Goal: Information Seeking & Learning: Learn about a topic

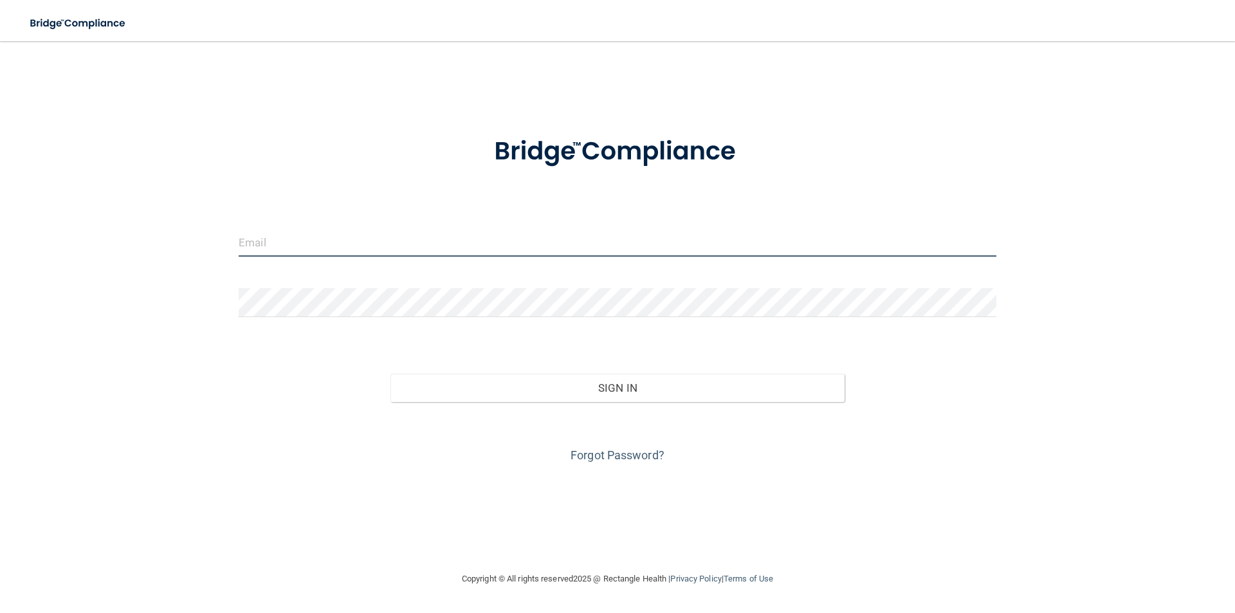
click at [310, 244] on input "email" at bounding box center [618, 242] width 758 height 29
type input "[PERSON_NAME][EMAIL_ADDRESS][PERSON_NAME][DOMAIN_NAME]"
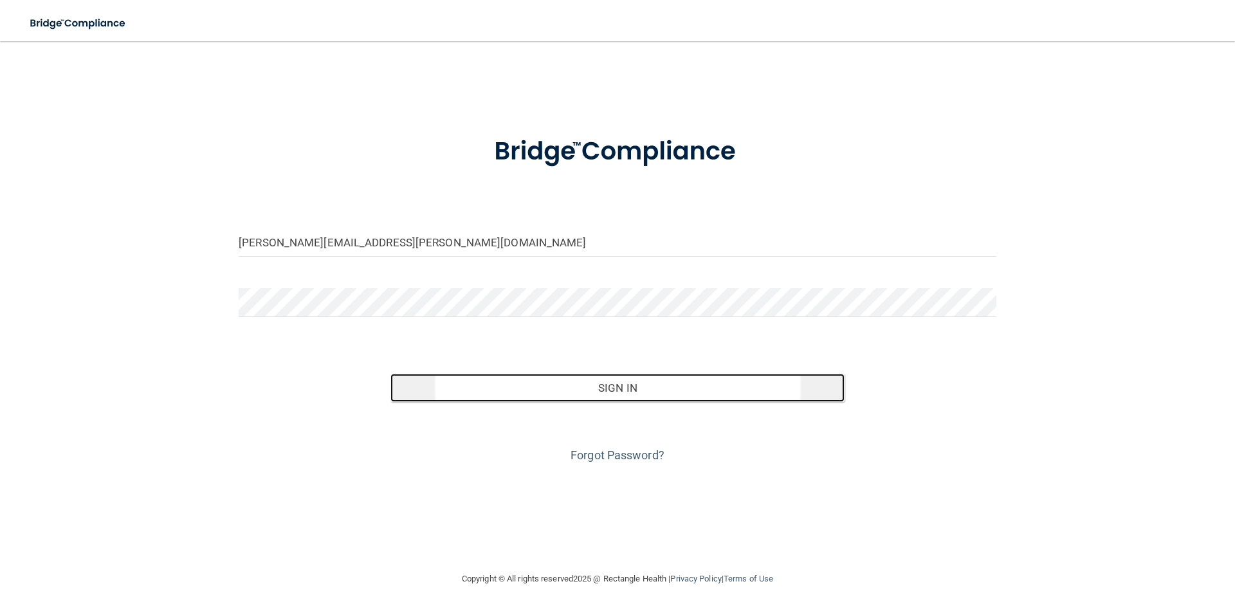
click at [553, 383] on button "Sign In" at bounding box center [618, 388] width 455 height 28
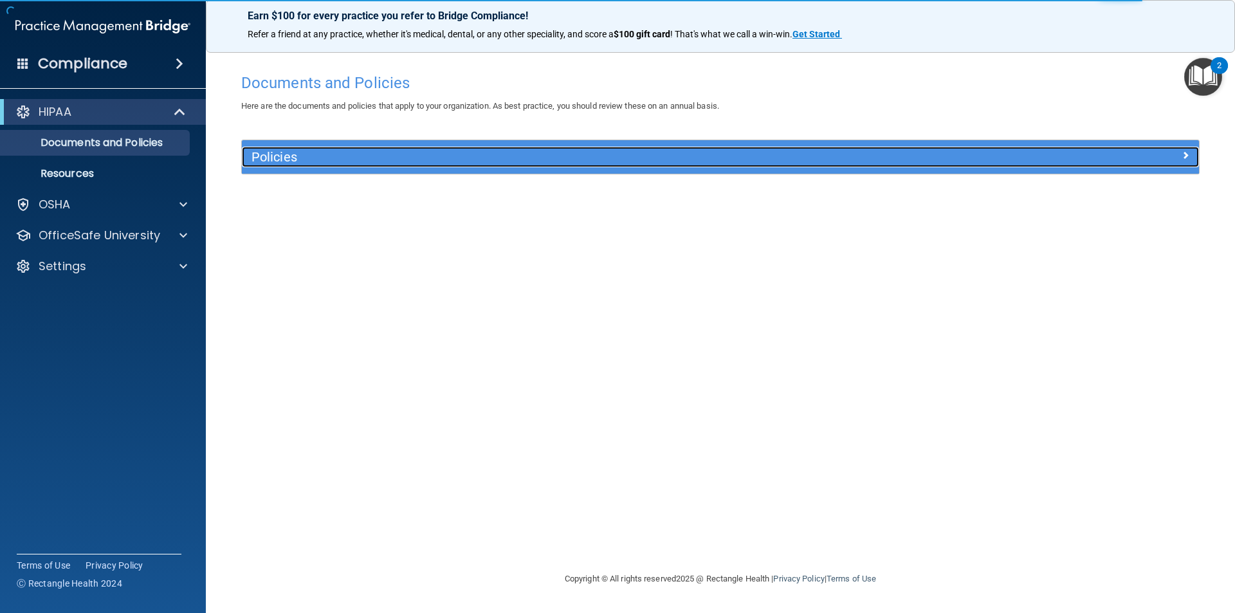
click at [1185, 150] on span at bounding box center [1186, 154] width 8 height 15
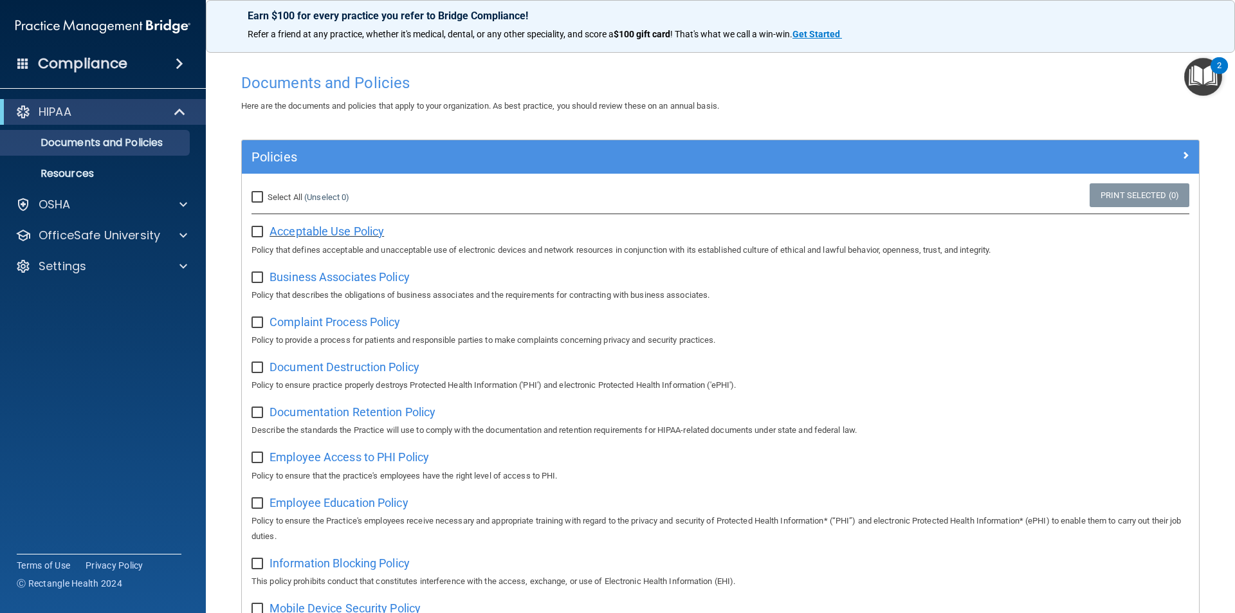
click at [351, 232] on span "Acceptable Use Policy" at bounding box center [327, 232] width 115 height 14
click at [346, 282] on span "Business Associates Policy" at bounding box center [340, 277] width 140 height 14
click at [310, 318] on span "Complaint Process Policy" at bounding box center [335, 322] width 131 height 14
click at [84, 171] on p "Resources" at bounding box center [96, 173] width 176 height 13
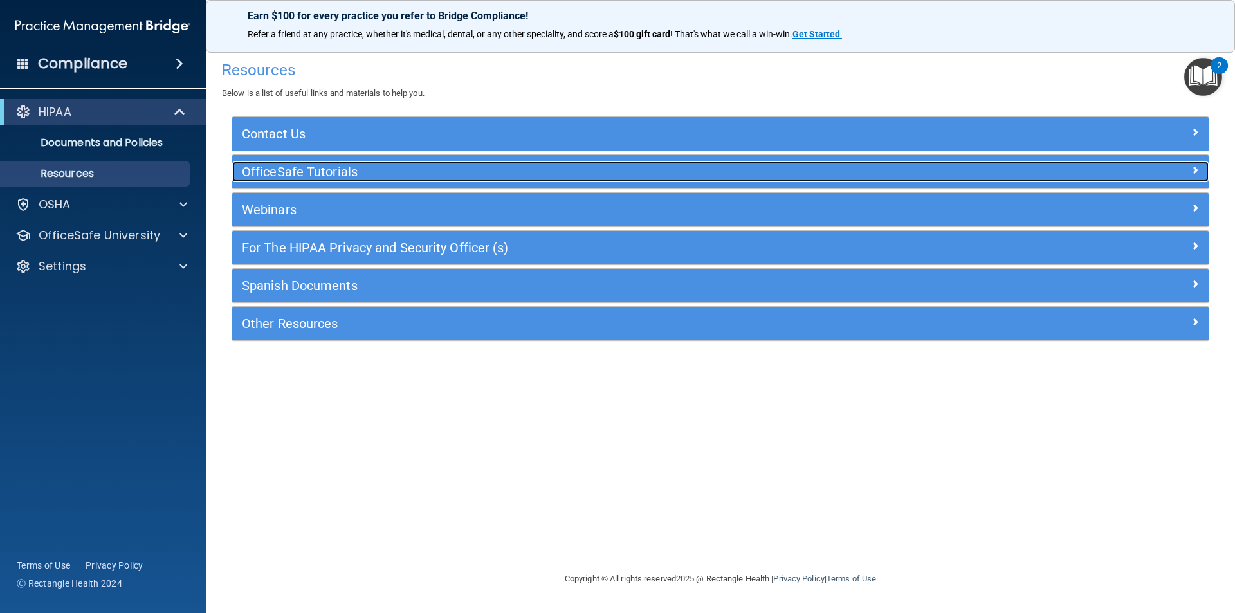
click at [1191, 169] on span at bounding box center [1195, 169] width 8 height 15
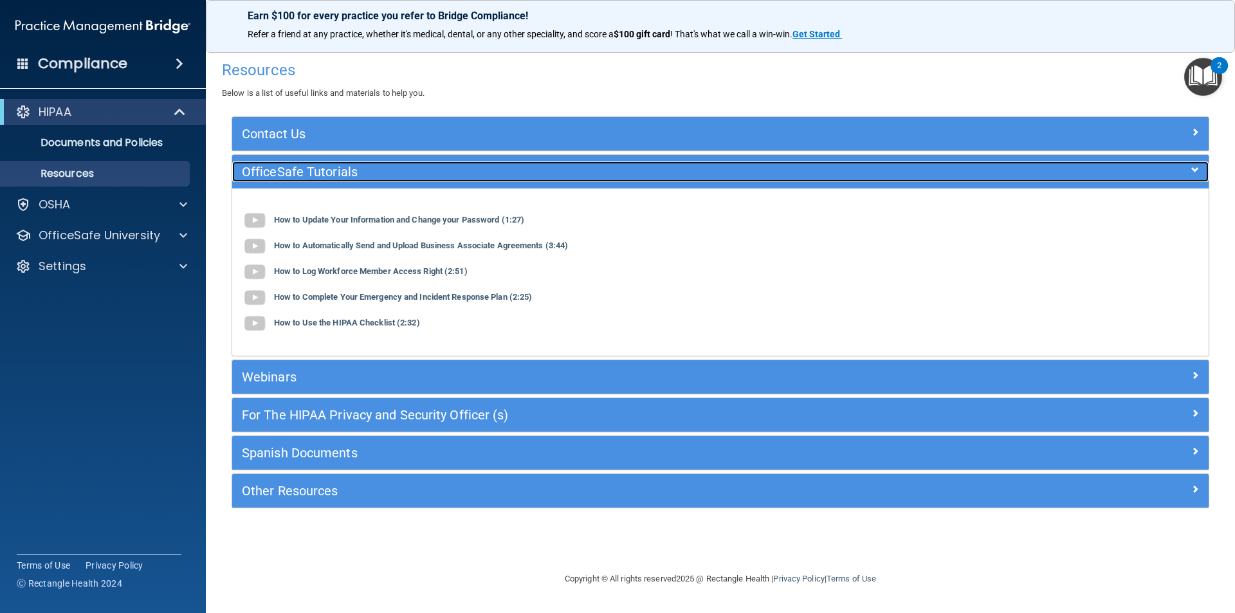
click at [1191, 169] on span at bounding box center [1195, 169] width 8 height 15
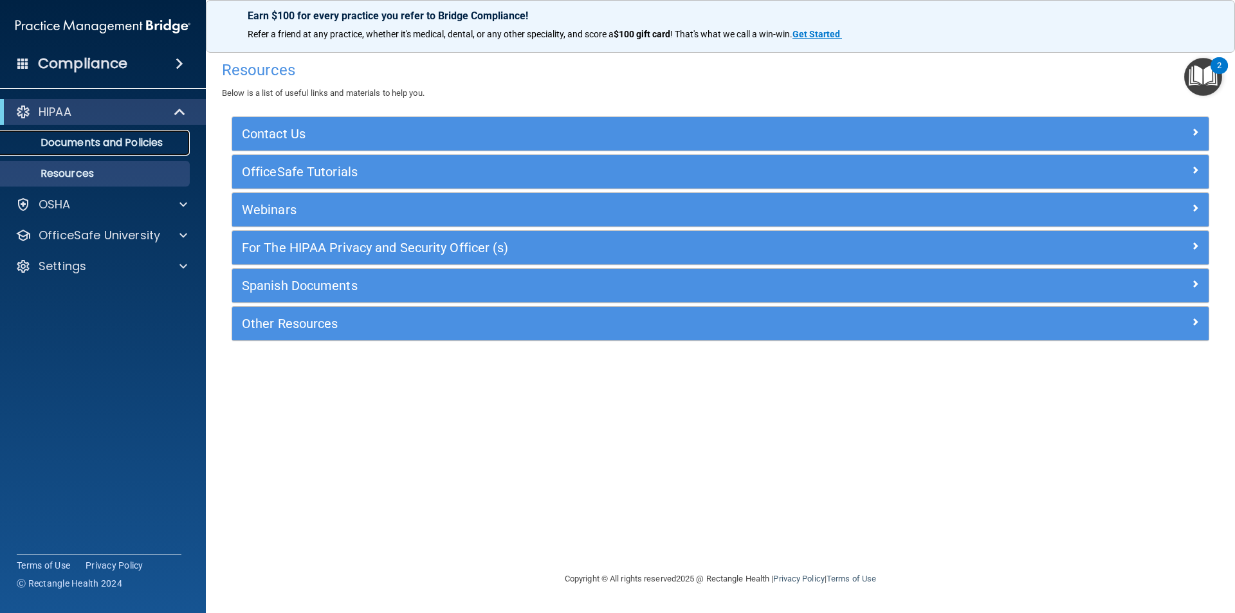
click at [77, 141] on p "Documents and Policies" at bounding box center [96, 142] width 176 height 13
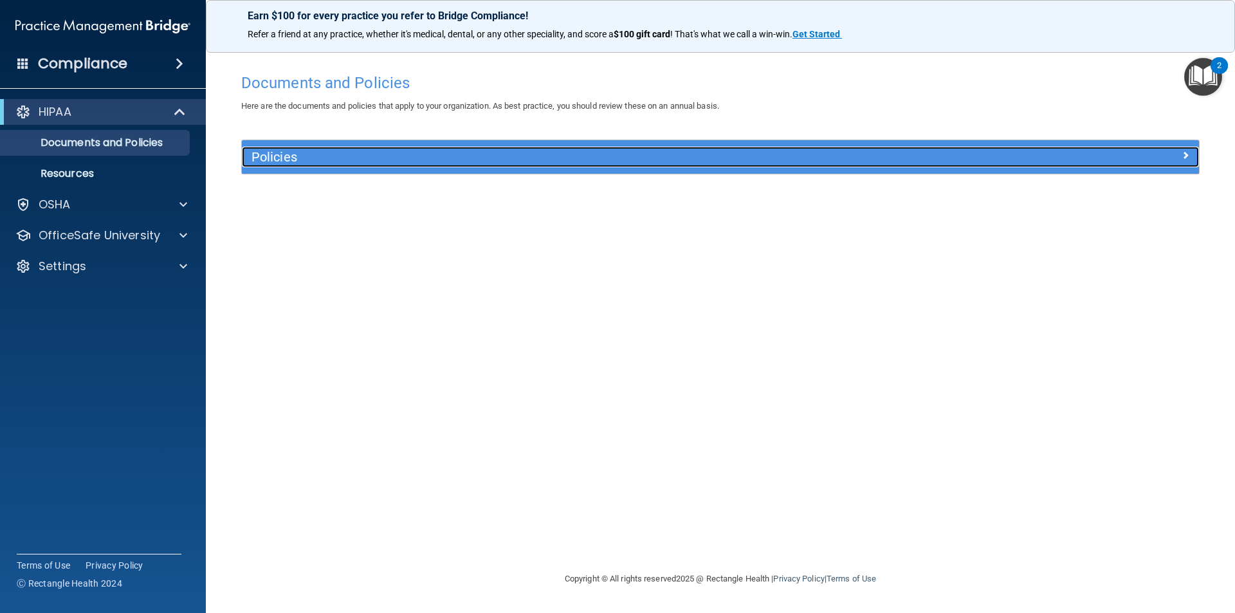
click at [1189, 151] on span at bounding box center [1186, 154] width 8 height 15
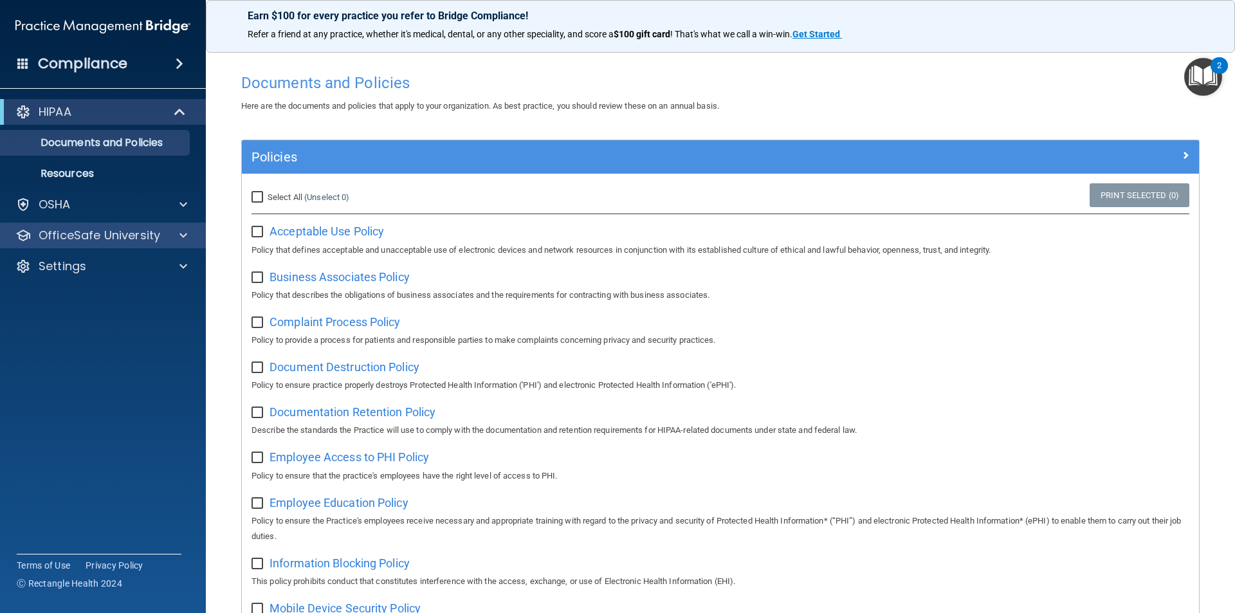
click at [127, 223] on div "OfficeSafe University" at bounding box center [103, 236] width 207 height 26
click at [125, 234] on p "OfficeSafe University" at bounding box center [100, 235] width 122 height 15
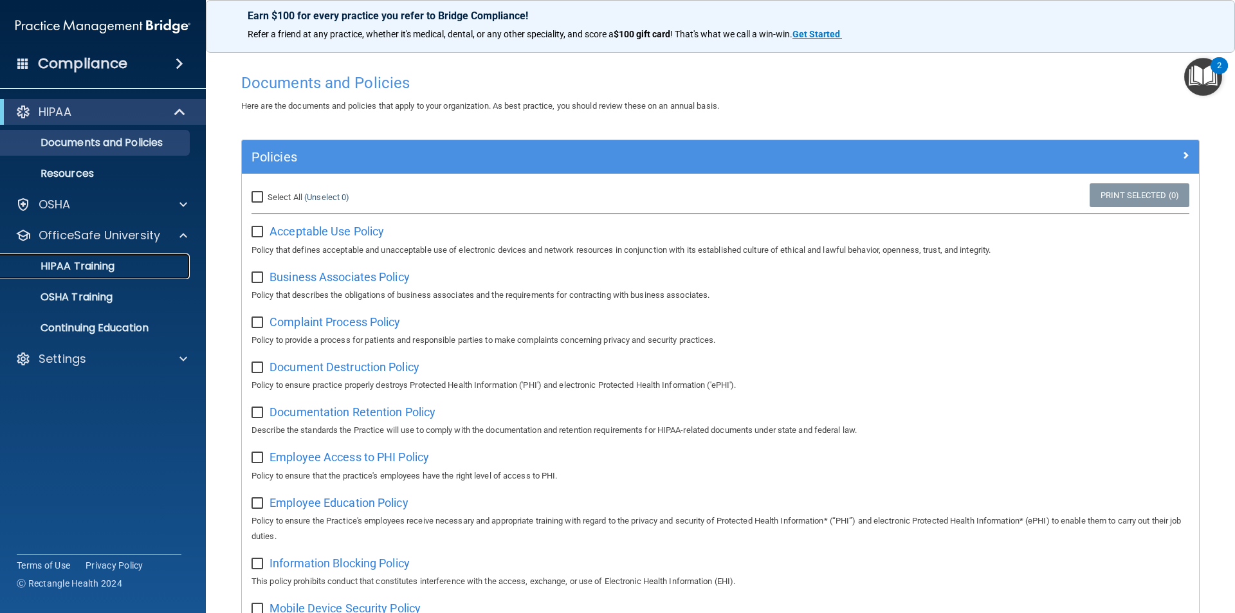
click at [106, 264] on p "HIPAA Training" at bounding box center [61, 266] width 106 height 13
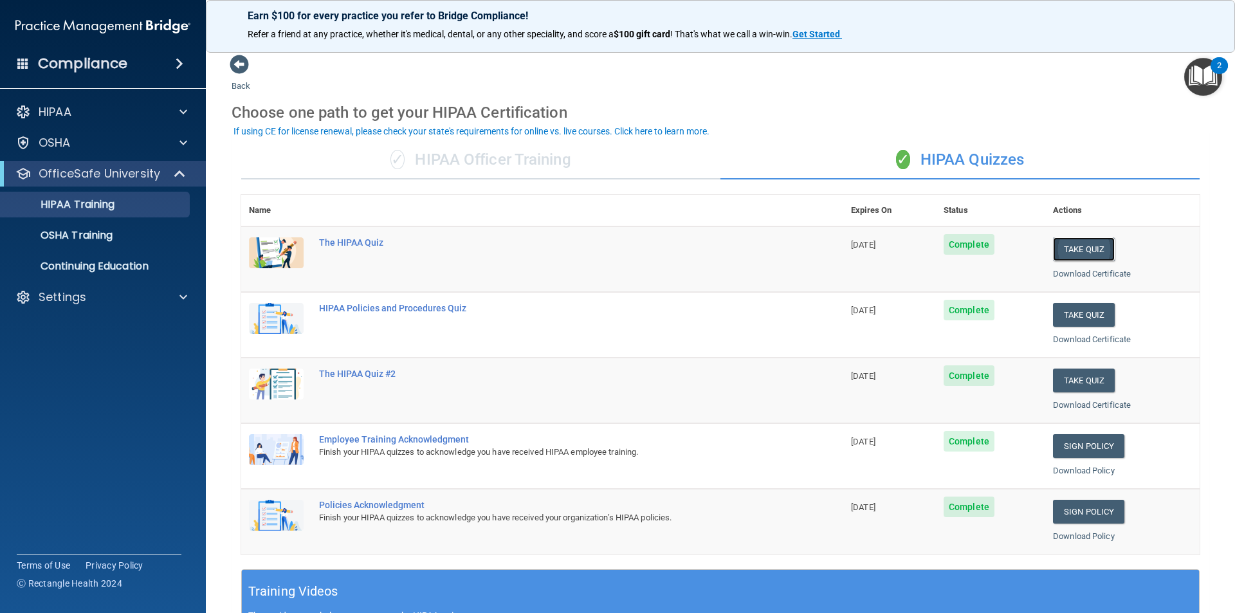
click at [1081, 252] on button "Take Quiz" at bounding box center [1084, 249] width 62 height 24
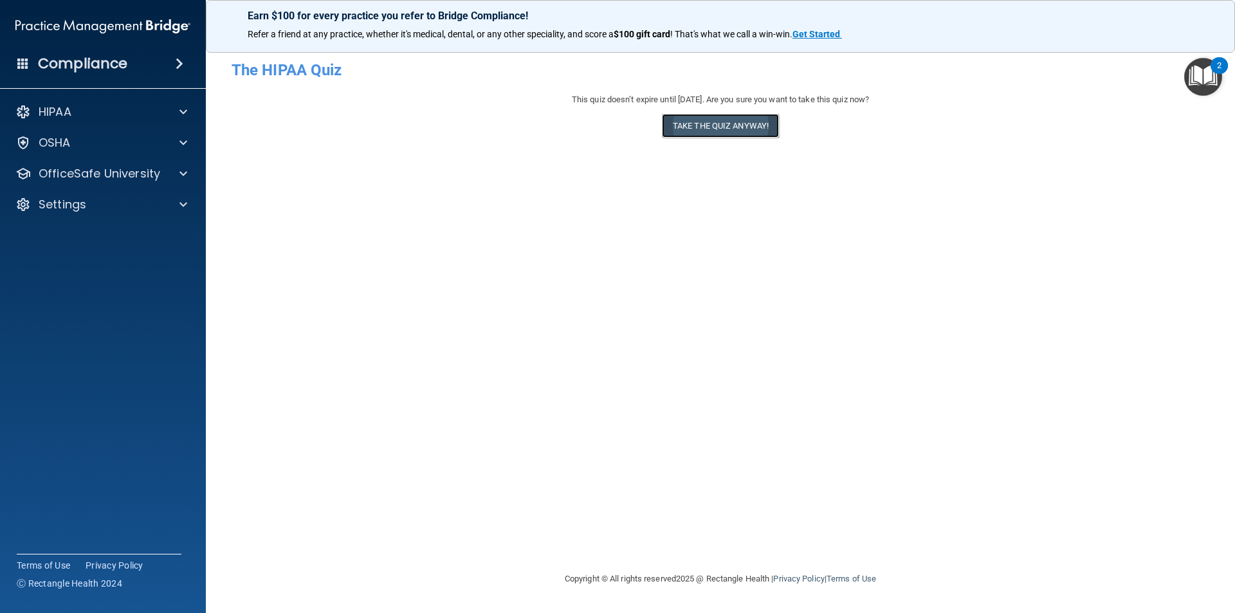
click at [742, 126] on button "Take the quiz anyway!" at bounding box center [720, 126] width 117 height 24
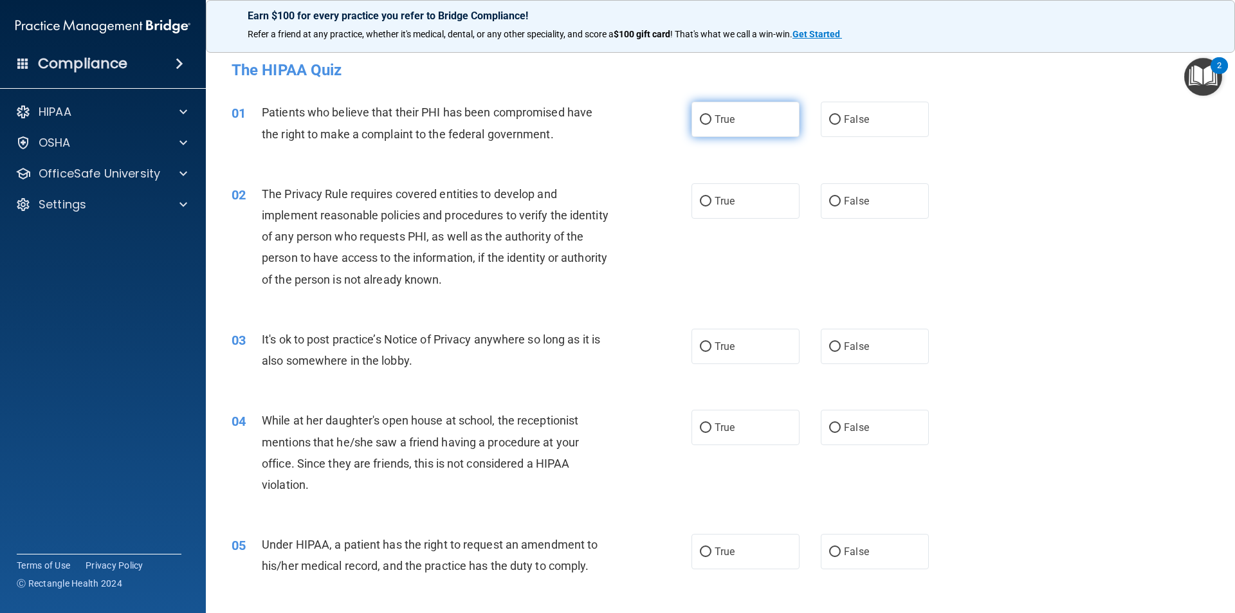
click at [700, 120] on input "True" at bounding box center [706, 120] width 12 height 10
radio input "true"
click at [700, 200] on input "True" at bounding box center [706, 202] width 12 height 10
radio input "true"
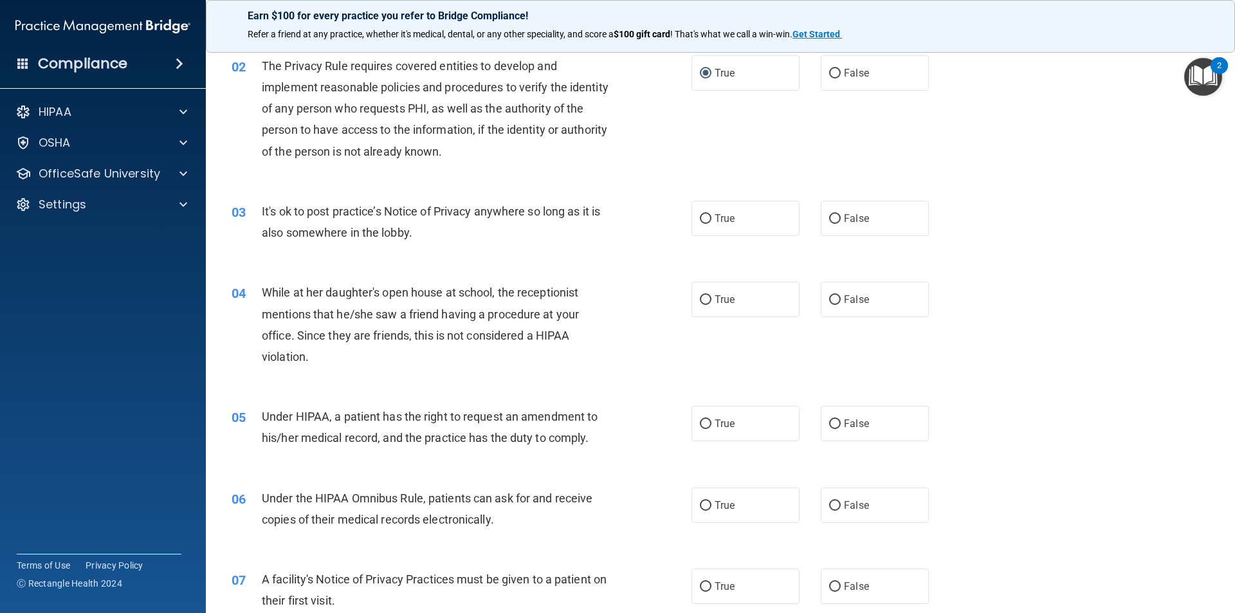
scroll to position [129, 0]
click at [700, 223] on input "True" at bounding box center [706, 219] width 12 height 10
radio input "true"
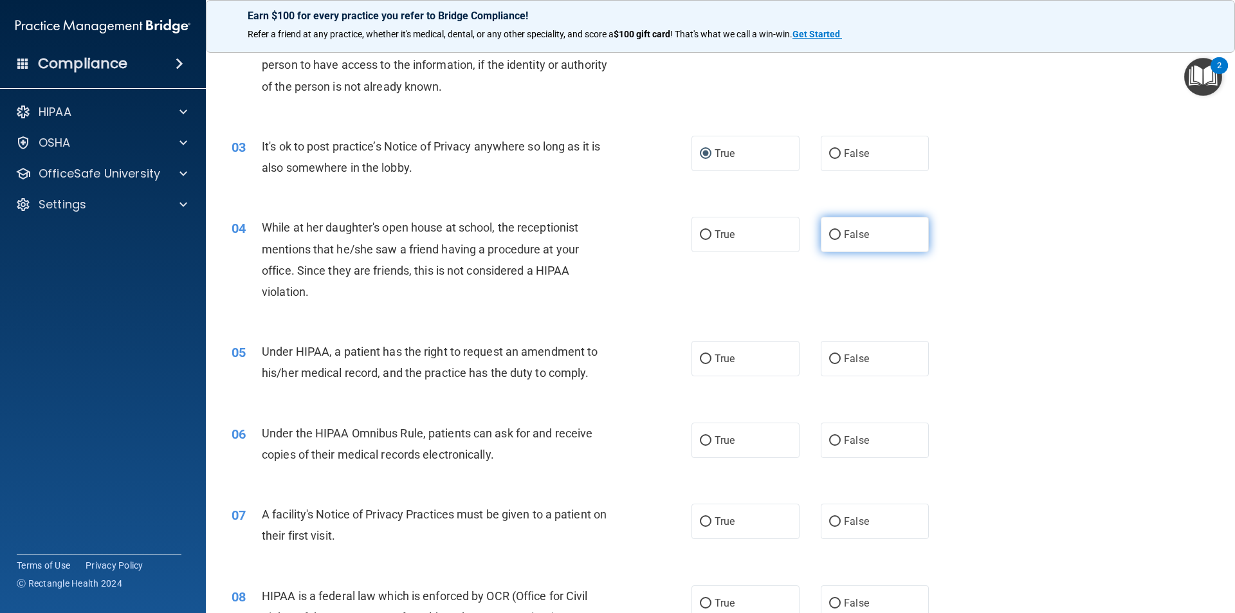
click at [829, 238] on input "False" at bounding box center [835, 235] width 12 height 10
radio input "true"
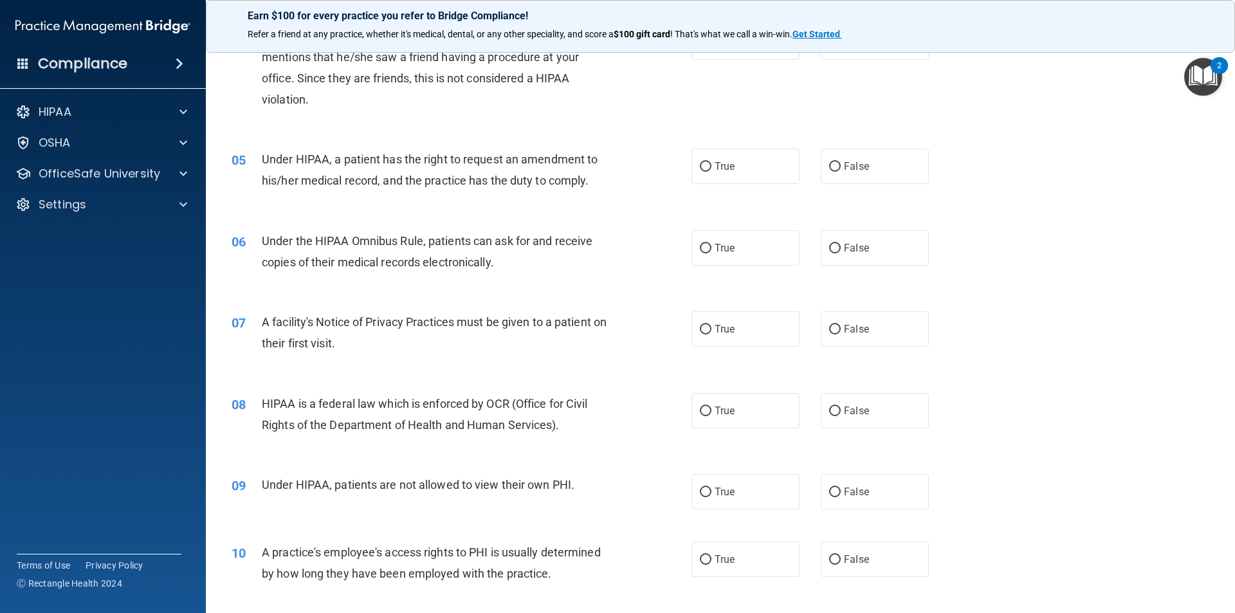
scroll to position [386, 0]
click at [702, 163] on input "True" at bounding box center [706, 166] width 12 height 10
radio input "true"
click at [703, 244] on input "True" at bounding box center [706, 248] width 12 height 10
radio input "true"
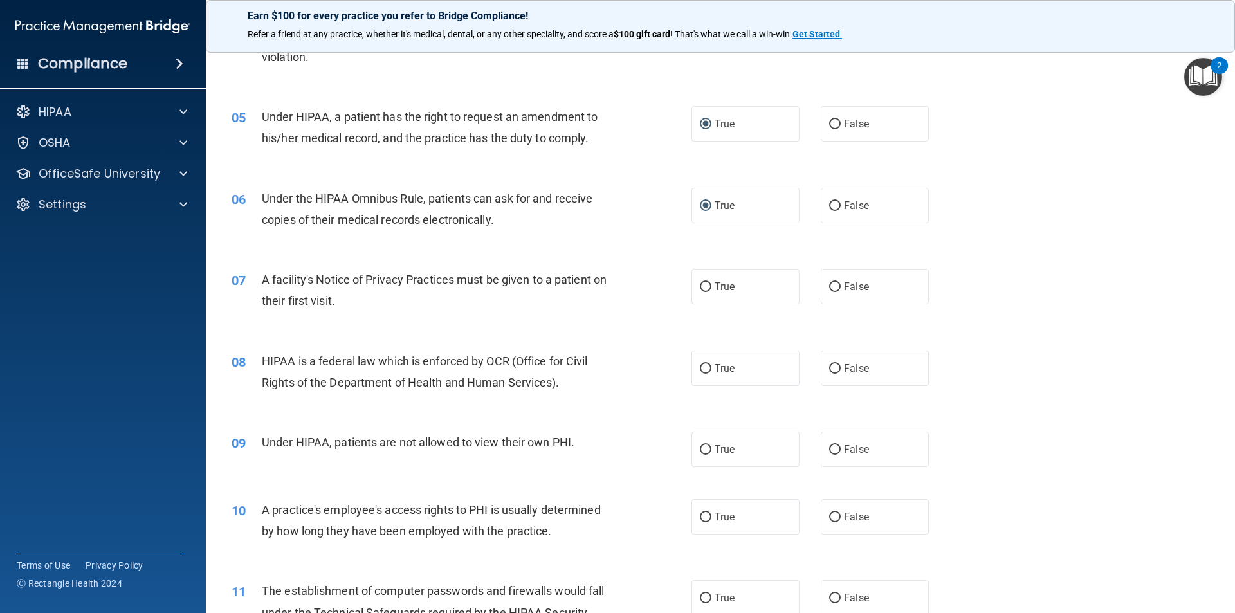
scroll to position [450, 0]
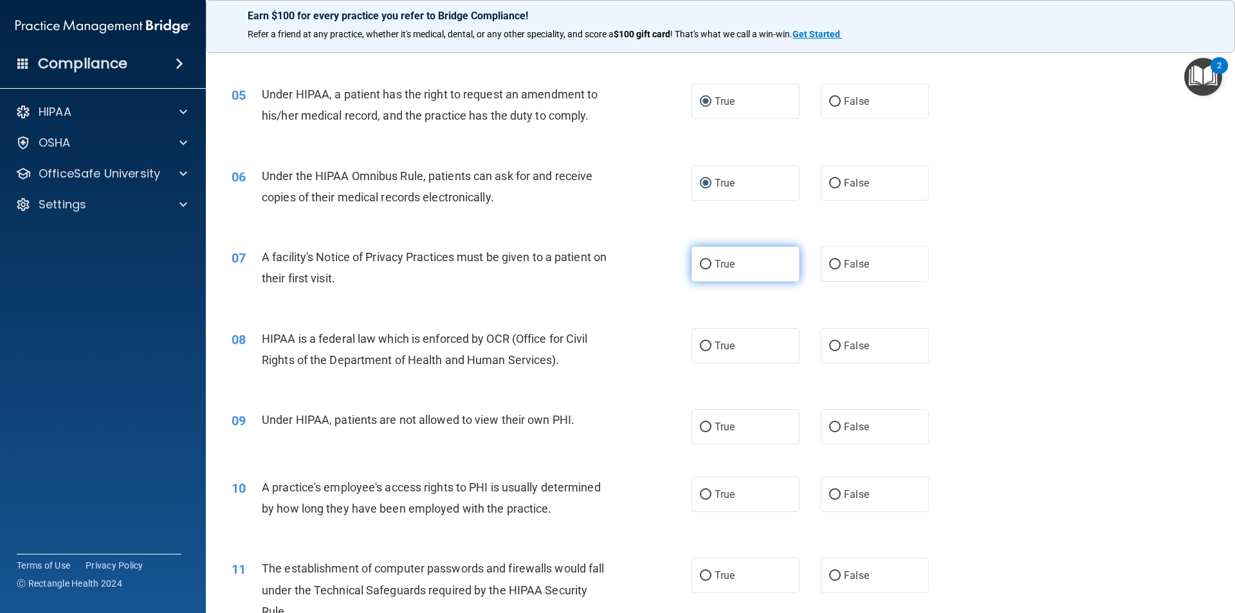
click at [706, 264] on input "True" at bounding box center [706, 265] width 12 height 10
radio input "true"
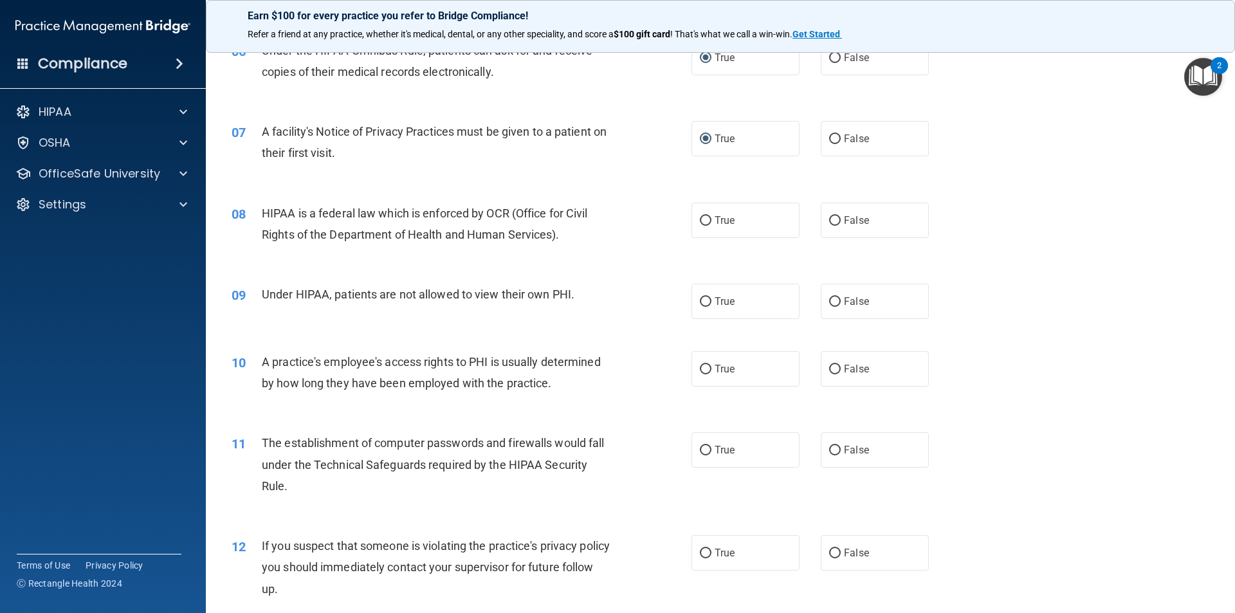
scroll to position [579, 0]
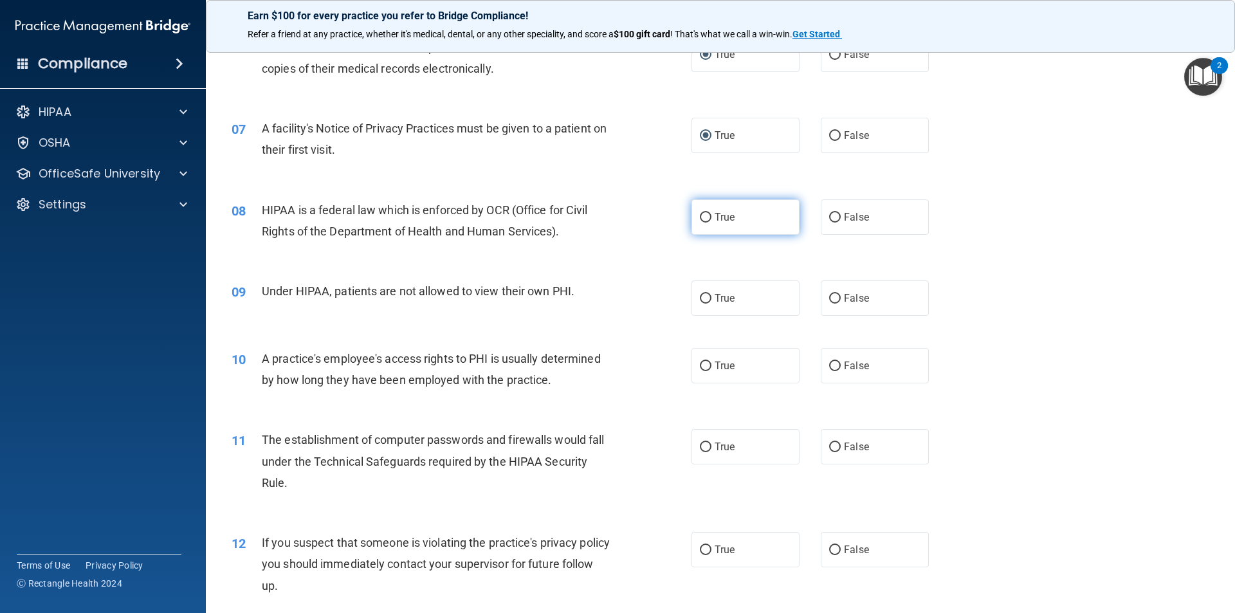
click at [700, 214] on input "True" at bounding box center [706, 218] width 12 height 10
radio input "true"
click at [832, 299] on input "False" at bounding box center [835, 299] width 12 height 10
radio input "true"
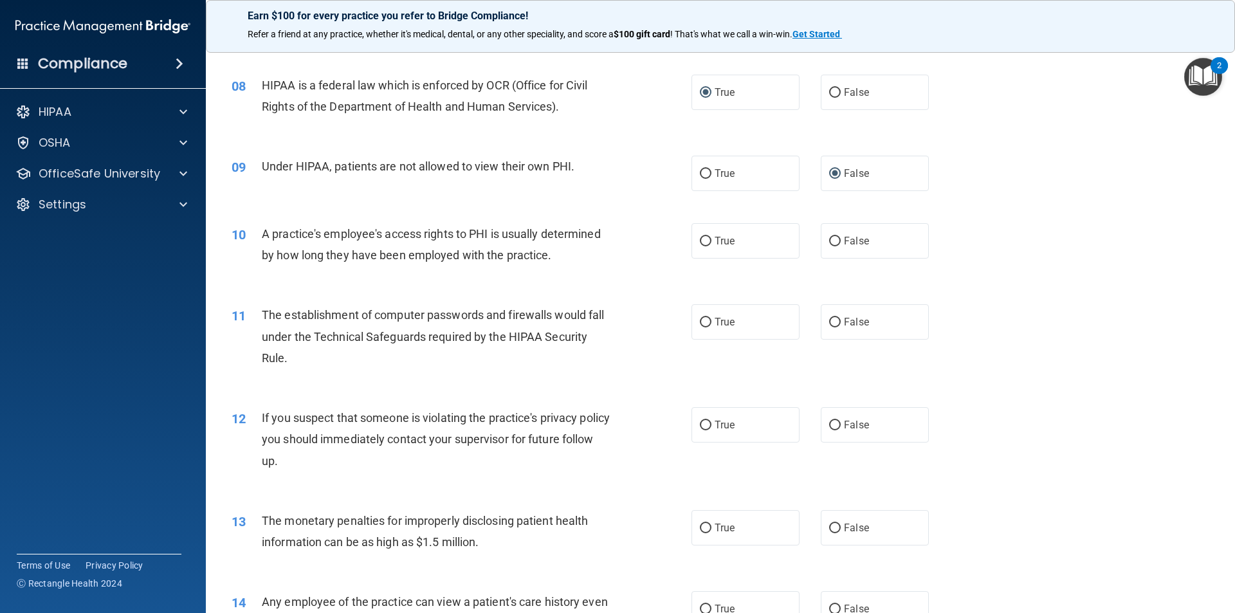
scroll to position [708, 0]
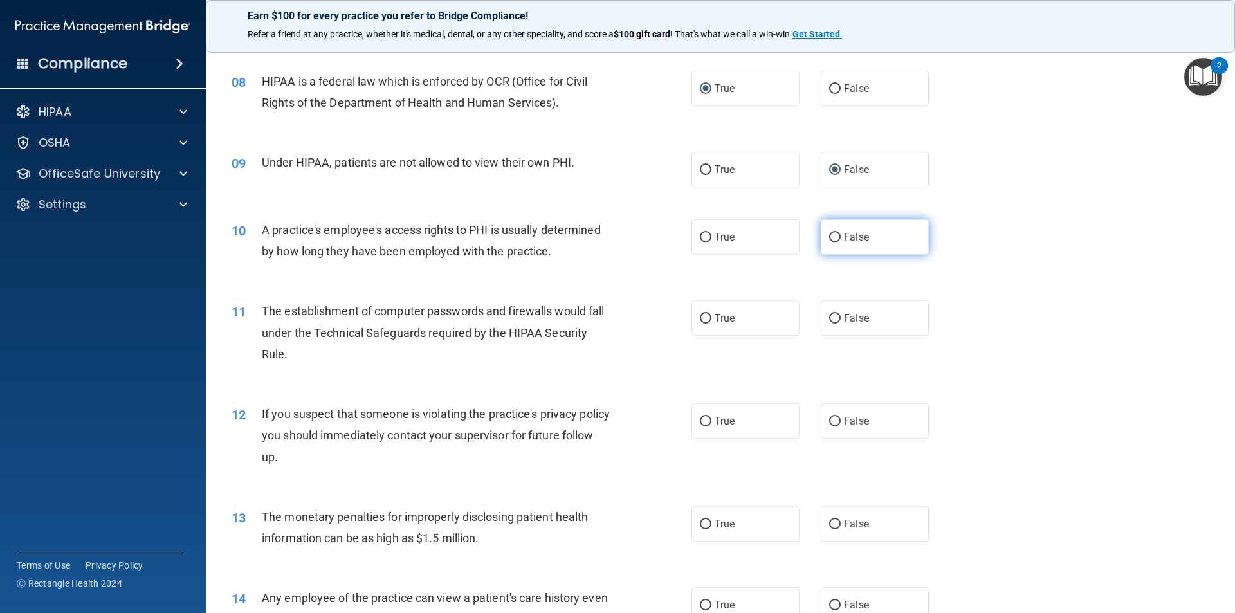
click at [829, 239] on input "False" at bounding box center [835, 238] width 12 height 10
radio input "true"
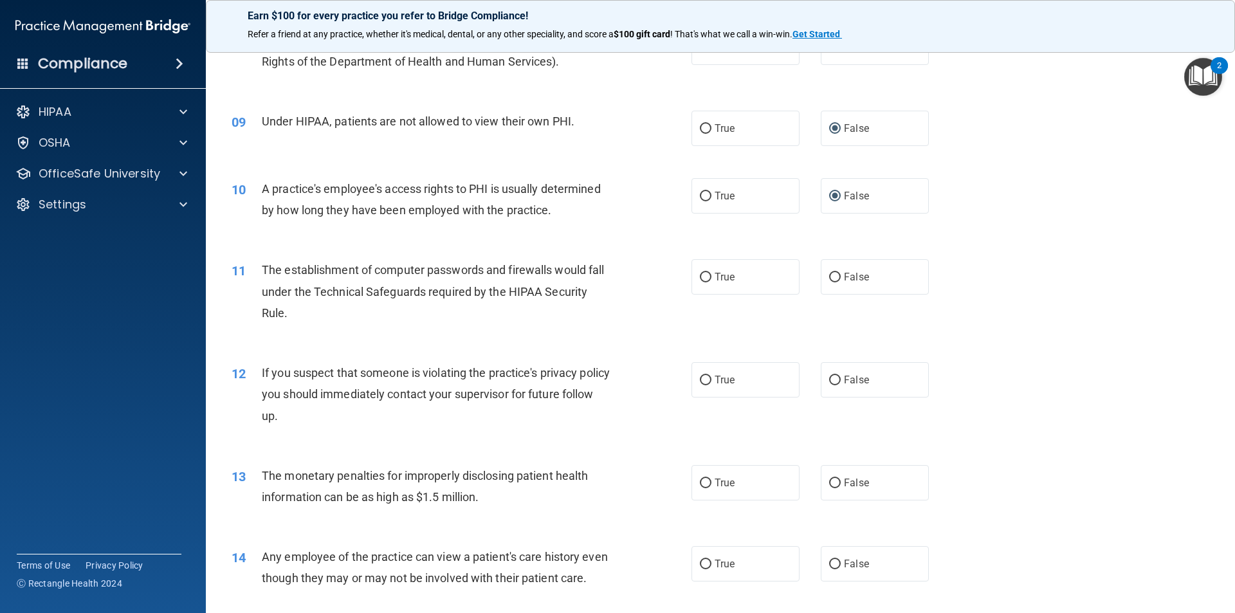
scroll to position [772, 0]
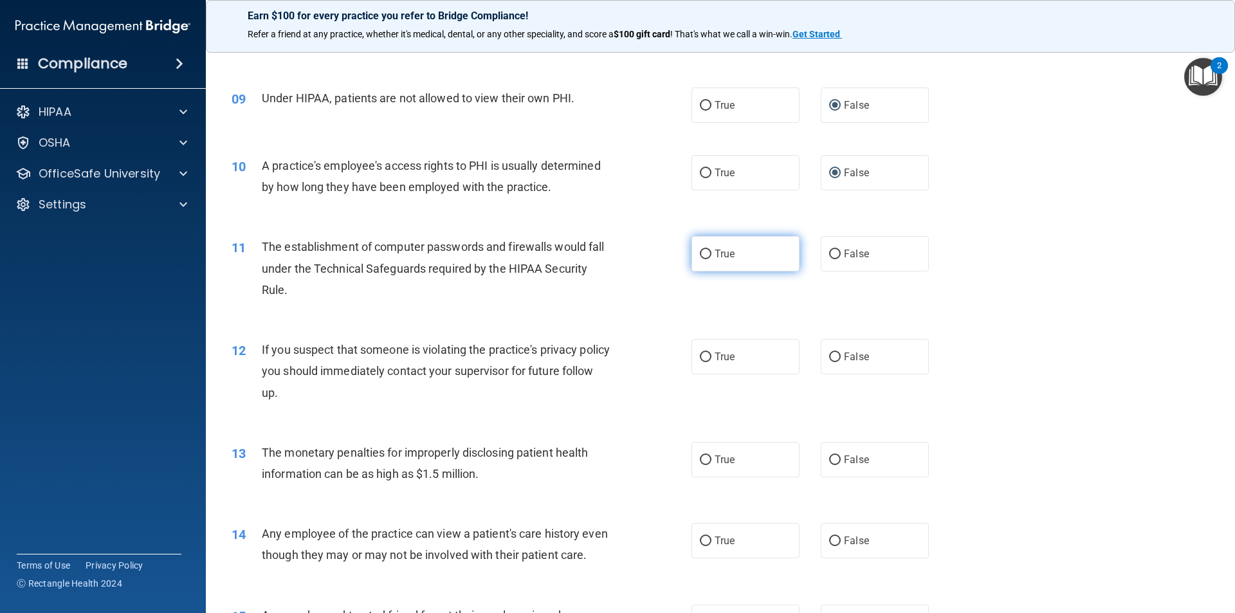
click at [701, 253] on input "True" at bounding box center [706, 255] width 12 height 10
radio input "true"
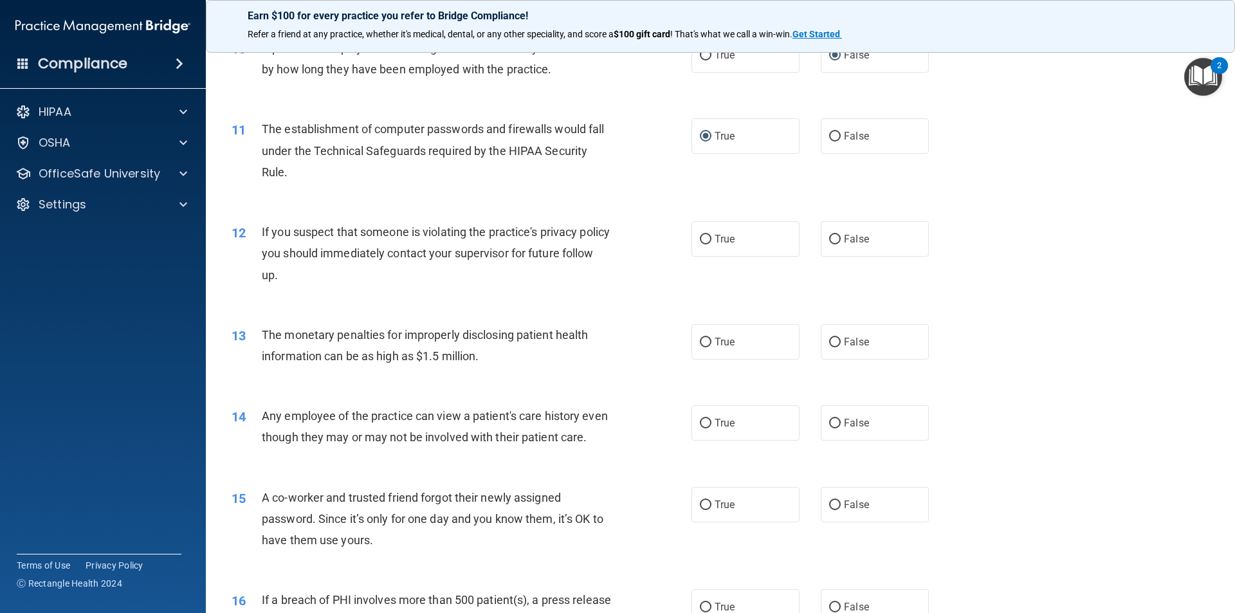
scroll to position [901, 0]
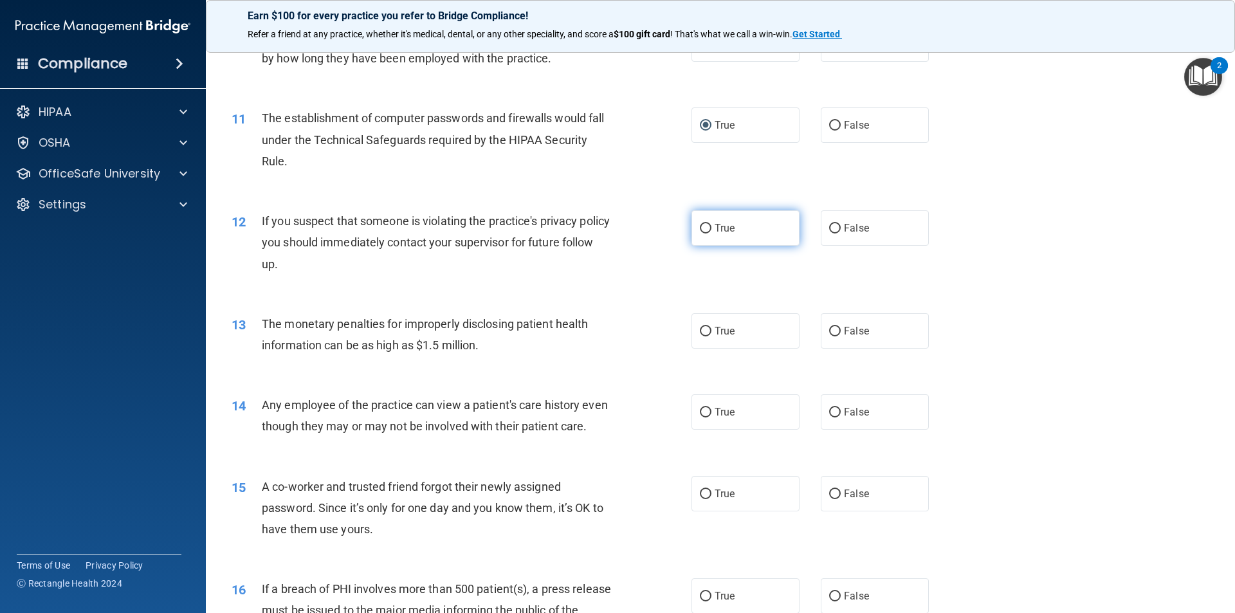
click at [705, 231] on input "True" at bounding box center [706, 229] width 12 height 10
radio input "true"
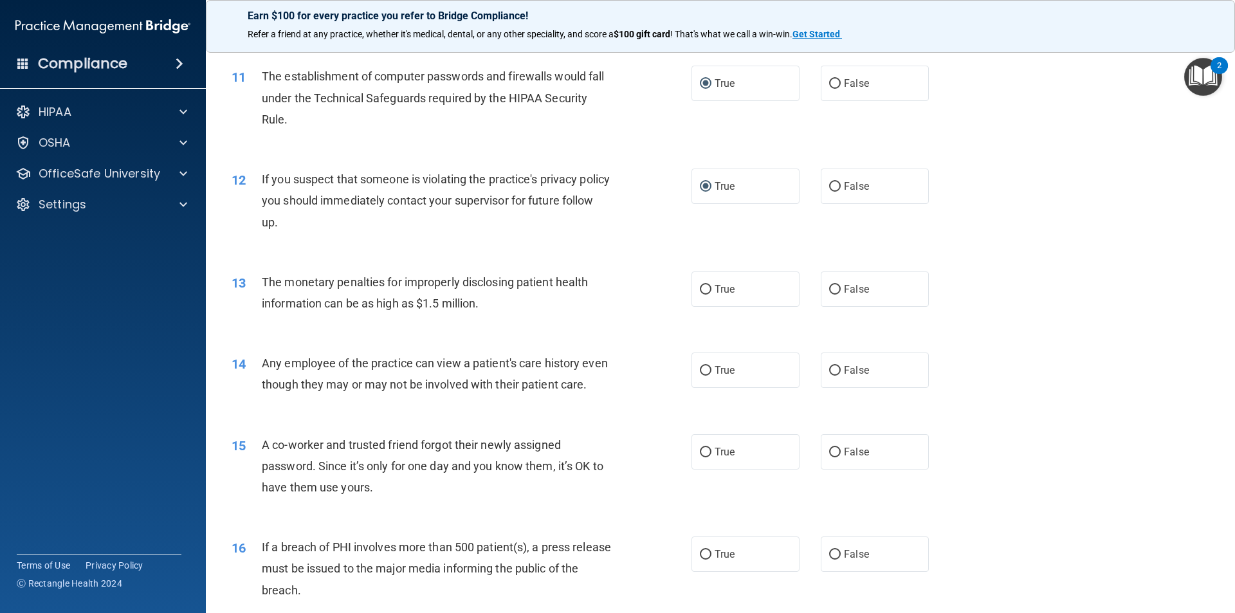
scroll to position [965, 0]
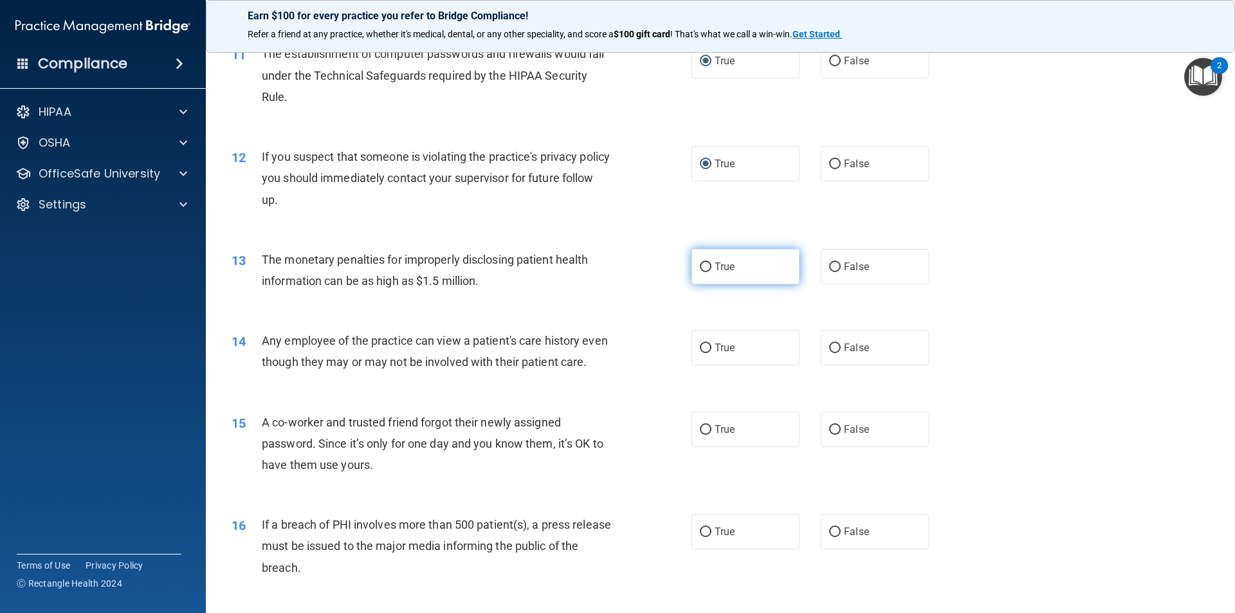
click at [704, 268] on input "True" at bounding box center [706, 267] width 12 height 10
radio input "true"
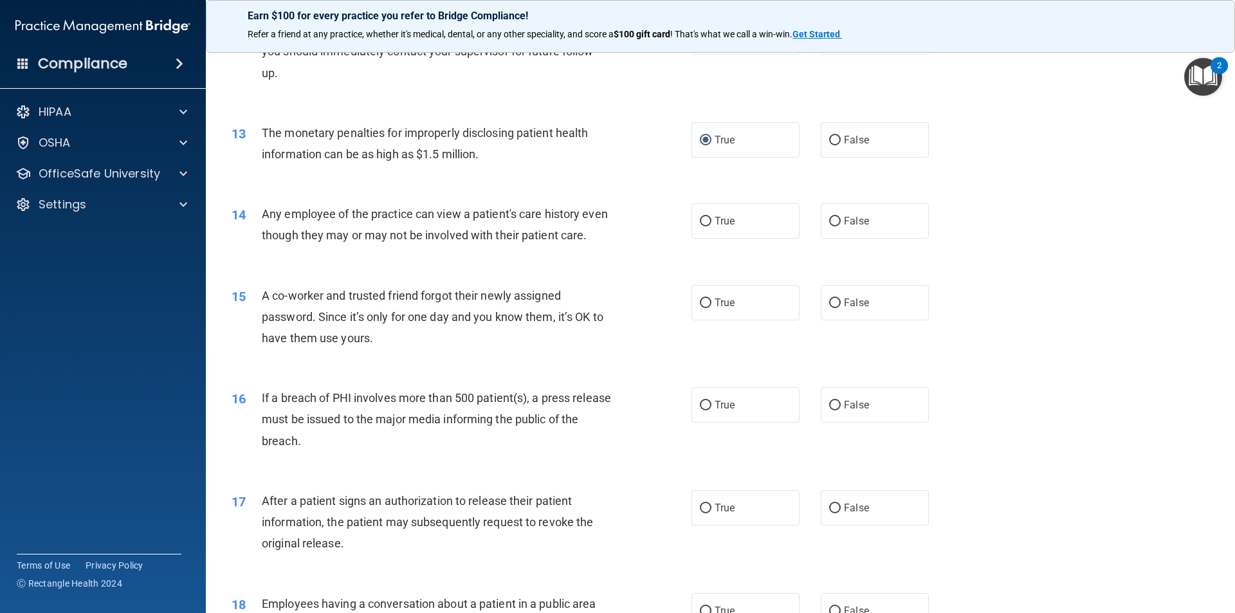
scroll to position [1094, 0]
click at [829, 218] on input "False" at bounding box center [835, 220] width 12 height 10
radio input "true"
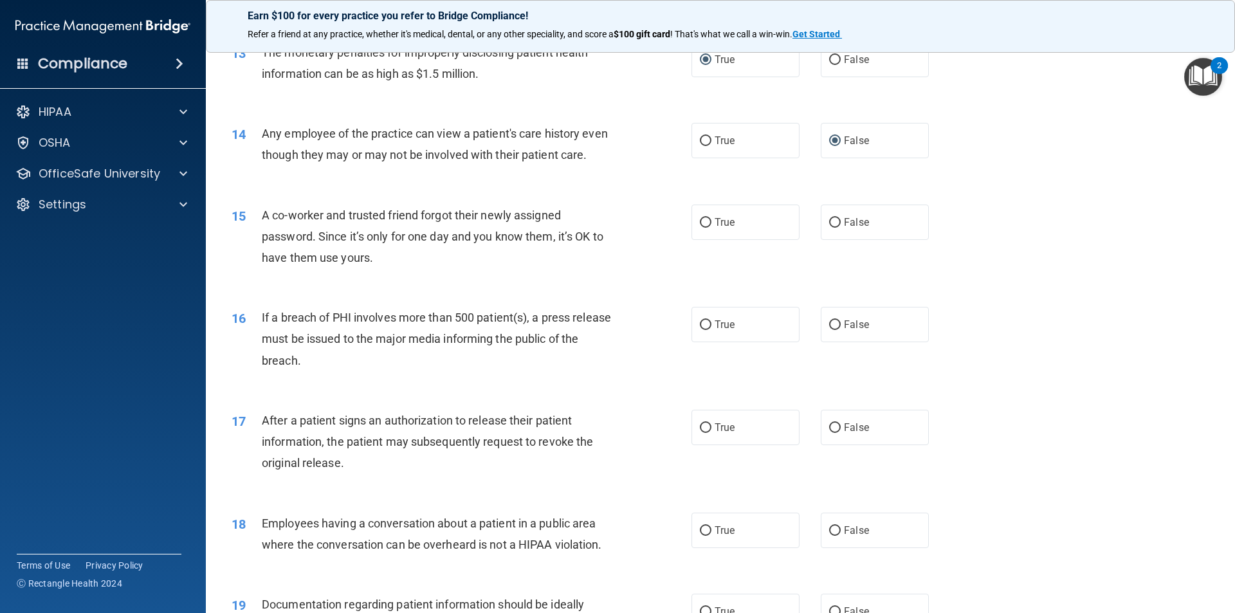
scroll to position [1222, 0]
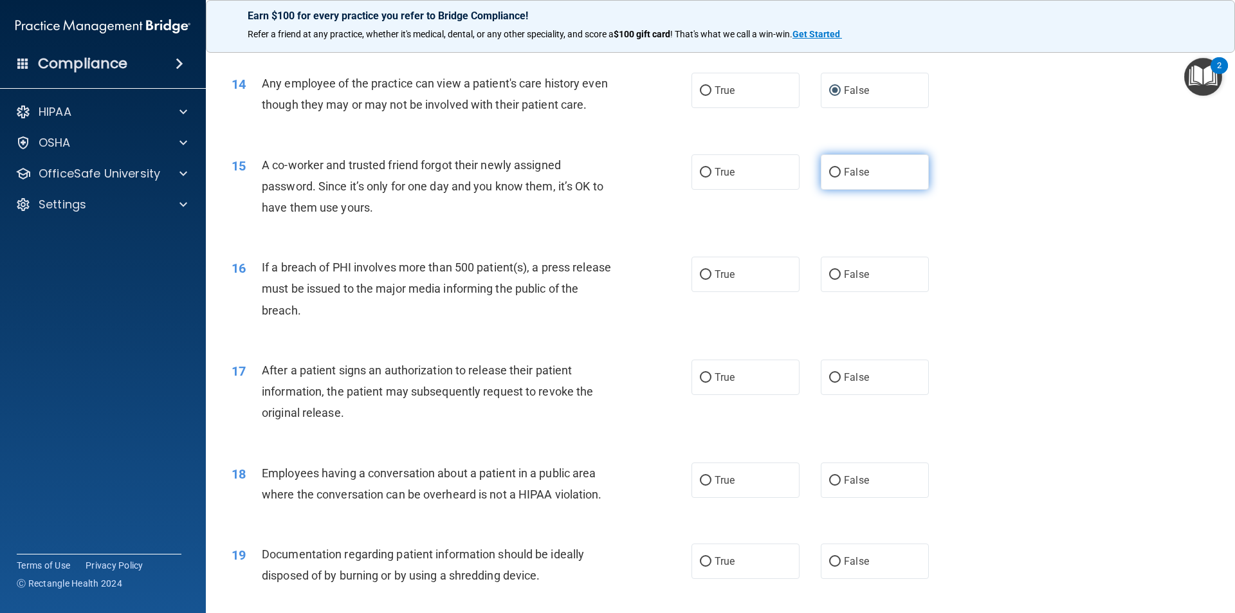
click at [829, 178] on input "False" at bounding box center [835, 173] width 12 height 10
radio input "true"
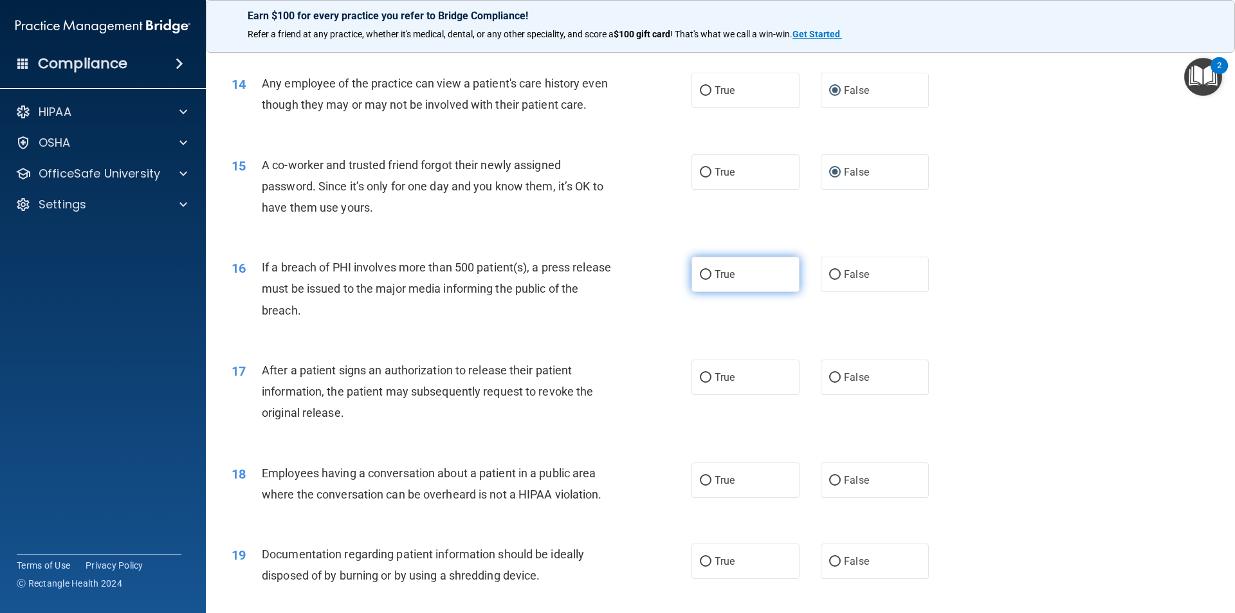
click at [701, 280] on input "True" at bounding box center [706, 275] width 12 height 10
radio input "true"
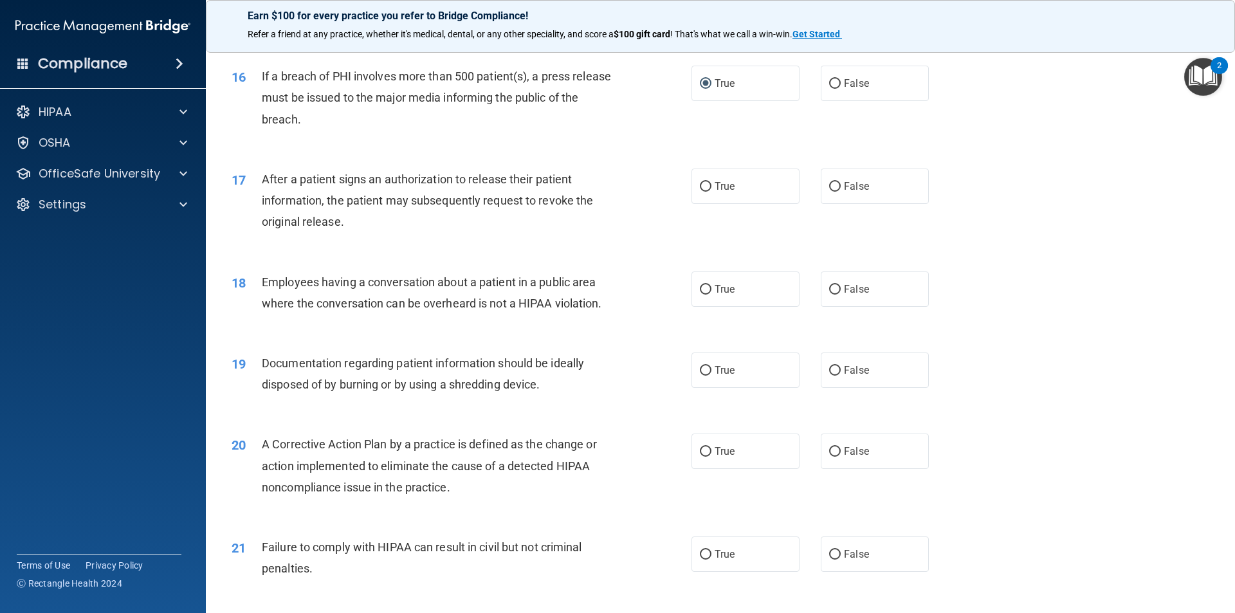
scroll to position [1415, 0]
click at [704, 190] on input "True" at bounding box center [706, 185] width 12 height 10
radio input "true"
click at [829, 293] on input "False" at bounding box center [835, 288] width 12 height 10
radio input "true"
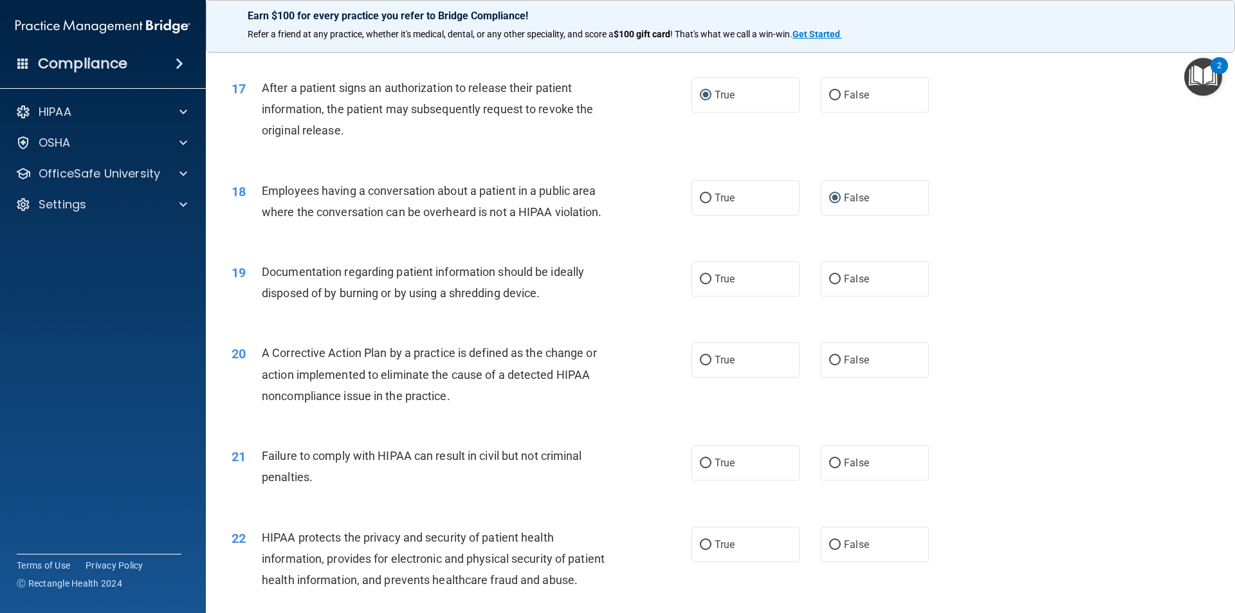
scroll to position [1544, 0]
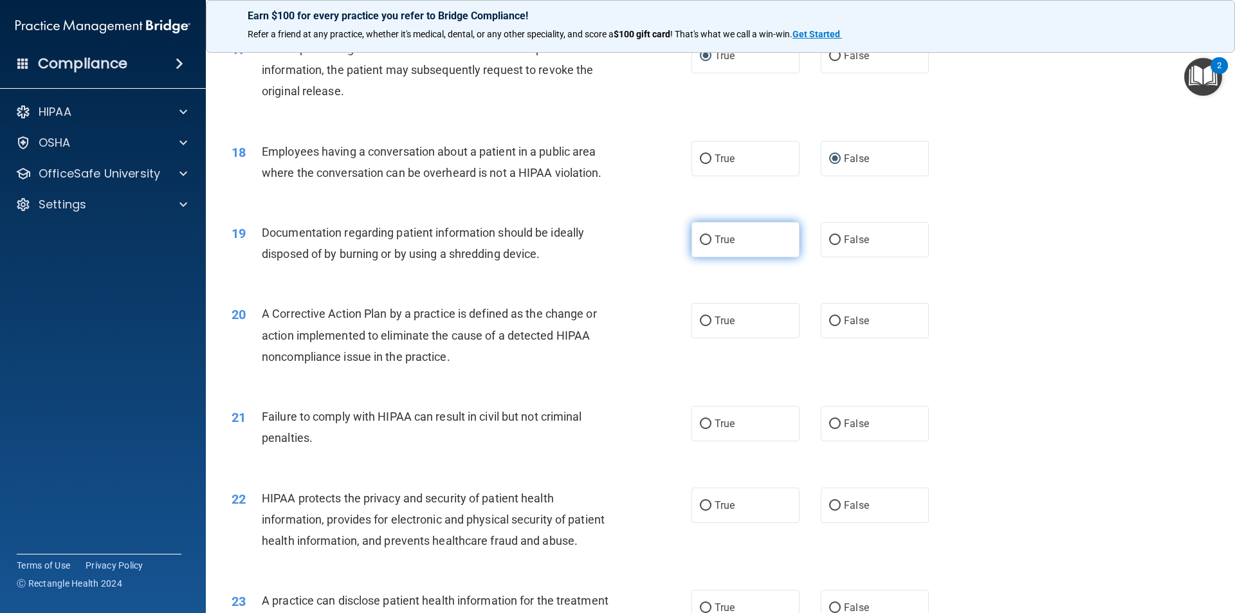
click at [700, 245] on input "True" at bounding box center [706, 240] width 12 height 10
radio input "true"
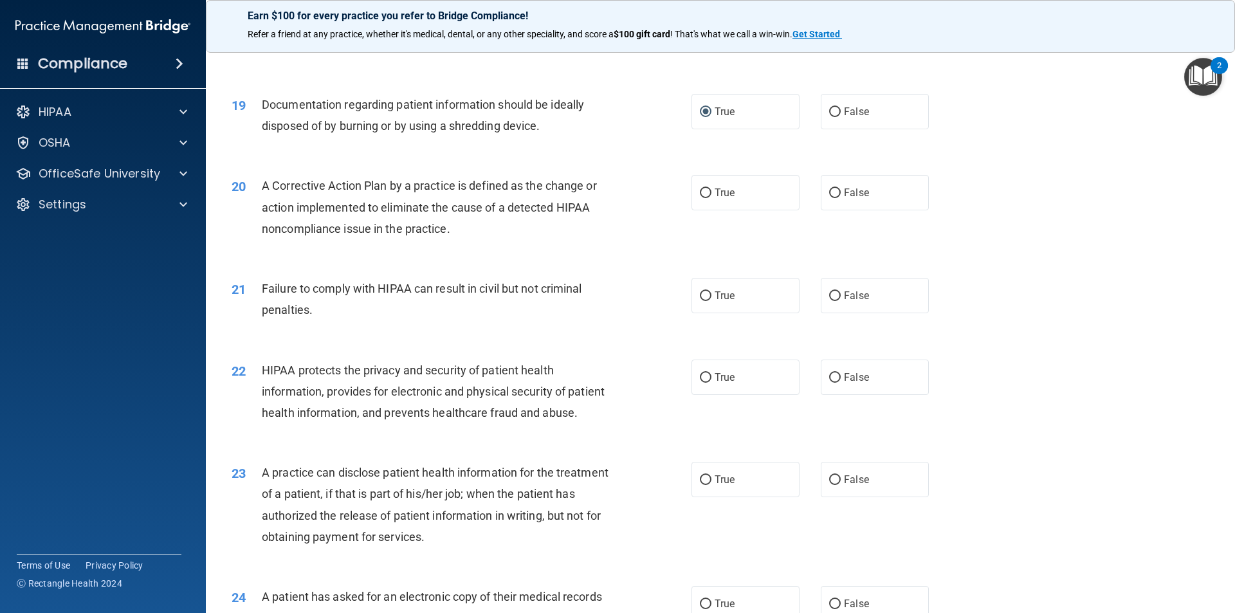
scroll to position [1673, 0]
click at [700, 198] on input "True" at bounding box center [706, 193] width 12 height 10
radio input "true"
click at [829, 300] on input "False" at bounding box center [835, 296] width 12 height 10
radio input "true"
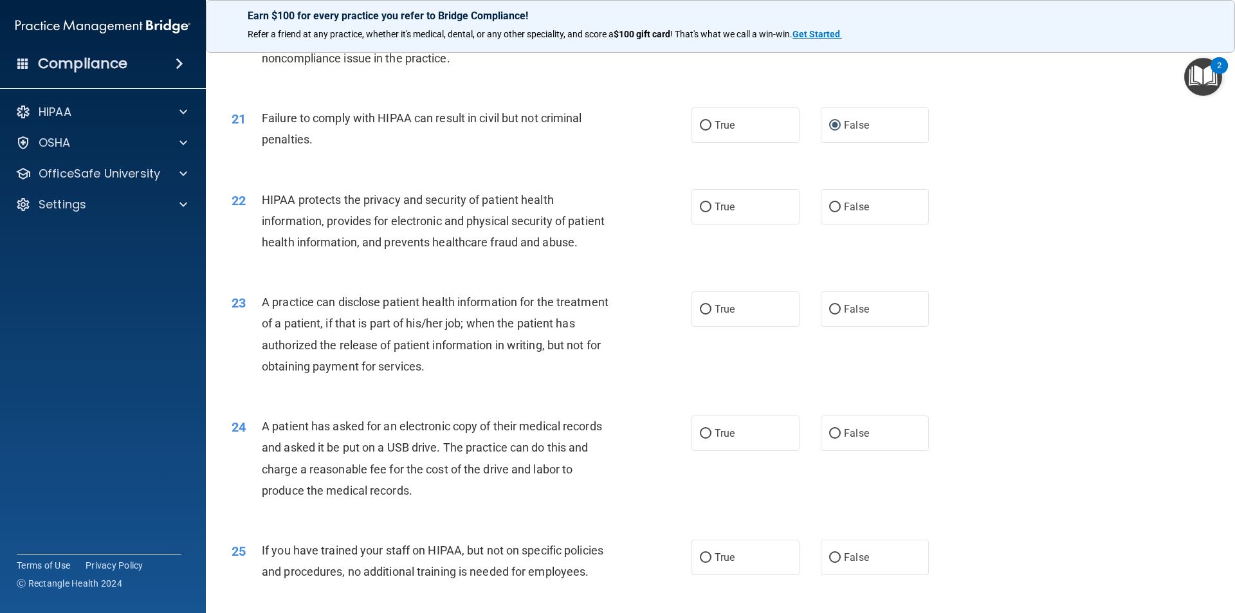
scroll to position [1866, 0]
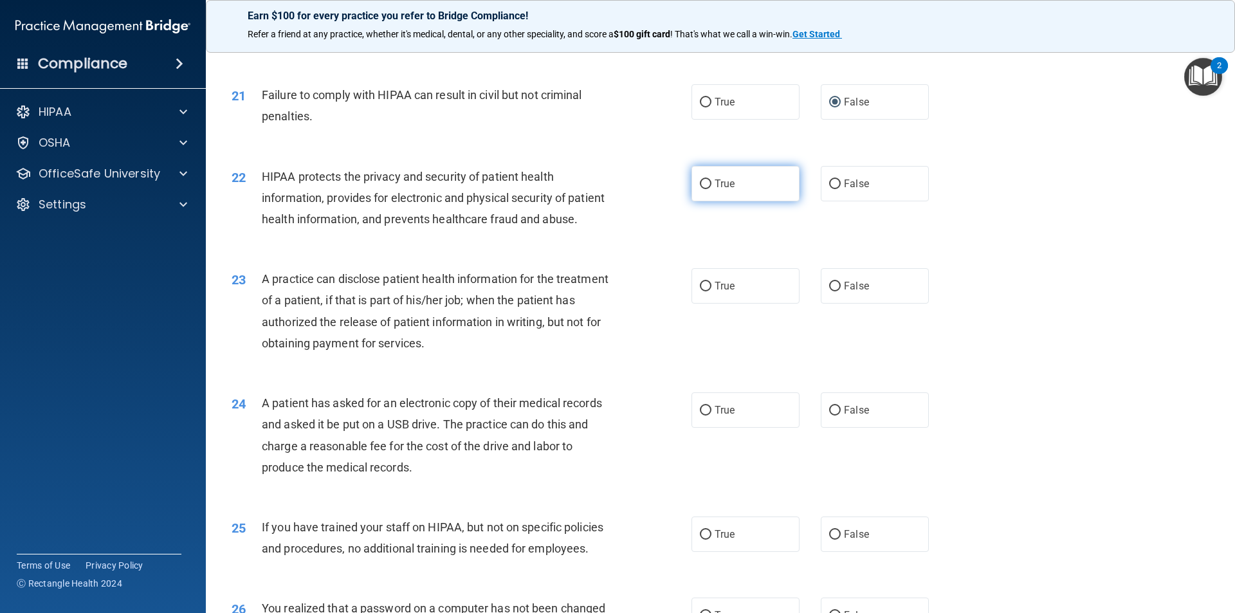
click at [700, 189] on input "True" at bounding box center [706, 184] width 12 height 10
radio input "true"
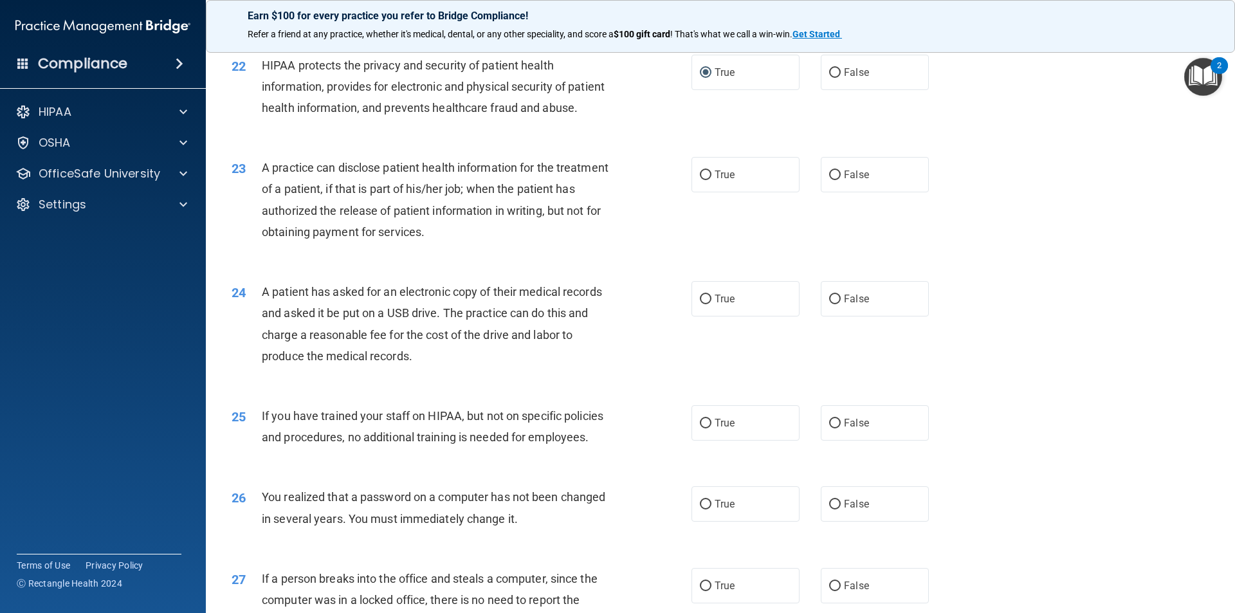
scroll to position [1994, 0]
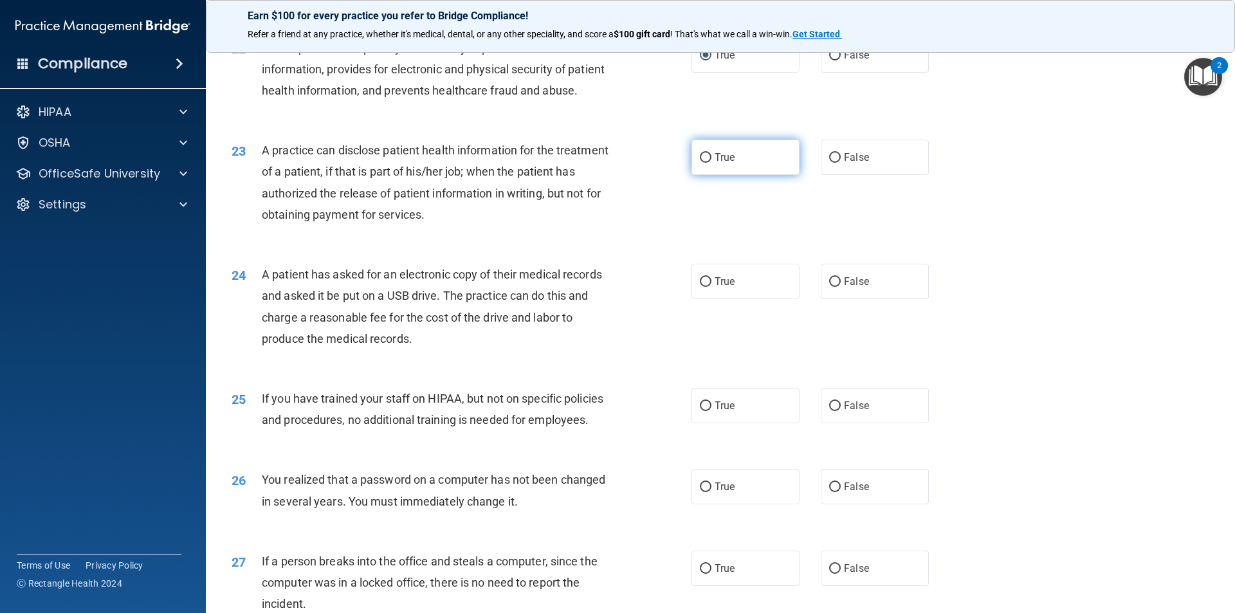
click at [696, 175] on label "True" at bounding box center [746, 157] width 108 height 35
click at [700, 163] on input "True" at bounding box center [706, 158] width 12 height 10
radio input "true"
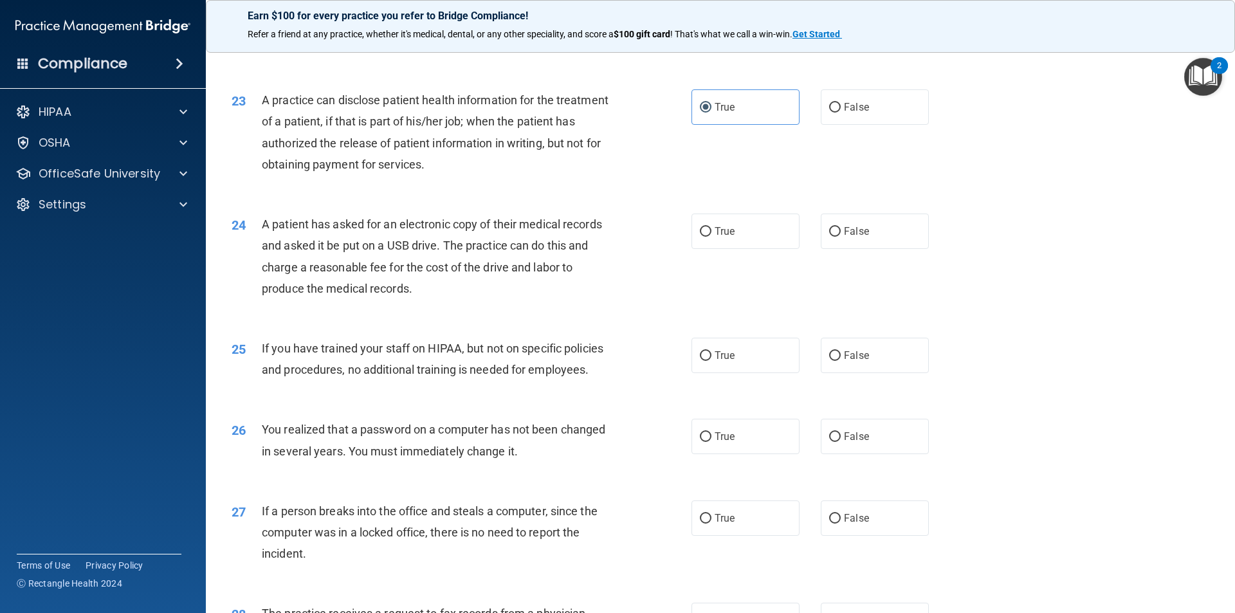
scroll to position [2123, 0]
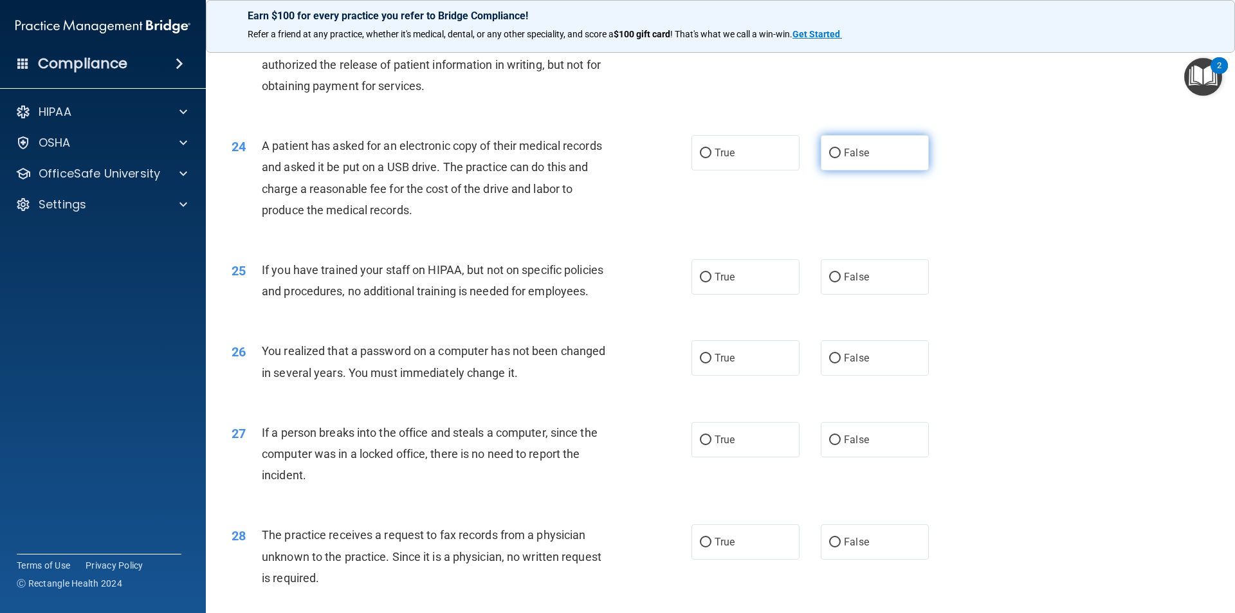
click at [830, 158] on input "False" at bounding box center [835, 154] width 12 height 10
radio input "true"
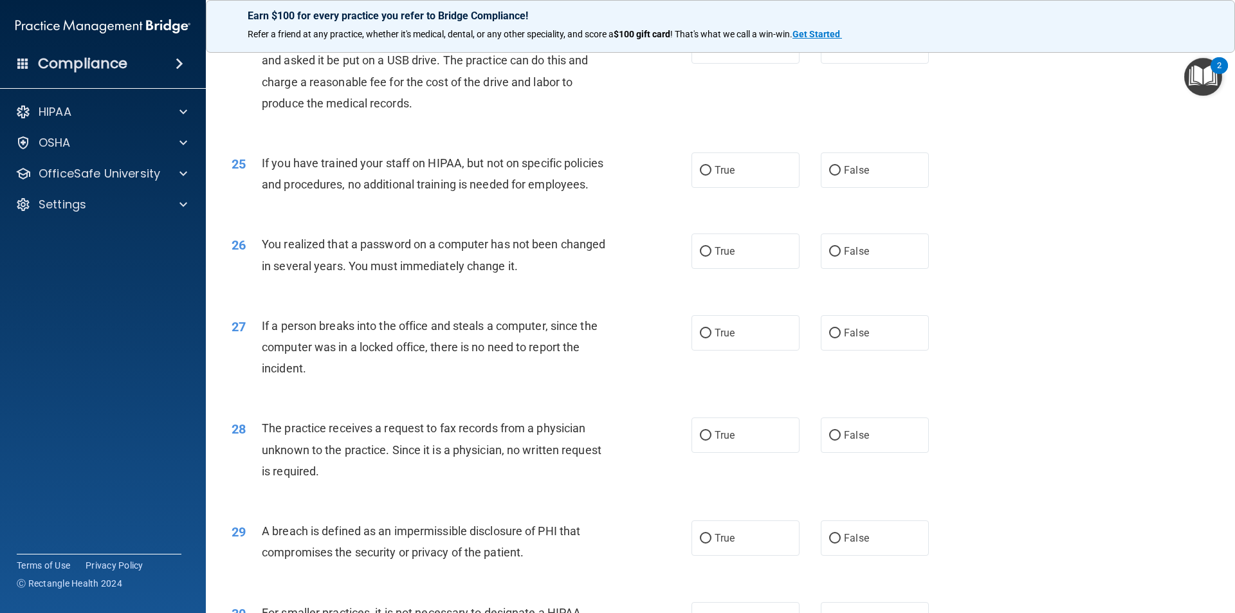
scroll to position [2252, 0]
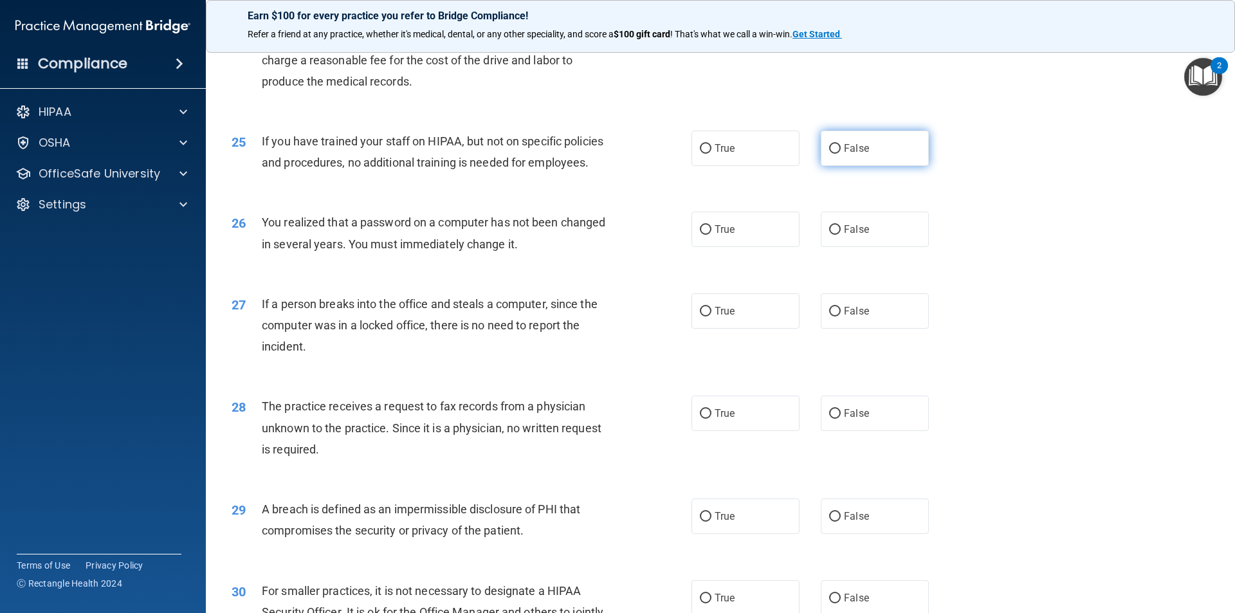
click at [829, 154] on input "False" at bounding box center [835, 149] width 12 height 10
radio input "true"
click at [700, 235] on input "True" at bounding box center [706, 230] width 12 height 10
radio input "true"
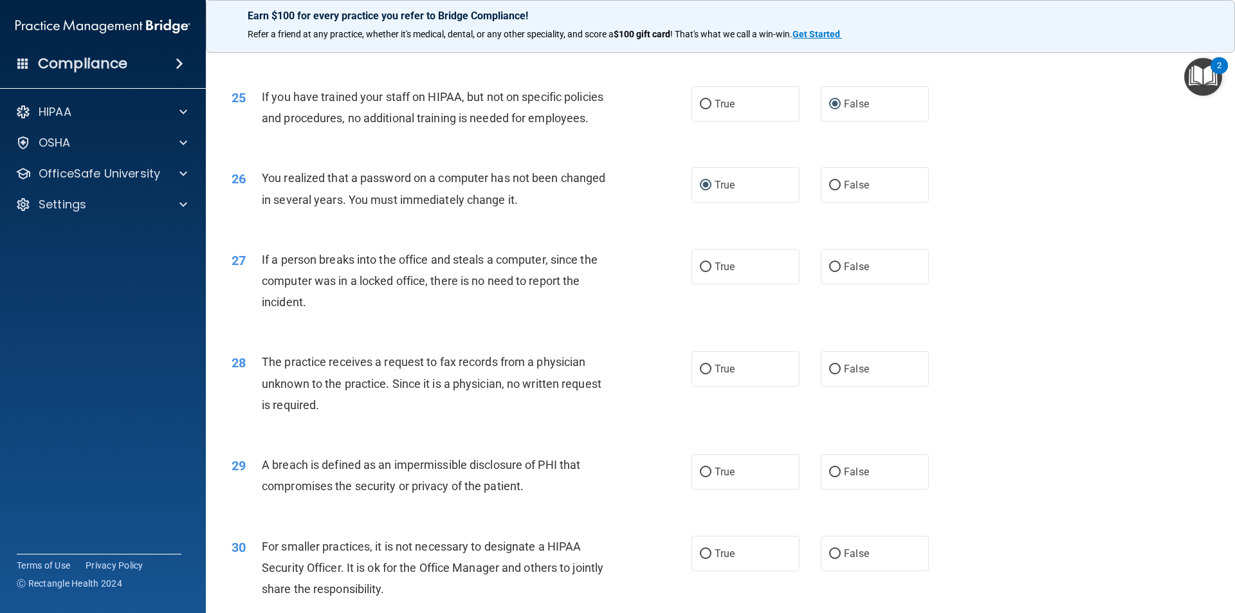
scroll to position [2380, 0]
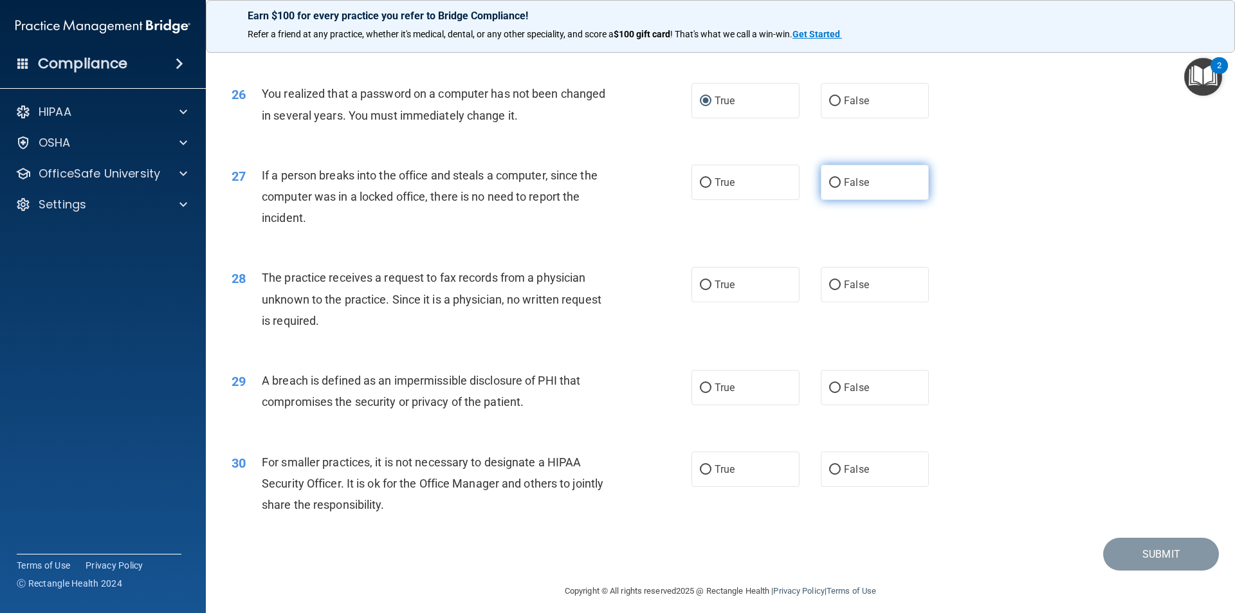
click at [829, 188] on input "False" at bounding box center [835, 183] width 12 height 10
radio input "true"
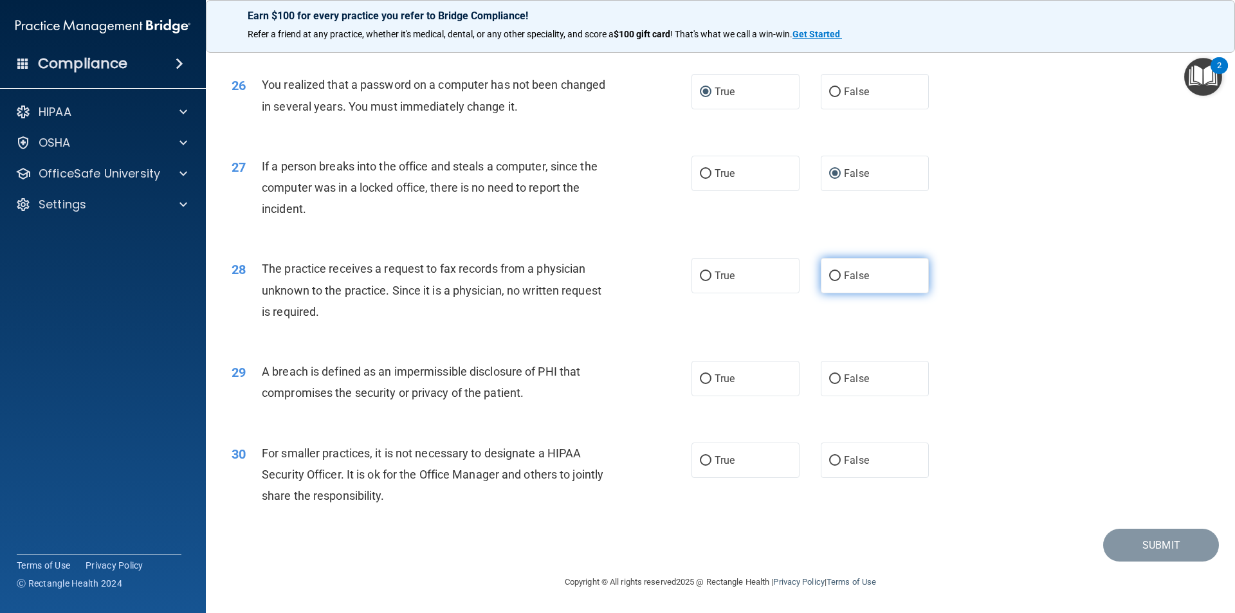
click at [829, 278] on input "False" at bounding box center [835, 276] width 12 height 10
radio input "true"
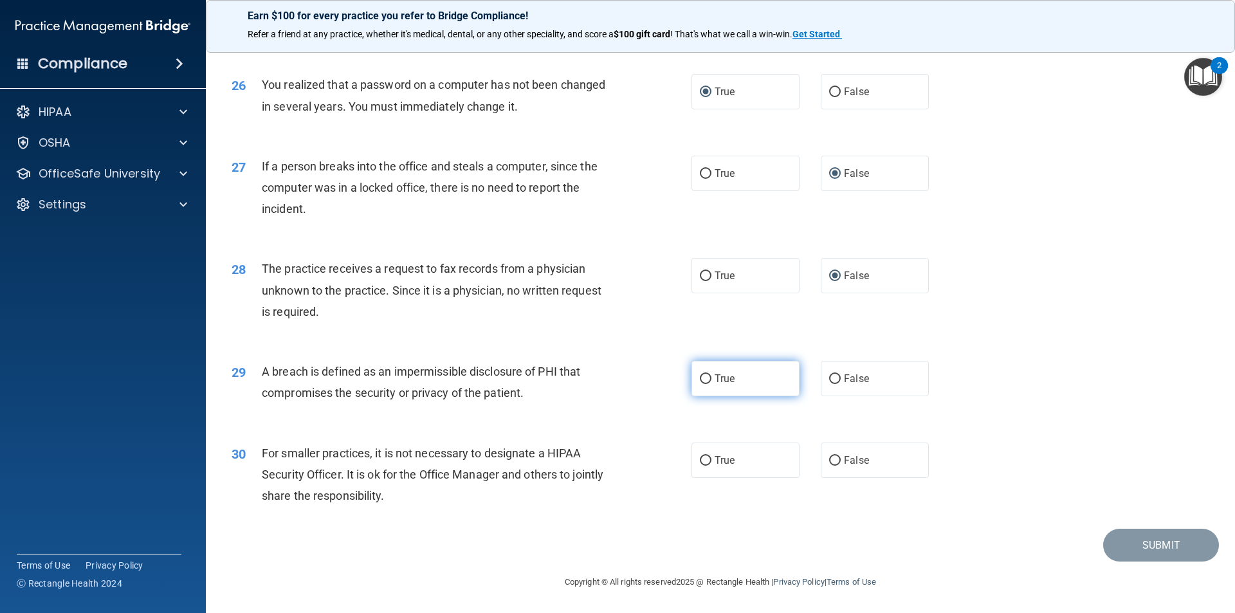
click at [701, 378] on input "True" at bounding box center [706, 379] width 12 height 10
radio input "true"
click at [704, 463] on input "True" at bounding box center [706, 461] width 12 height 10
radio input "true"
click at [1155, 553] on button "Submit" at bounding box center [1161, 545] width 116 height 33
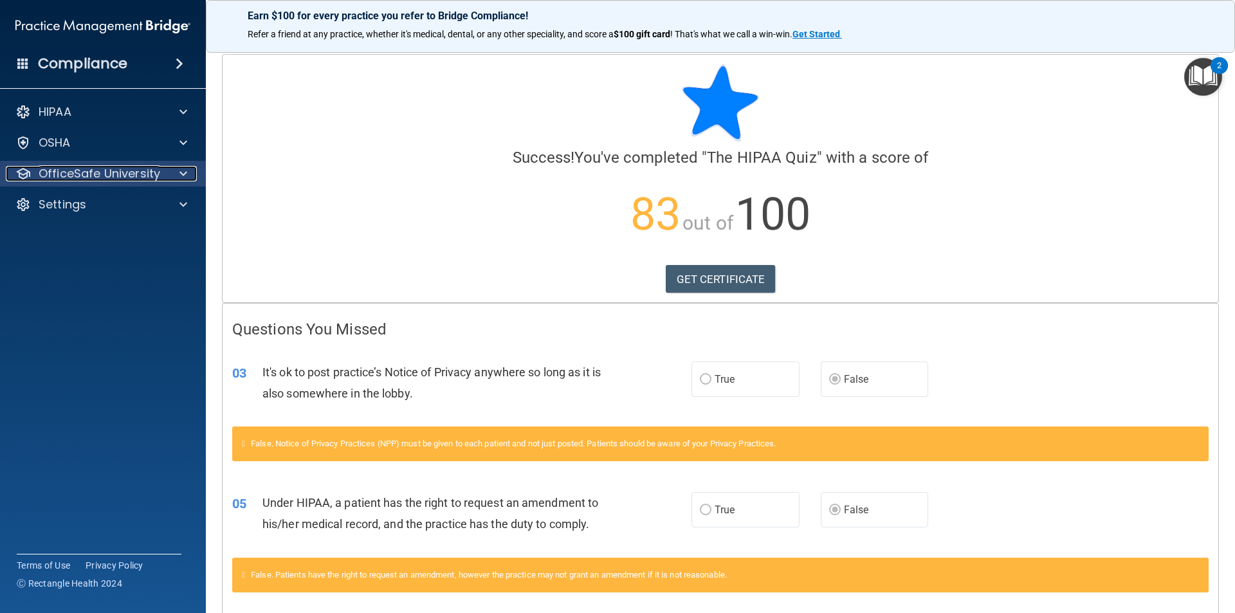
click at [181, 170] on span at bounding box center [183, 173] width 8 height 15
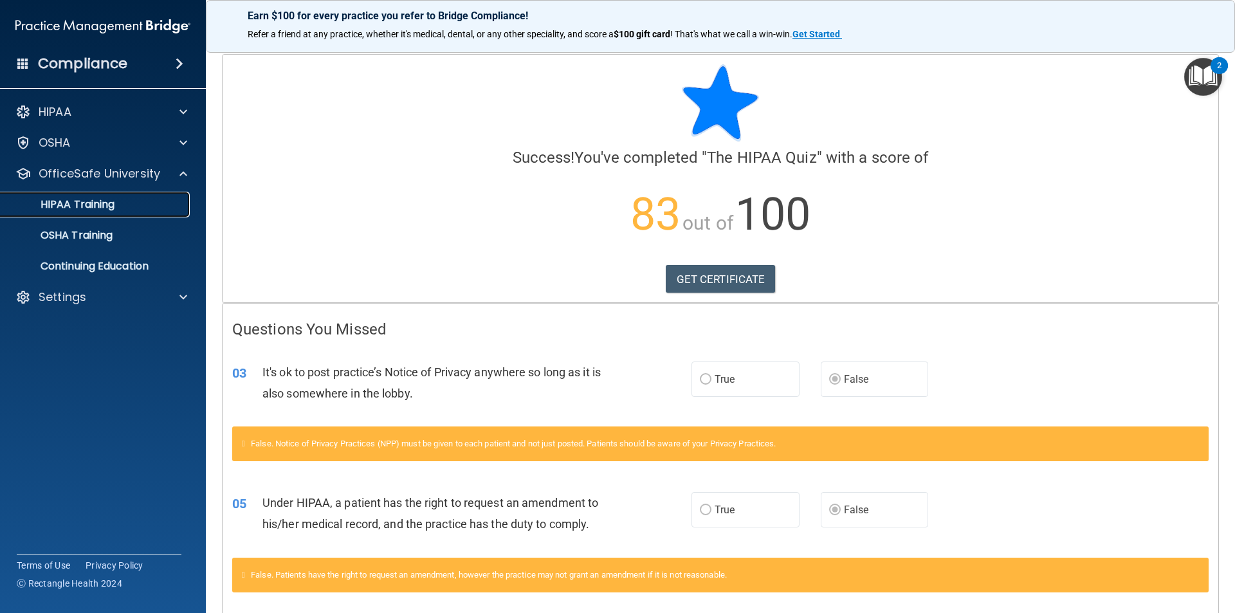
click at [93, 205] on p "HIPAA Training" at bounding box center [61, 204] width 106 height 13
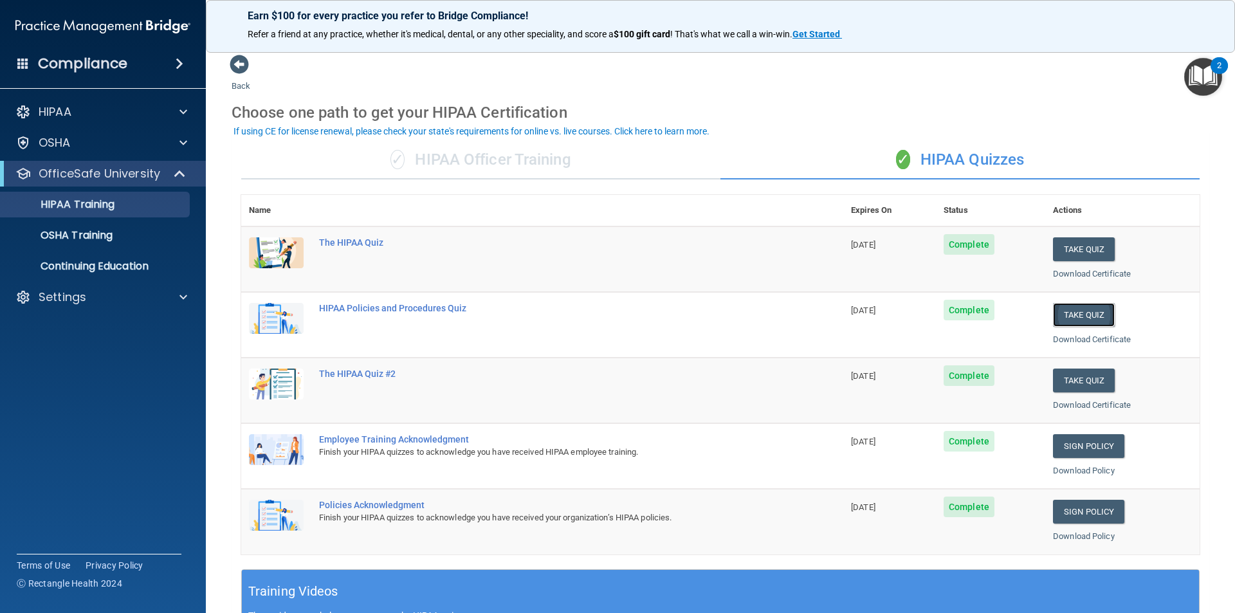
click at [1075, 311] on button "Take Quiz" at bounding box center [1084, 315] width 62 height 24
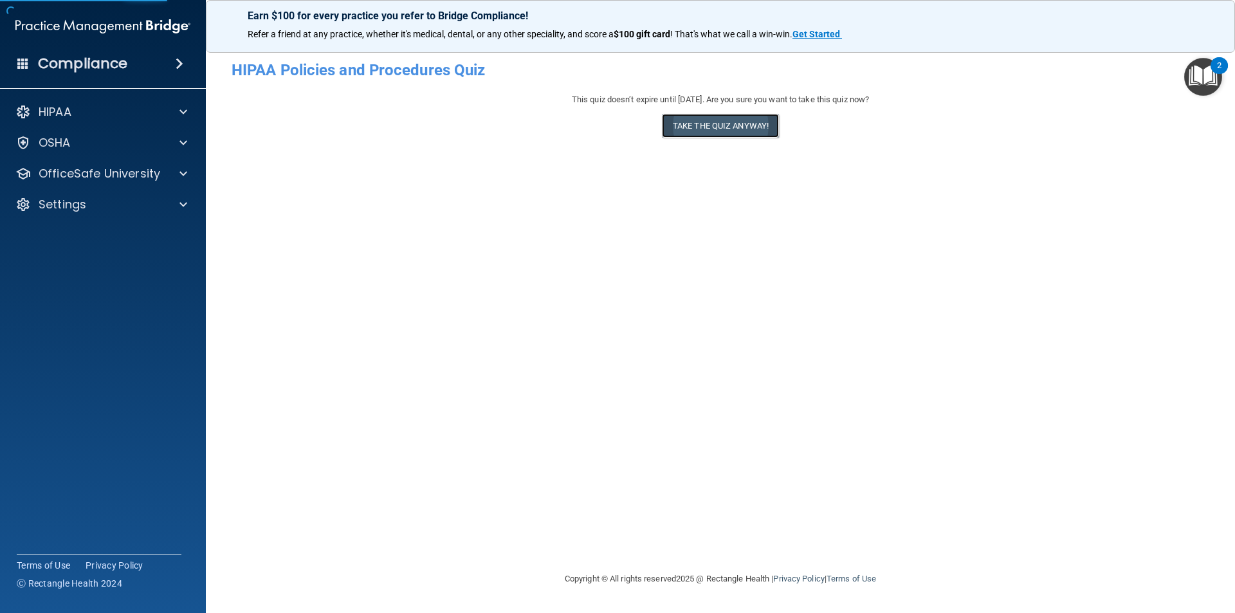
click at [713, 133] on button "Take the quiz anyway!" at bounding box center [720, 126] width 117 height 24
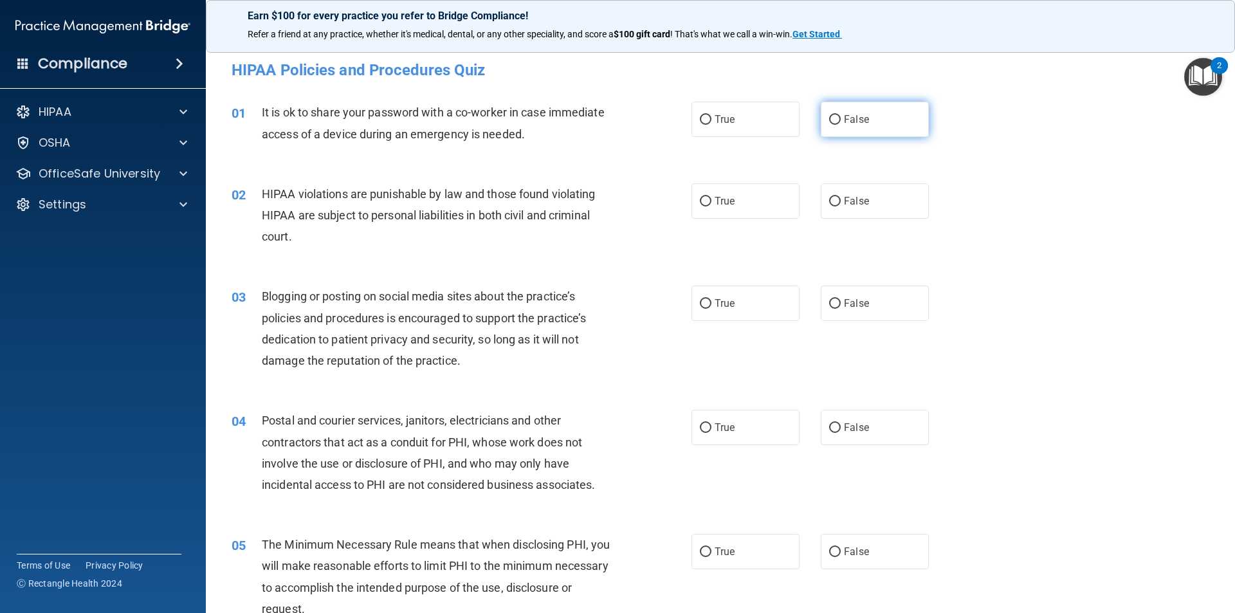
click at [831, 118] on input "False" at bounding box center [835, 120] width 12 height 10
radio input "true"
click at [707, 201] on label "True" at bounding box center [746, 200] width 108 height 35
click at [707, 201] on input "True" at bounding box center [706, 202] width 12 height 10
radio input "true"
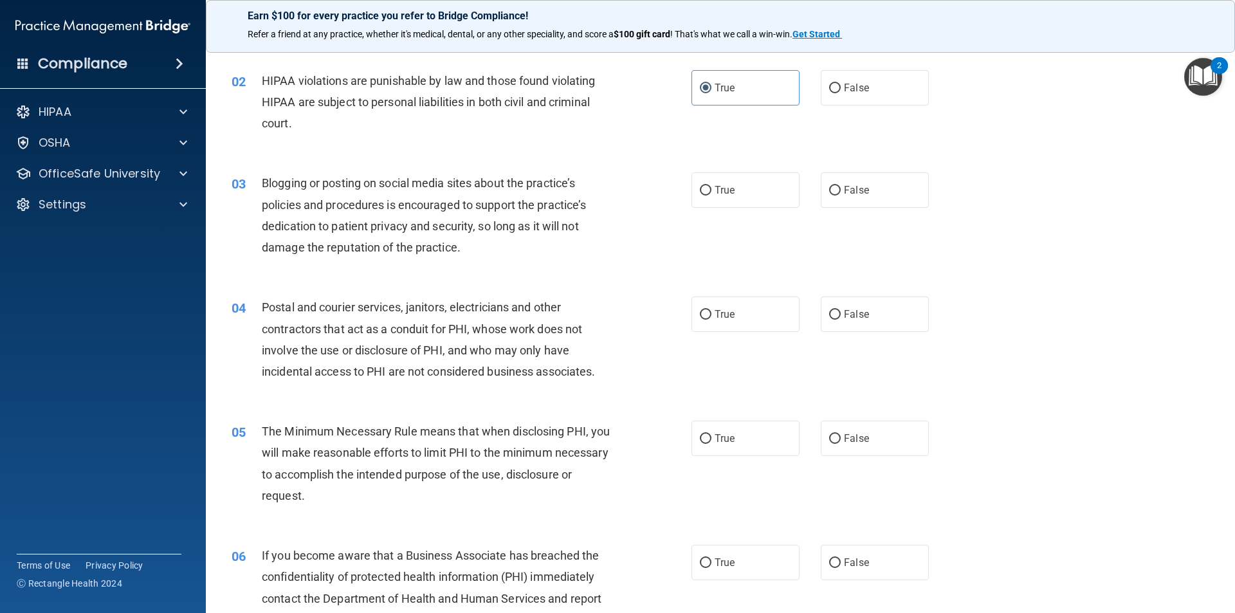
scroll to position [129, 0]
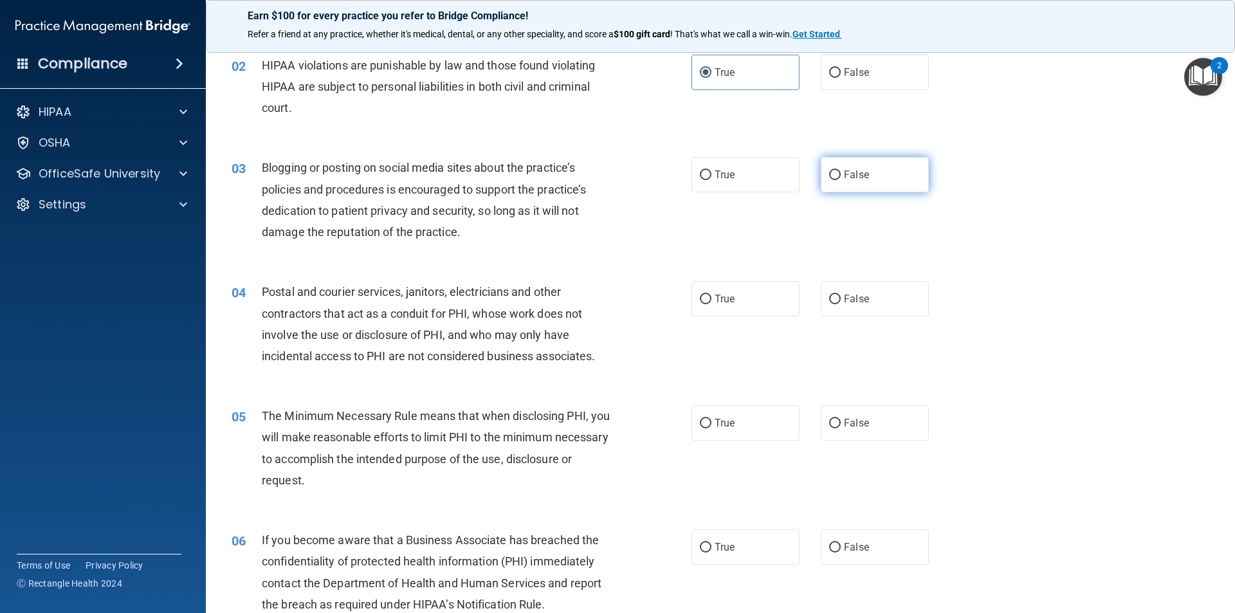
click at [829, 174] on input "False" at bounding box center [835, 175] width 12 height 10
radio input "true"
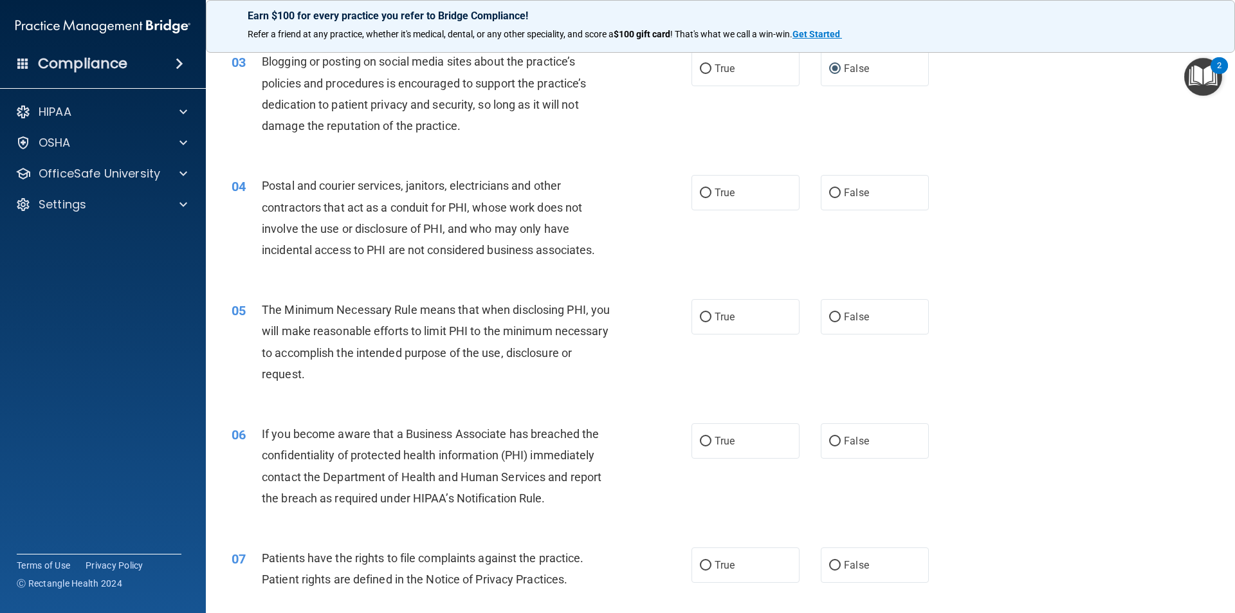
scroll to position [257, 0]
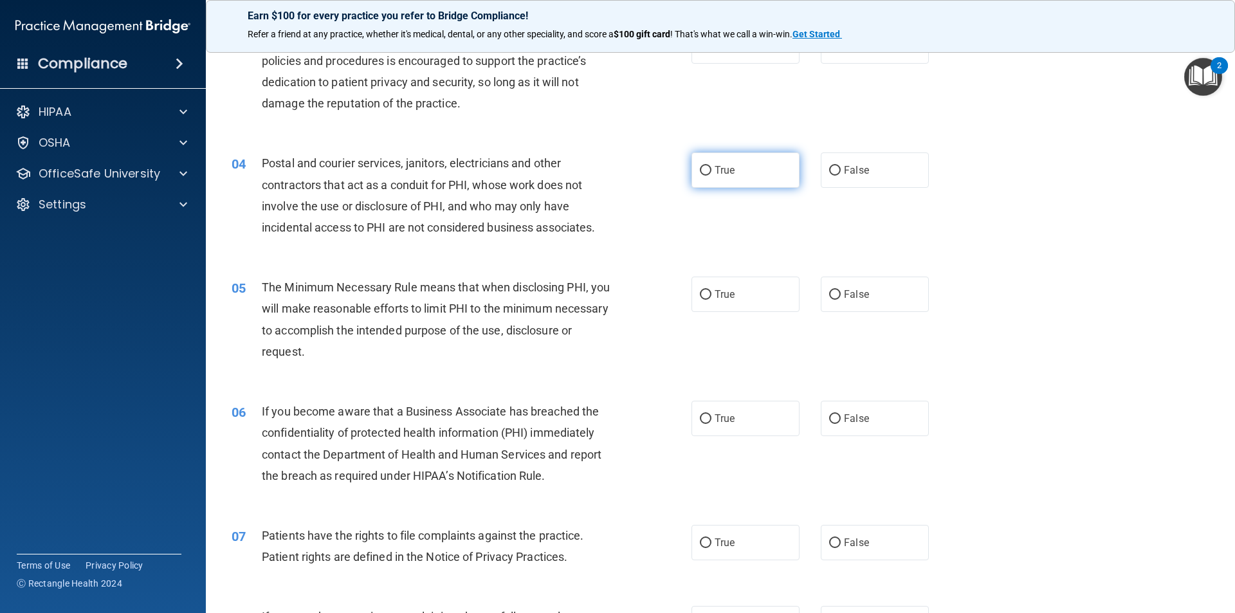
click at [701, 170] on input "True" at bounding box center [706, 171] width 12 height 10
radio input "true"
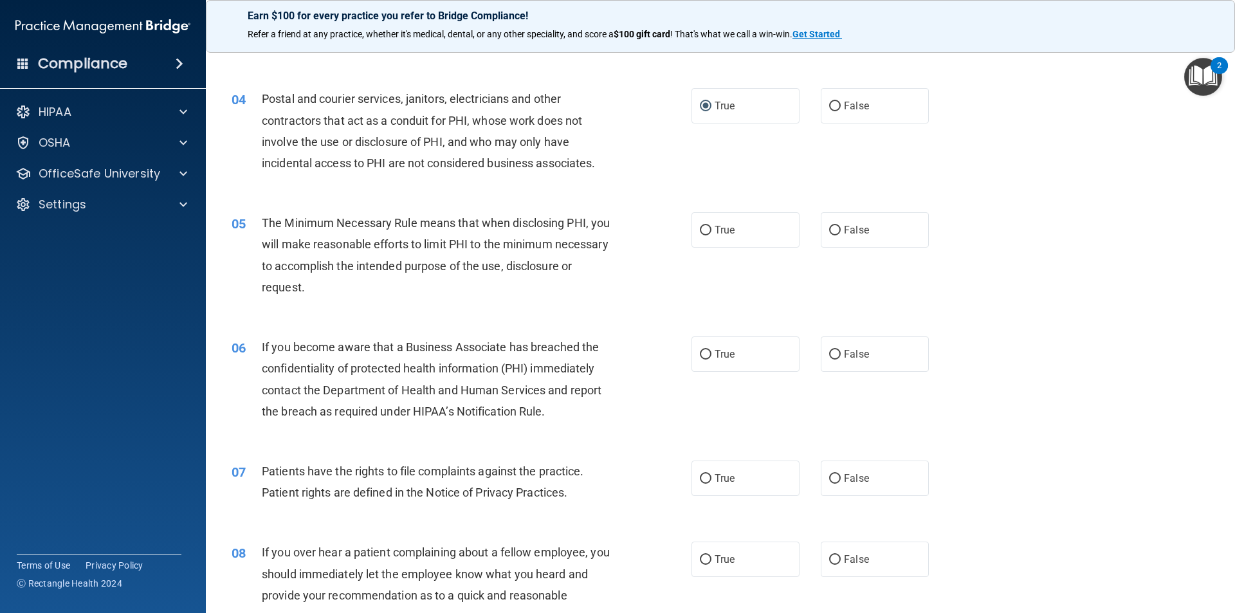
scroll to position [386, 0]
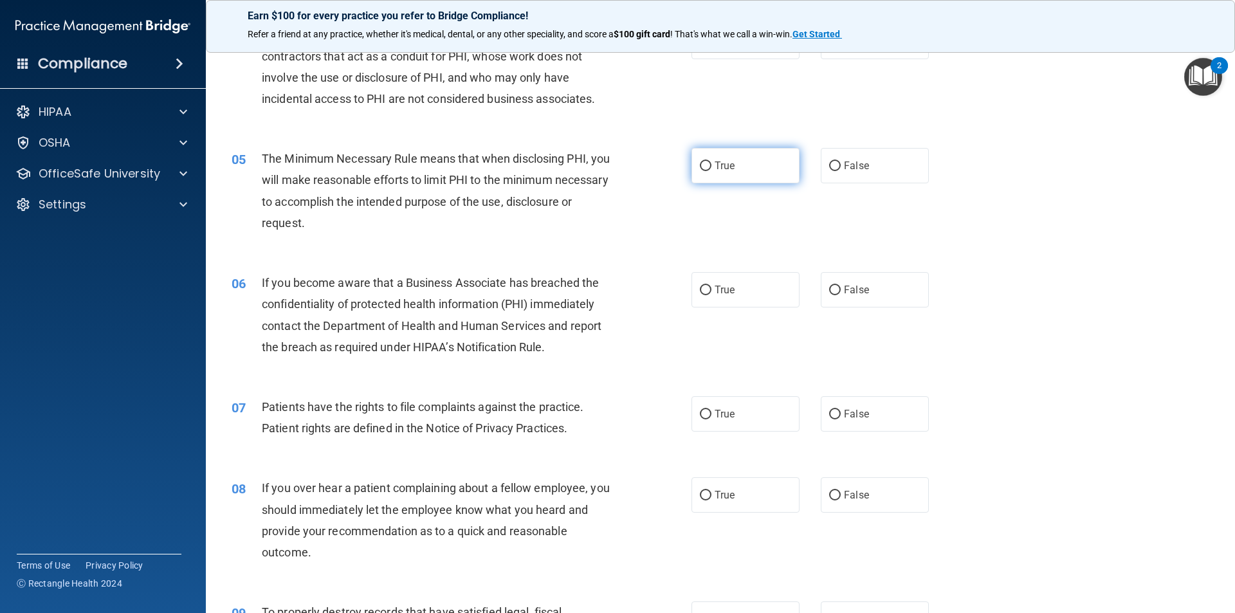
click at [706, 166] on input "True" at bounding box center [706, 166] width 12 height 10
radio input "true"
click at [700, 290] on input "True" at bounding box center [706, 291] width 12 height 10
radio input "true"
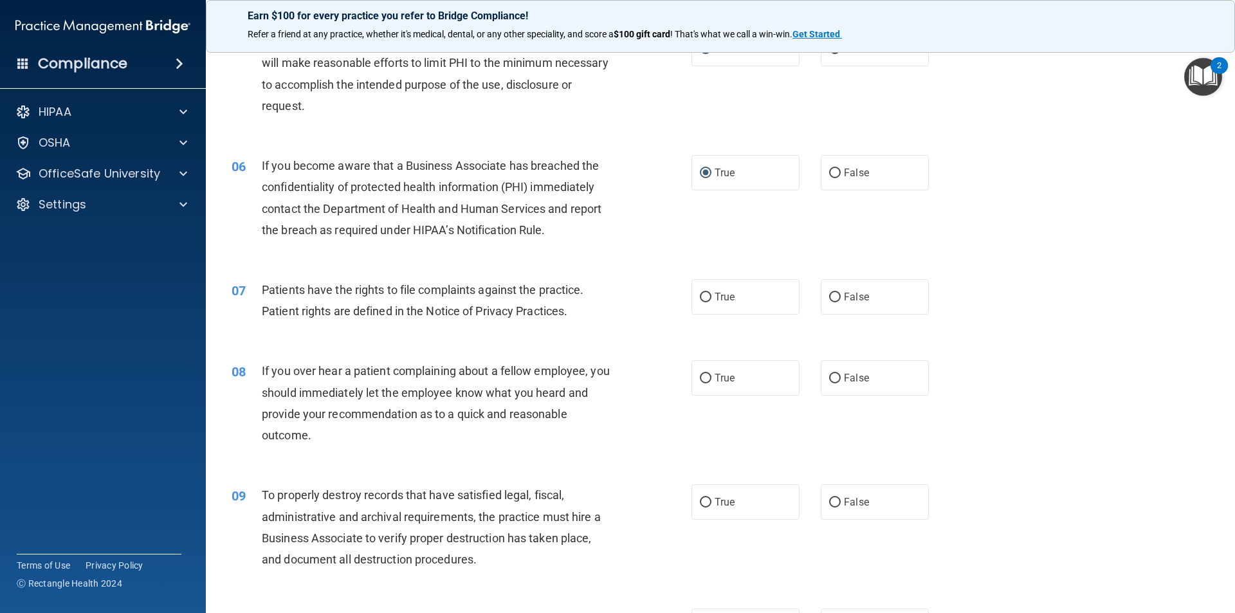
scroll to position [515, 0]
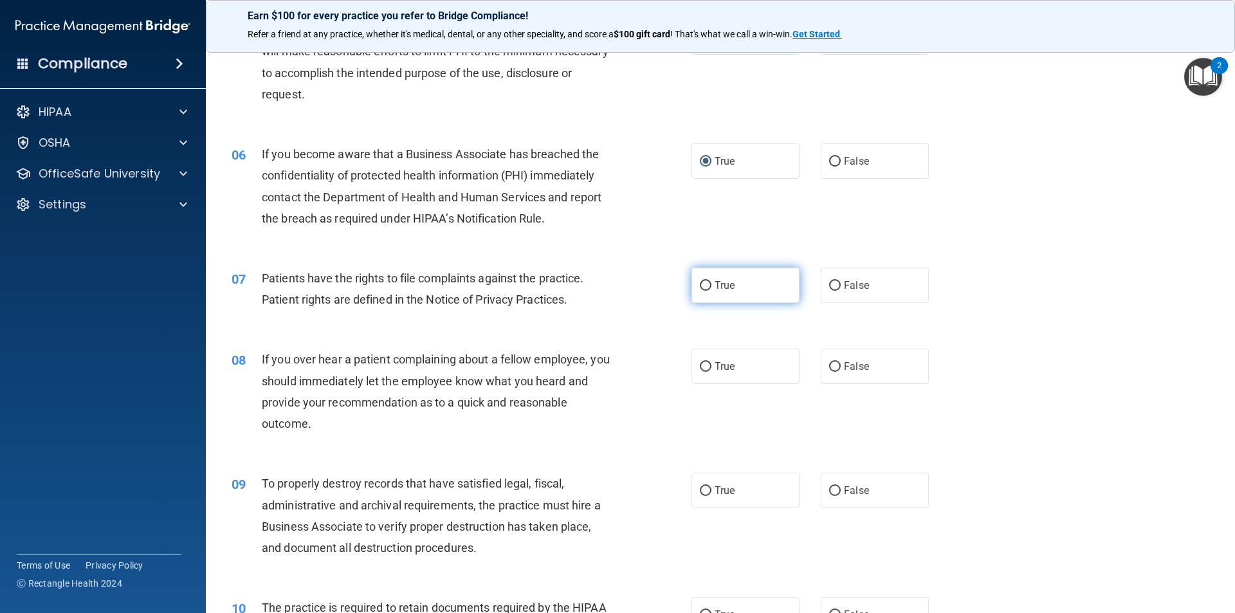
click at [702, 286] on input "True" at bounding box center [706, 286] width 12 height 10
radio input "true"
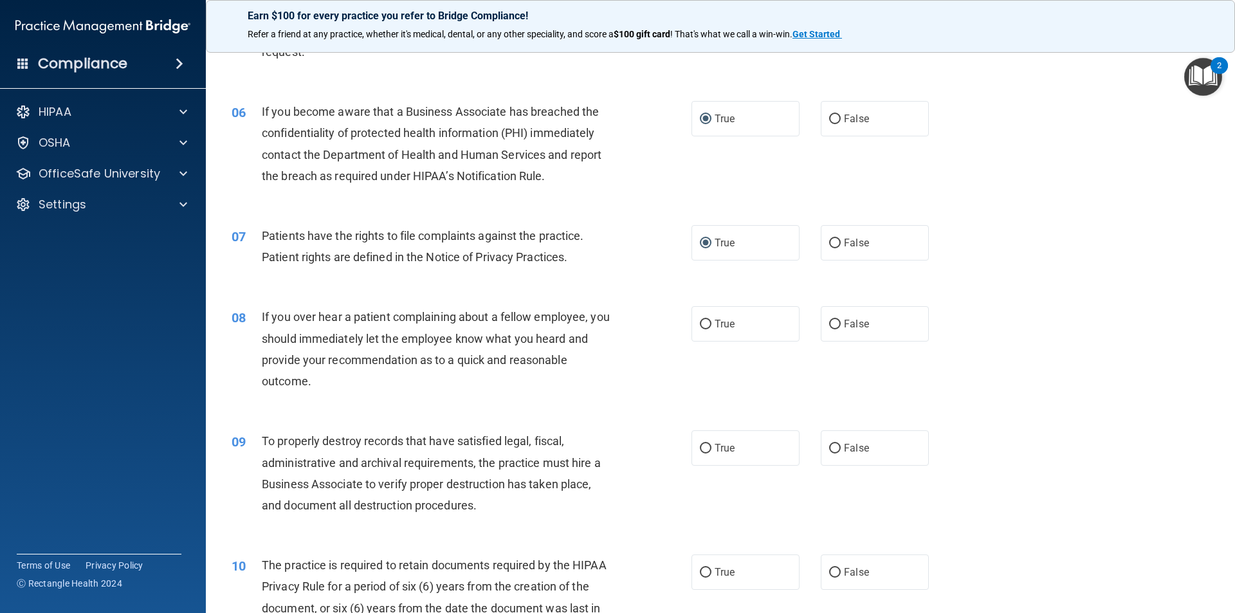
scroll to position [643, 0]
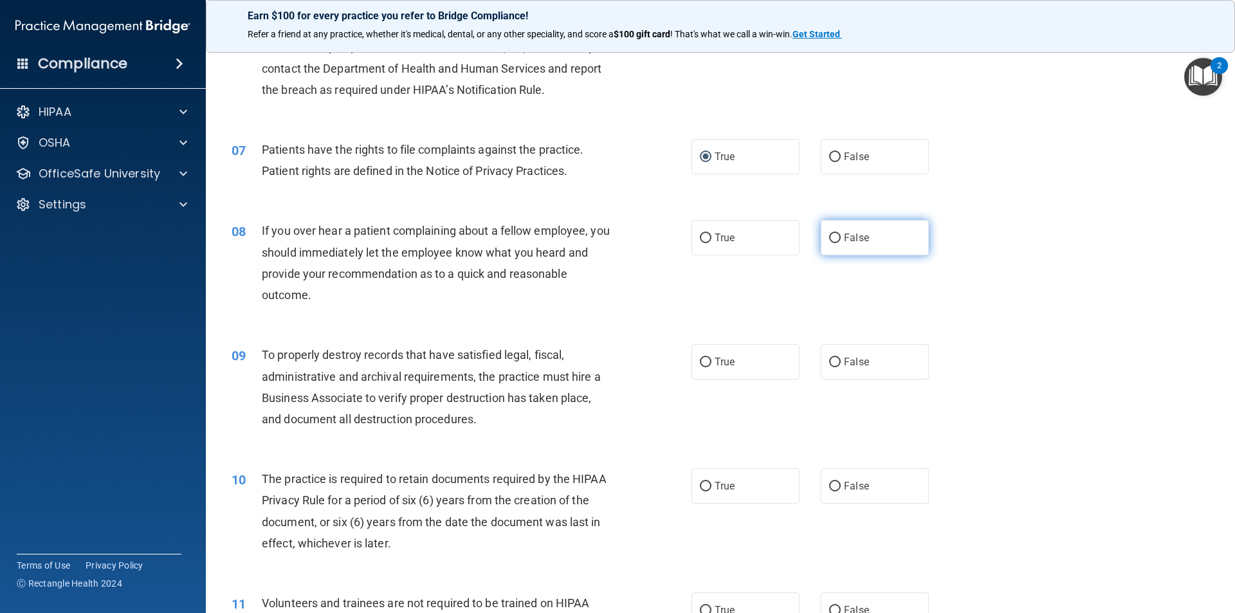
click at [829, 240] on input "False" at bounding box center [835, 239] width 12 height 10
radio input "true"
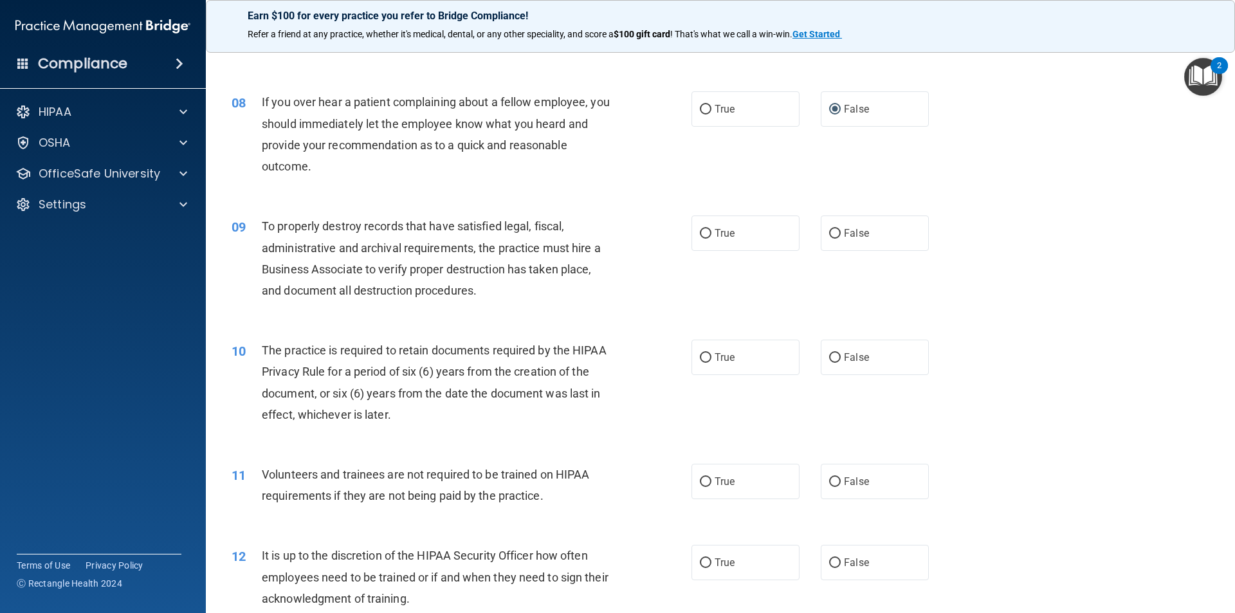
scroll to position [836, 0]
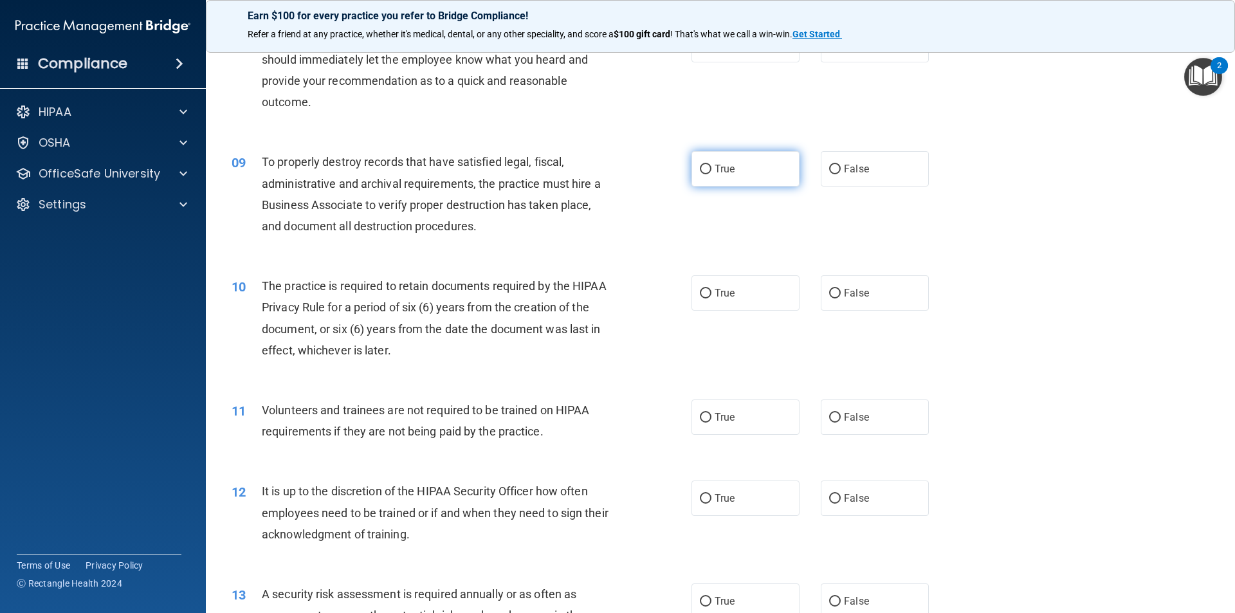
click at [703, 170] on input "True" at bounding box center [706, 170] width 12 height 10
radio input "true"
click at [700, 293] on input "True" at bounding box center [706, 294] width 12 height 10
radio input "true"
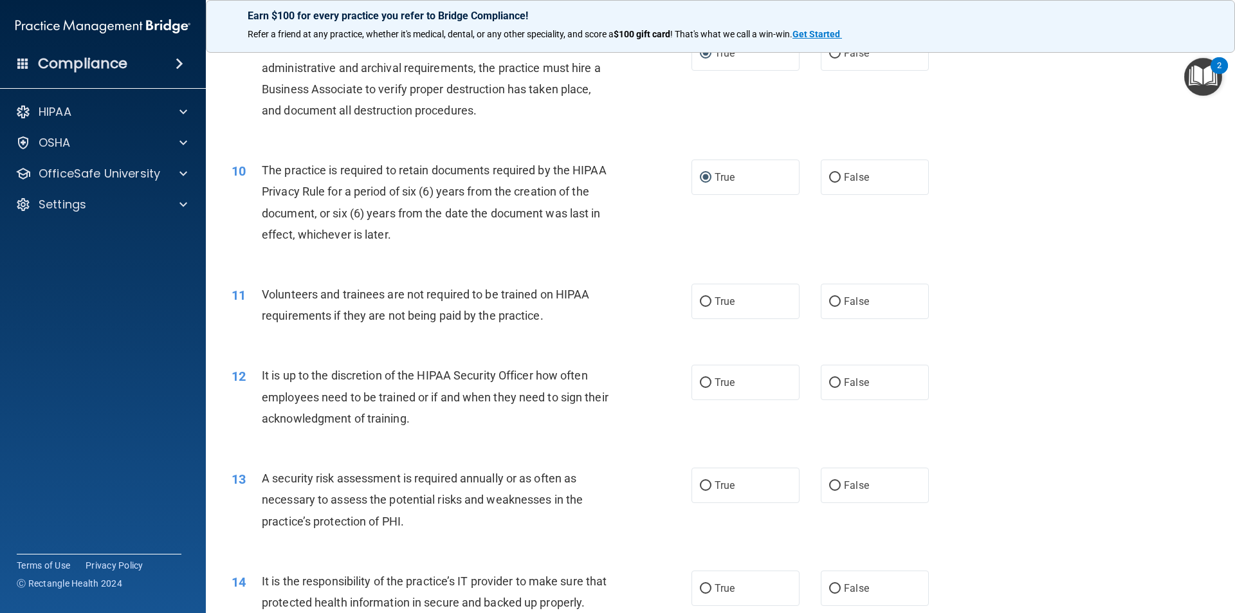
scroll to position [1029, 0]
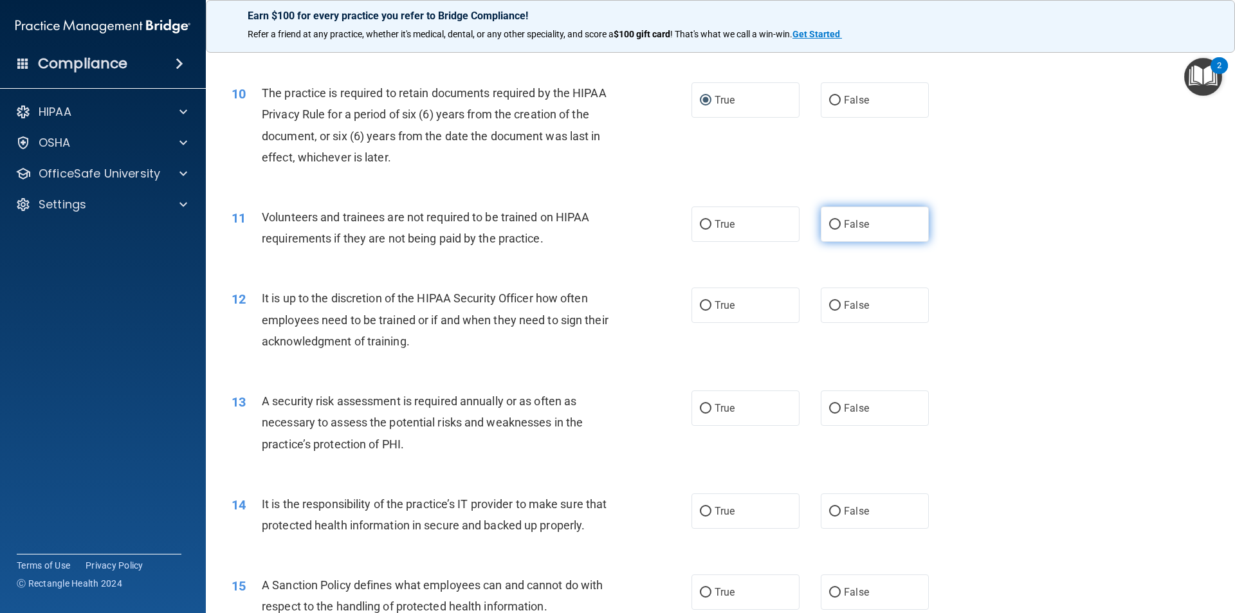
click at [831, 225] on input "False" at bounding box center [835, 225] width 12 height 10
radio input "true"
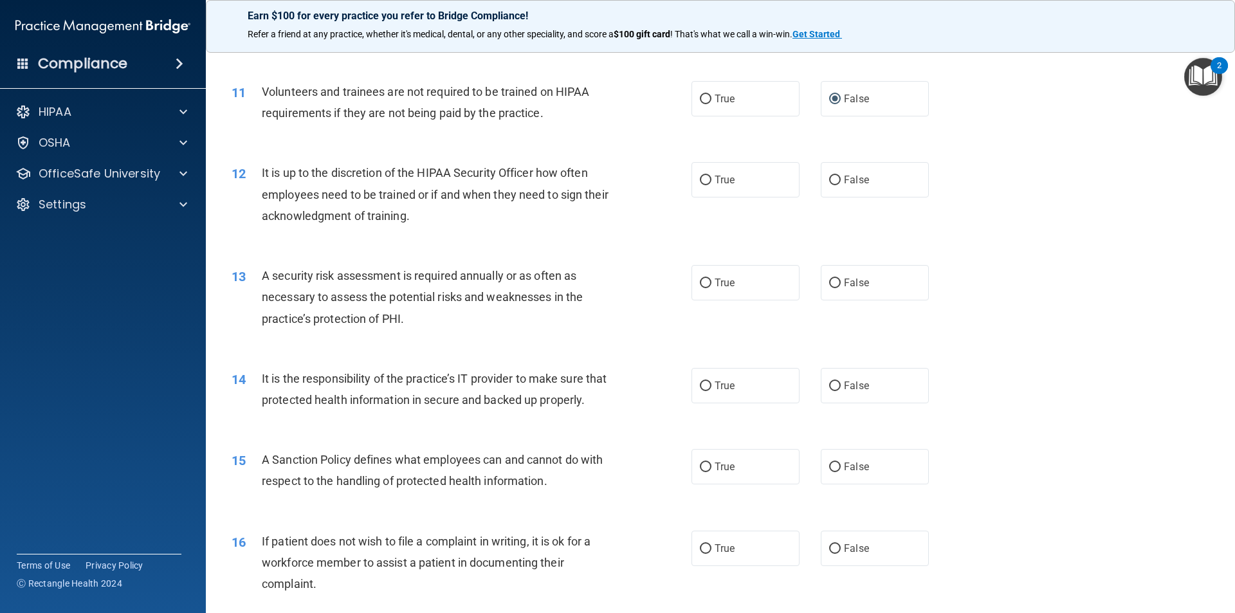
scroll to position [1158, 0]
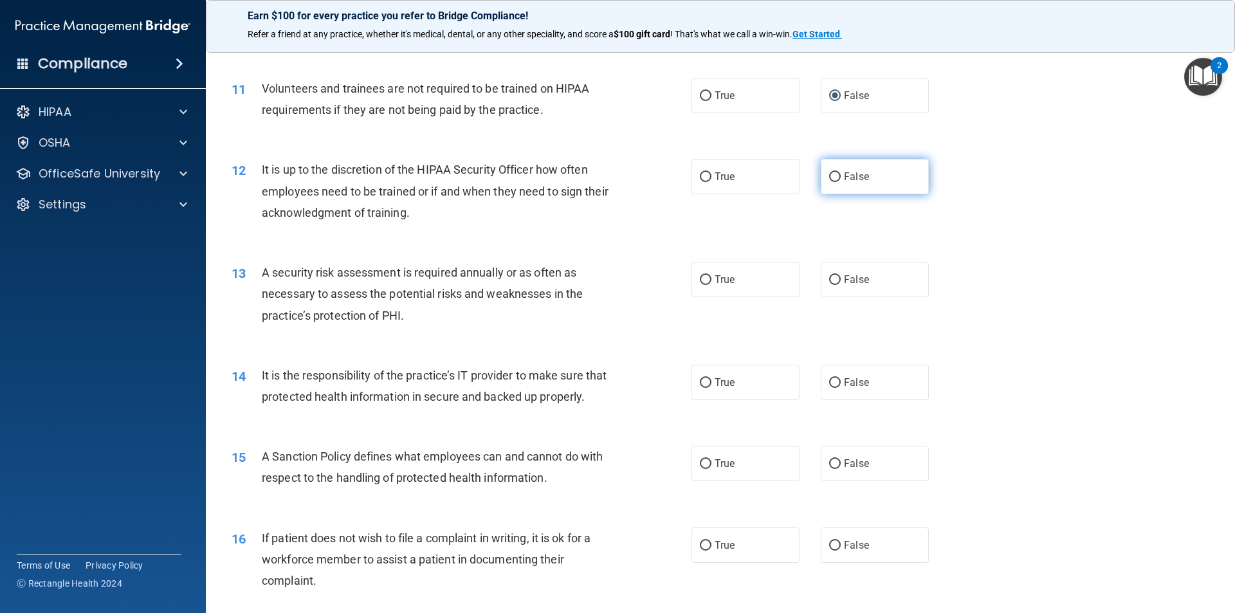
click at [832, 176] on input "False" at bounding box center [835, 177] width 12 height 10
radio input "true"
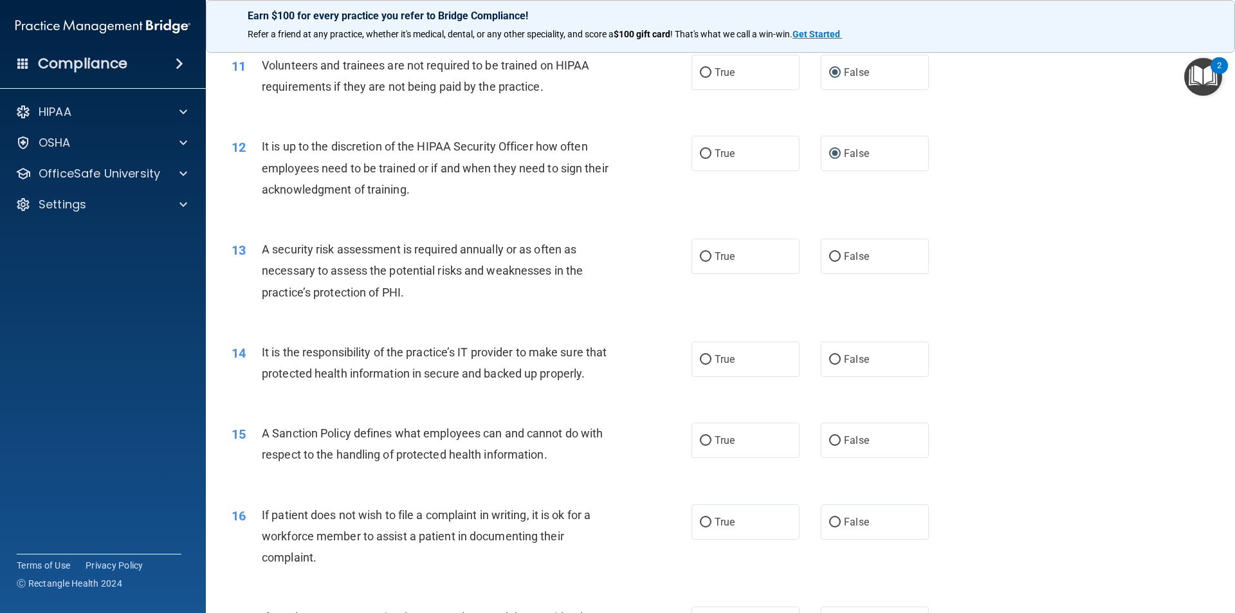
scroll to position [1222, 0]
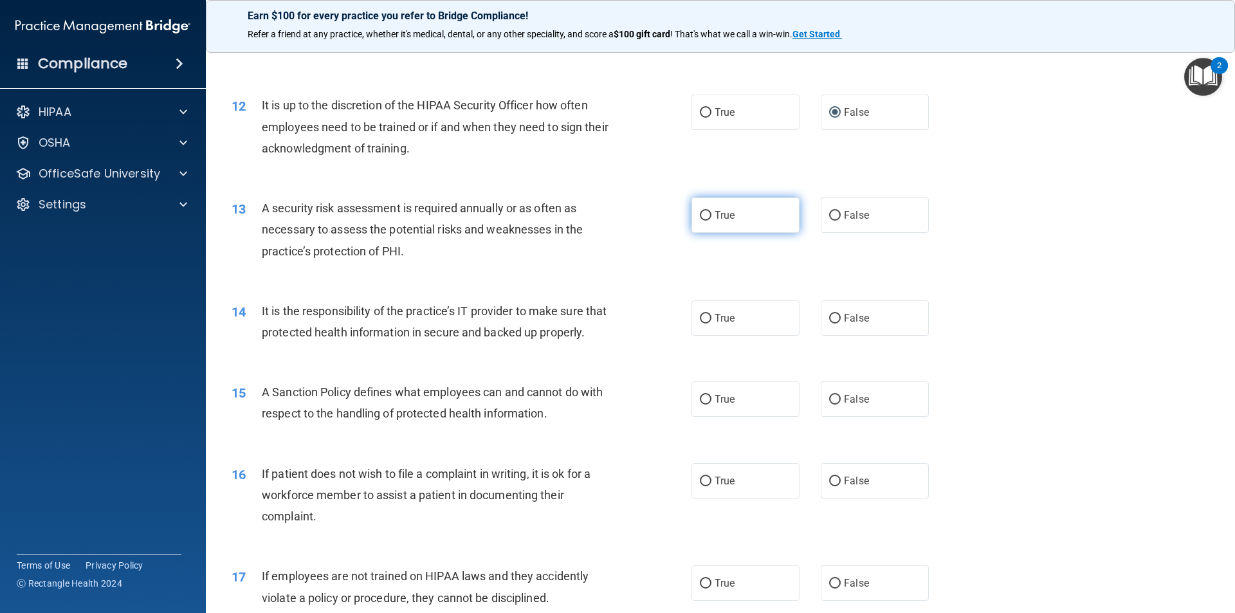
click at [700, 214] on input "True" at bounding box center [706, 216] width 12 height 10
radio input "true"
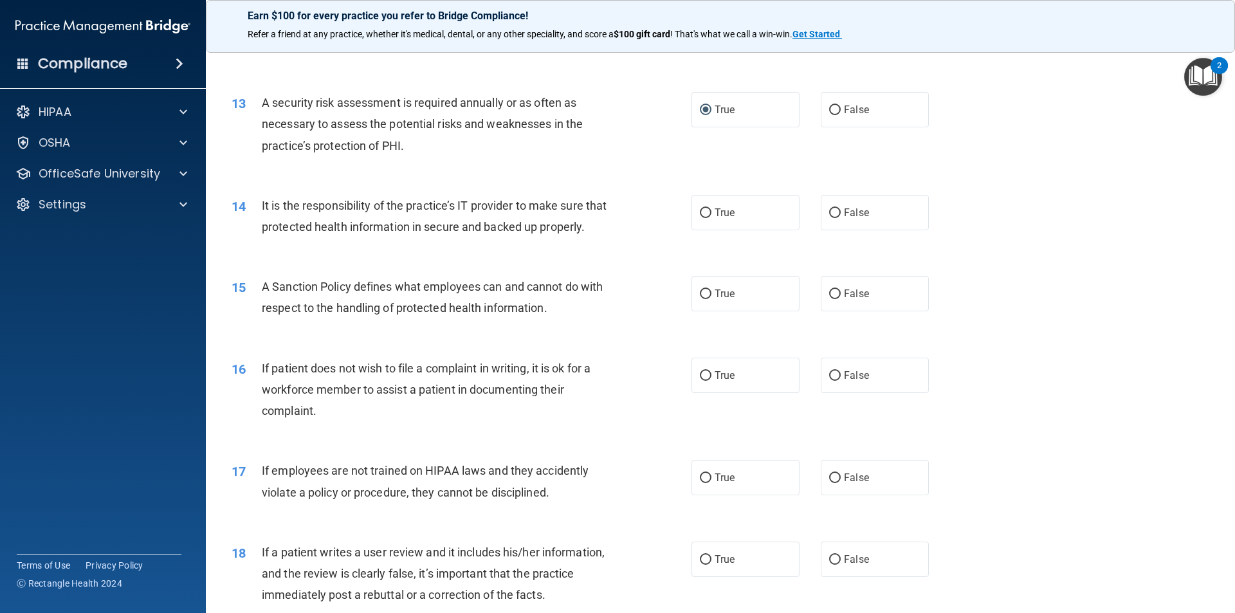
scroll to position [1351, 0]
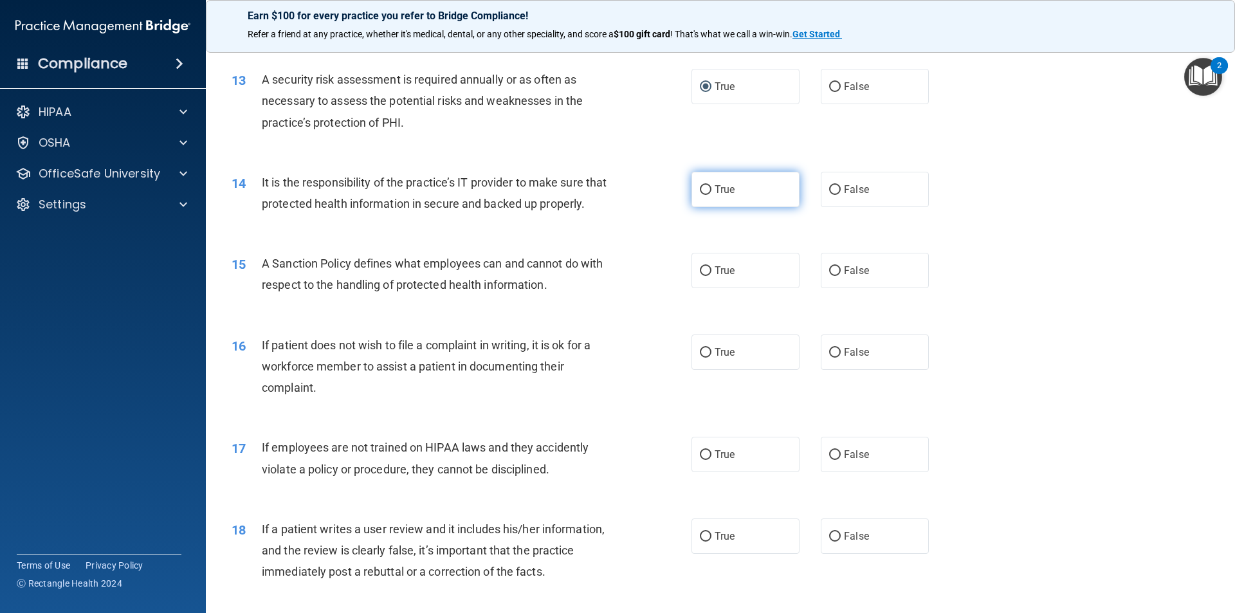
click at [700, 192] on input "True" at bounding box center [706, 190] width 12 height 10
radio input "true"
click at [701, 276] on input "True" at bounding box center [706, 271] width 12 height 10
radio input "true"
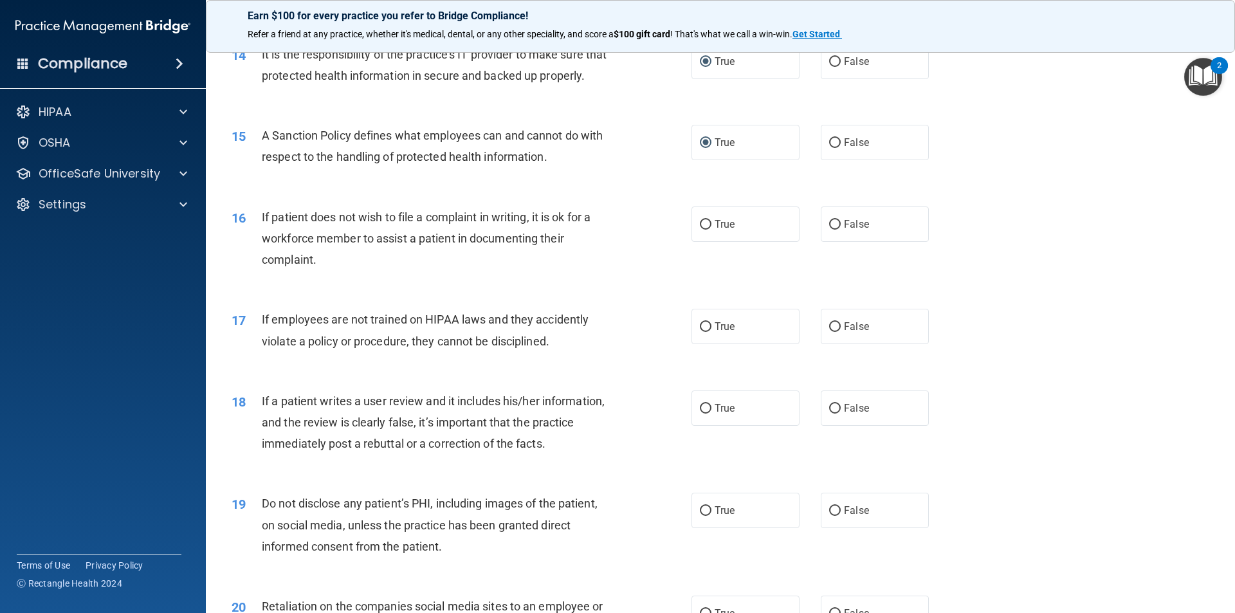
scroll to position [1480, 0]
click at [700, 229] on input "True" at bounding box center [706, 224] width 12 height 10
radio input "true"
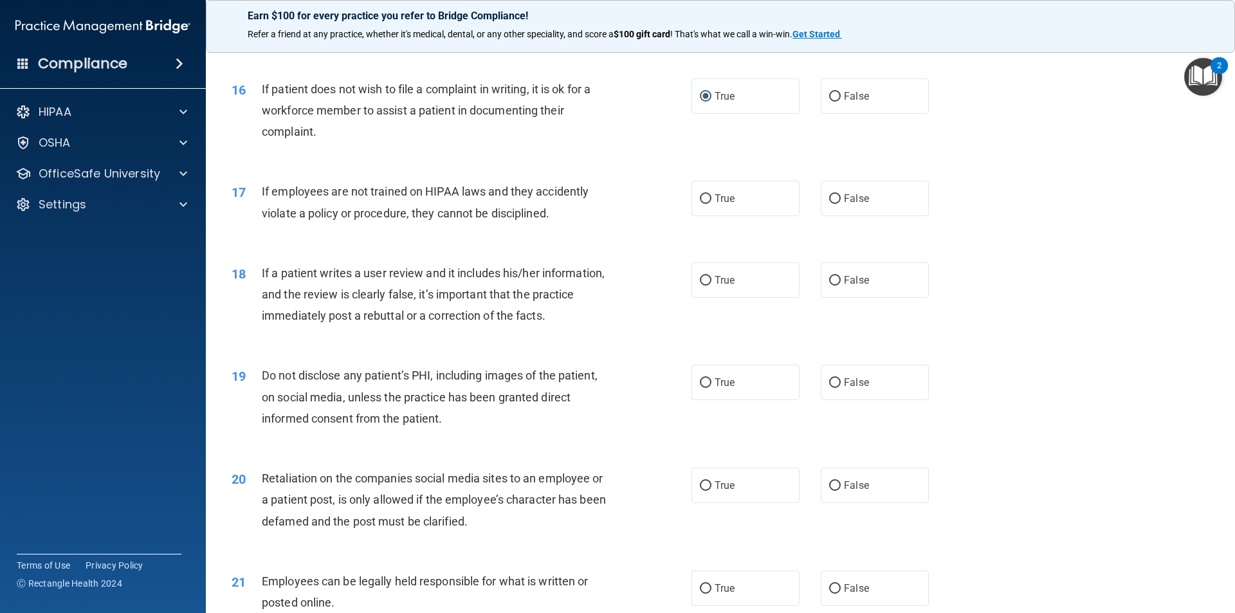
scroll to position [1608, 0]
click at [702, 203] on input "True" at bounding box center [706, 198] width 12 height 10
radio input "true"
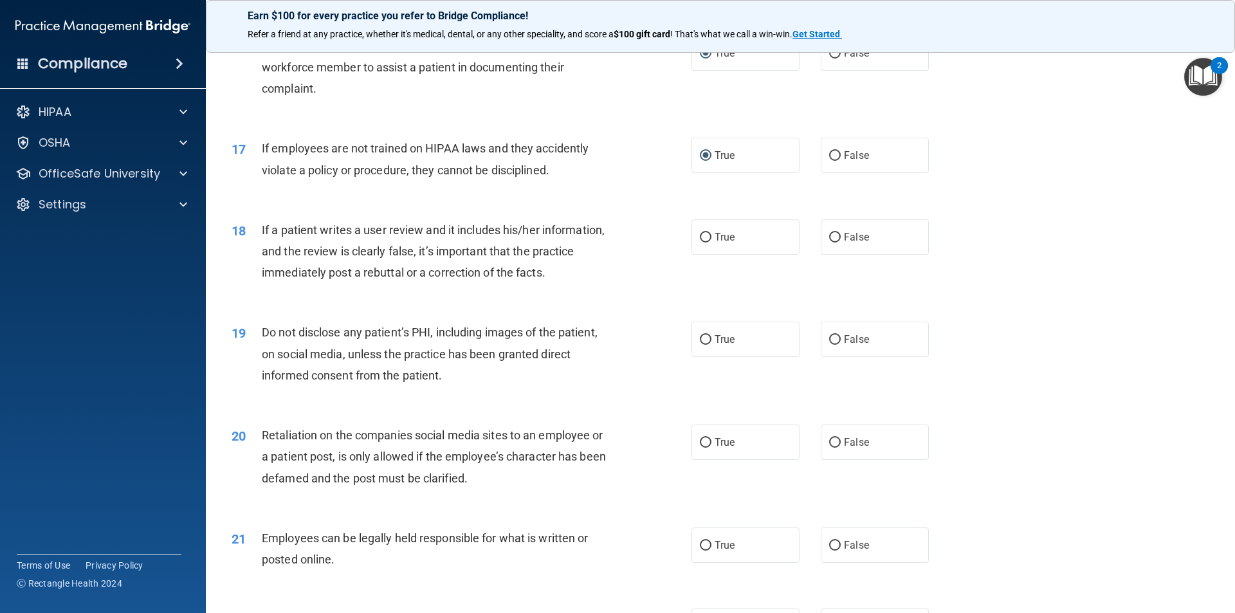
scroll to position [1737, 0]
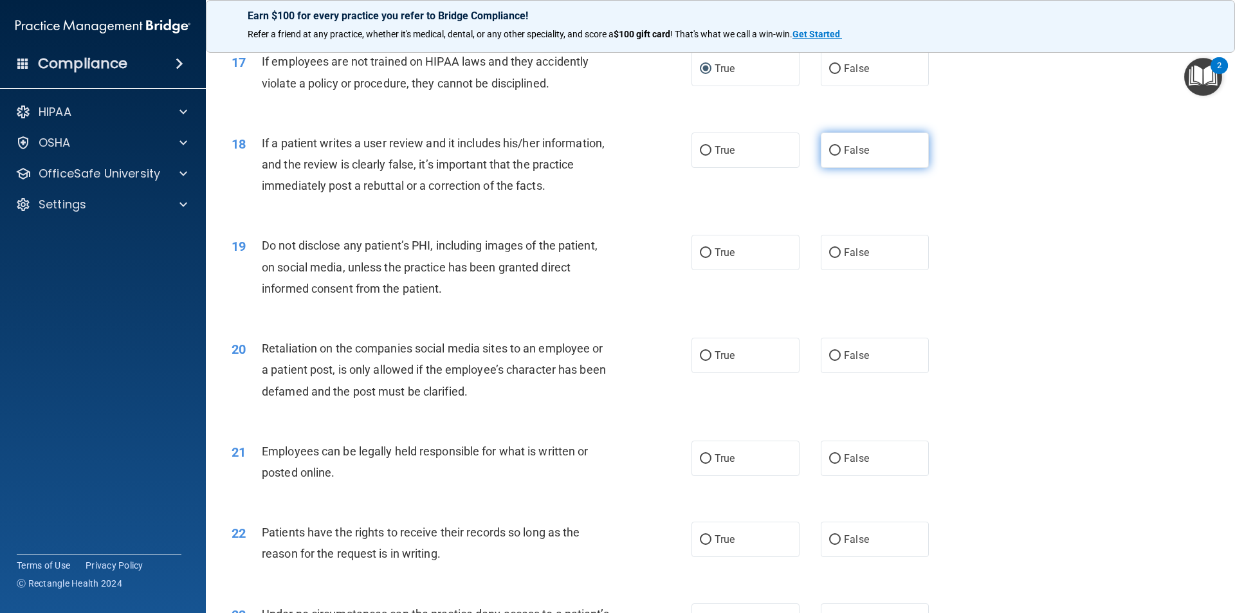
click at [831, 156] on input "False" at bounding box center [835, 151] width 12 height 10
radio input "true"
click at [700, 258] on input "True" at bounding box center [706, 253] width 12 height 10
radio input "true"
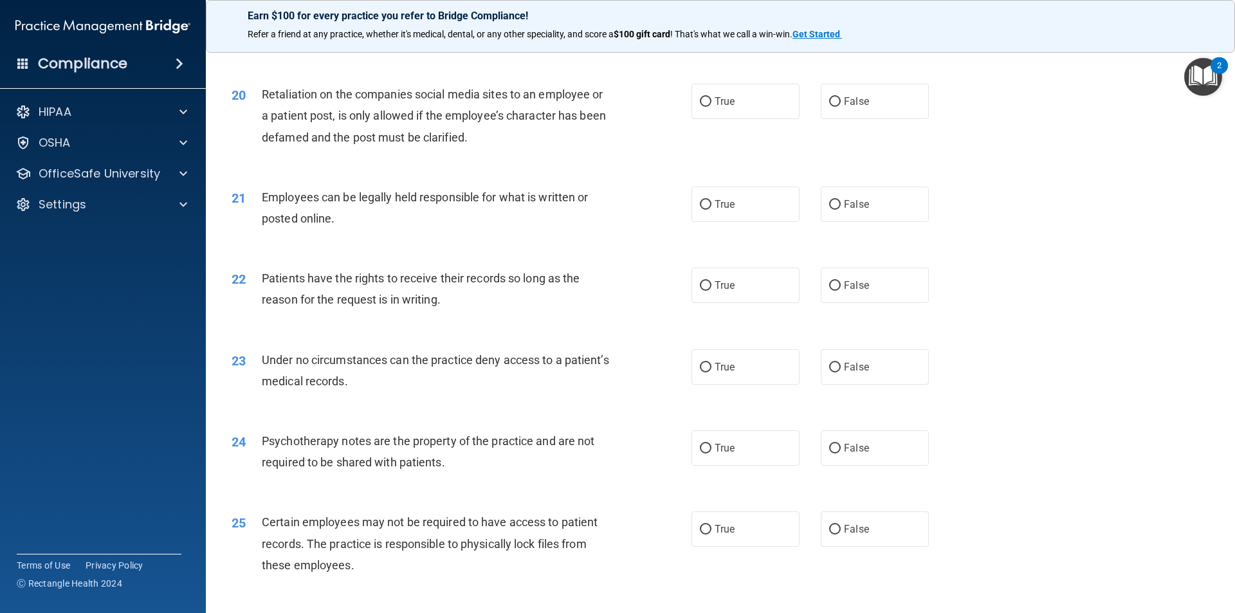
scroll to position [1994, 0]
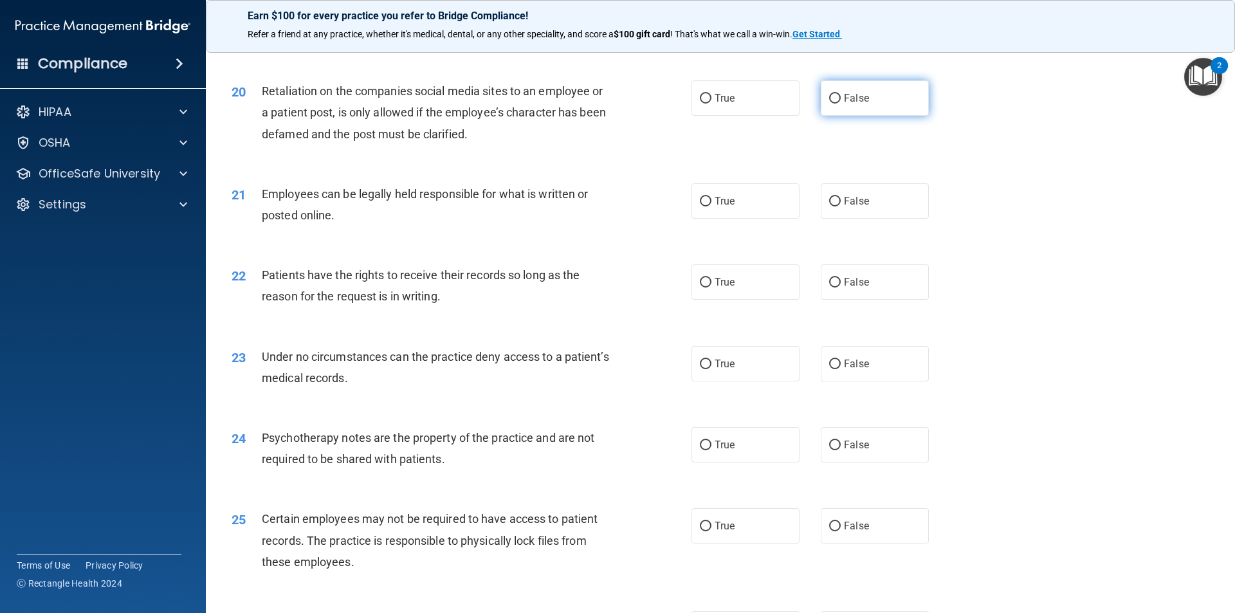
click at [829, 104] on input "False" at bounding box center [835, 99] width 12 height 10
radio input "true"
click at [700, 207] on input "True" at bounding box center [706, 202] width 12 height 10
radio input "true"
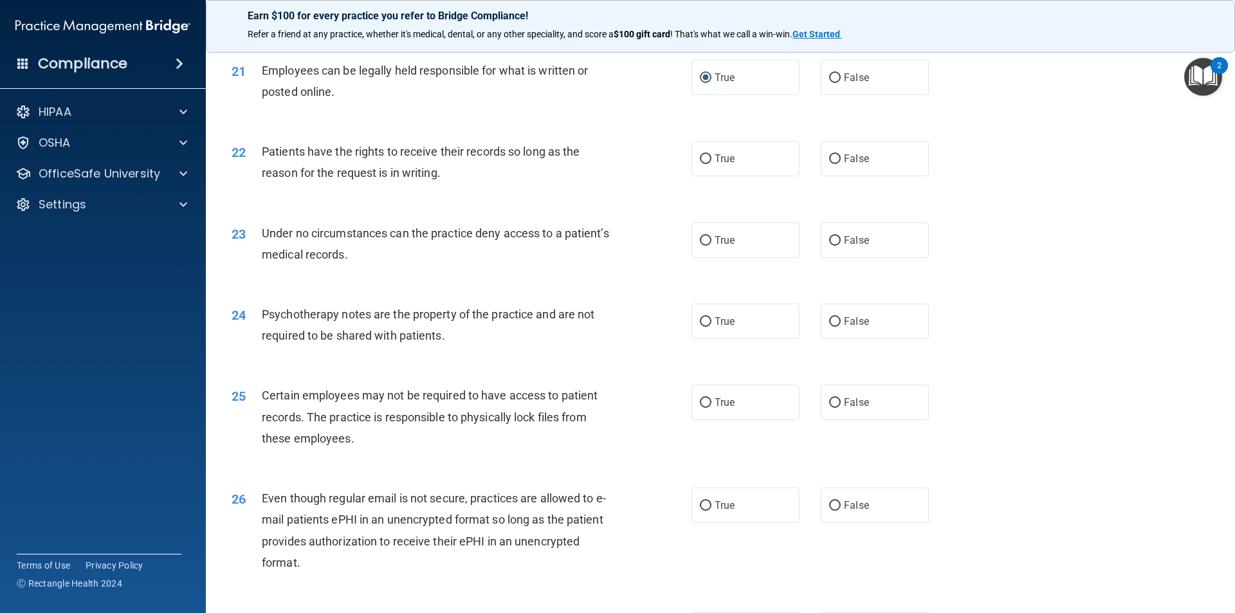
scroll to position [2123, 0]
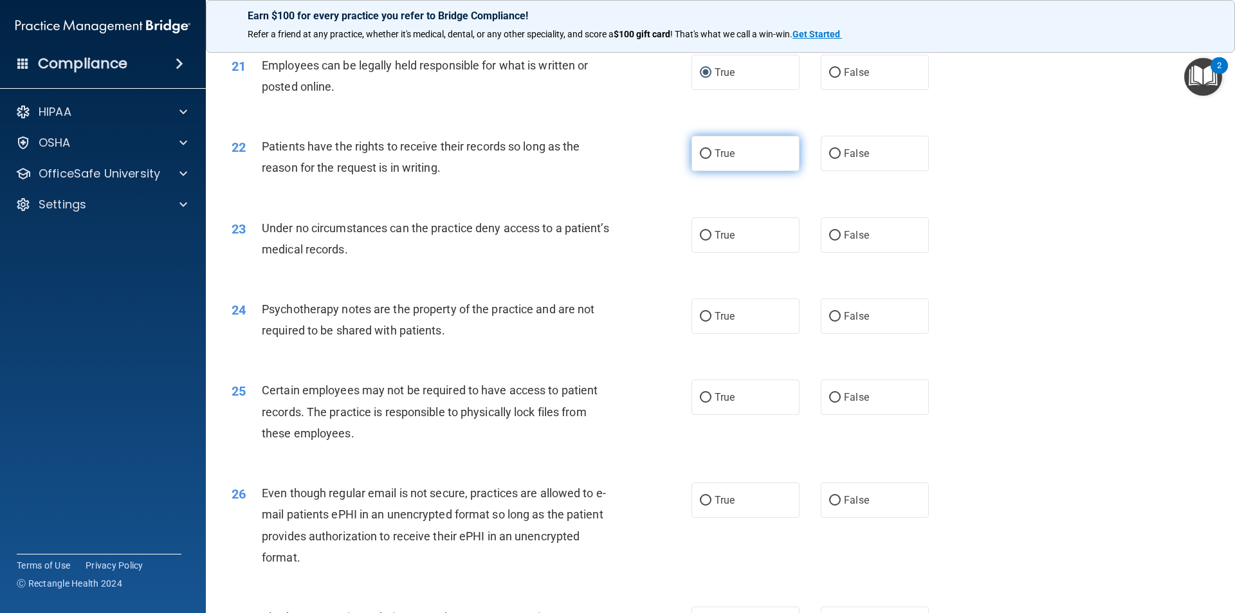
click at [703, 159] on input "True" at bounding box center [706, 154] width 12 height 10
radio input "true"
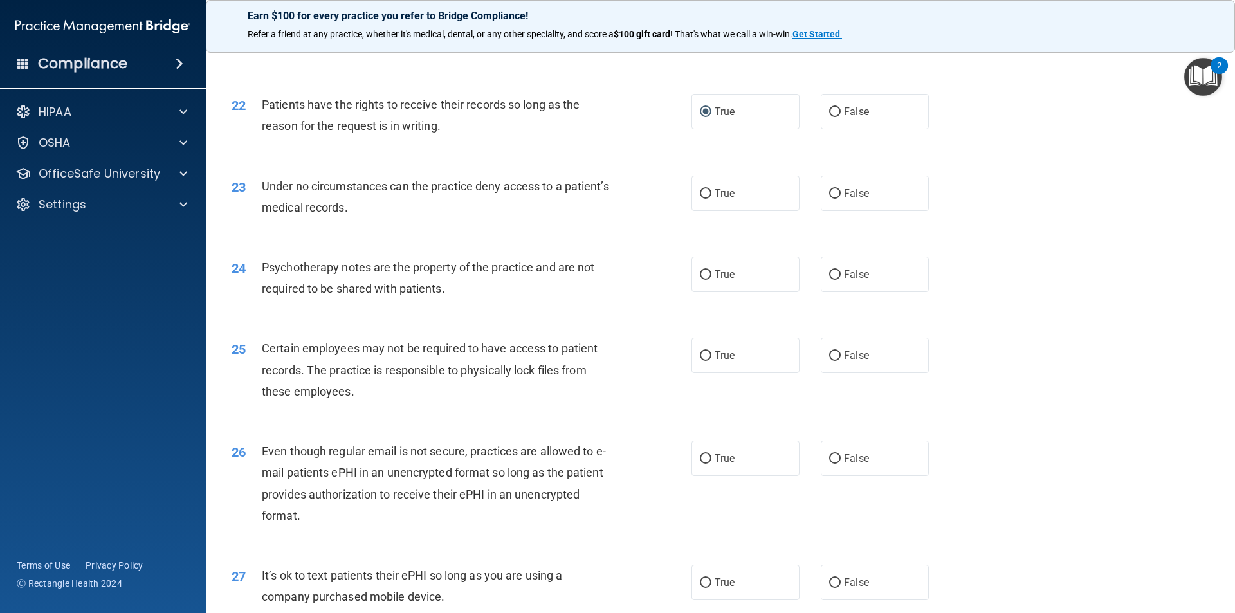
scroll to position [2187, 0]
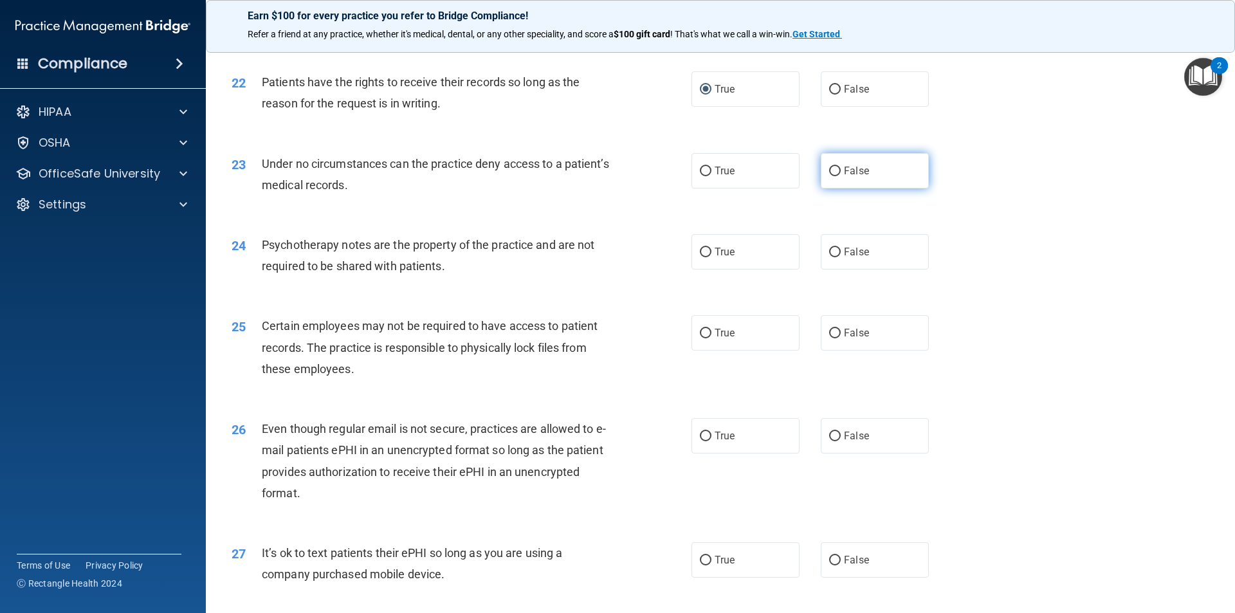
click at [829, 176] on input "False" at bounding box center [835, 172] width 12 height 10
radio input "true"
click at [700, 257] on input "True" at bounding box center [706, 253] width 12 height 10
radio input "true"
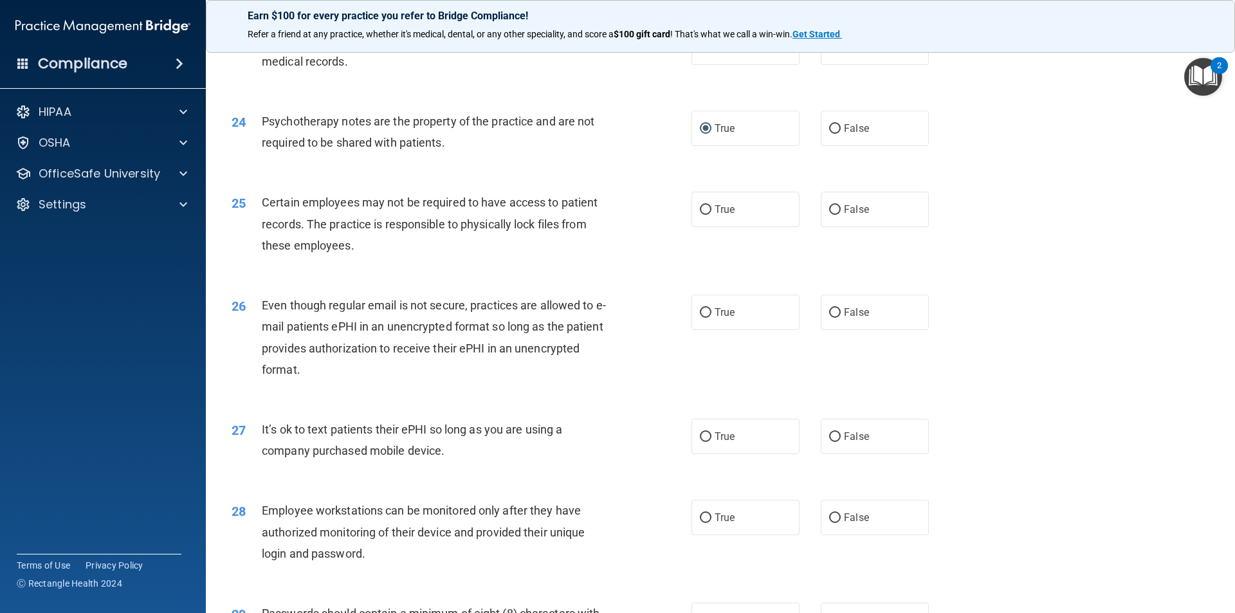
scroll to position [2316, 0]
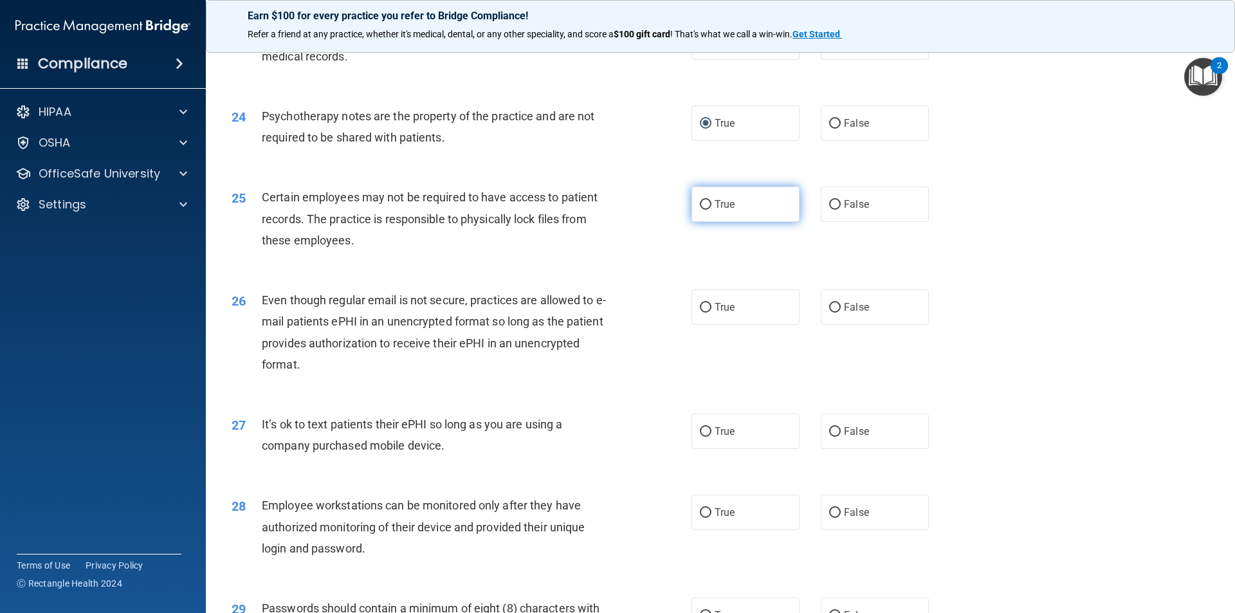
click at [700, 210] on input "True" at bounding box center [706, 205] width 12 height 10
radio input "true"
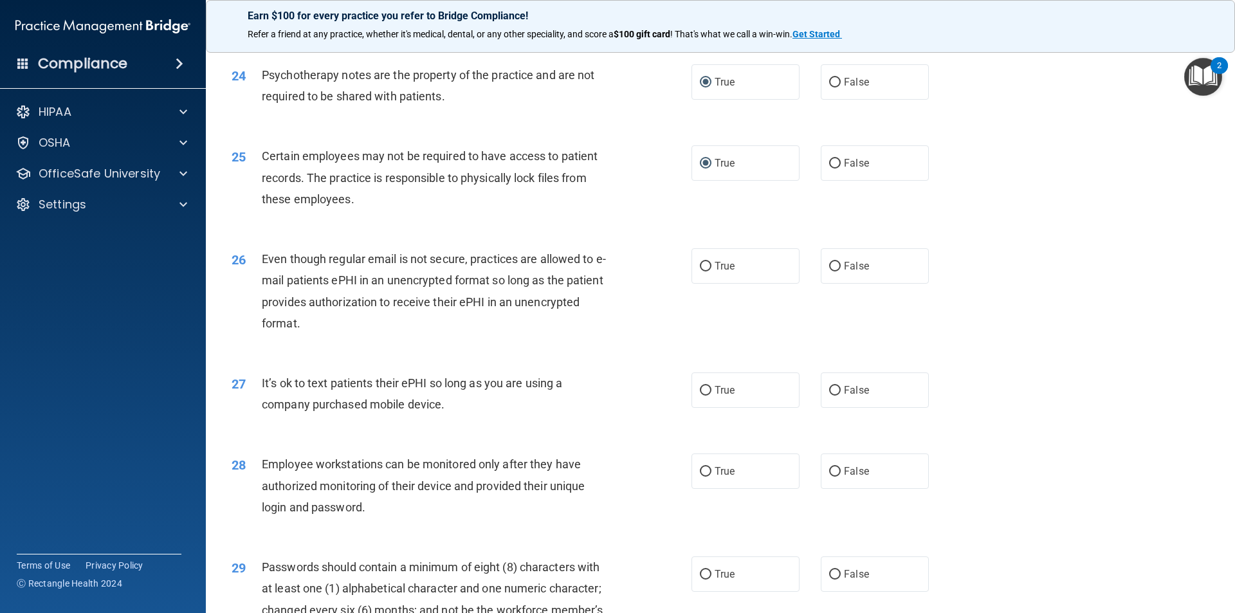
scroll to position [2380, 0]
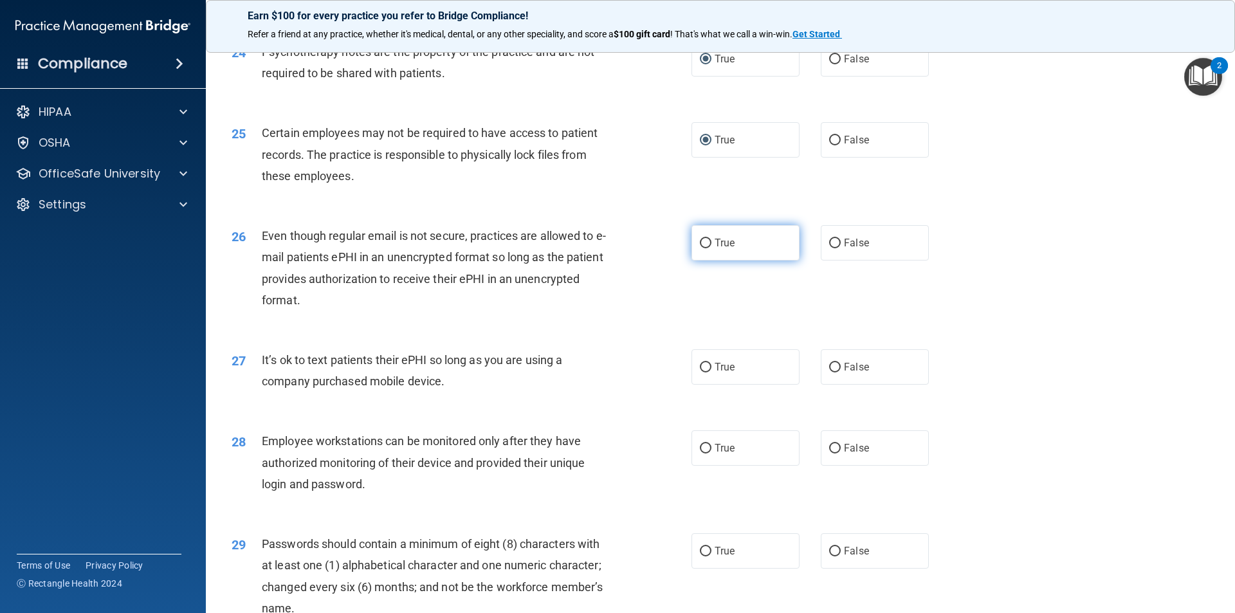
click at [701, 248] on input "True" at bounding box center [706, 244] width 12 height 10
radio input "true"
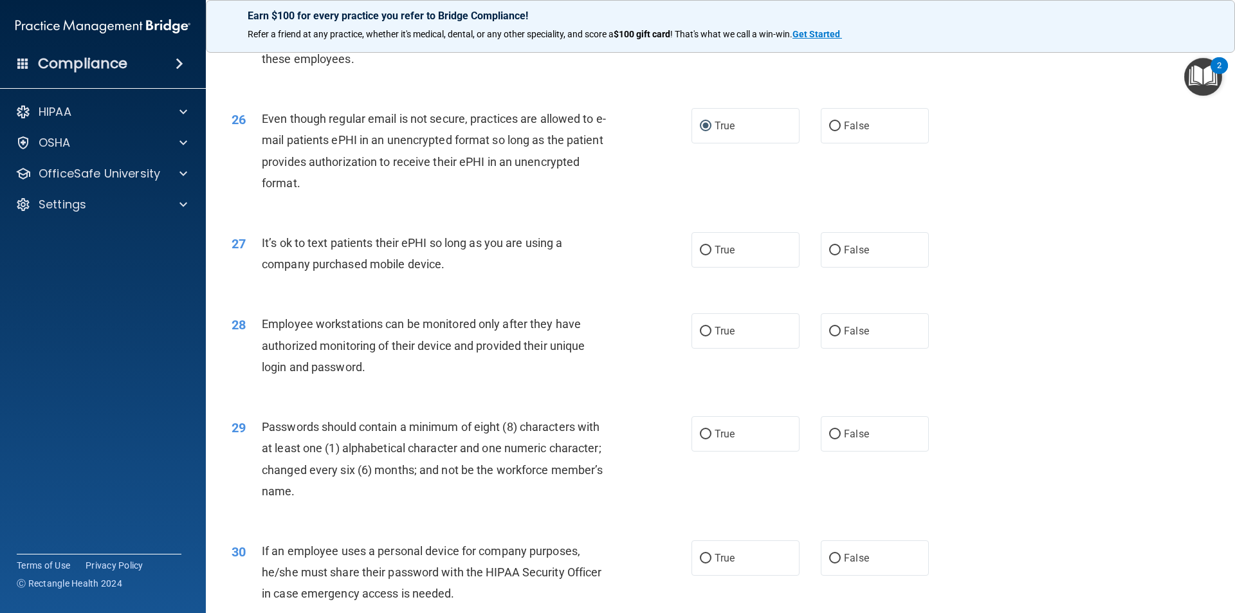
scroll to position [2509, 0]
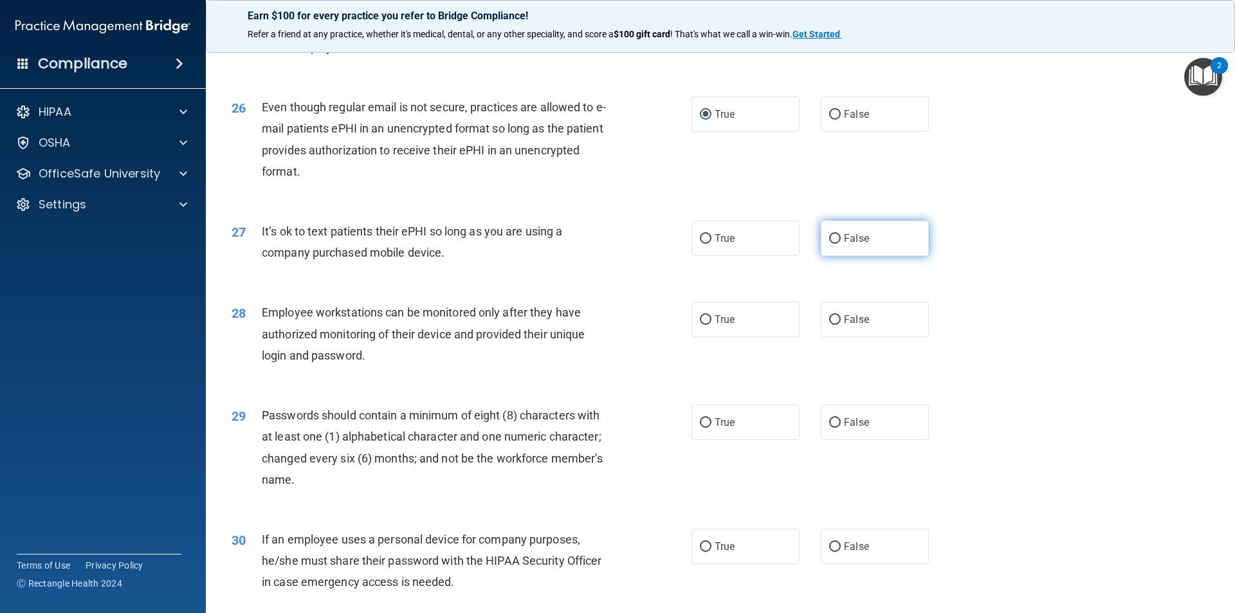
click at [831, 244] on input "False" at bounding box center [835, 239] width 12 height 10
radio input "true"
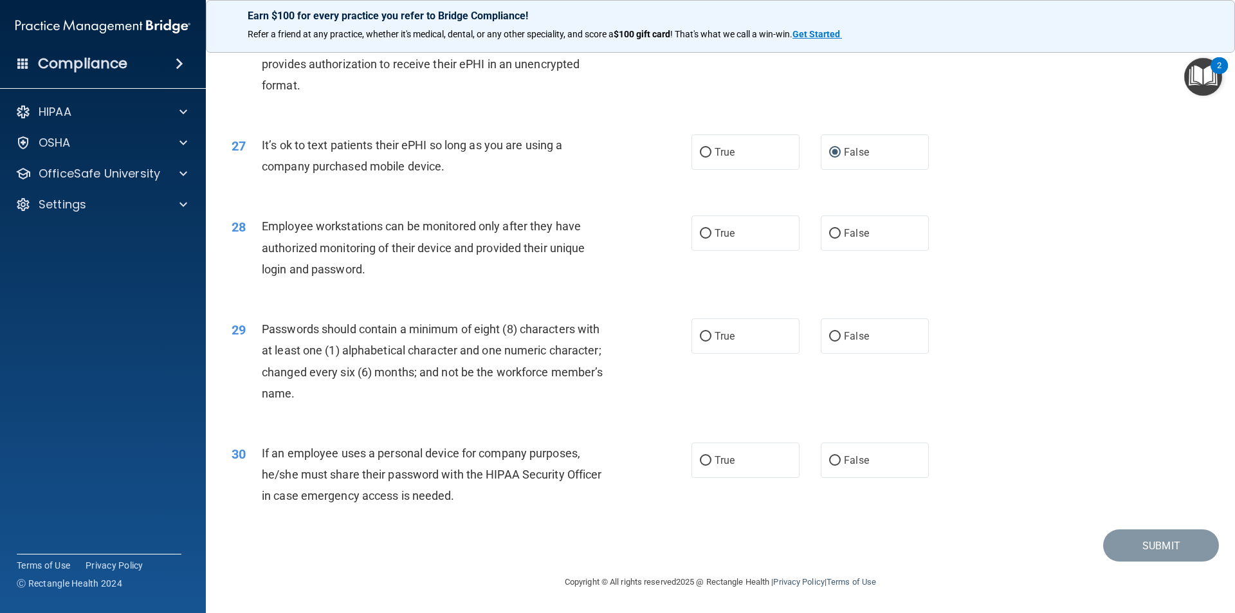
scroll to position [2616, 0]
click at [832, 238] on input "False" at bounding box center [835, 234] width 12 height 10
radio input "true"
click at [701, 338] on input "True" at bounding box center [706, 337] width 12 height 10
radio input "true"
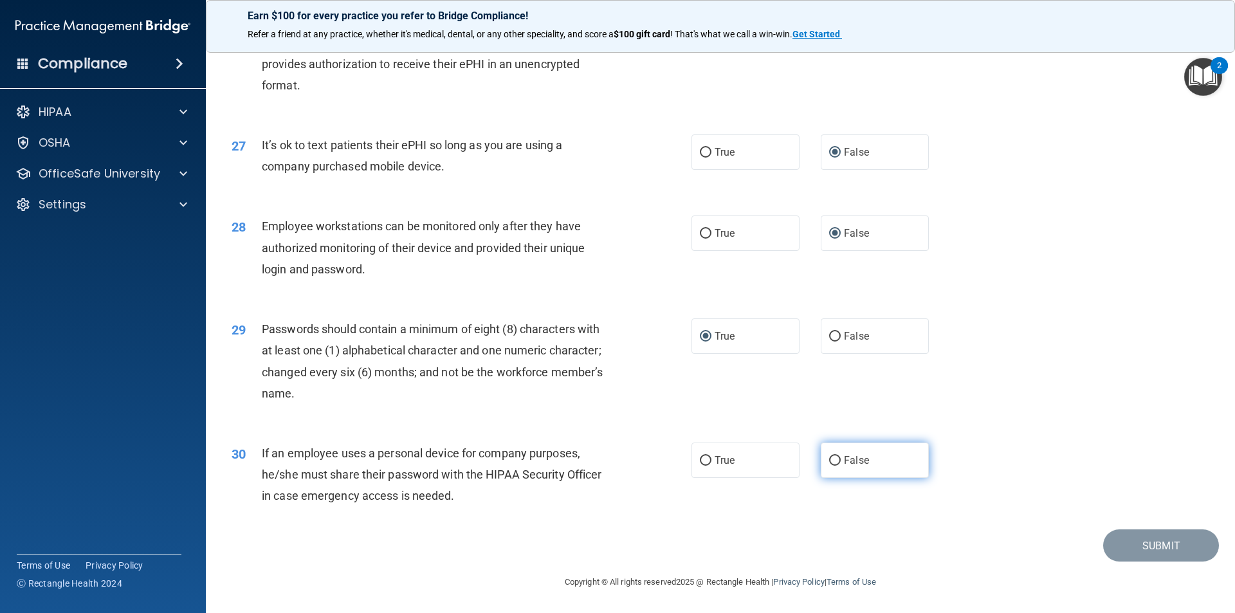
drag, startPoint x: 834, startPoint y: 465, endPoint x: 856, endPoint y: 466, distance: 21.2
click at [834, 463] on input "False" at bounding box center [835, 461] width 12 height 10
radio input "true"
click at [1145, 543] on button "Submit" at bounding box center [1161, 545] width 116 height 33
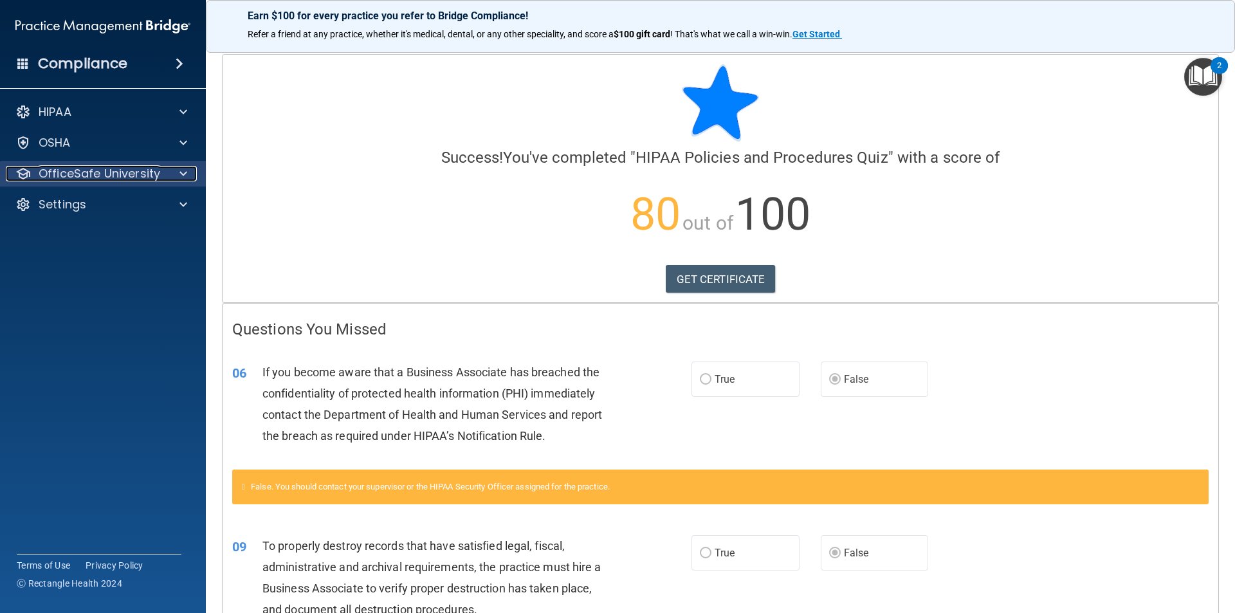
click at [174, 168] on div at bounding box center [181, 173] width 32 height 15
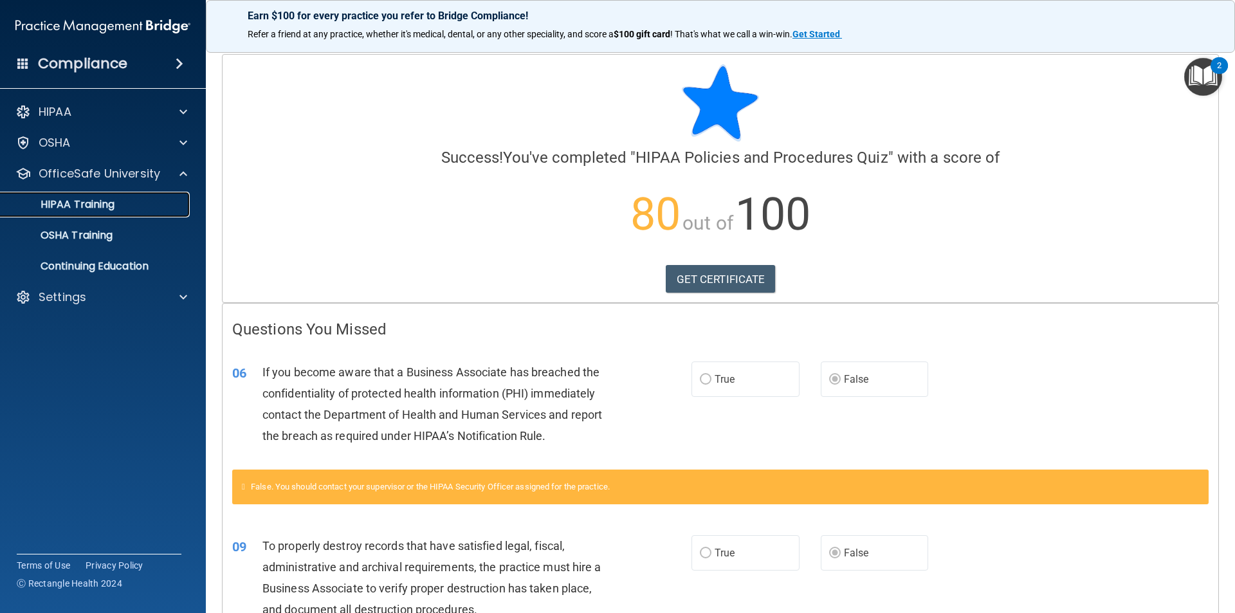
click at [115, 203] on p "HIPAA Training" at bounding box center [61, 204] width 106 height 13
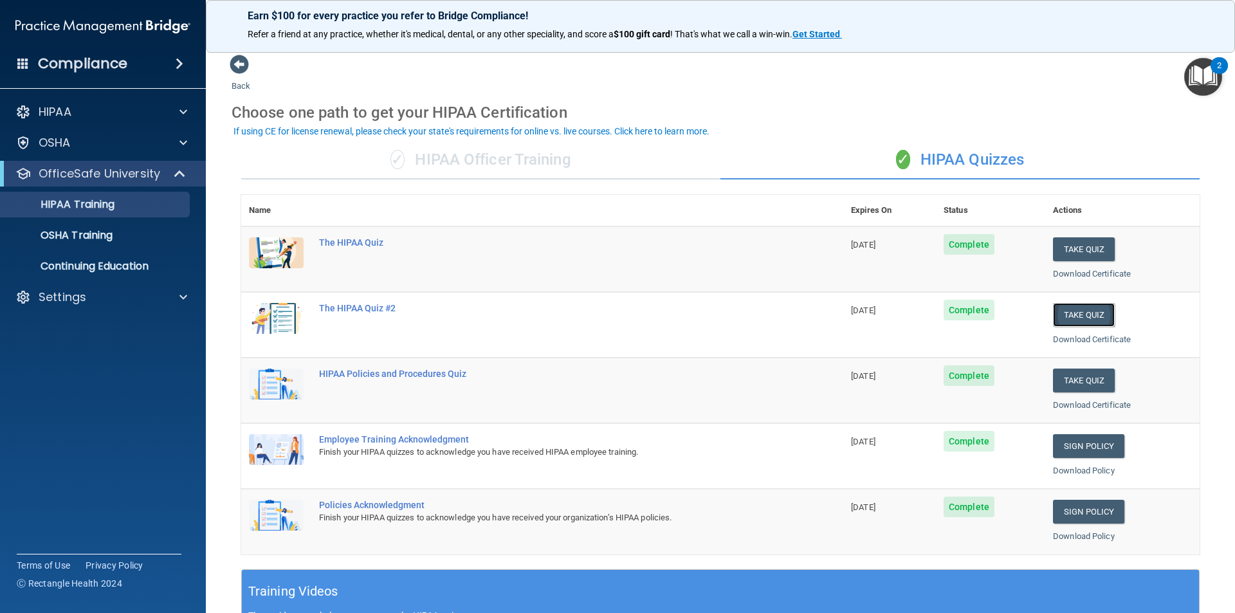
click at [1072, 317] on button "Take Quiz" at bounding box center [1084, 315] width 62 height 24
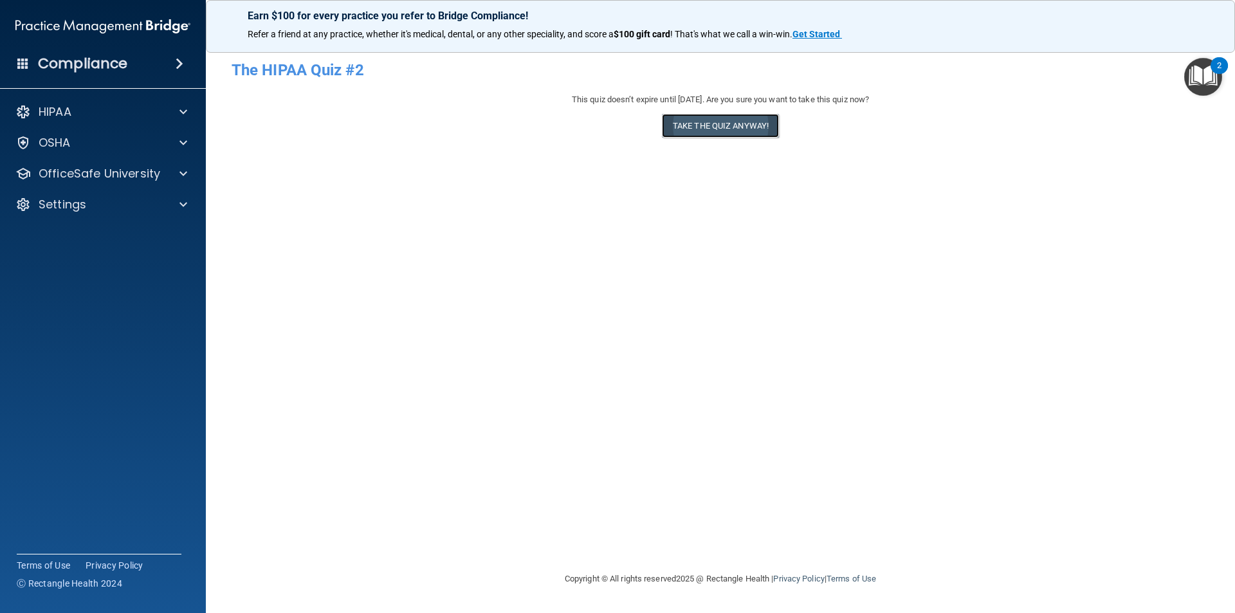
click at [733, 124] on button "Take the quiz anyway!" at bounding box center [720, 126] width 117 height 24
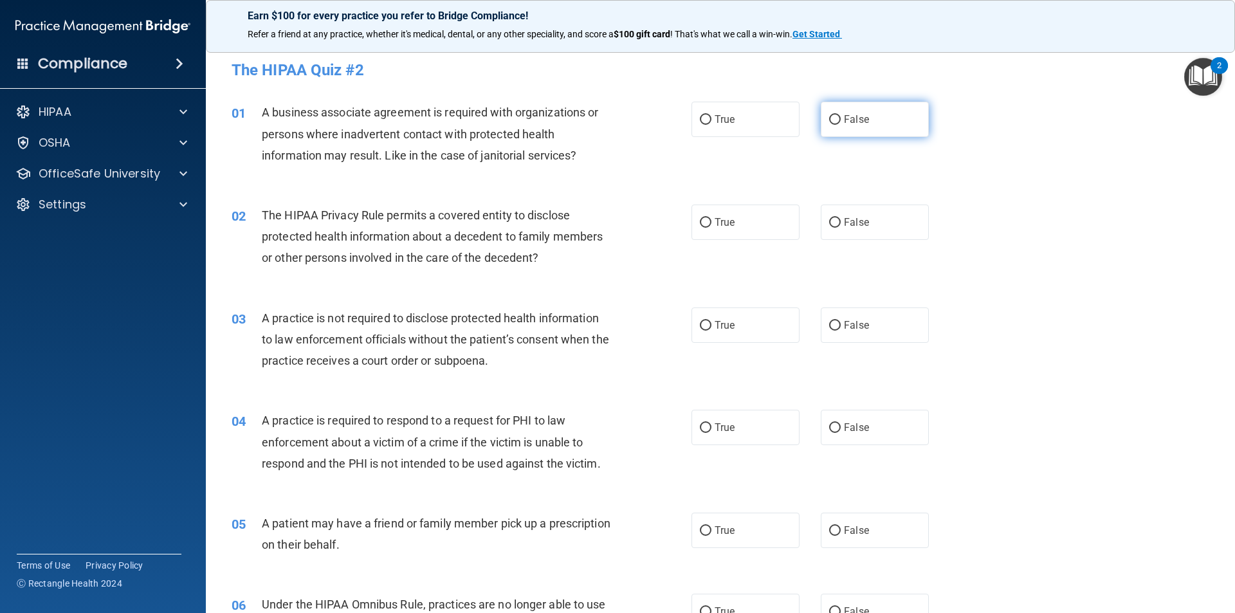
click at [829, 120] on input "False" at bounding box center [835, 120] width 12 height 10
radio input "true"
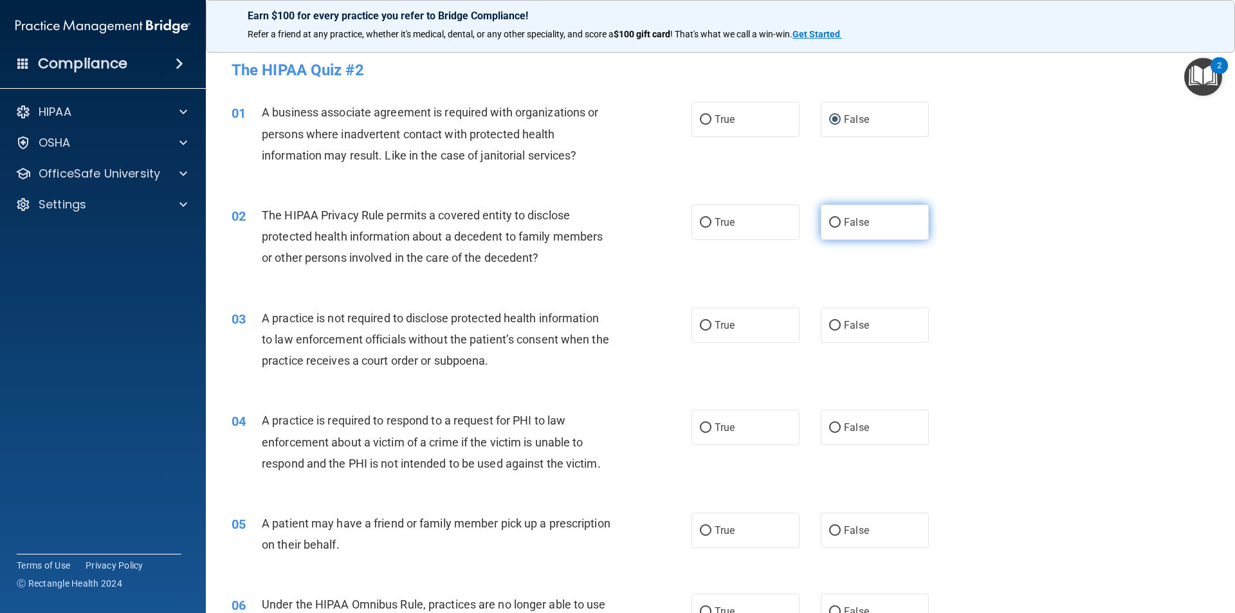
click at [832, 225] on input "False" at bounding box center [835, 223] width 12 height 10
radio input "true"
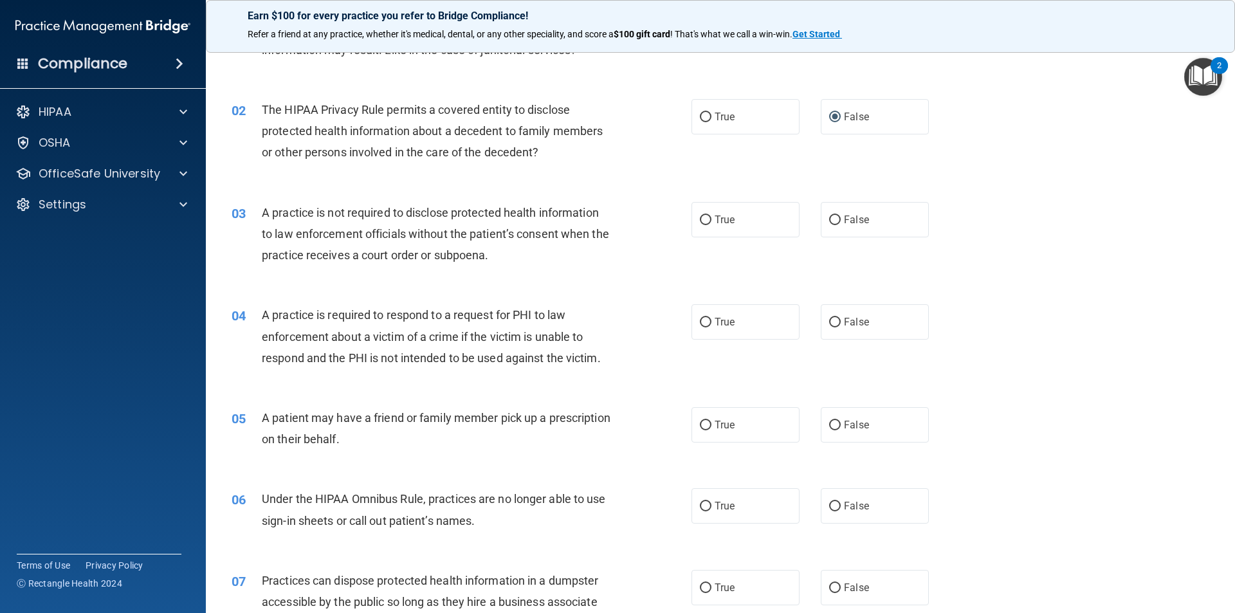
scroll to position [129, 0]
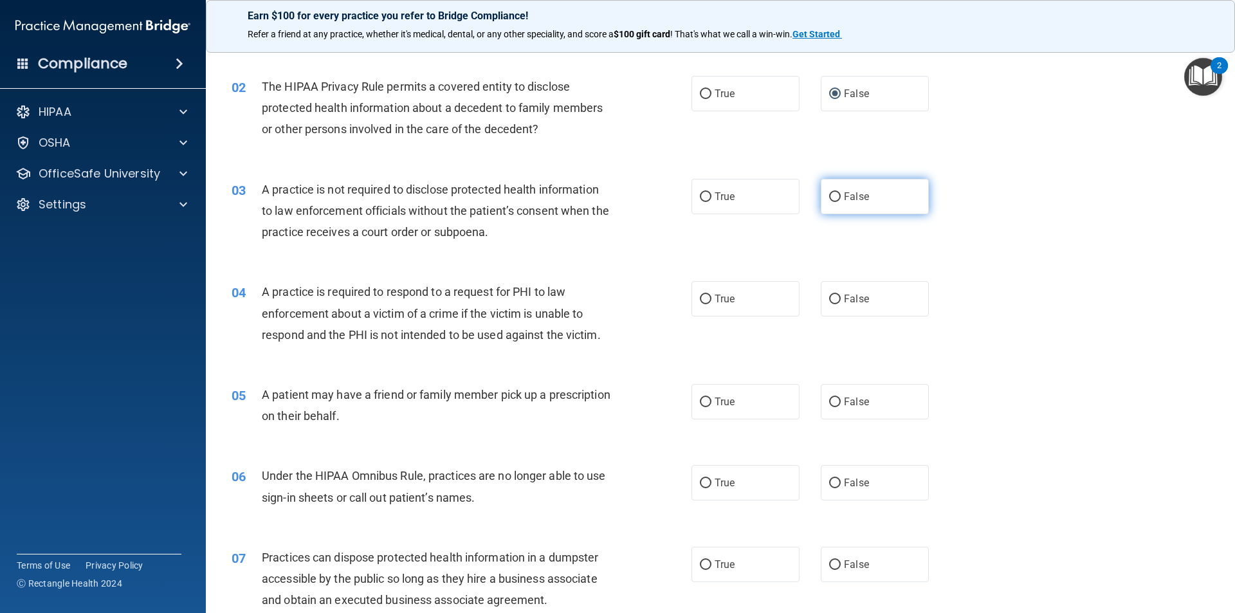
click at [832, 201] on input "False" at bounding box center [835, 197] width 12 height 10
radio input "true"
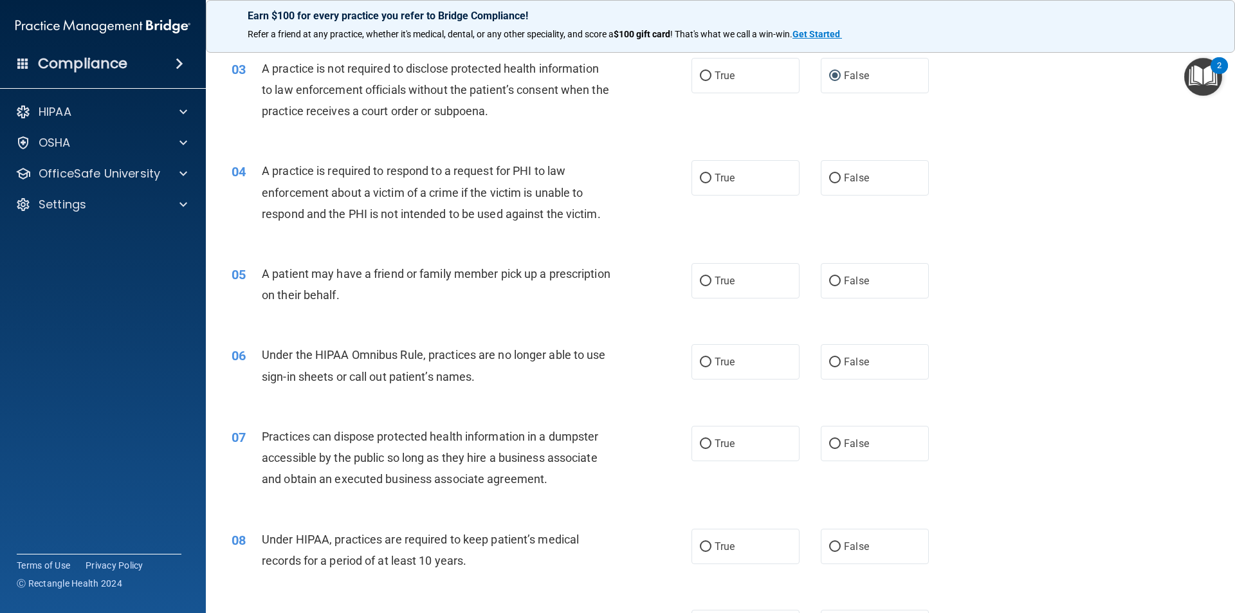
scroll to position [257, 0]
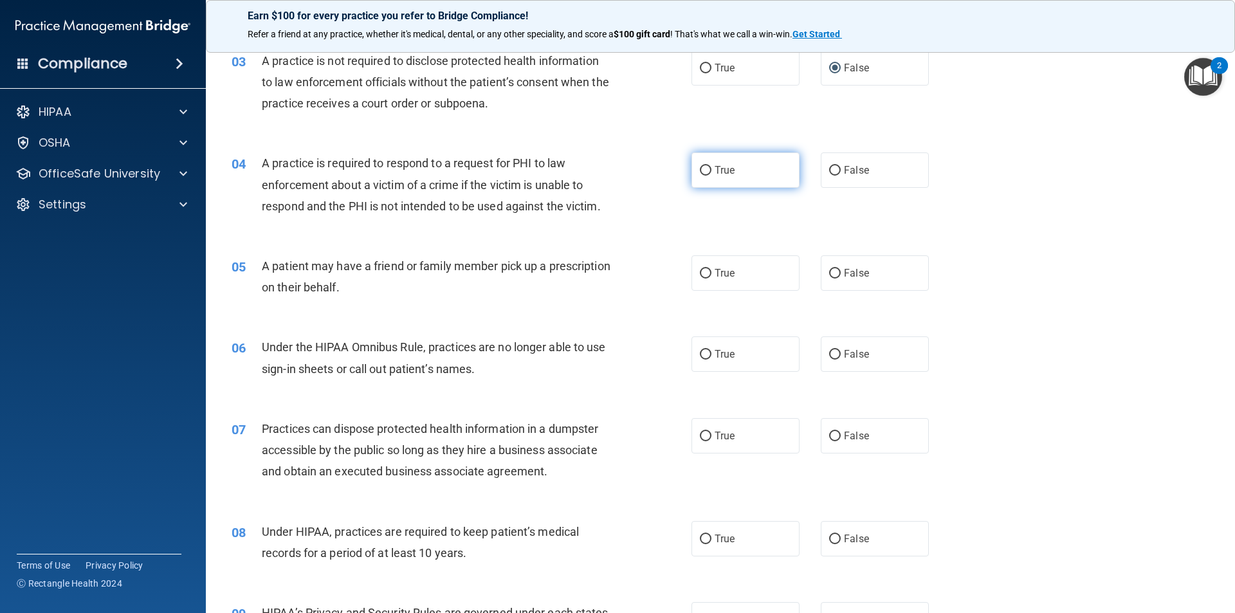
click at [700, 173] on input "True" at bounding box center [706, 171] width 12 height 10
radio input "true"
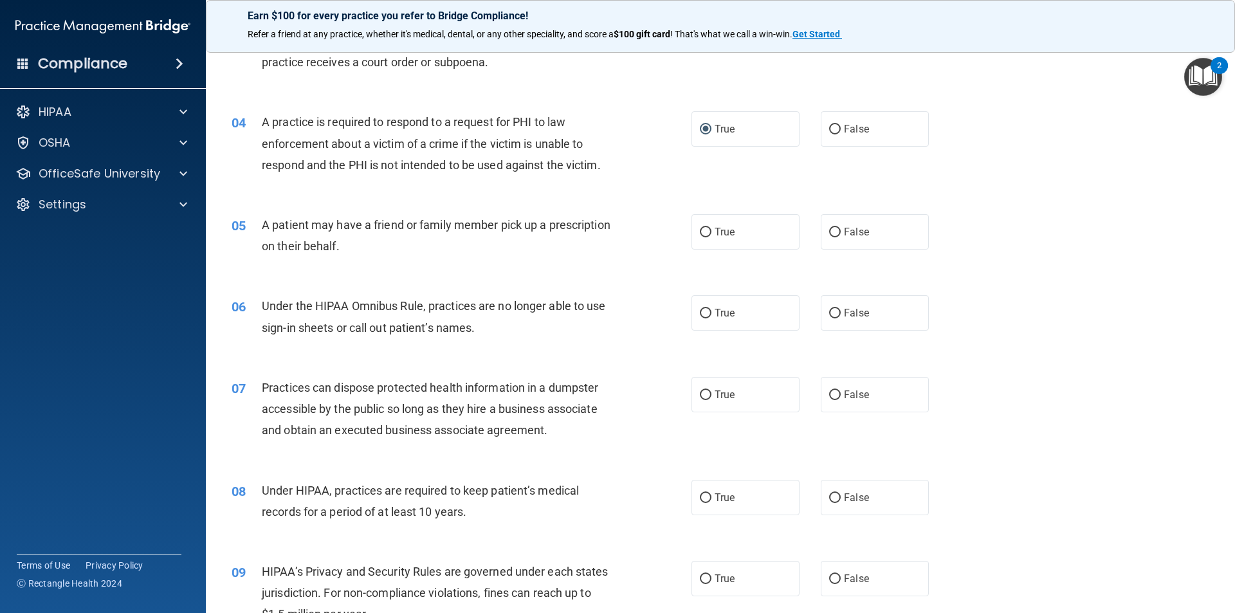
scroll to position [322, 0]
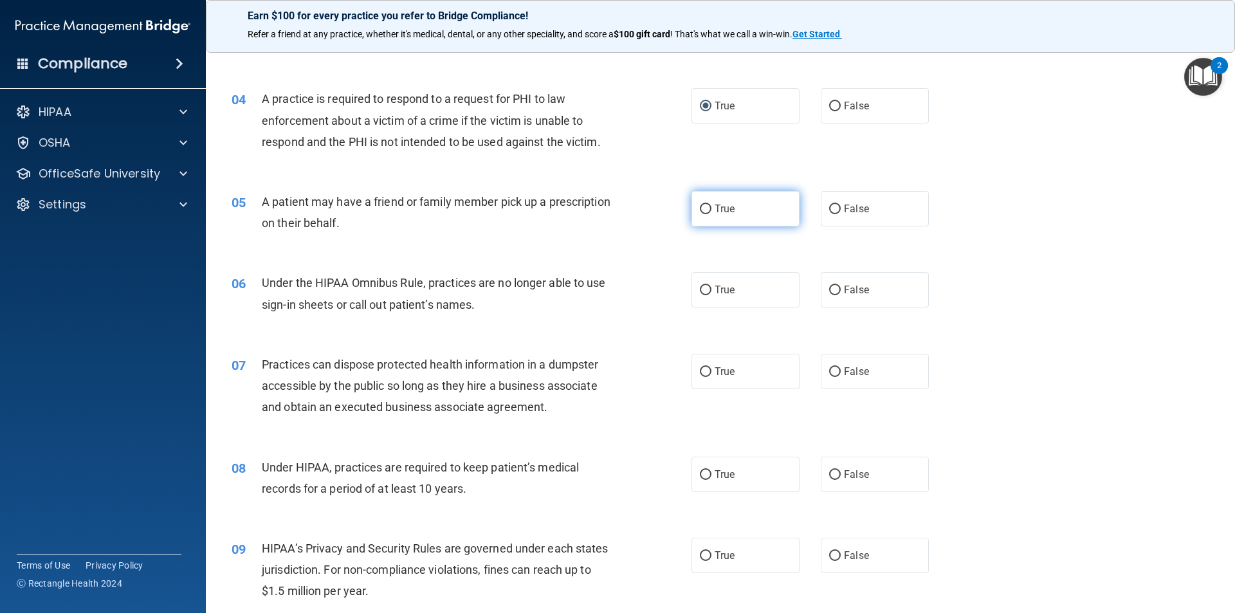
click at [704, 212] on input "True" at bounding box center [706, 210] width 12 height 10
radio input "true"
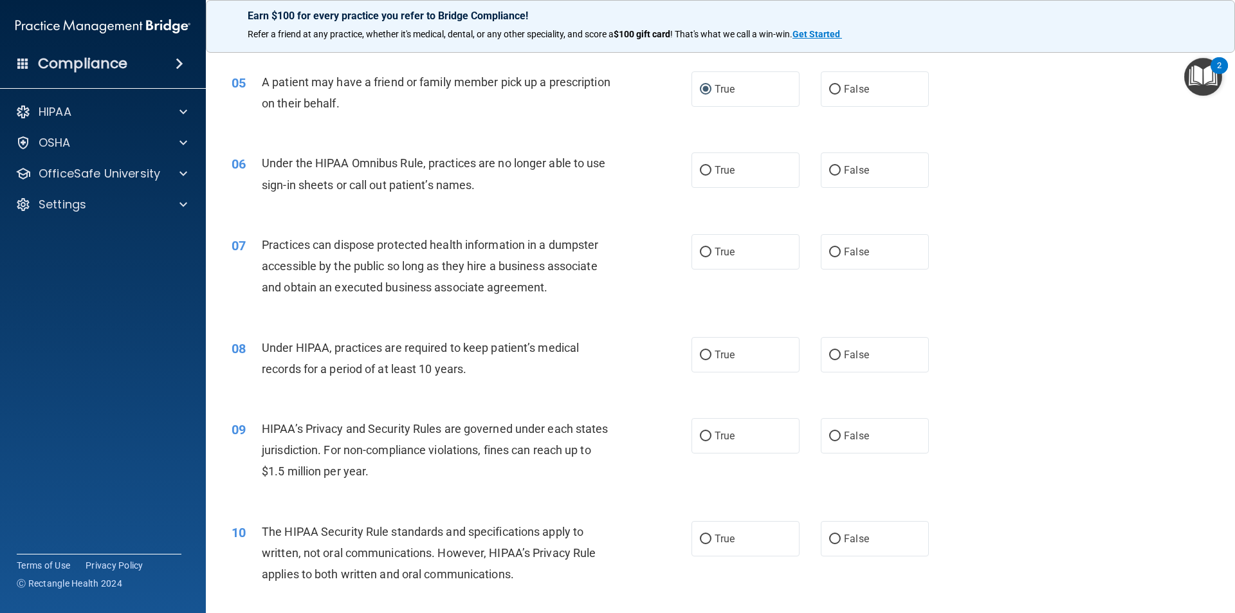
scroll to position [450, 0]
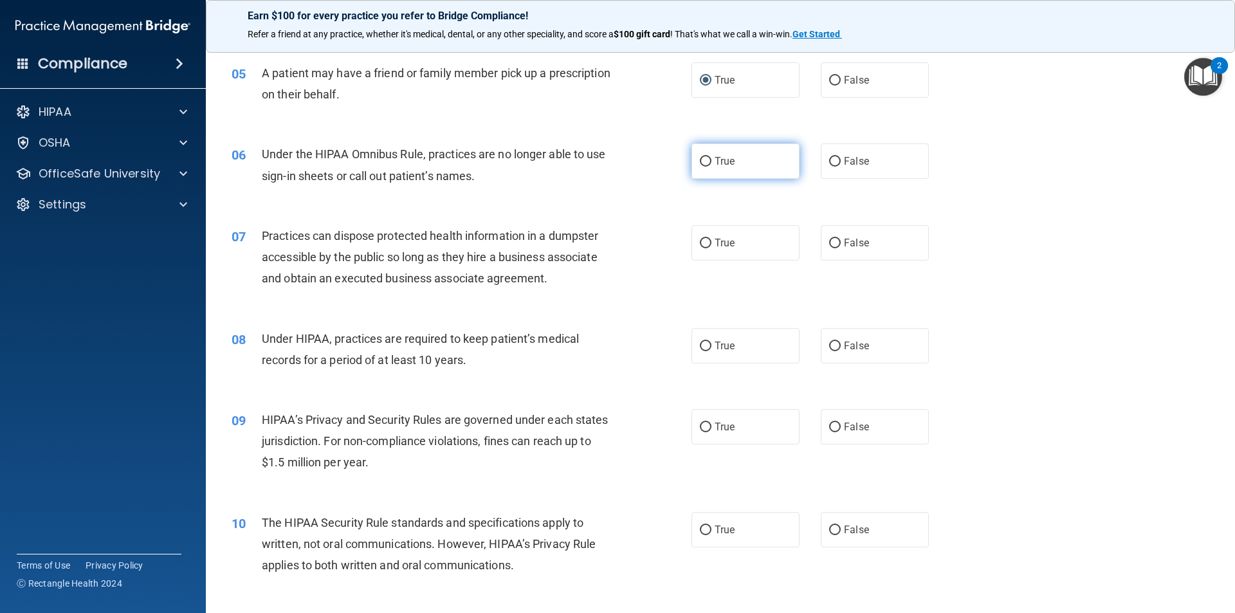
click at [700, 162] on input "True" at bounding box center [706, 162] width 12 height 10
radio input "true"
click at [829, 241] on input "False" at bounding box center [835, 244] width 12 height 10
radio input "true"
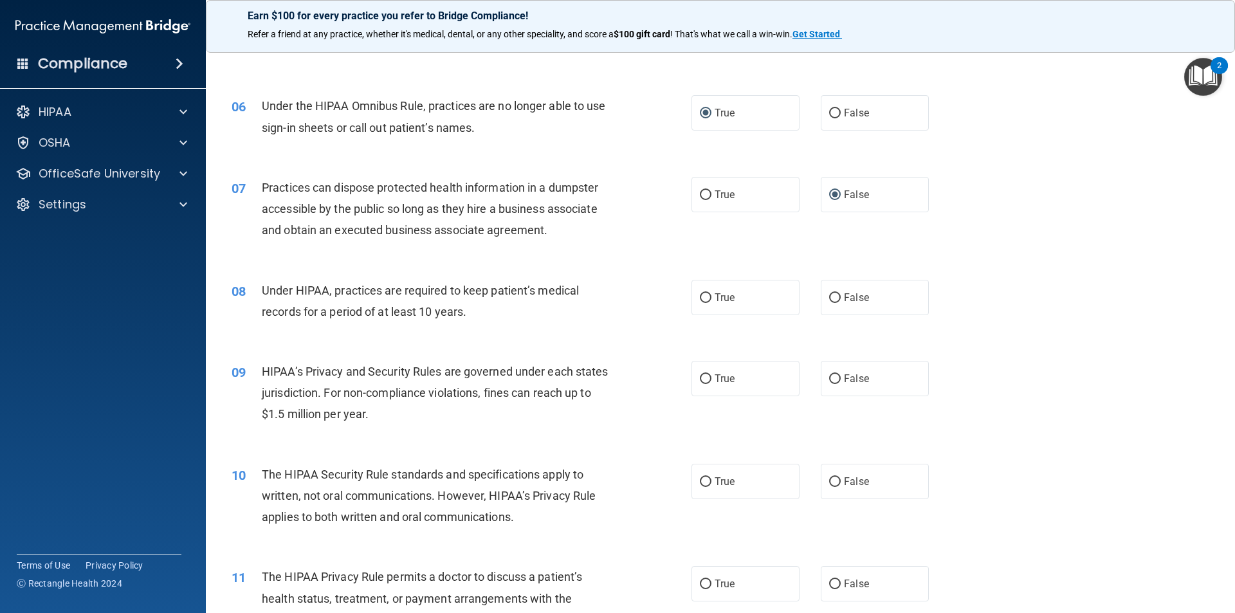
scroll to position [643, 0]
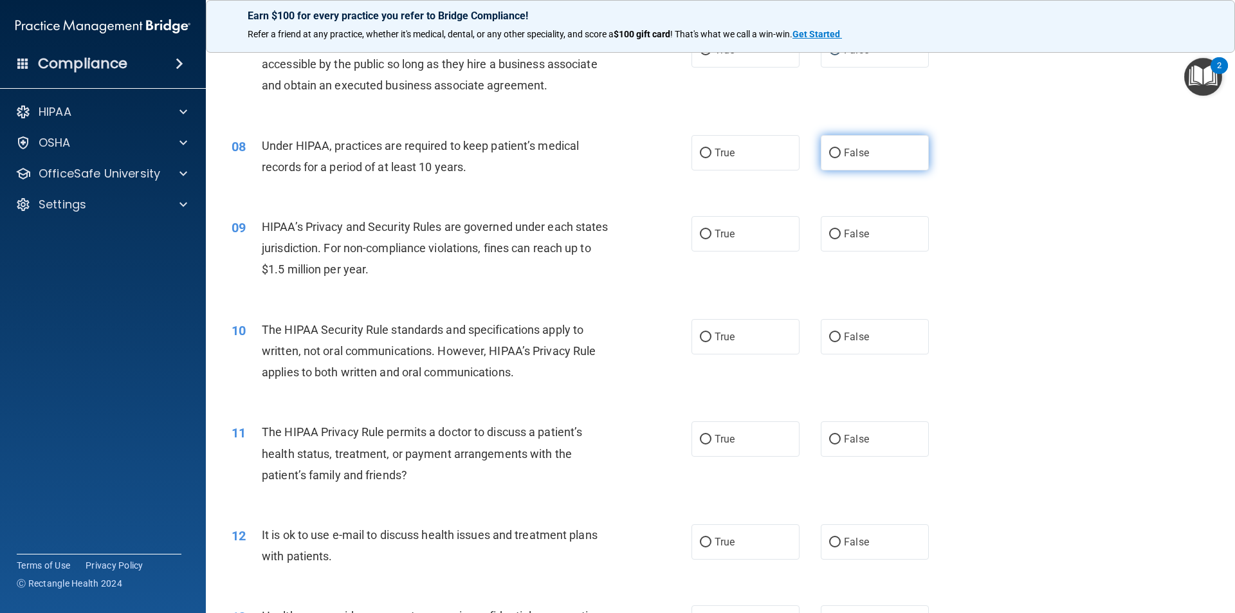
click at [829, 156] on input "False" at bounding box center [835, 154] width 12 height 10
radio input "true"
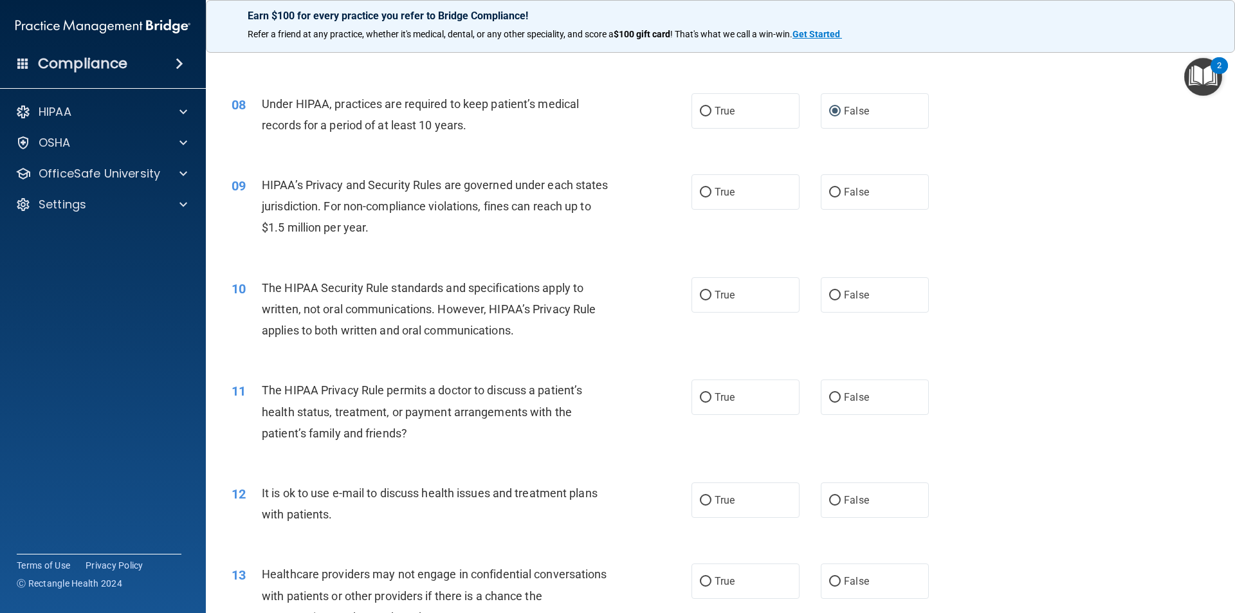
scroll to position [708, 0]
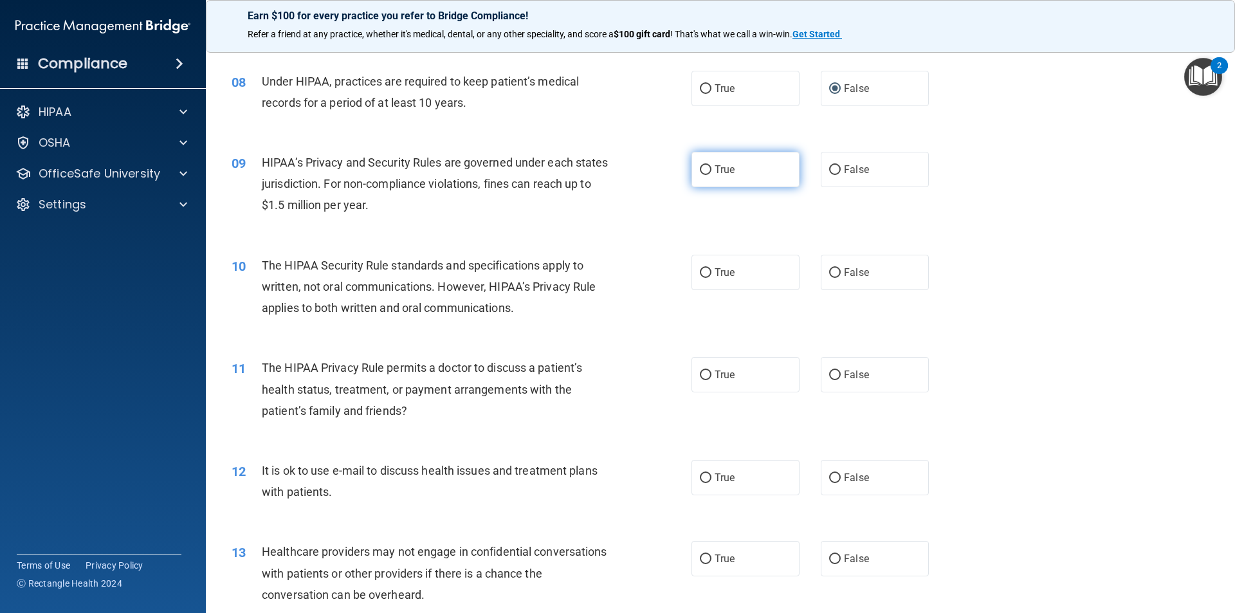
click at [700, 171] on input "True" at bounding box center [706, 170] width 12 height 10
radio input "true"
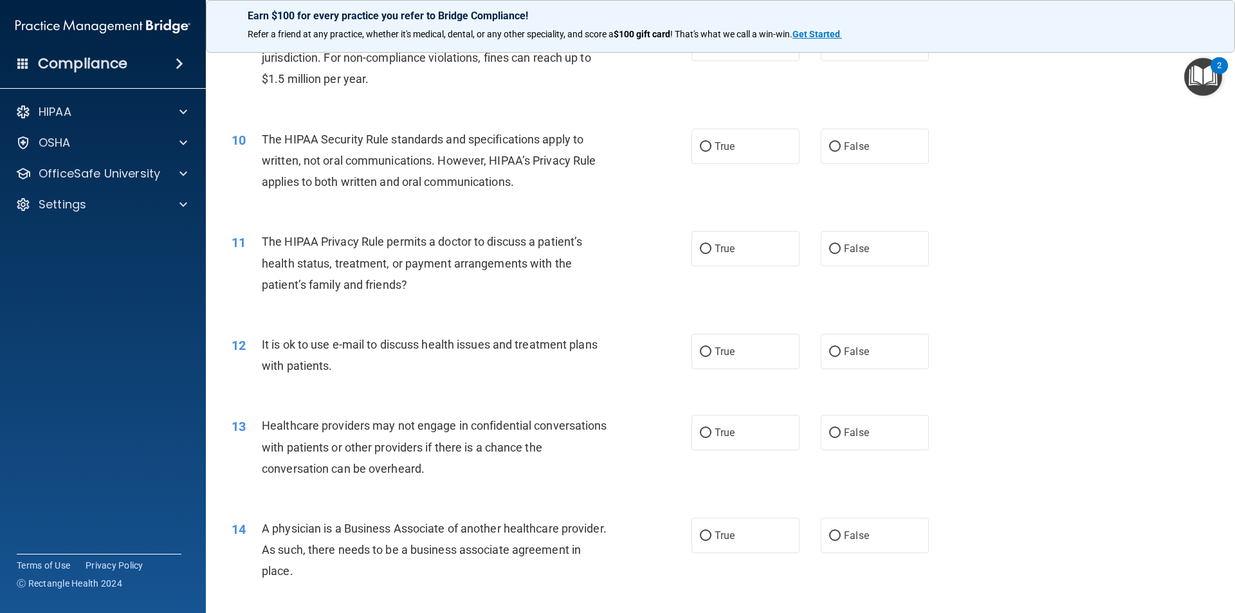
scroll to position [836, 0]
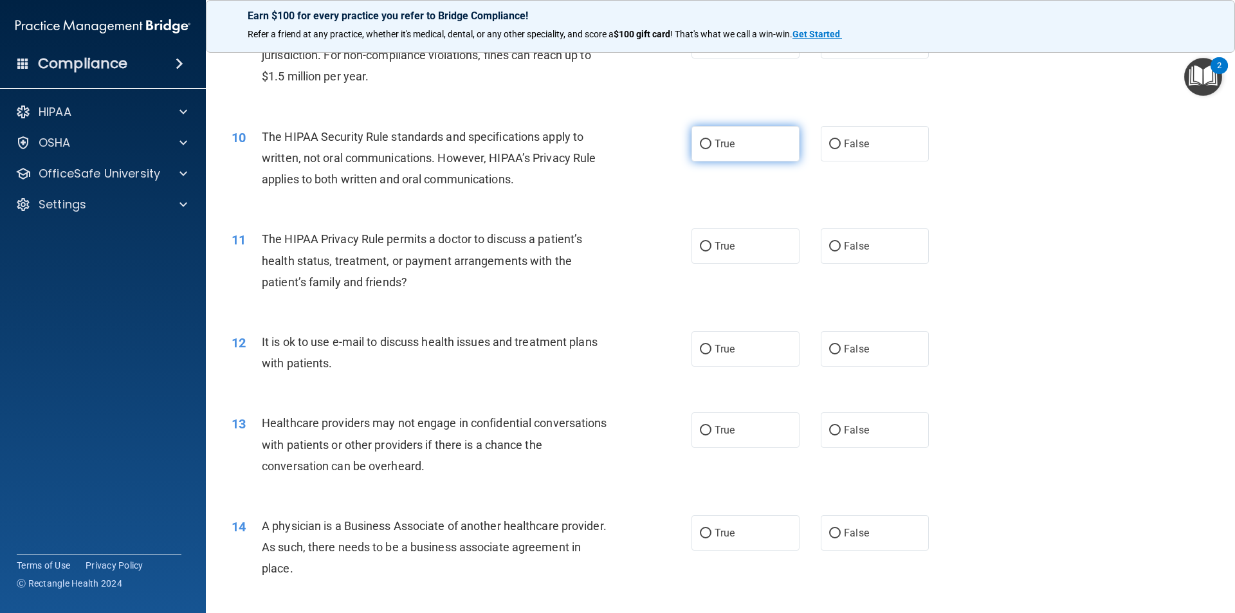
click at [700, 145] on input "True" at bounding box center [706, 145] width 12 height 10
radio input "true"
click at [832, 245] on input "False" at bounding box center [835, 247] width 12 height 10
radio input "true"
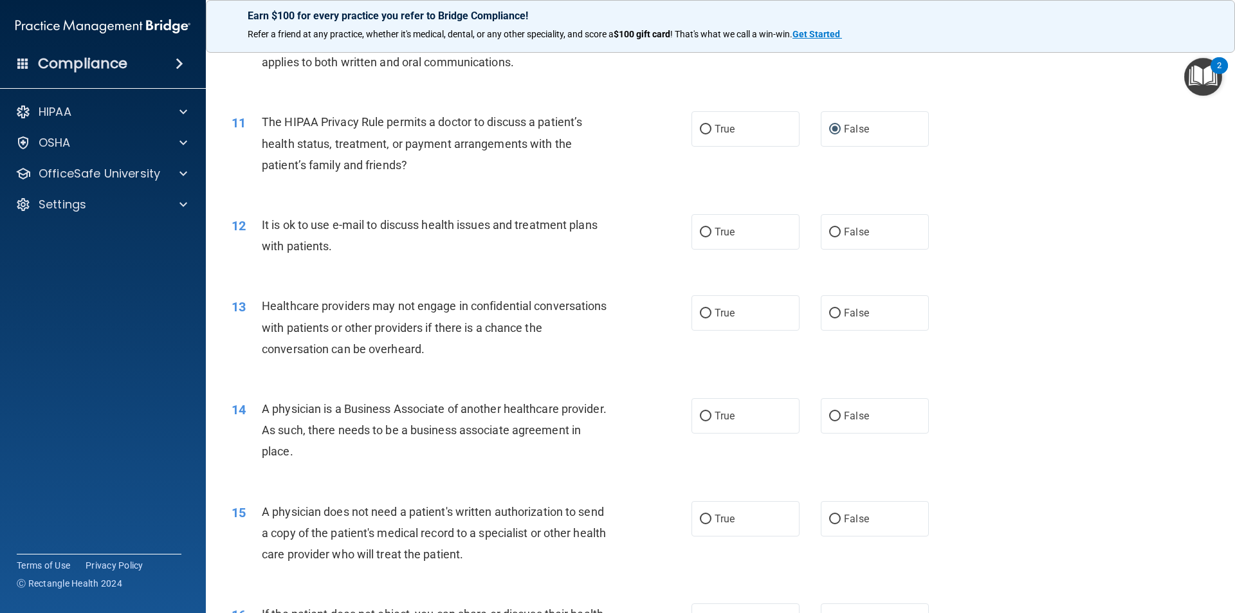
scroll to position [965, 0]
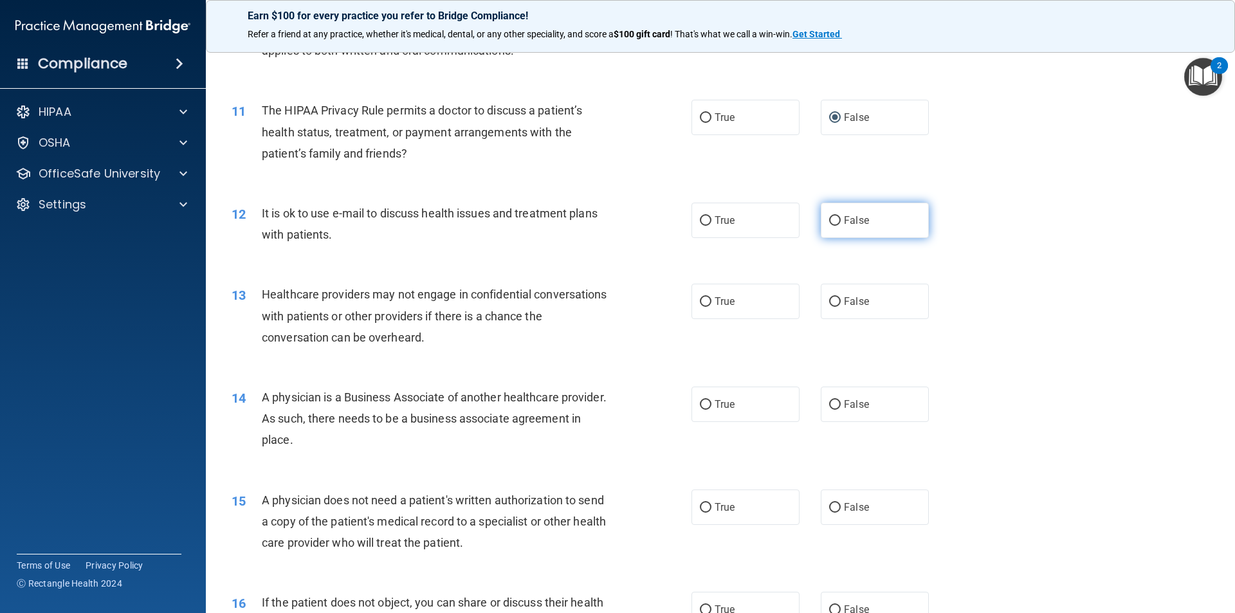
click at [829, 217] on input "False" at bounding box center [835, 221] width 12 height 10
radio input "true"
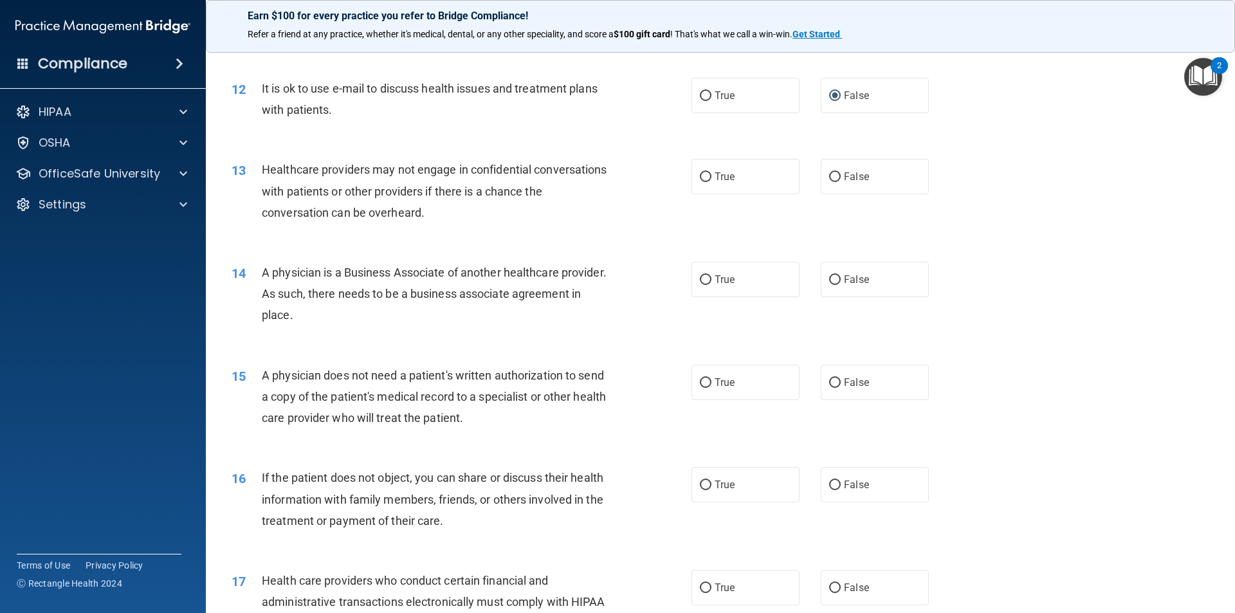
scroll to position [1094, 0]
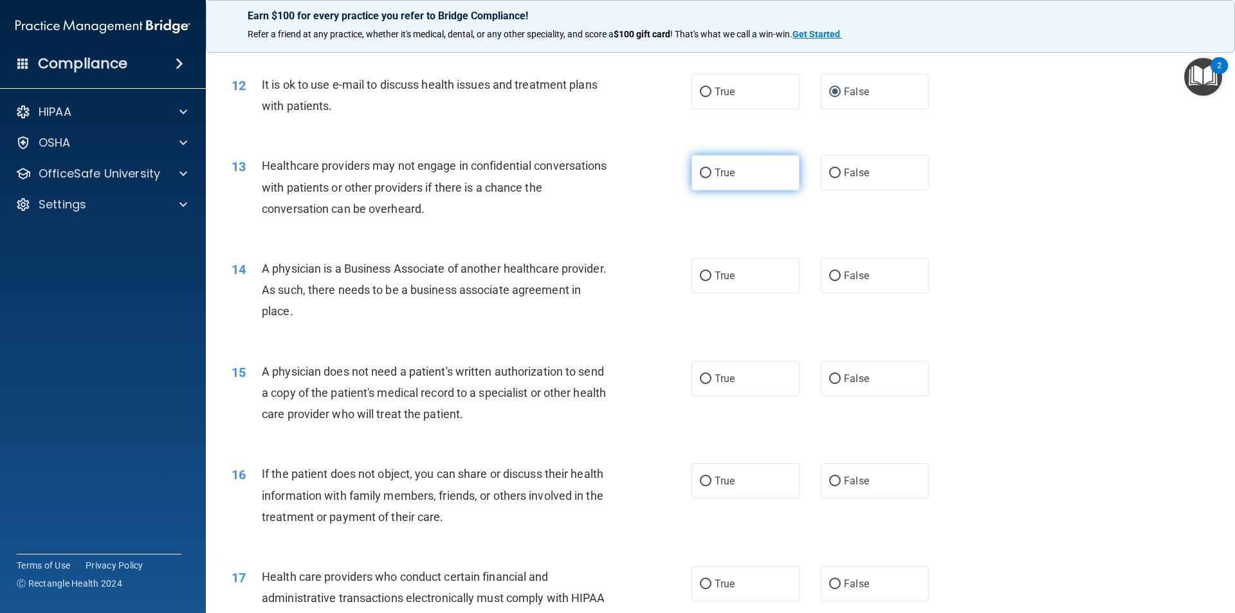
click at [700, 172] on input "True" at bounding box center [706, 174] width 12 height 10
radio input "true"
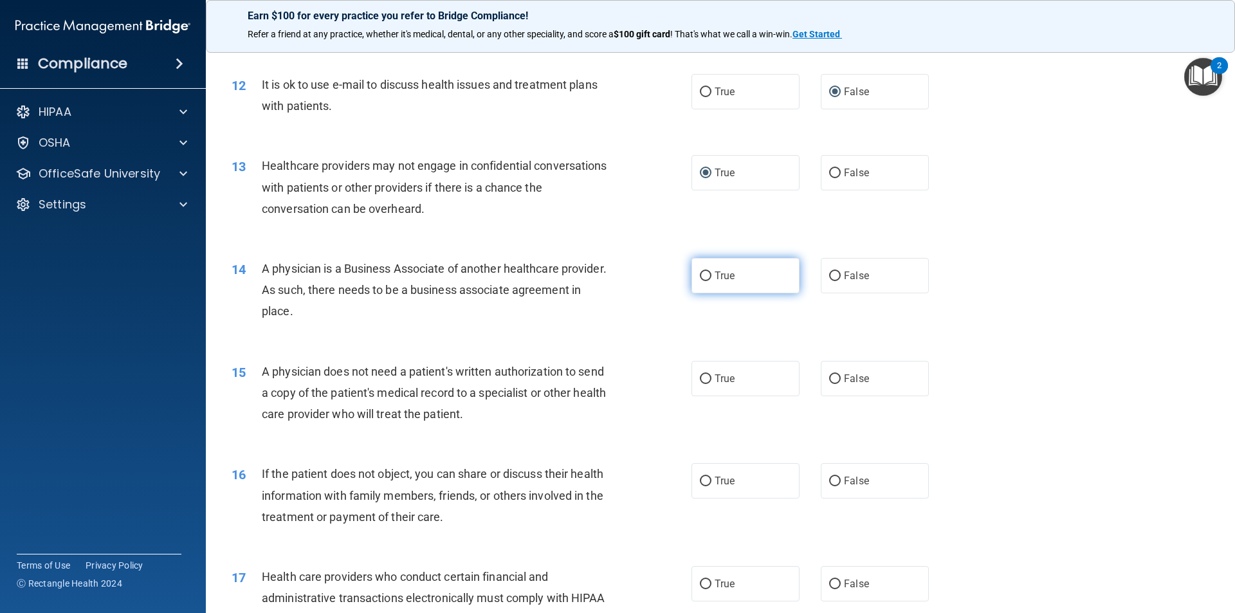
click at [703, 282] on label "True" at bounding box center [746, 275] width 108 height 35
click at [703, 281] on input "True" at bounding box center [706, 276] width 12 height 10
radio input "true"
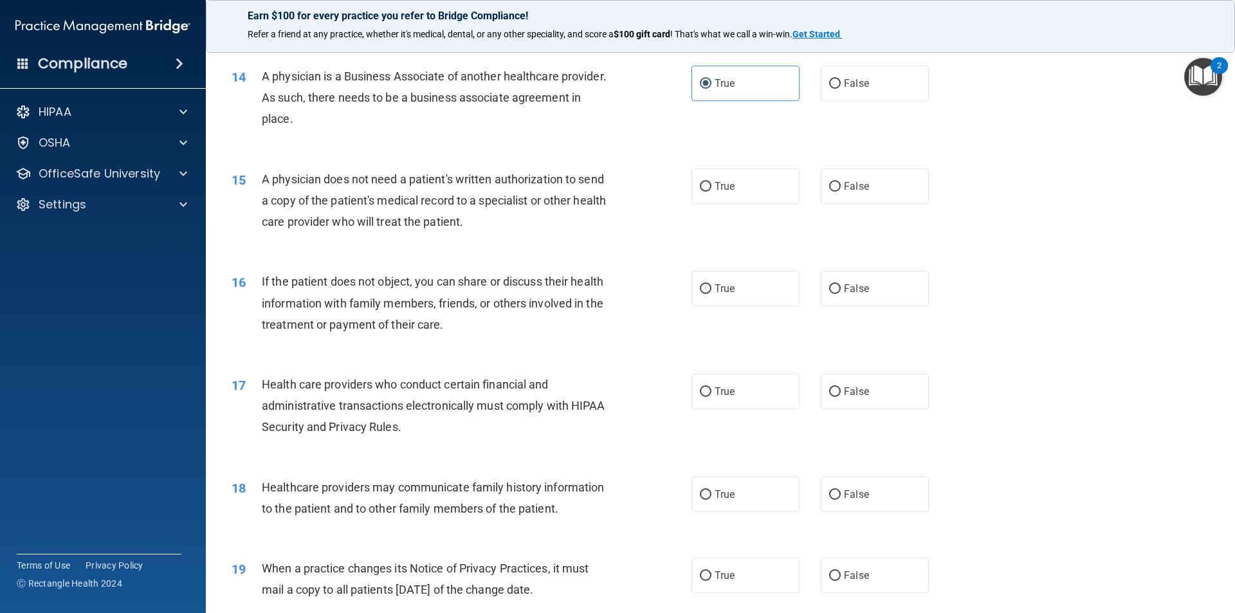
scroll to position [1287, 0]
click at [700, 186] on input "True" at bounding box center [706, 186] width 12 height 10
radio input "true"
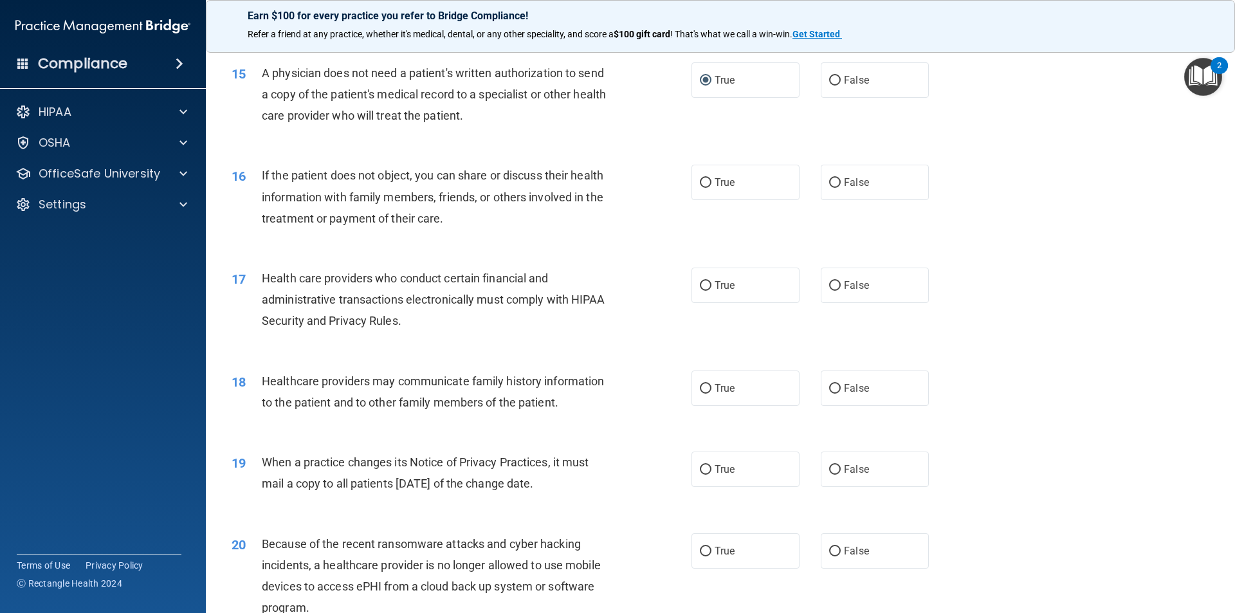
scroll to position [1415, 0]
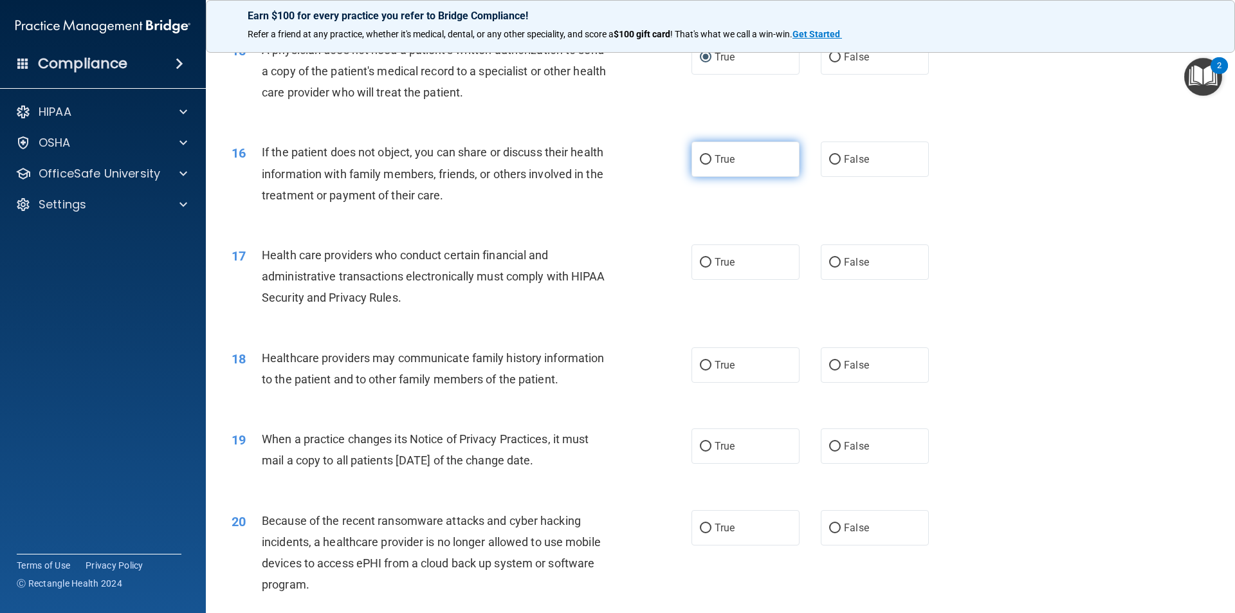
click at [703, 162] on input "True" at bounding box center [706, 160] width 12 height 10
radio input "true"
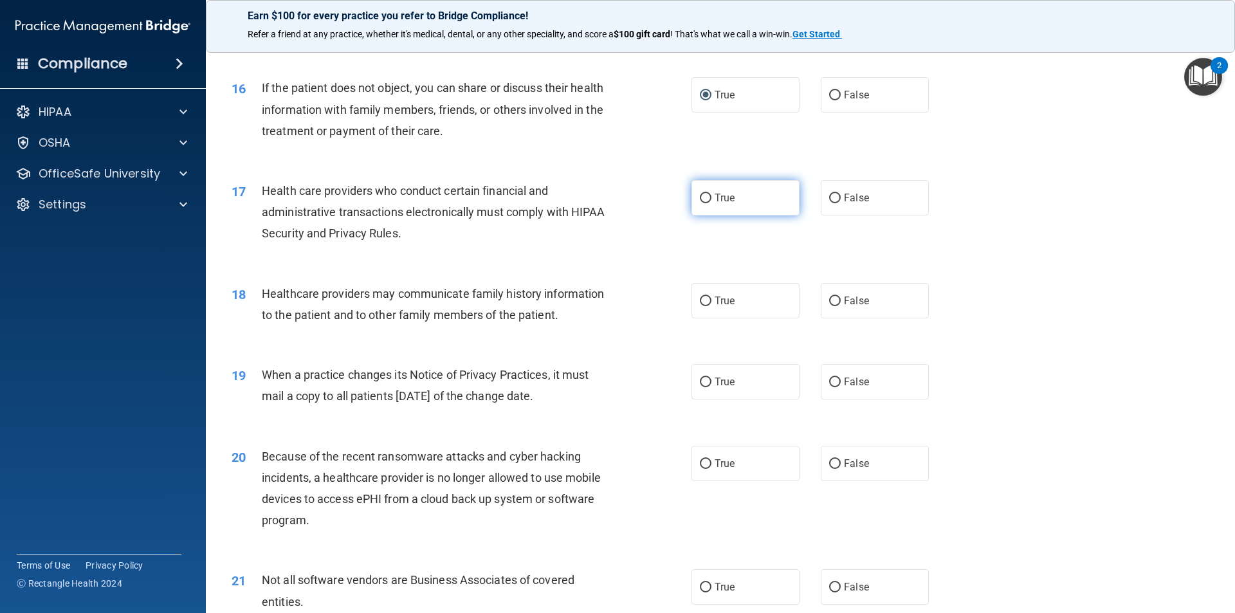
click at [704, 196] on input "True" at bounding box center [706, 199] width 12 height 10
radio input "true"
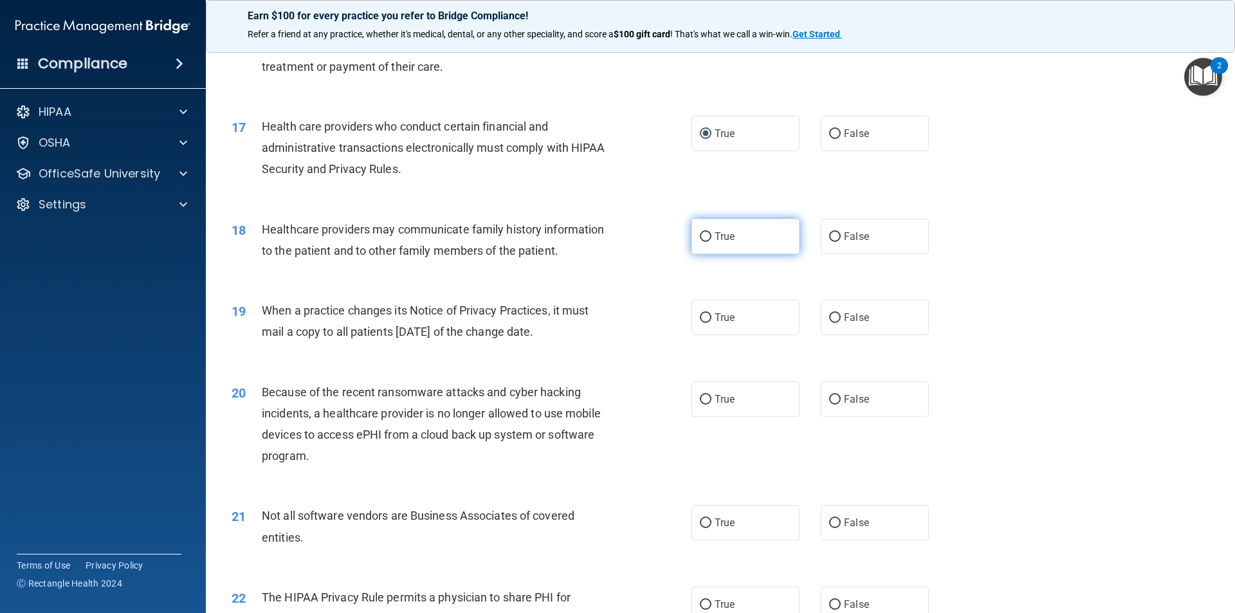
click at [706, 235] on input "True" at bounding box center [706, 237] width 12 height 10
radio input "true"
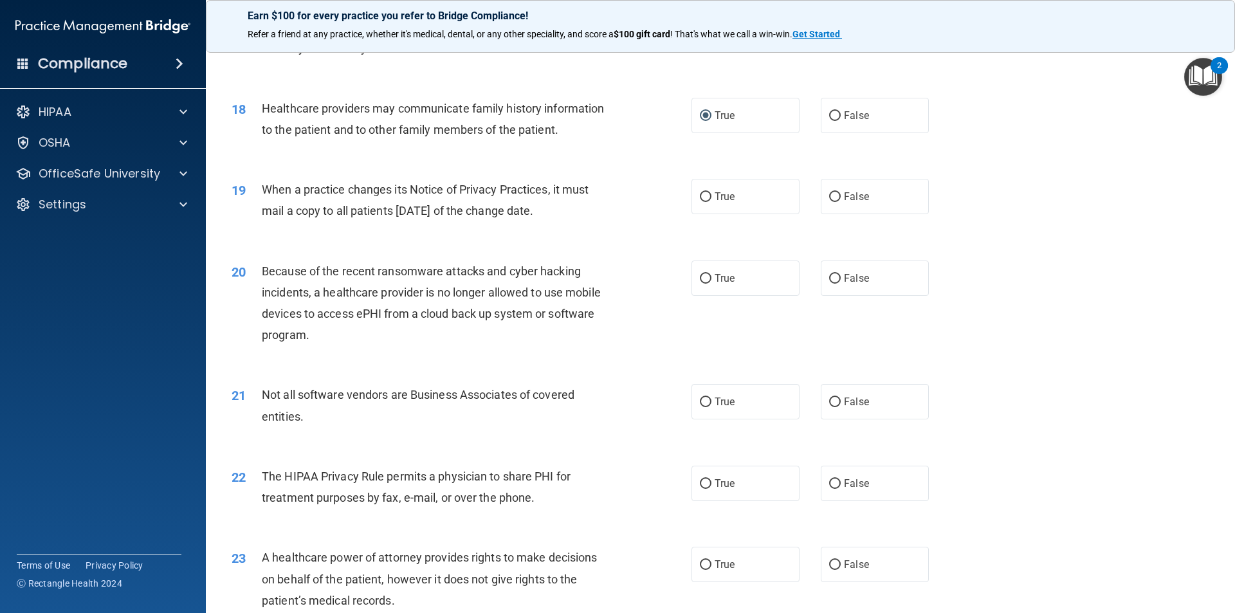
scroll to position [1673, 0]
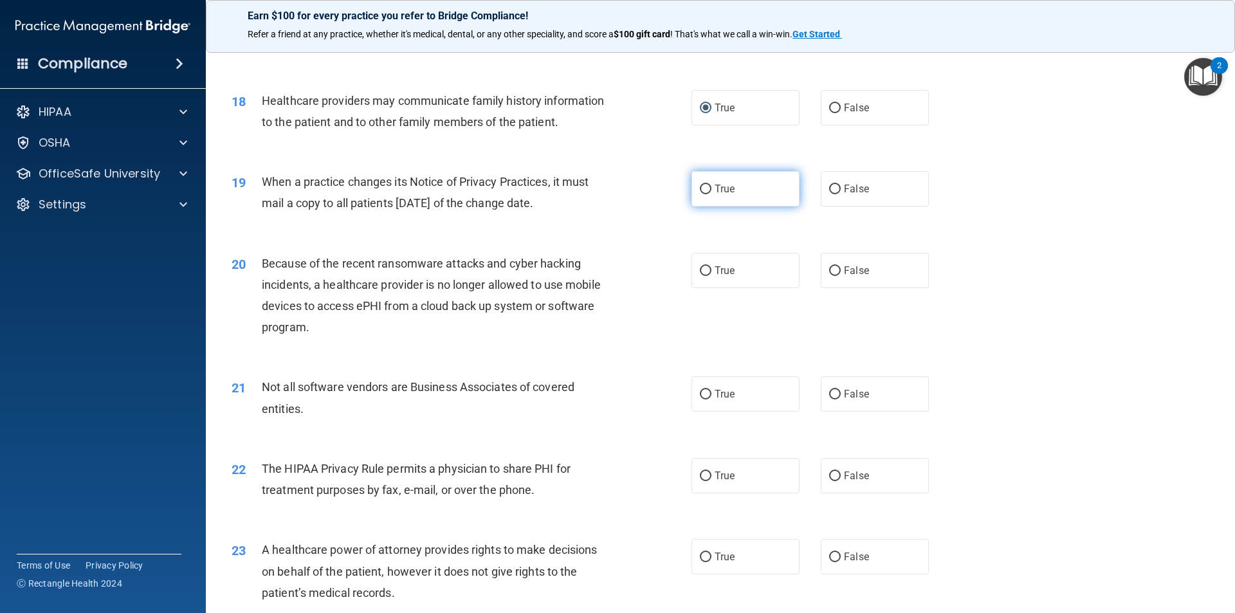
click at [703, 196] on label "True" at bounding box center [746, 188] width 108 height 35
click at [703, 194] on input "True" at bounding box center [706, 190] width 12 height 10
radio input "true"
click at [706, 271] on input "True" at bounding box center [706, 271] width 12 height 10
radio input "true"
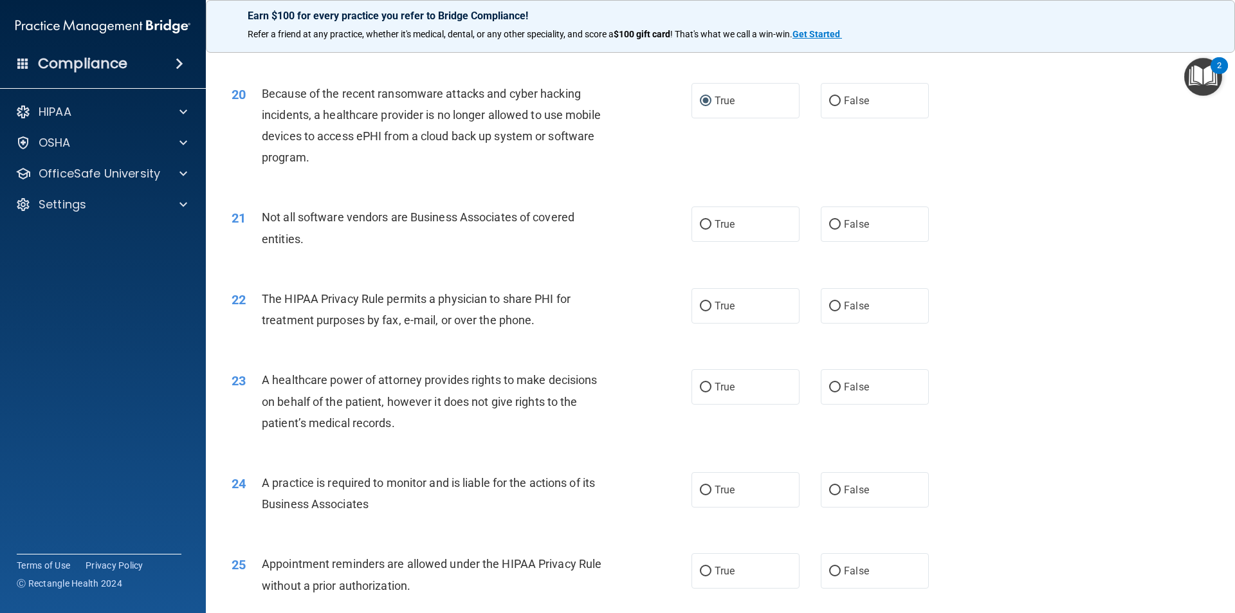
scroll to position [1866, 0]
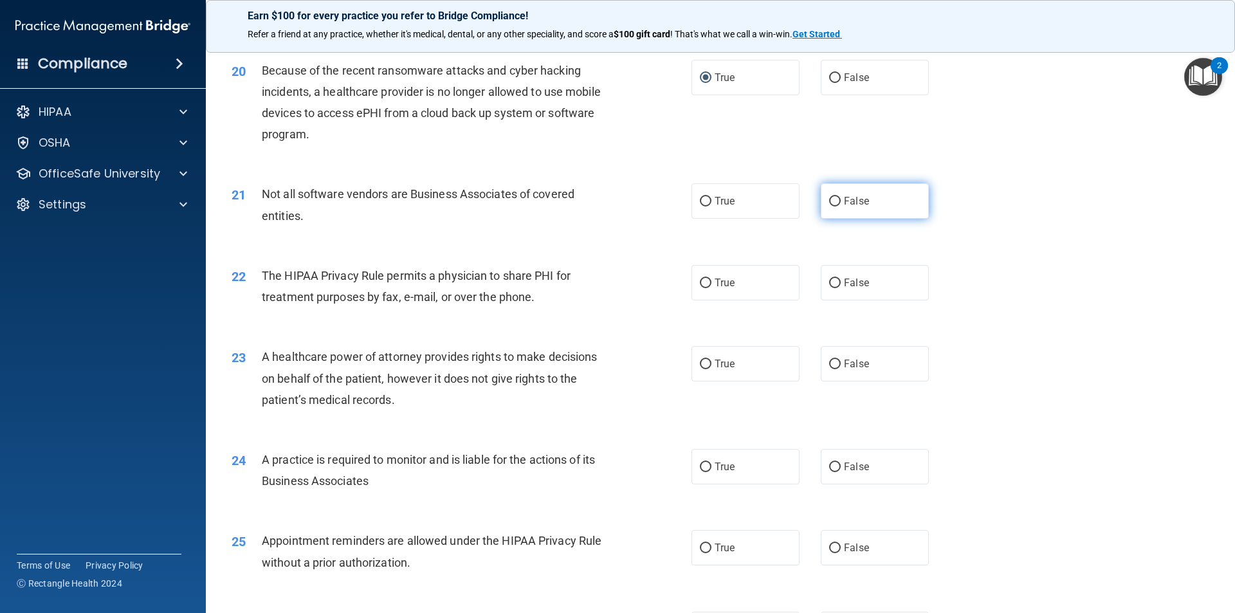
click at [829, 201] on input "False" at bounding box center [835, 202] width 12 height 10
radio input "true"
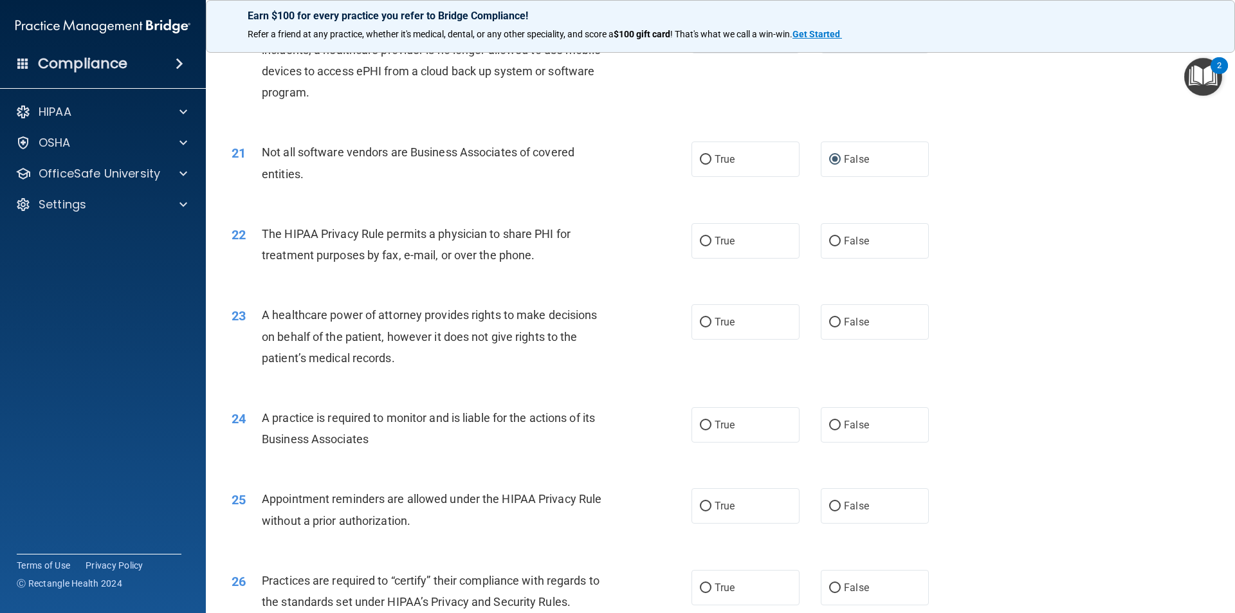
scroll to position [1930, 0]
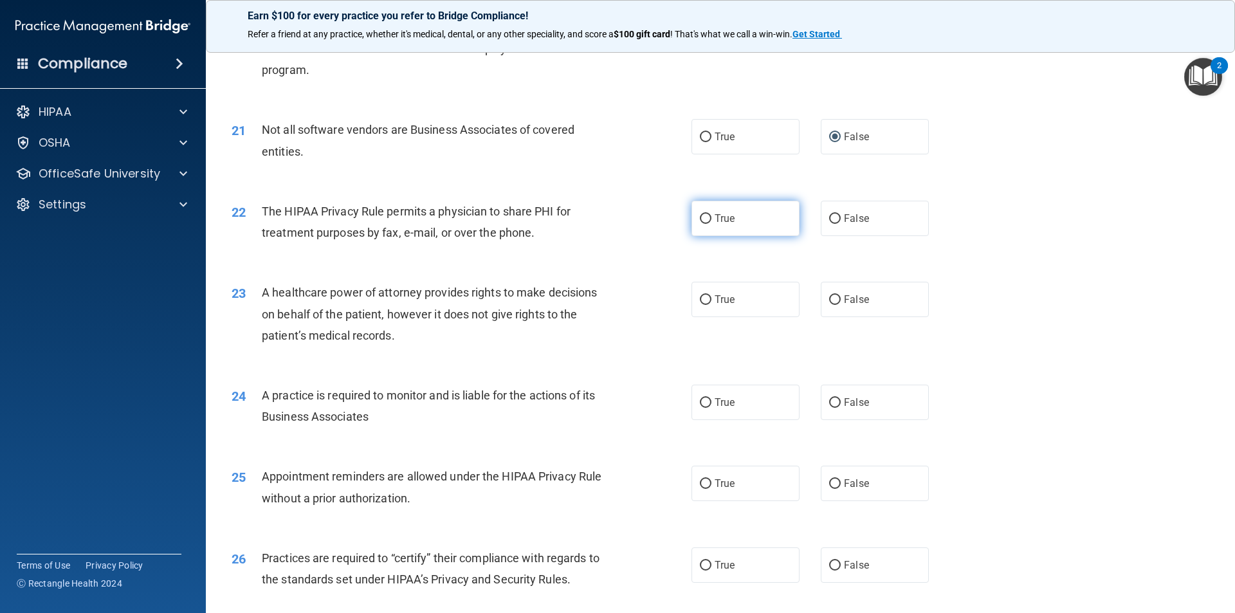
click at [704, 223] on input "True" at bounding box center [706, 219] width 12 height 10
radio input "true"
click at [829, 302] on input "False" at bounding box center [835, 300] width 12 height 10
radio input "true"
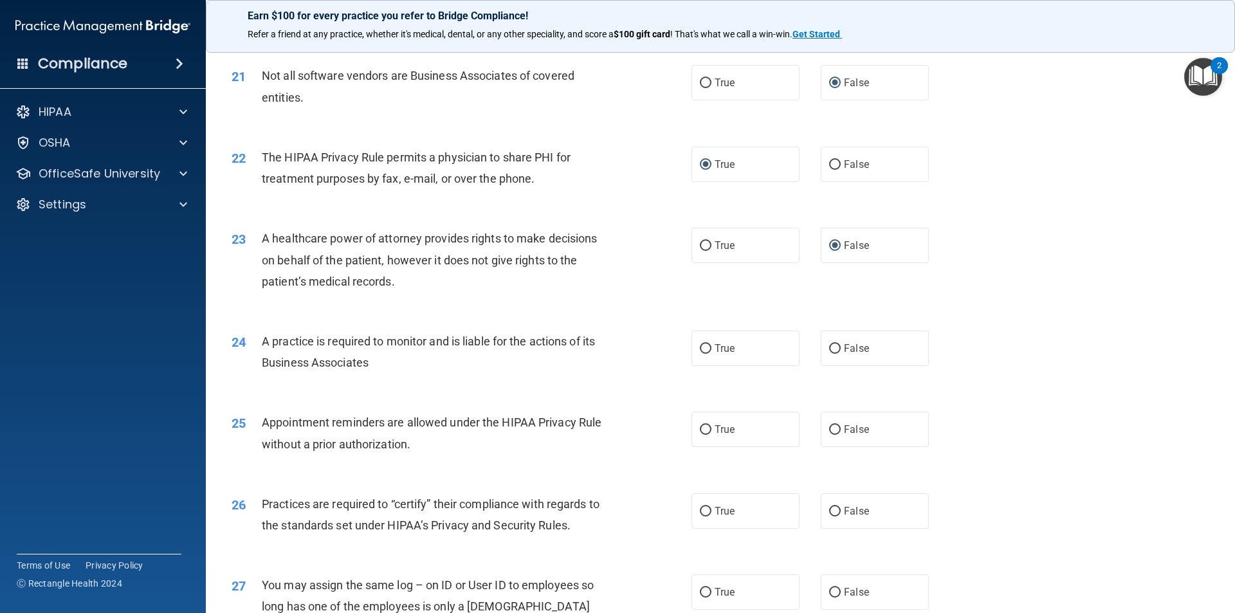
scroll to position [2059, 0]
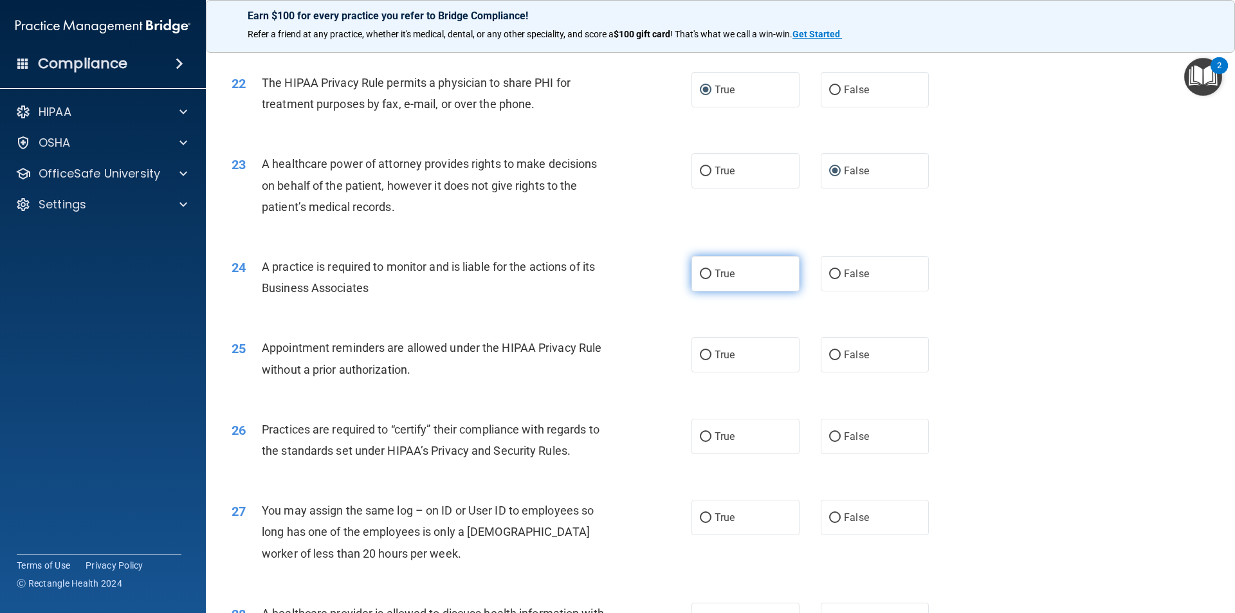
click at [708, 279] on label "True" at bounding box center [746, 273] width 108 height 35
click at [708, 279] on input "True" at bounding box center [706, 275] width 12 height 10
radio input "true"
click at [700, 357] on input "True" at bounding box center [706, 356] width 12 height 10
radio input "true"
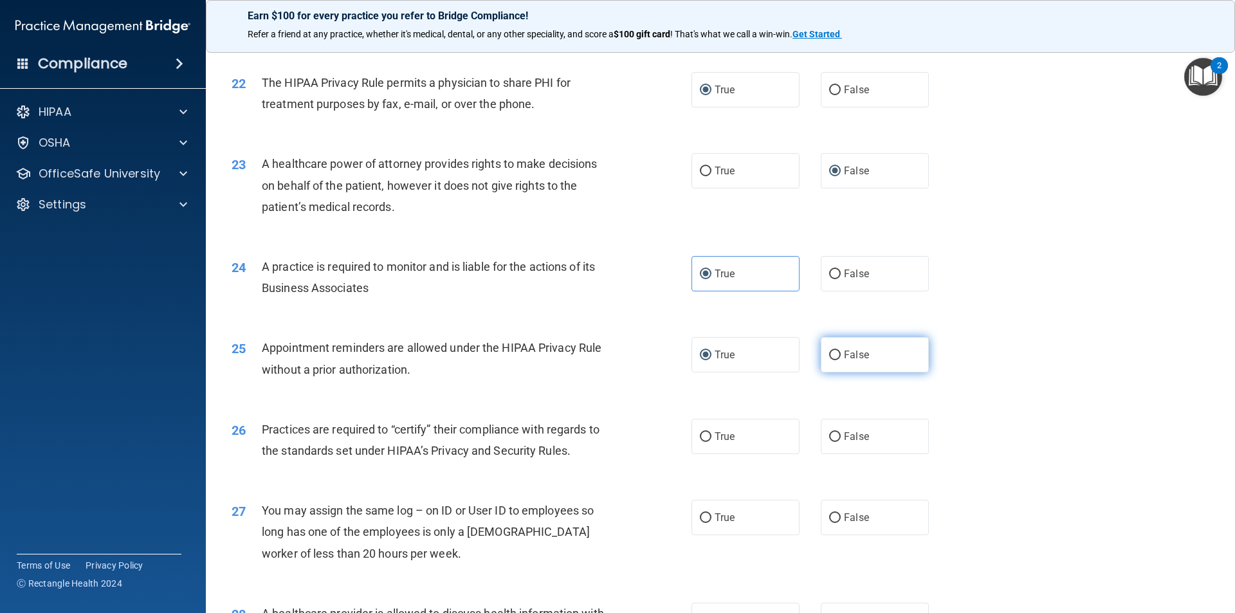
click at [829, 358] on input "False" at bounding box center [835, 356] width 12 height 10
radio input "true"
radio input "false"
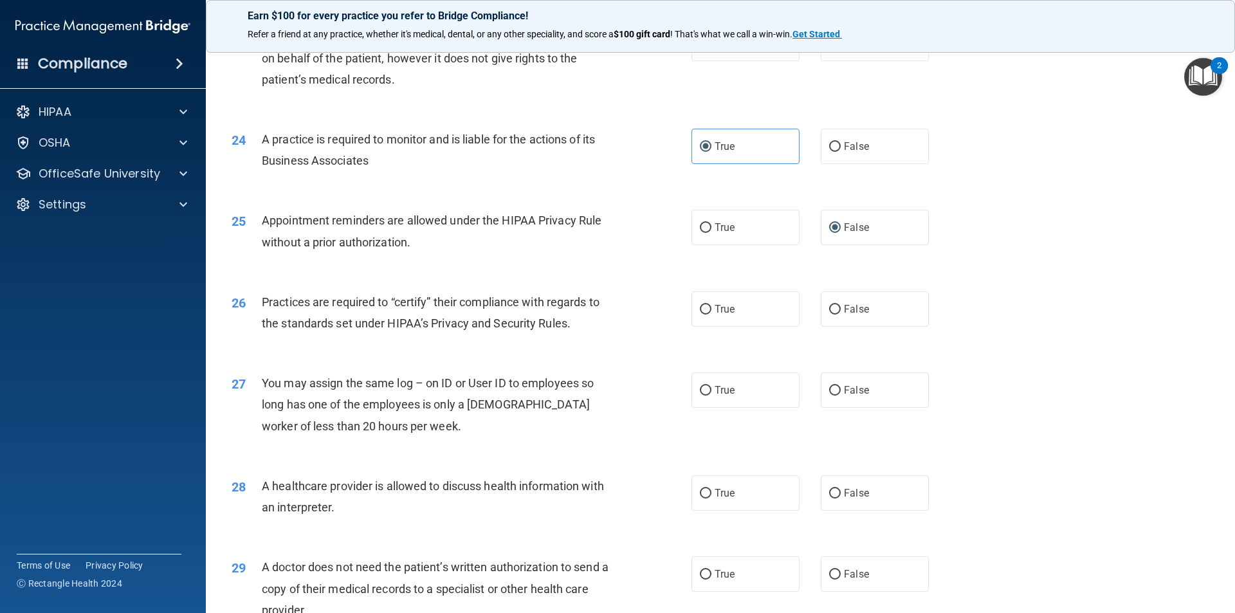
scroll to position [2187, 0]
click at [700, 312] on input "True" at bounding box center [706, 309] width 12 height 10
radio input "true"
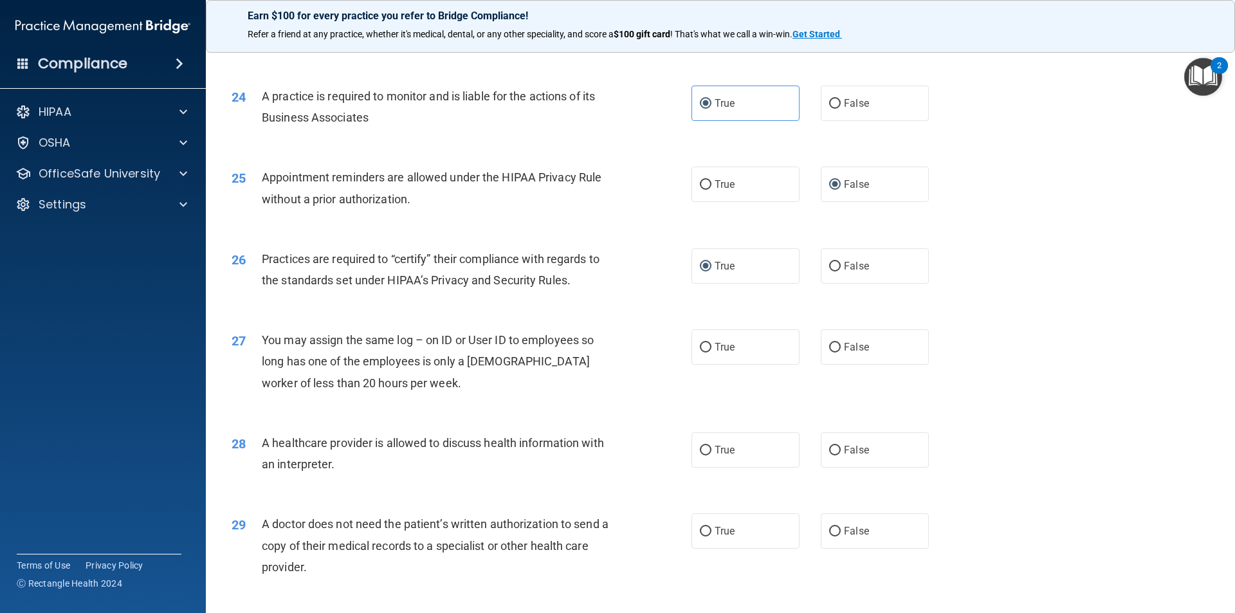
scroll to position [2316, 0]
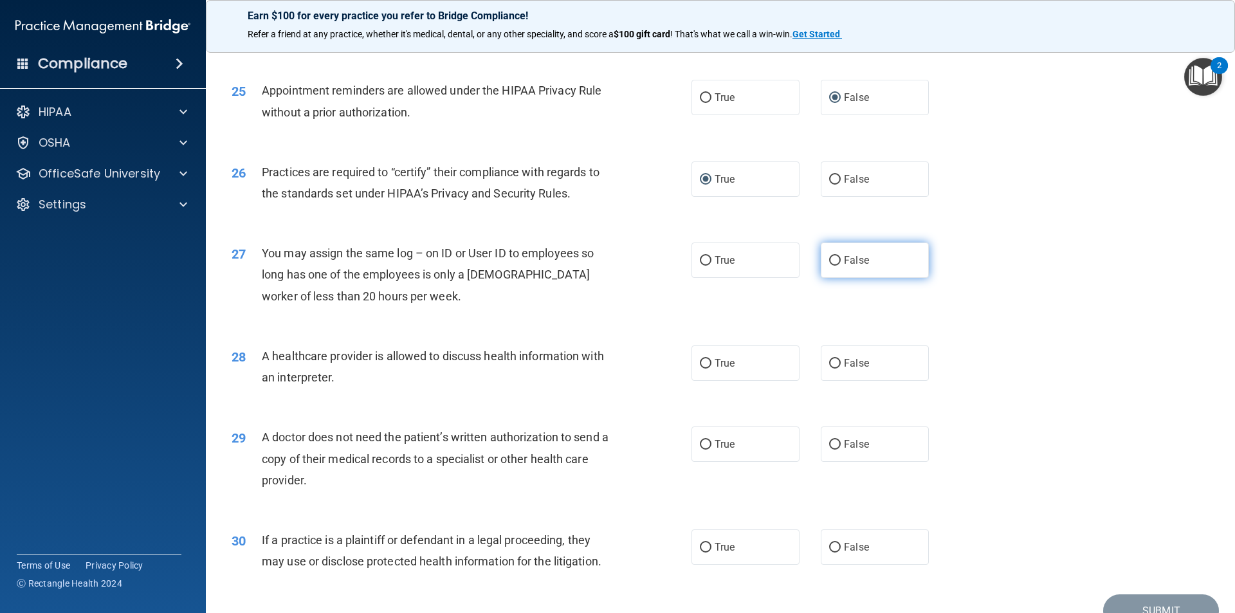
click at [829, 264] on input "False" at bounding box center [835, 261] width 12 height 10
radio input "true"
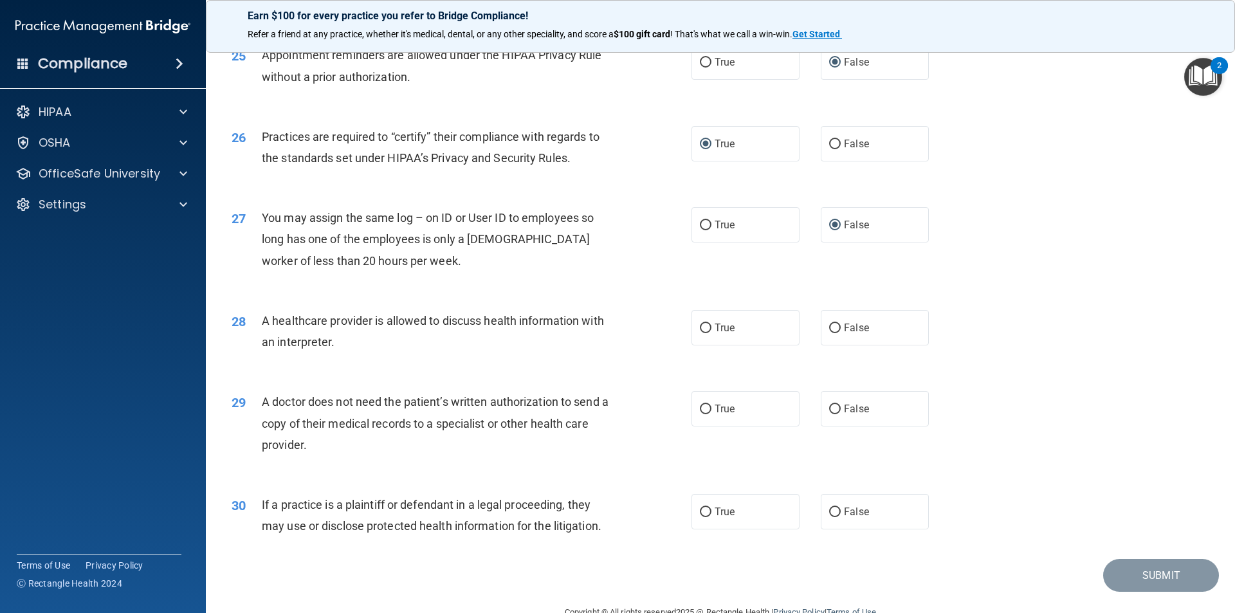
scroll to position [2382, 0]
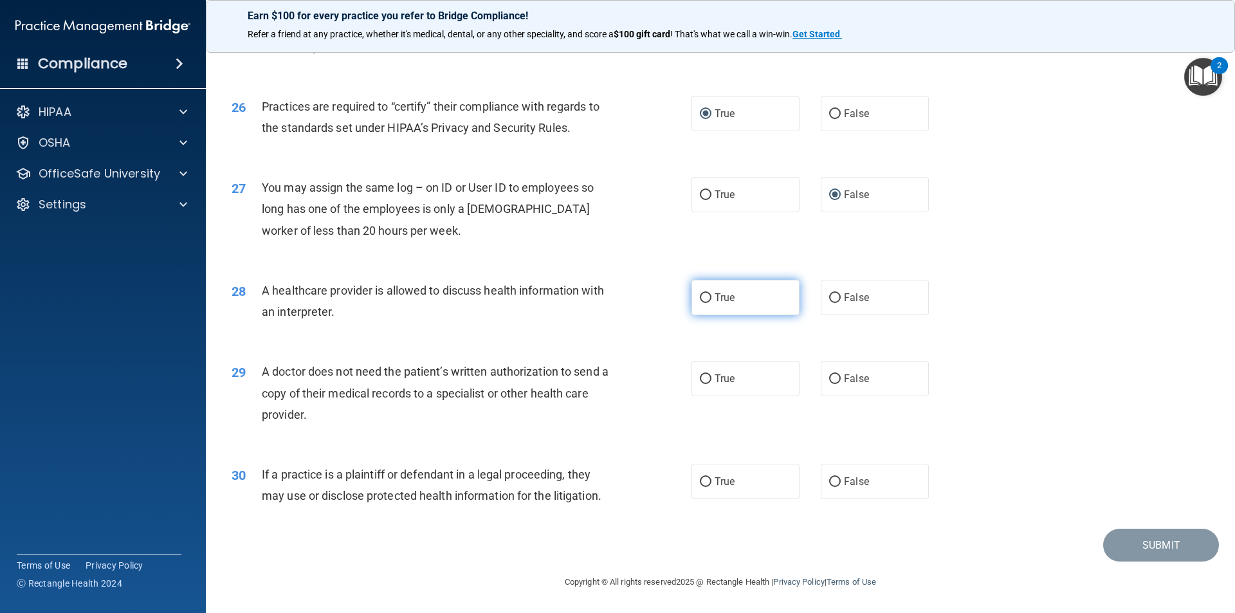
click at [700, 297] on input "True" at bounding box center [706, 298] width 12 height 10
radio input "true"
click at [701, 381] on input "True" at bounding box center [706, 379] width 12 height 10
radio input "true"
click at [704, 483] on input "True" at bounding box center [706, 482] width 12 height 10
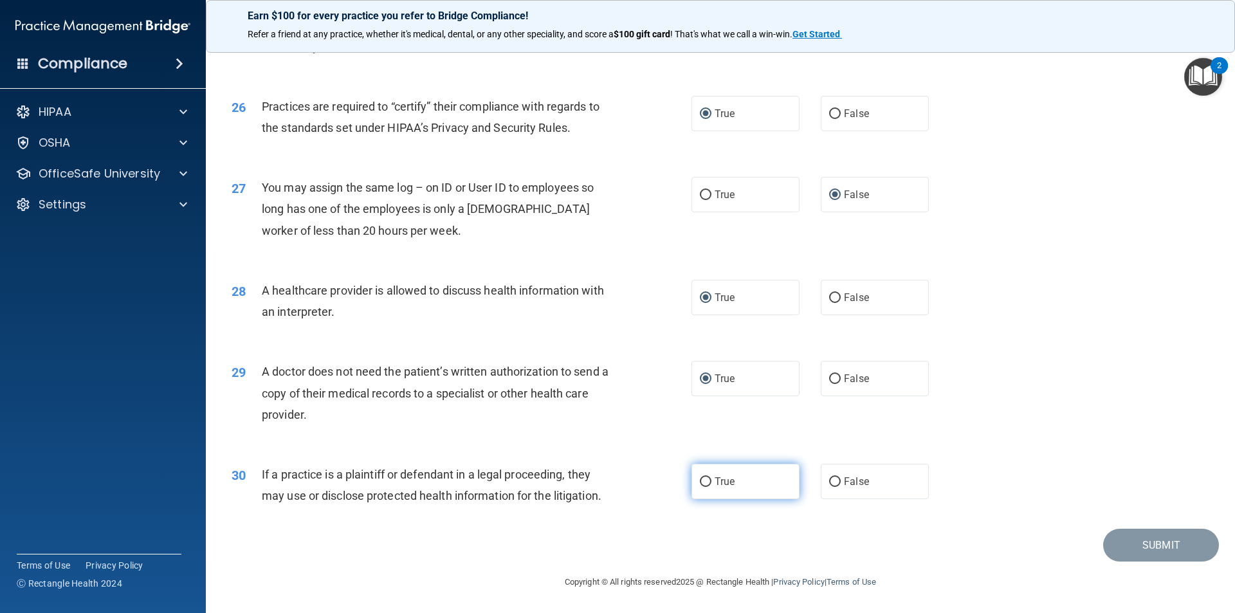
radio input "true"
click at [1154, 541] on button "Submit" at bounding box center [1161, 545] width 116 height 33
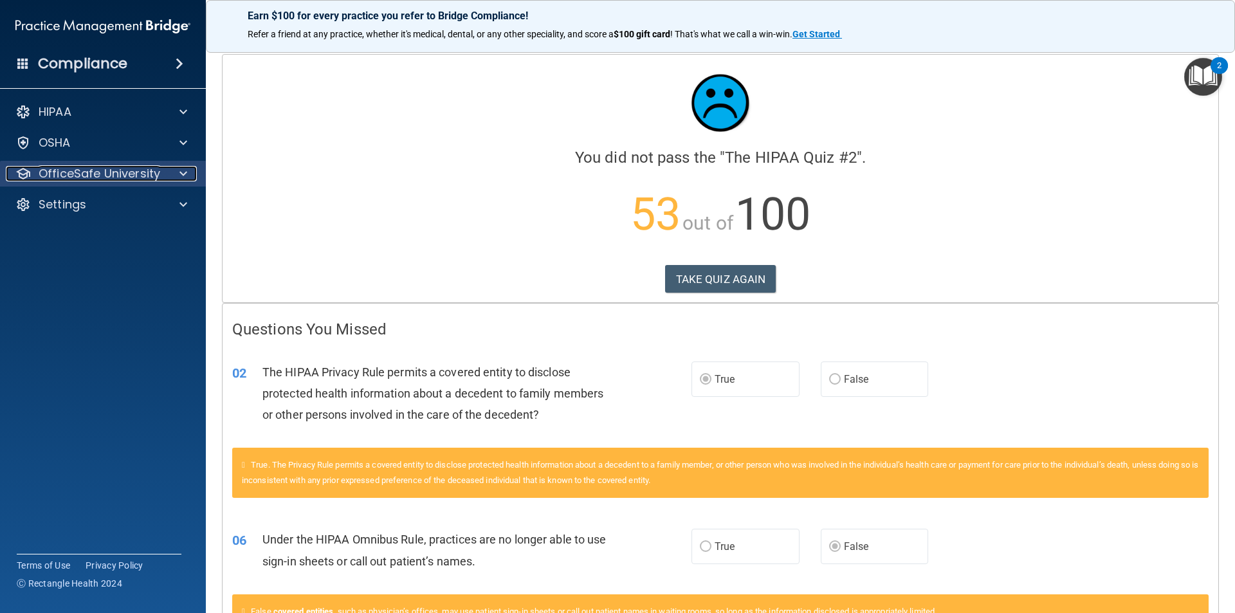
click at [148, 176] on p "OfficeSafe University" at bounding box center [100, 173] width 122 height 15
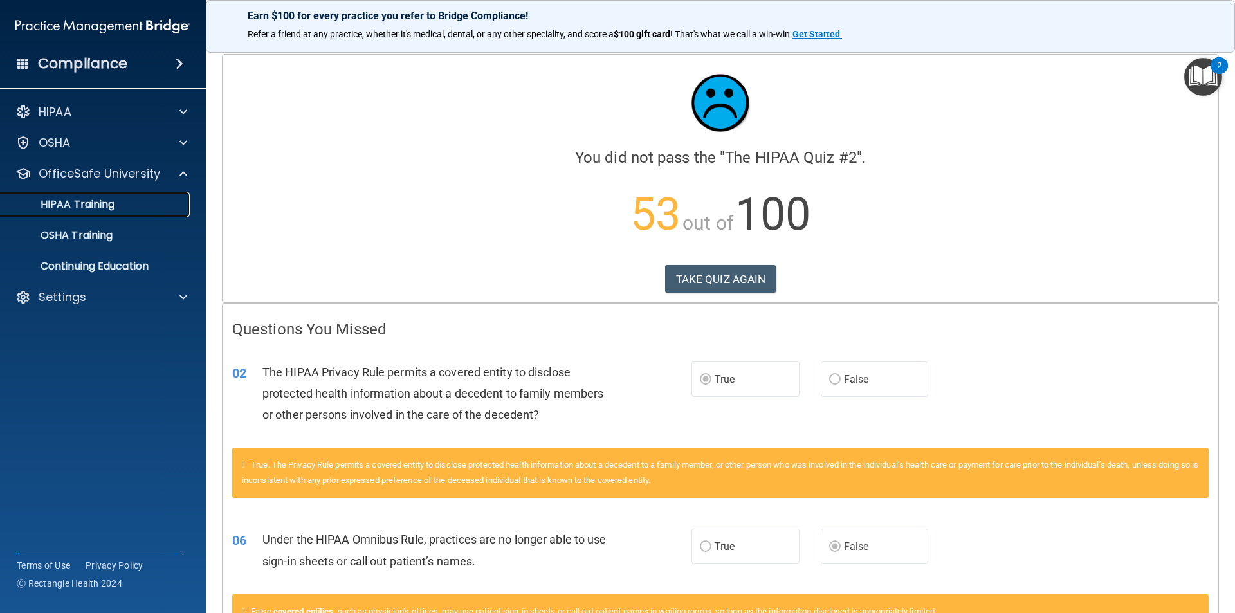
click at [101, 206] on p "HIPAA Training" at bounding box center [61, 204] width 106 height 13
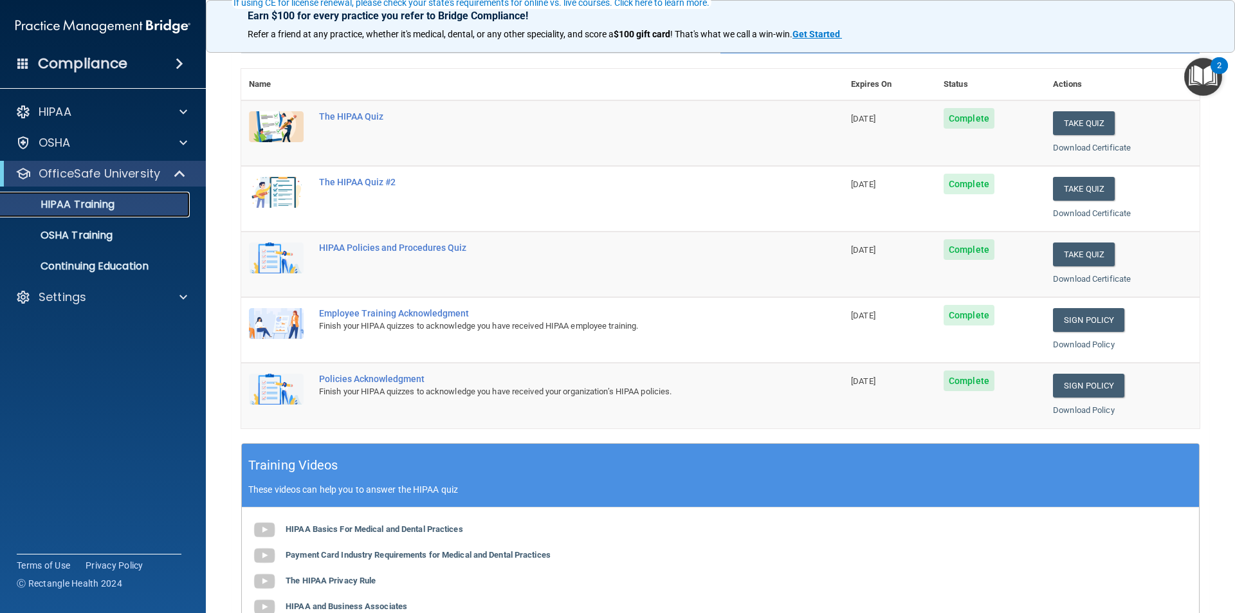
scroll to position [129, 0]
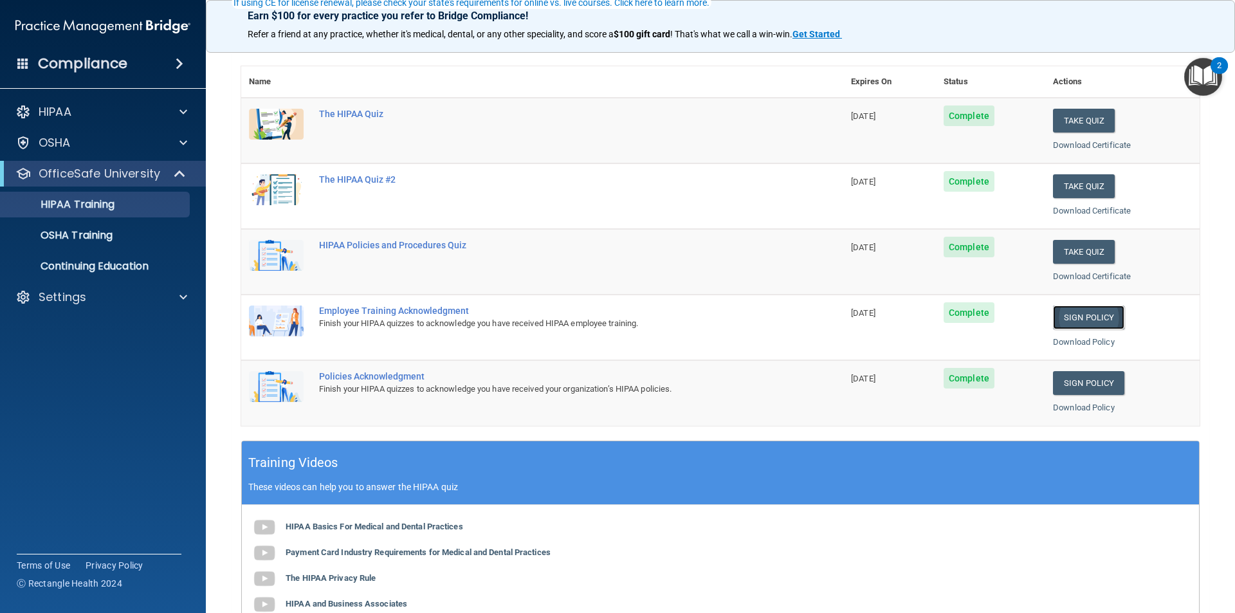
click at [1074, 316] on link "Sign Policy" at bounding box center [1088, 318] width 71 height 24
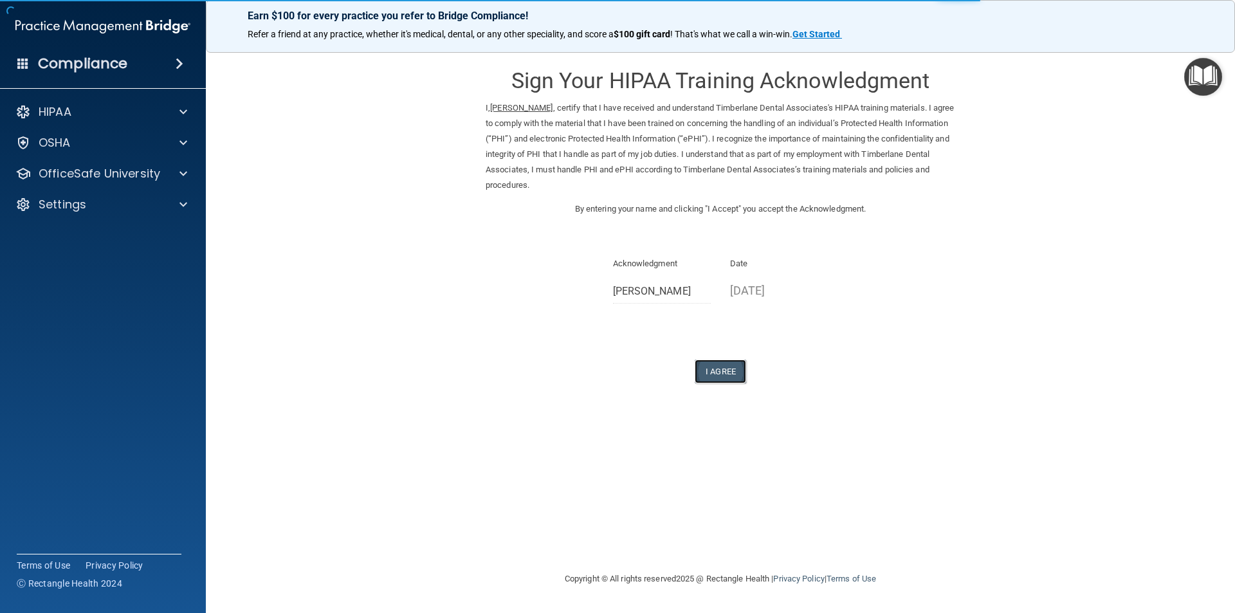
click at [730, 367] on button "I Agree" at bounding box center [720, 372] width 51 height 24
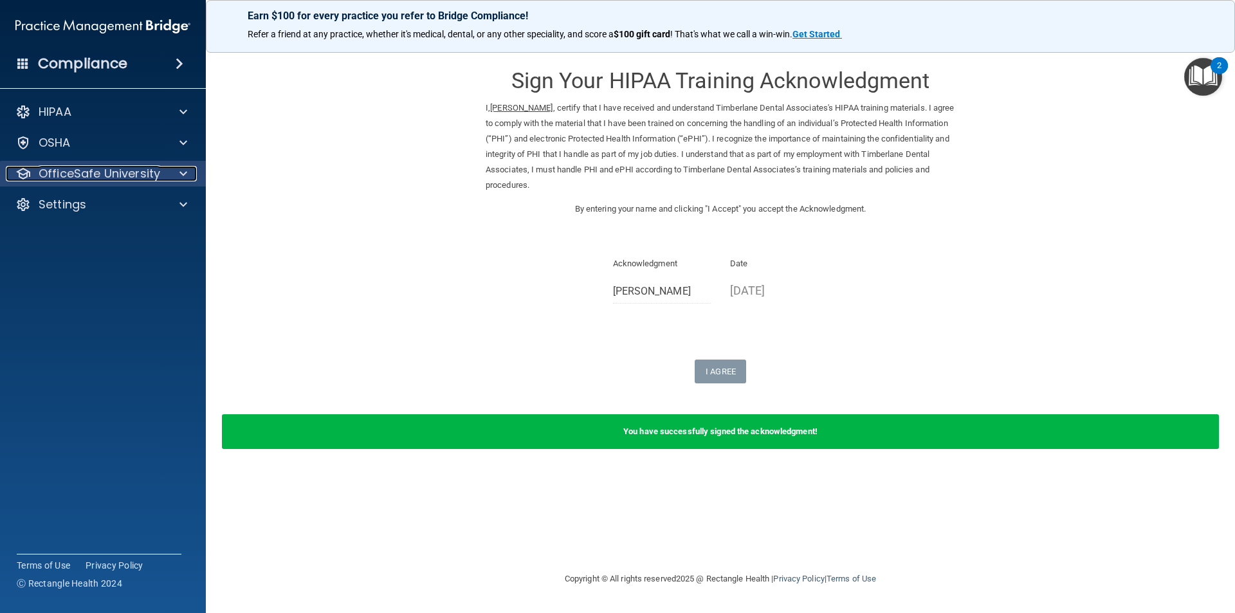
click at [157, 176] on p "OfficeSafe University" at bounding box center [100, 173] width 122 height 15
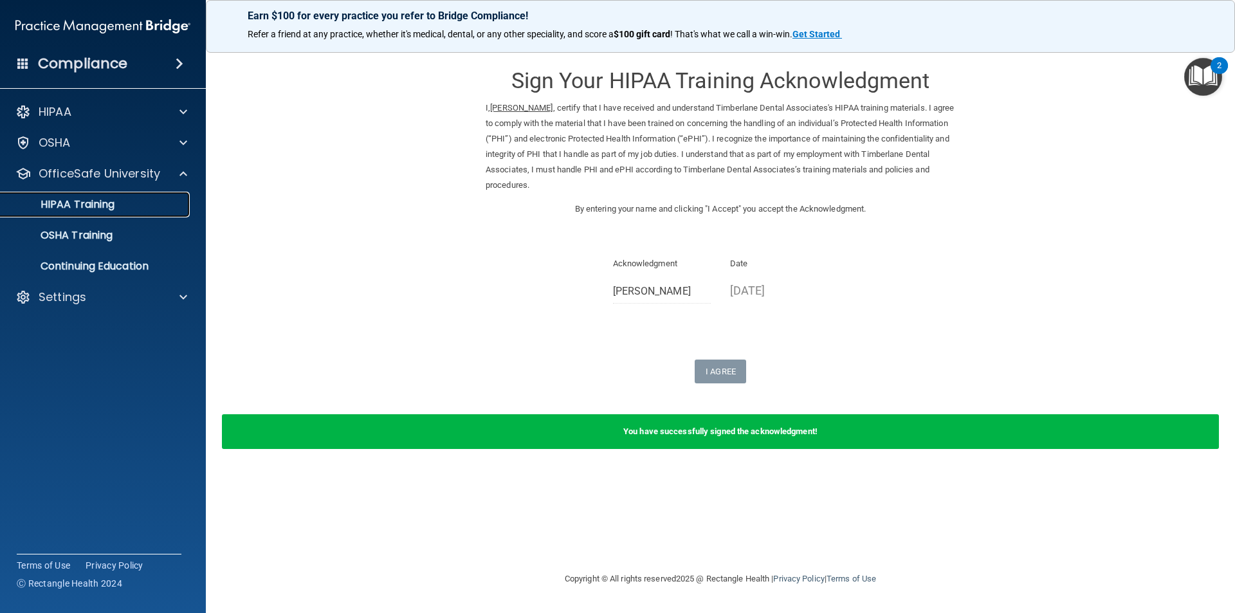
click at [124, 205] on div "HIPAA Training" at bounding box center [96, 204] width 176 height 13
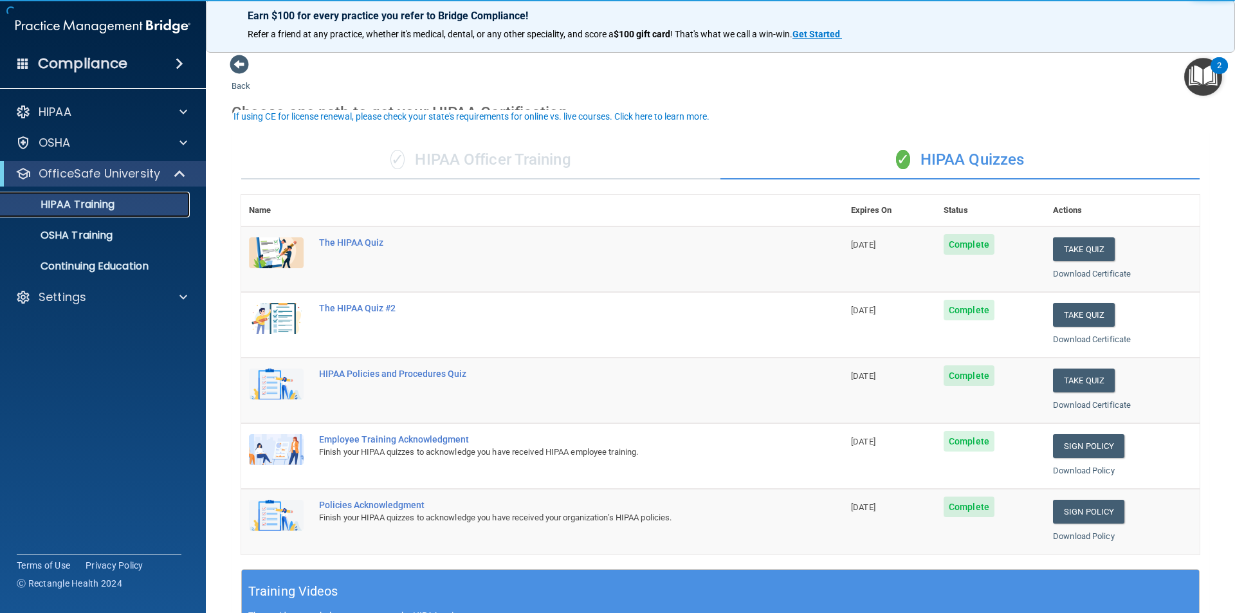
scroll to position [64, 0]
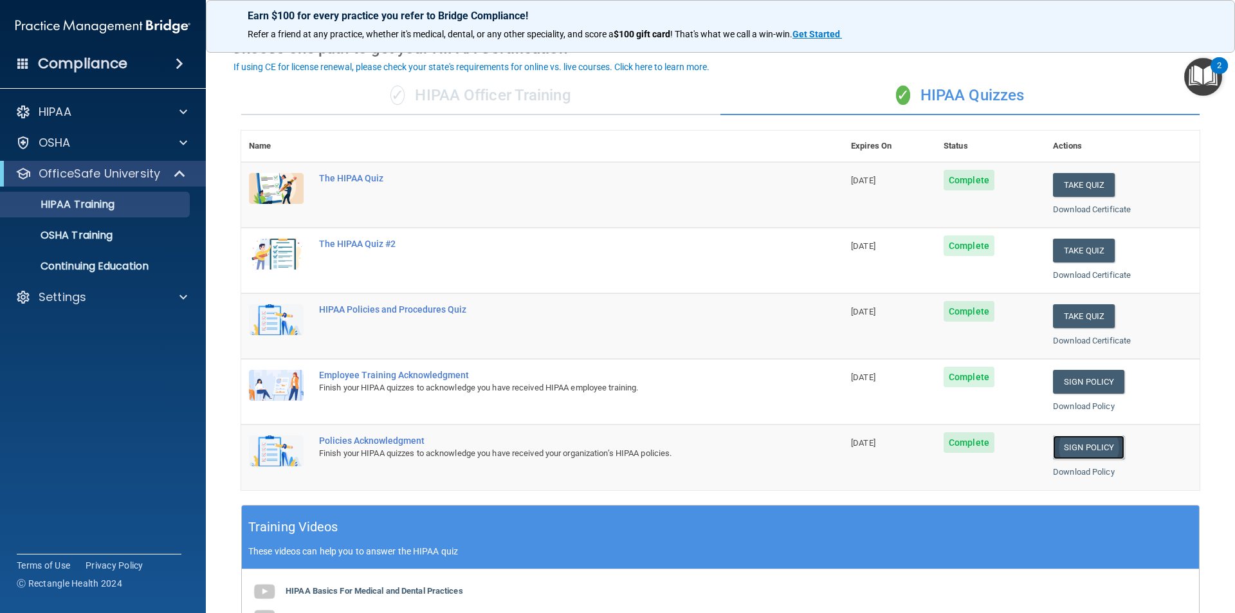
click at [1068, 444] on link "Sign Policy" at bounding box center [1088, 448] width 71 height 24
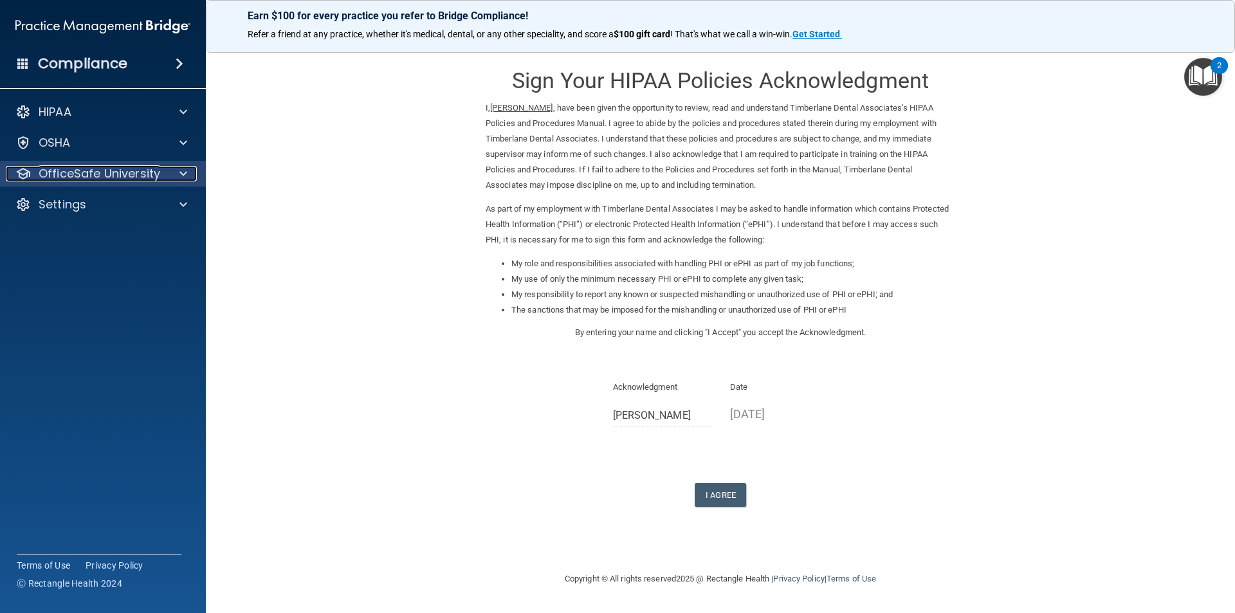
click at [129, 171] on p "OfficeSafe University" at bounding box center [100, 173] width 122 height 15
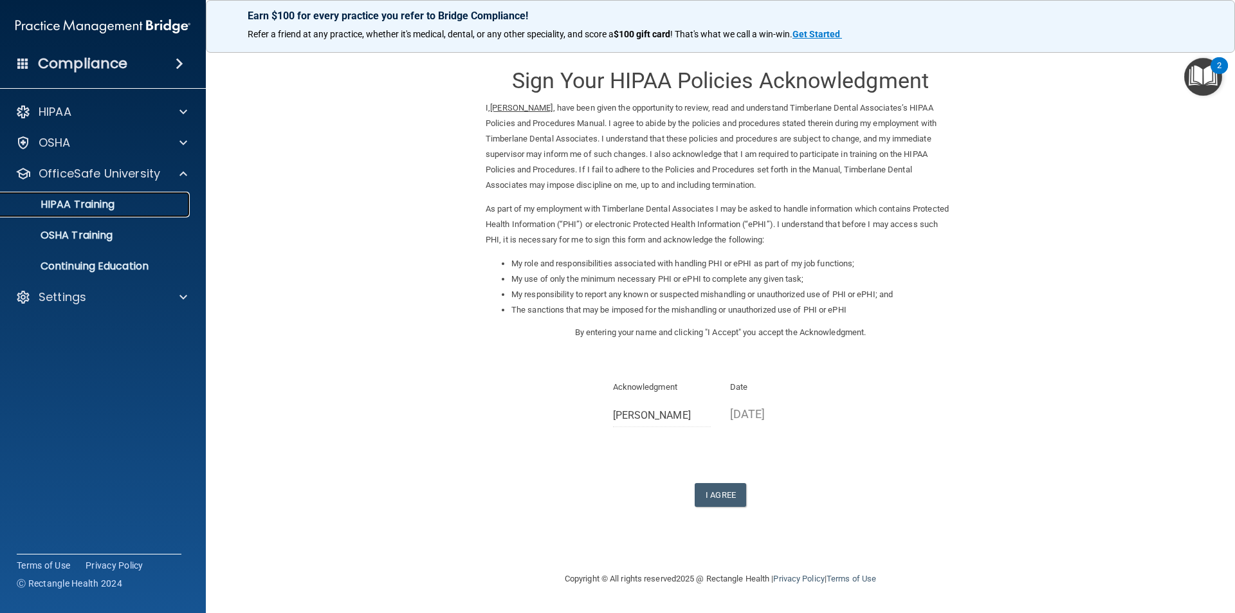
click at [109, 207] on p "HIPAA Training" at bounding box center [61, 204] width 106 height 13
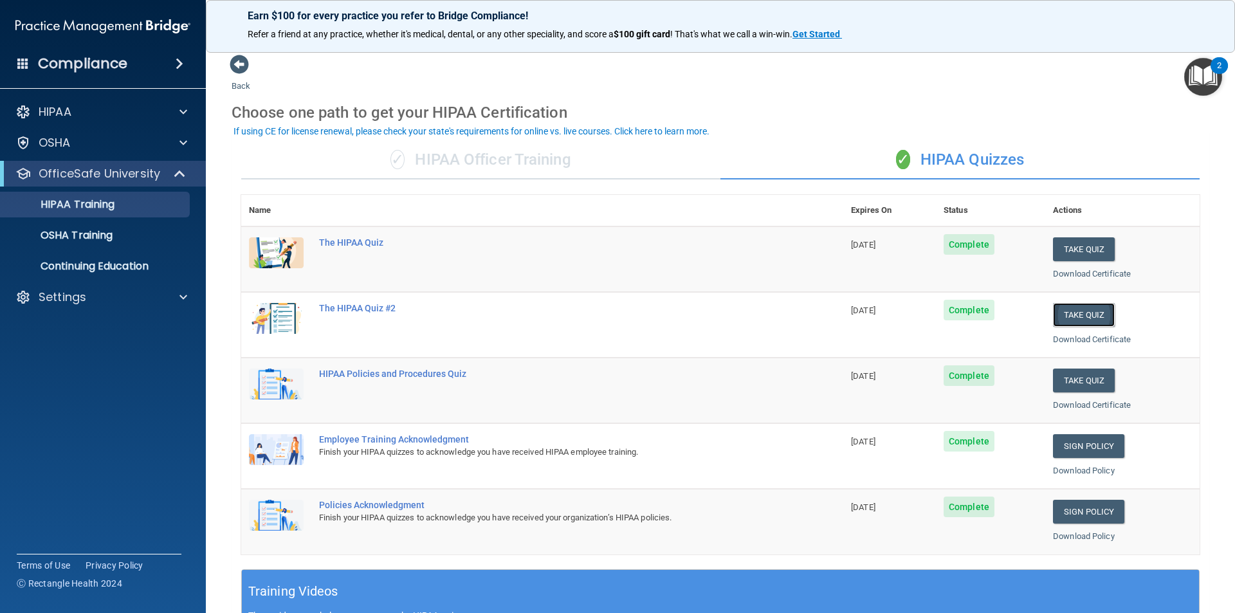
click at [1081, 309] on button "Take Quiz" at bounding box center [1084, 315] width 62 height 24
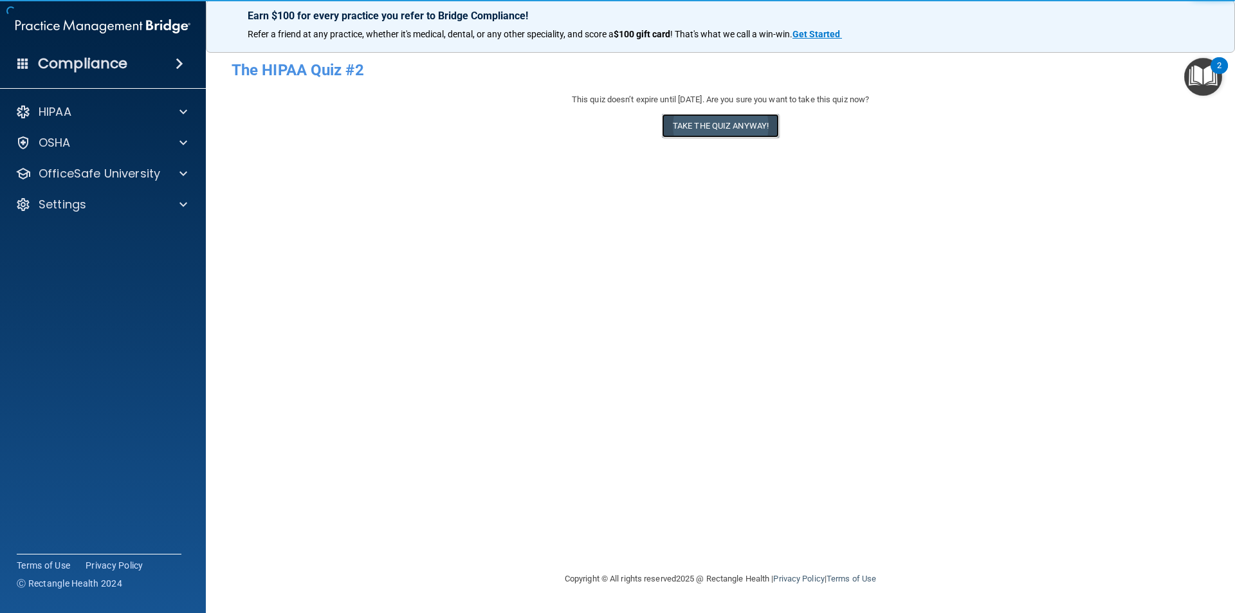
click at [701, 134] on button "Take the quiz anyway!" at bounding box center [720, 126] width 117 height 24
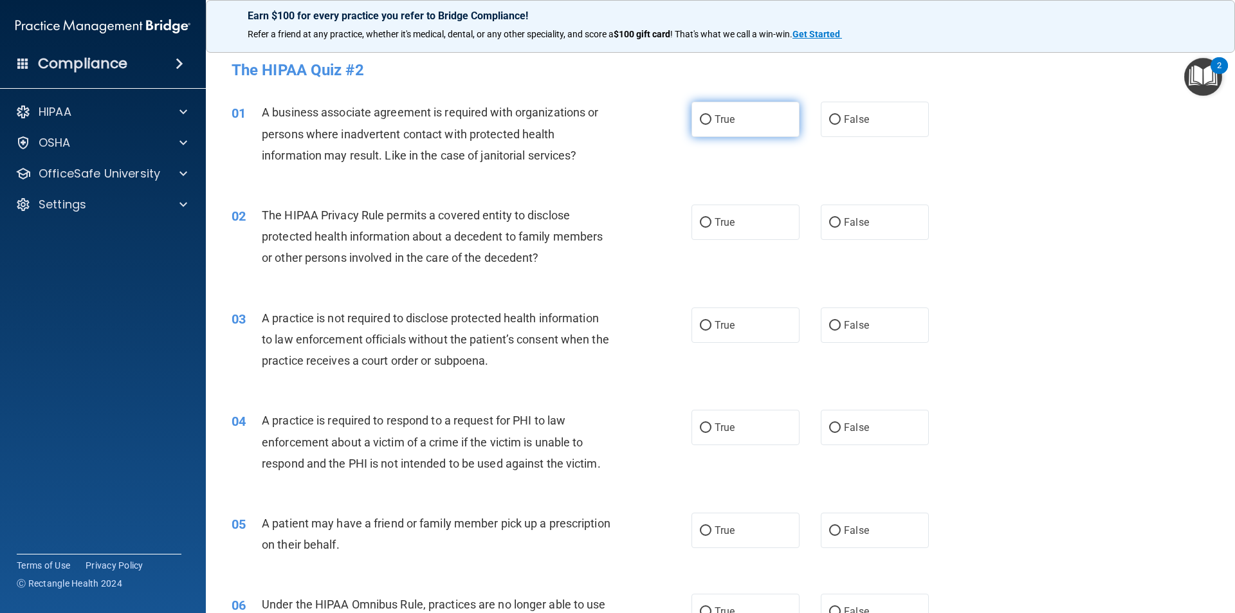
click at [705, 120] on input "True" at bounding box center [706, 120] width 12 height 10
radio input "true"
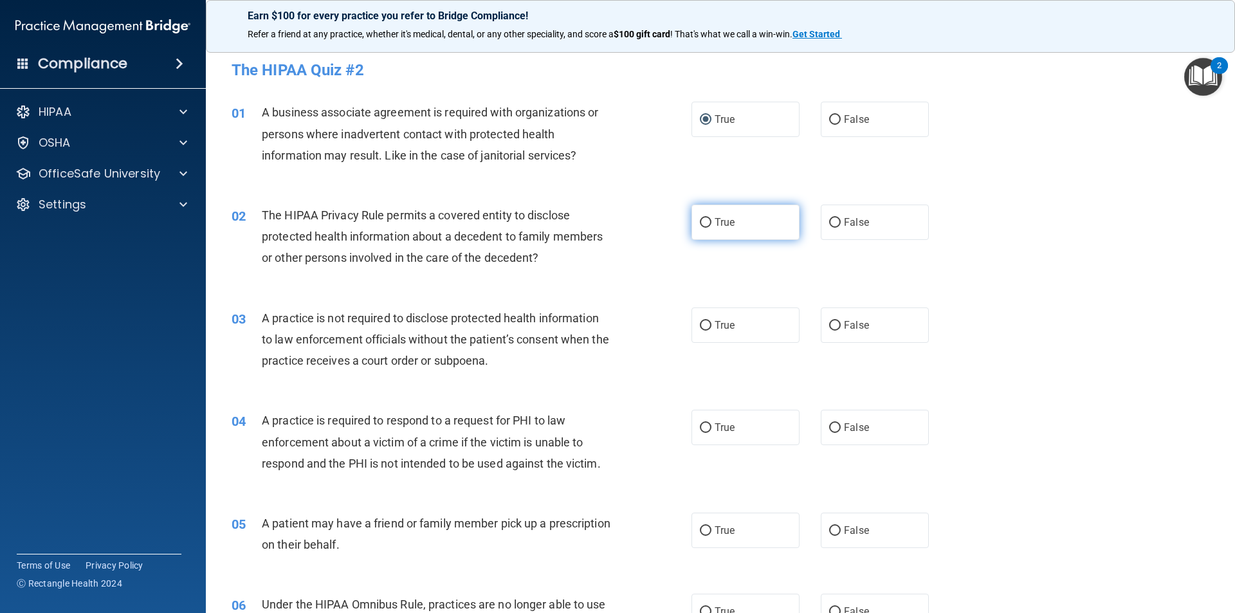
click at [706, 223] on input "True" at bounding box center [706, 223] width 12 height 10
radio input "true"
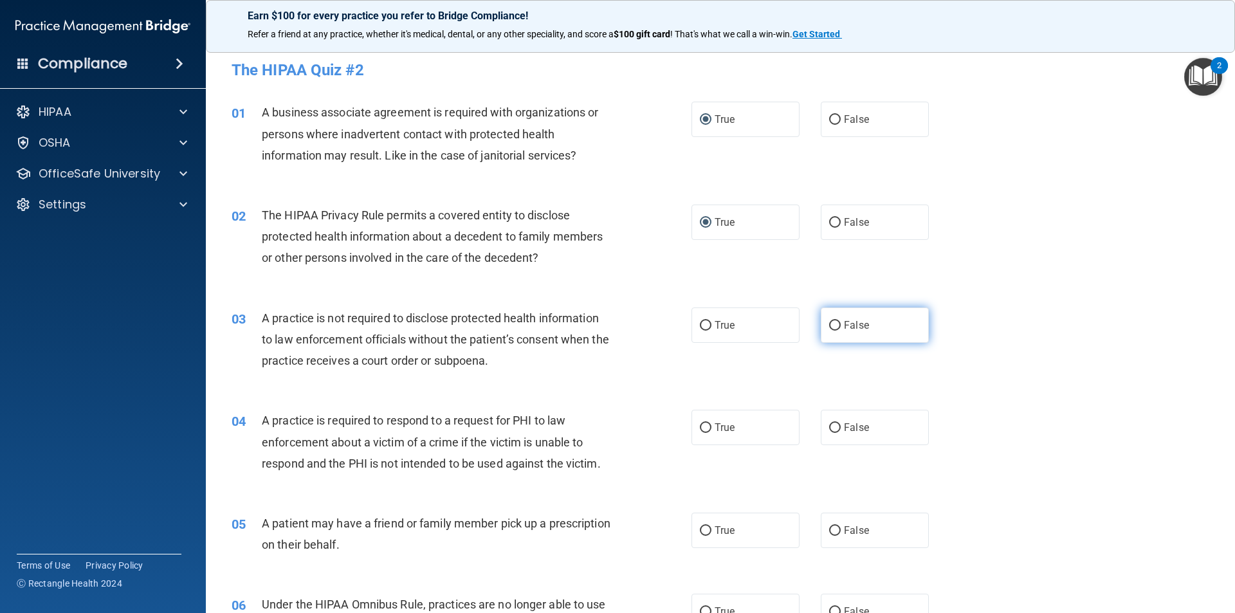
click at [829, 326] on input "False" at bounding box center [835, 326] width 12 height 10
radio input "true"
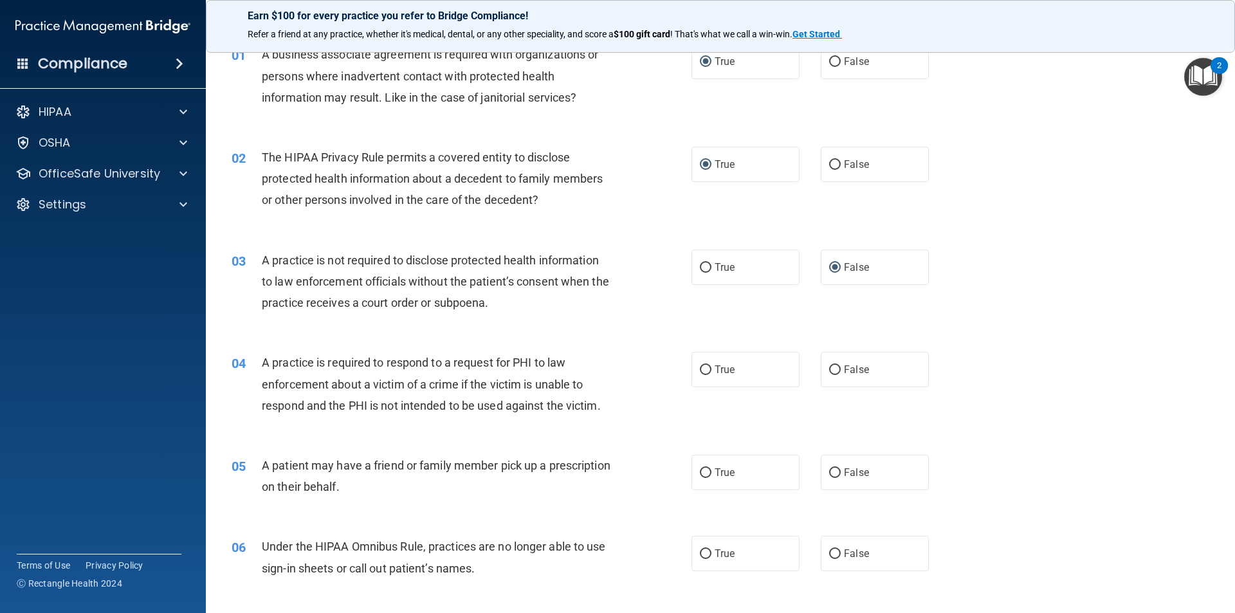
scroll to position [193, 0]
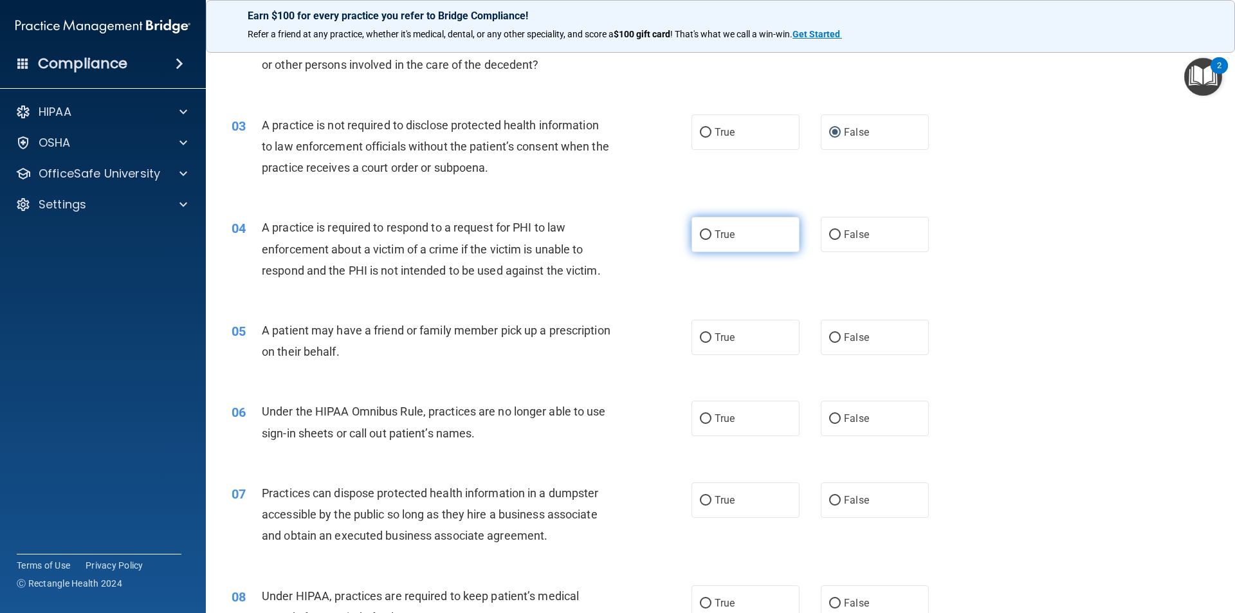
click at [704, 236] on input "True" at bounding box center [706, 235] width 12 height 10
radio input "true"
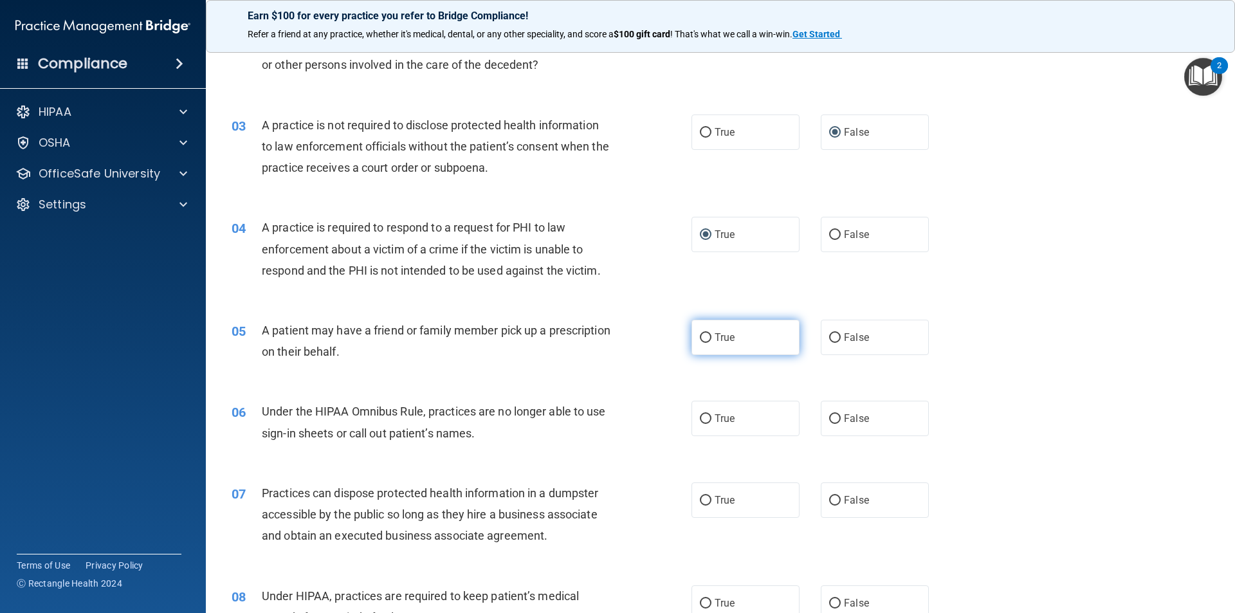
click at [694, 337] on label "True" at bounding box center [746, 337] width 108 height 35
click at [700, 337] on input "True" at bounding box center [706, 338] width 12 height 10
radio input "true"
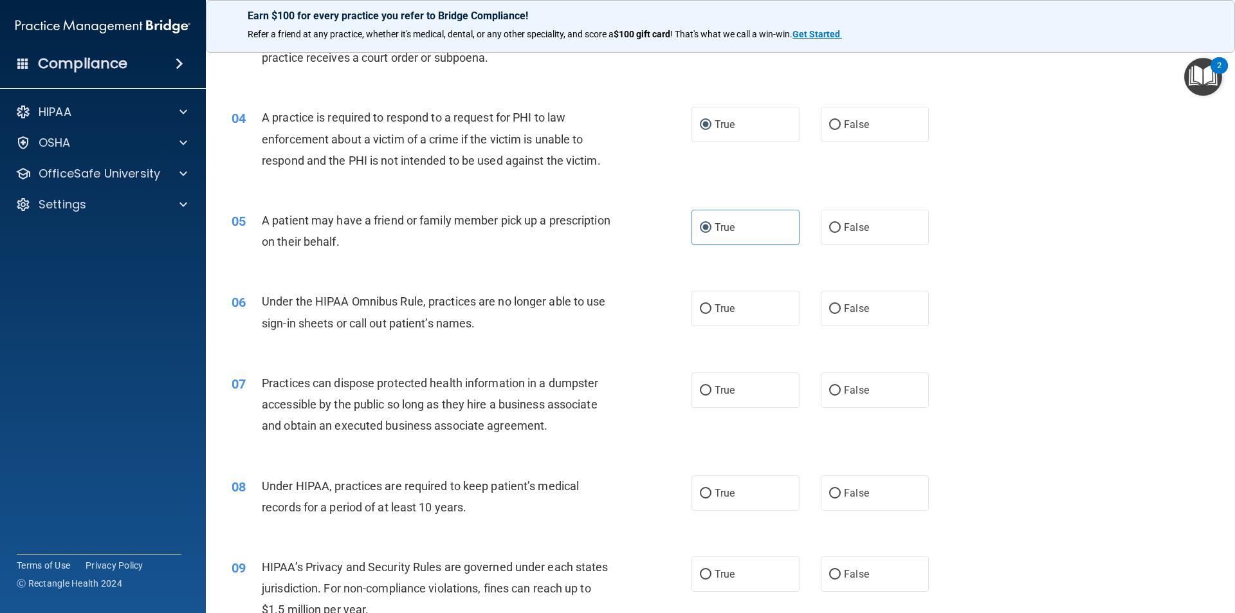
scroll to position [322, 0]
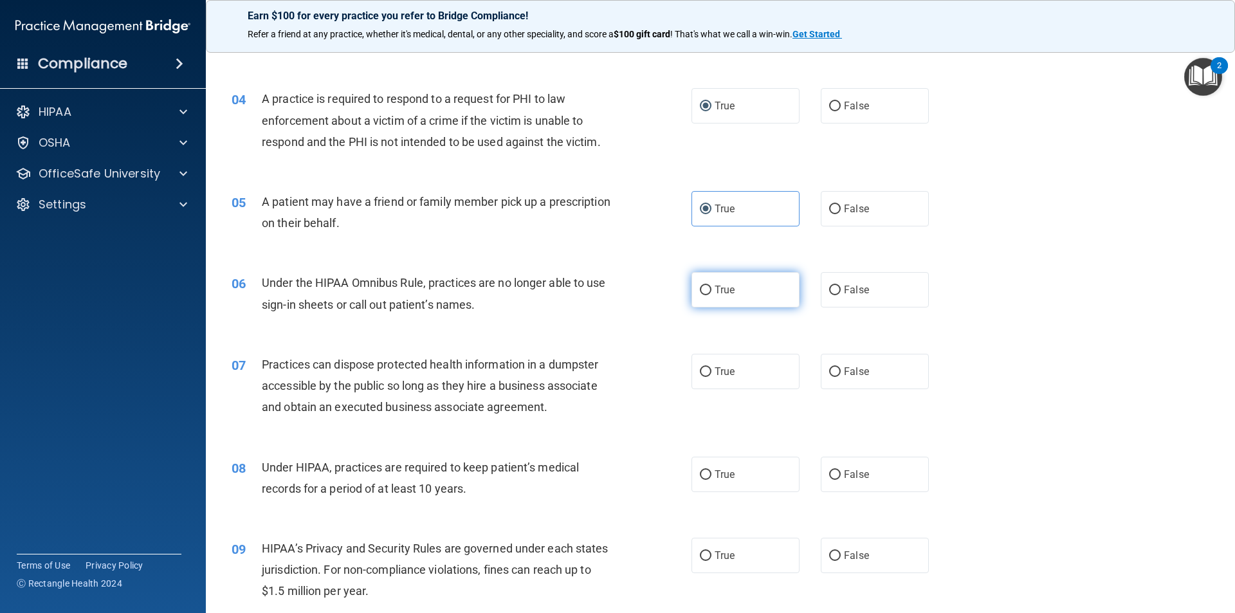
click at [704, 291] on input "True" at bounding box center [706, 291] width 12 height 10
radio input "true"
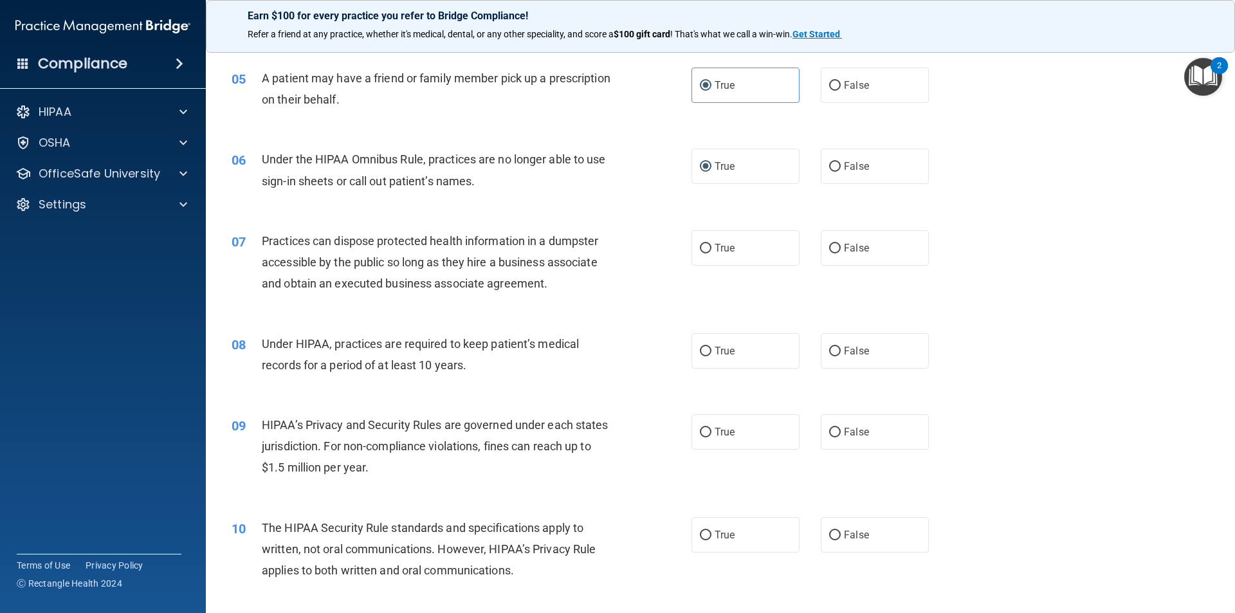
scroll to position [450, 0]
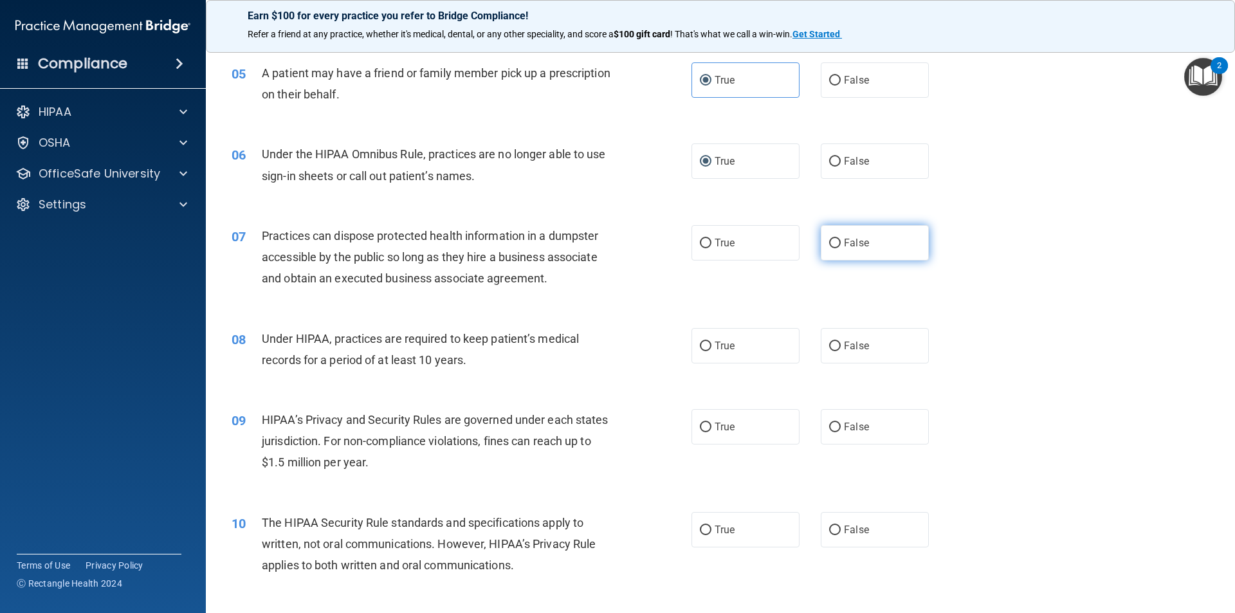
click at [829, 247] on input "False" at bounding box center [835, 244] width 12 height 10
radio input "true"
click at [830, 342] on input "False" at bounding box center [835, 347] width 12 height 10
radio input "true"
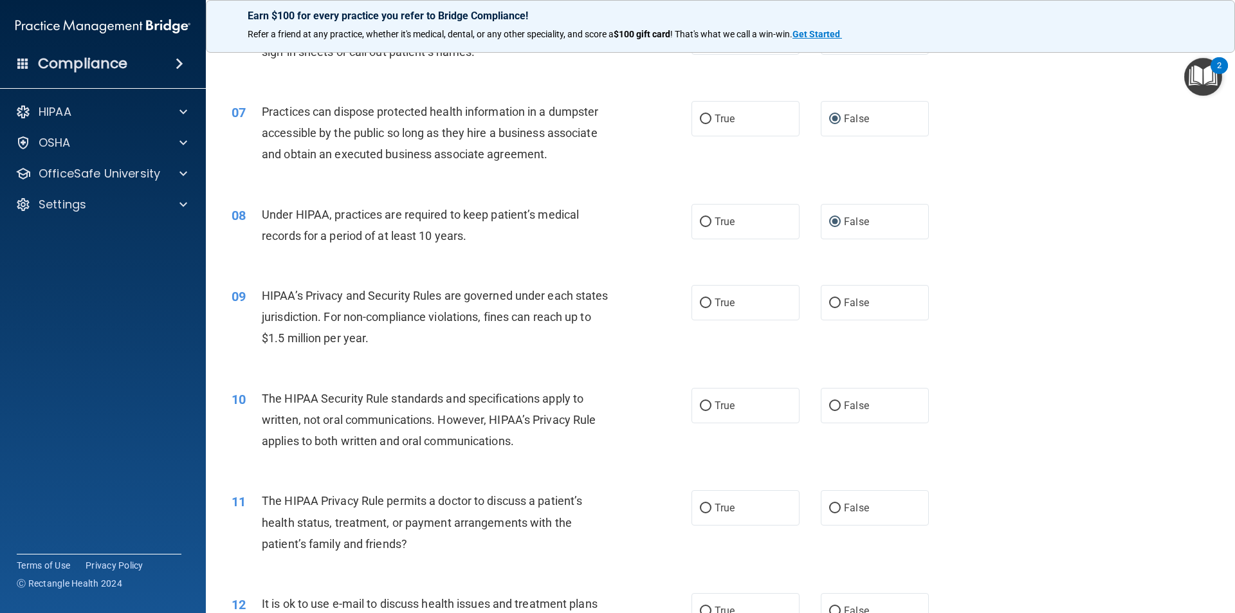
scroll to position [579, 0]
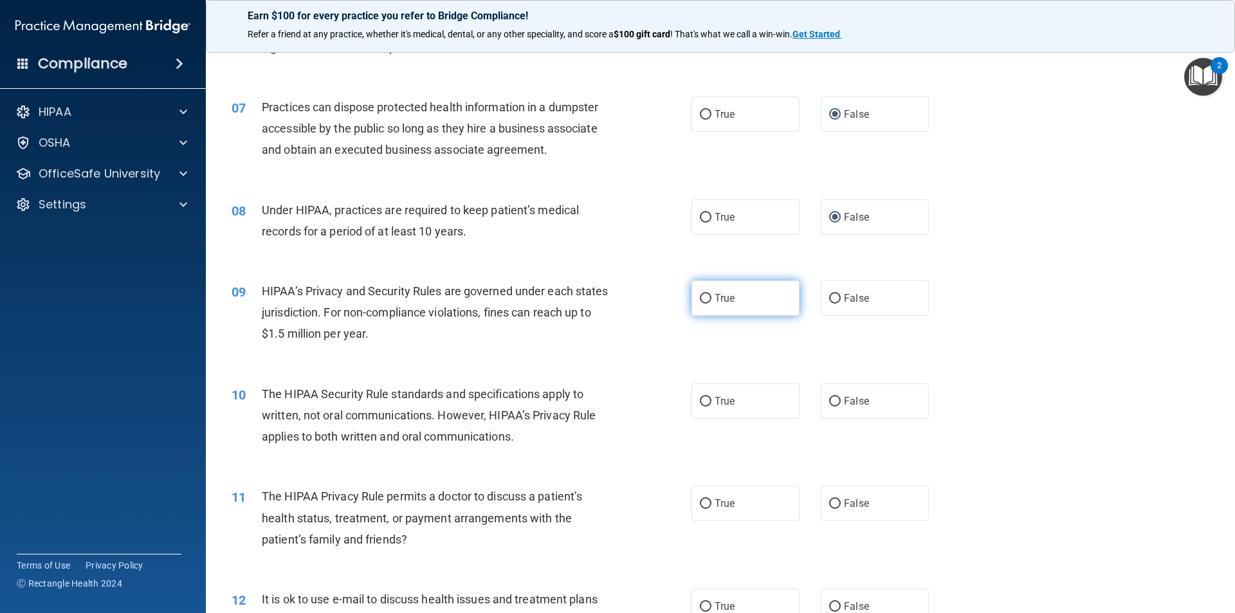
click at [701, 300] on input "True" at bounding box center [706, 299] width 12 height 10
radio input "true"
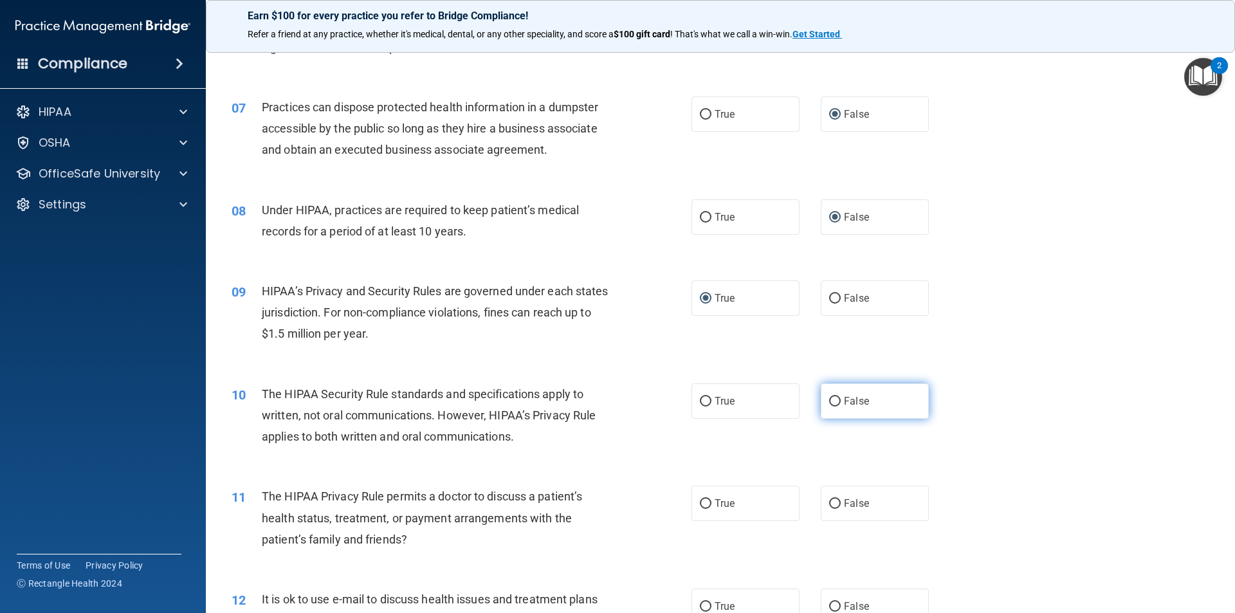
click at [829, 403] on input "False" at bounding box center [835, 402] width 12 height 10
radio input "true"
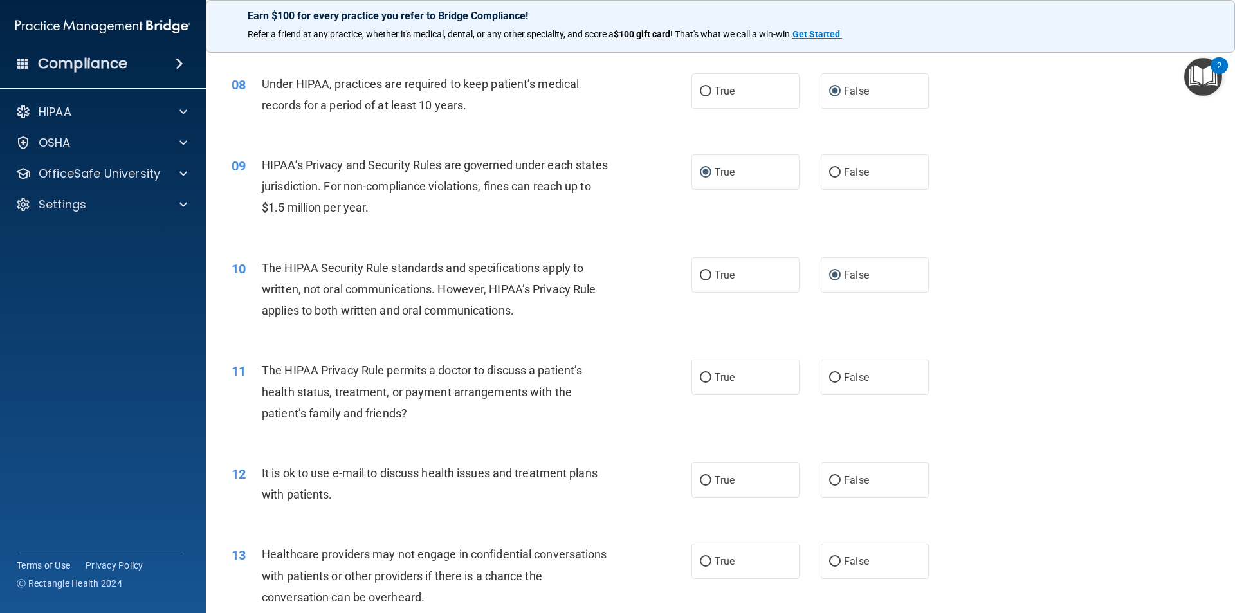
scroll to position [708, 0]
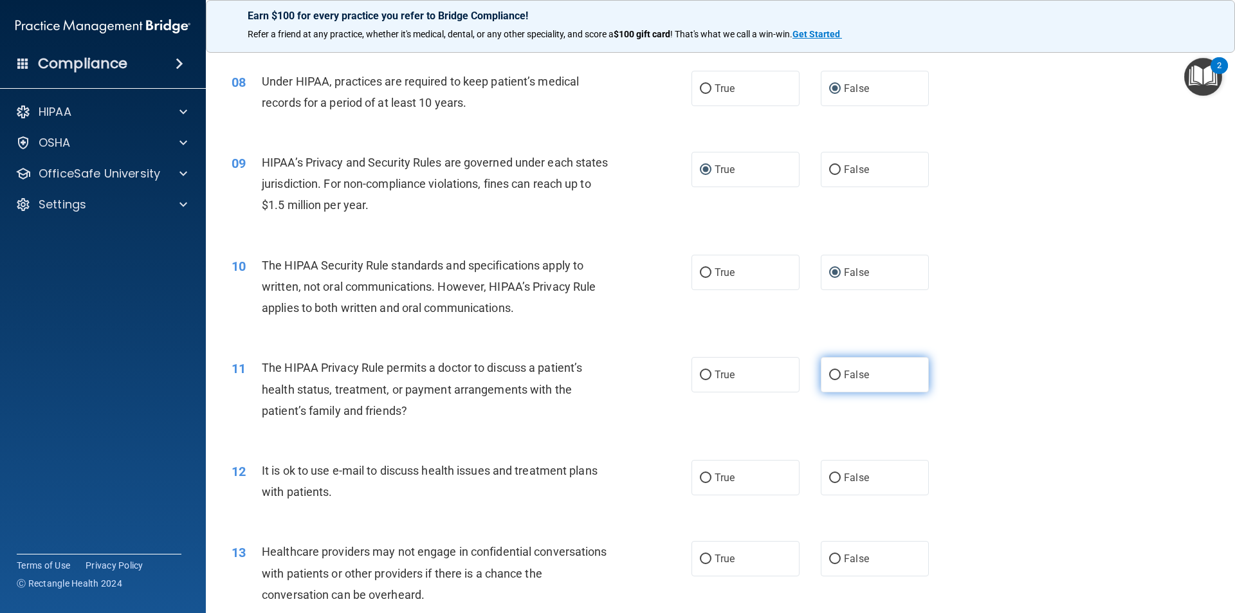
click at [829, 377] on input "False" at bounding box center [835, 376] width 12 height 10
radio input "true"
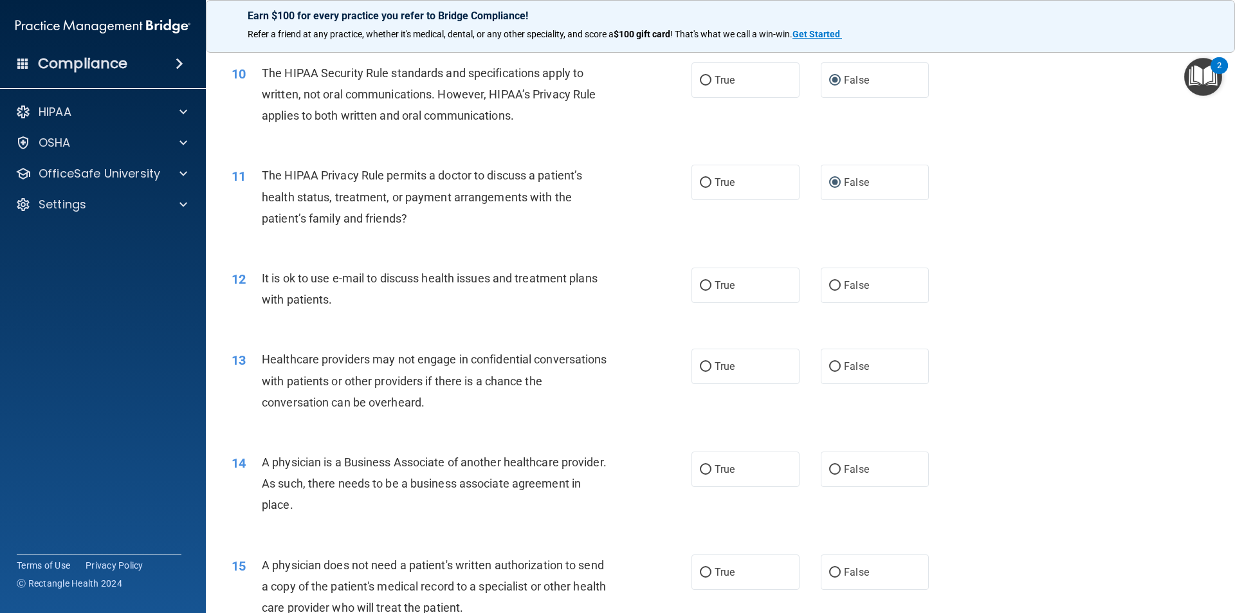
scroll to position [901, 0]
click at [829, 289] on input "False" at bounding box center [835, 285] width 12 height 10
radio input "true"
click at [703, 367] on input "True" at bounding box center [706, 367] width 12 height 10
radio input "true"
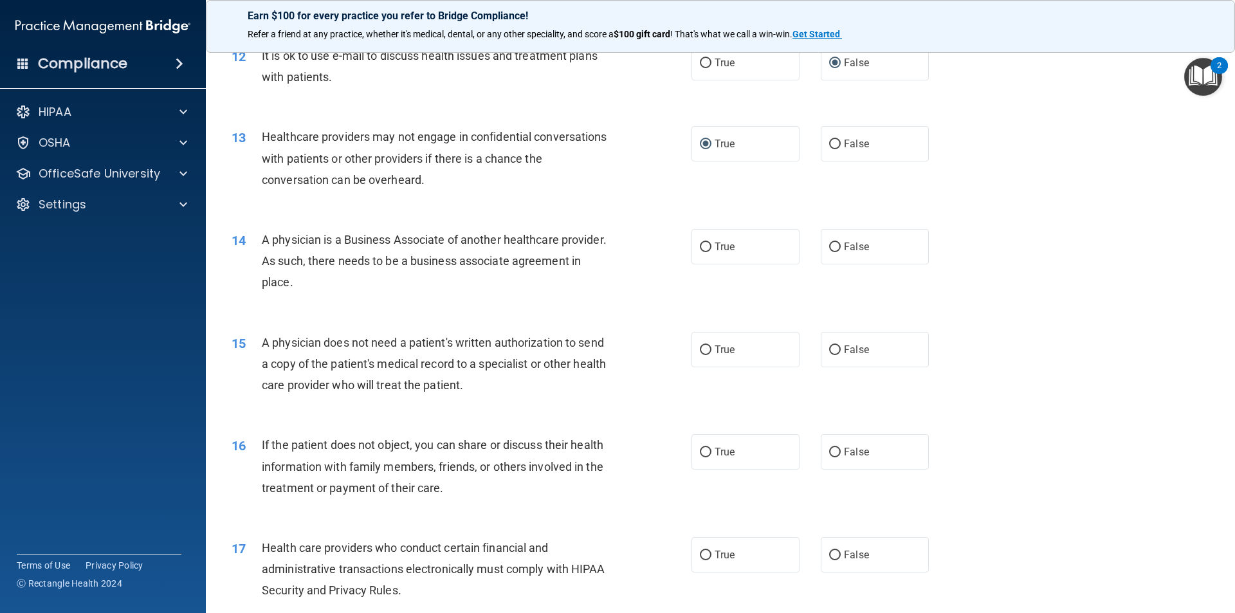
scroll to position [1158, 0]
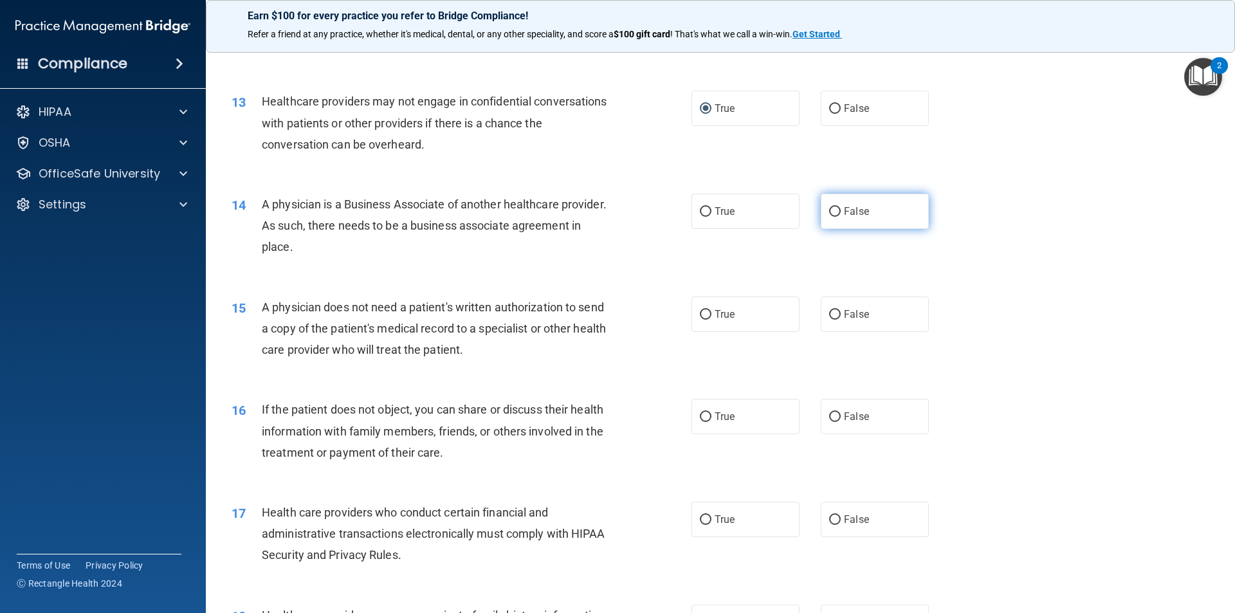
click at [831, 214] on input "False" at bounding box center [835, 212] width 12 height 10
radio input "true"
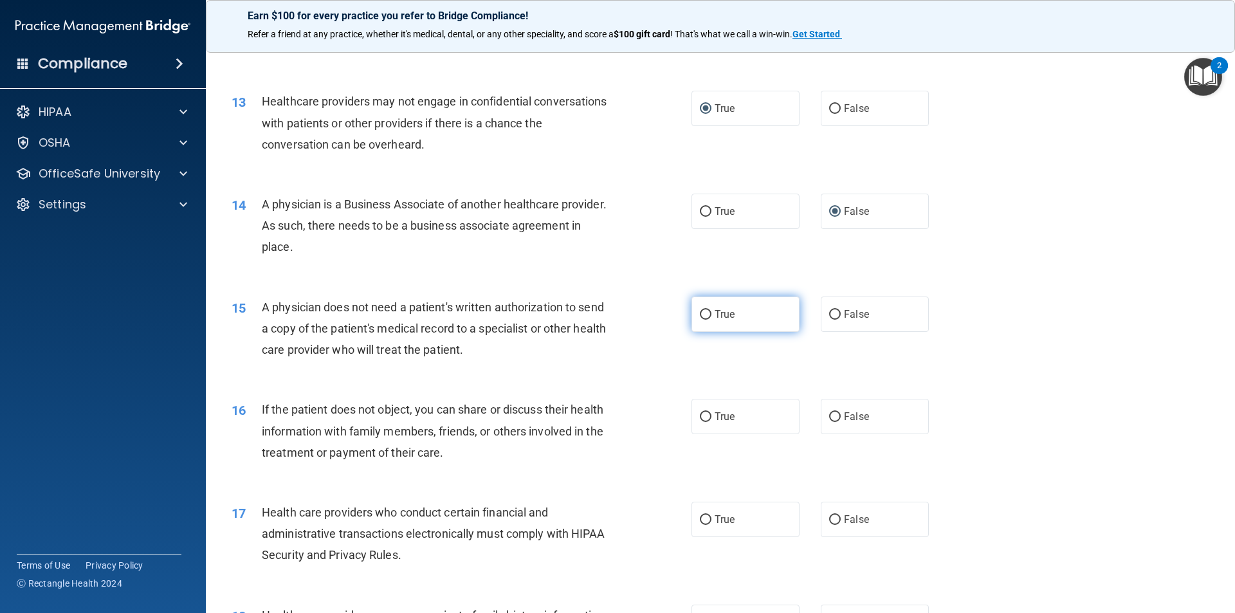
click at [703, 310] on input "True" at bounding box center [706, 315] width 12 height 10
radio input "true"
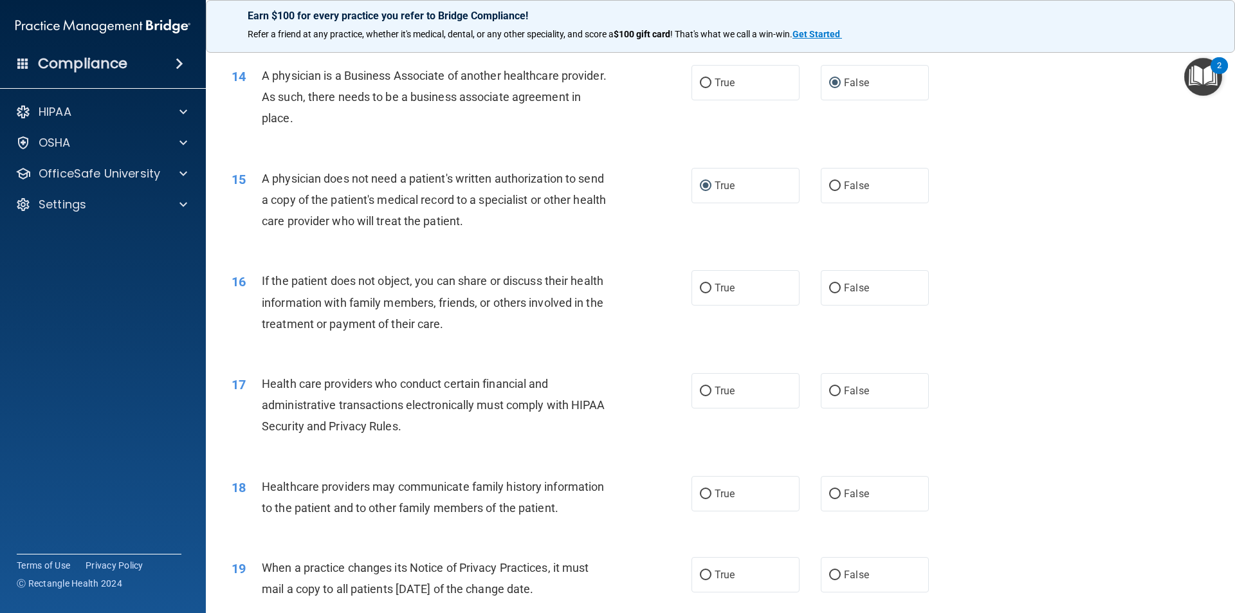
scroll to position [1351, 0]
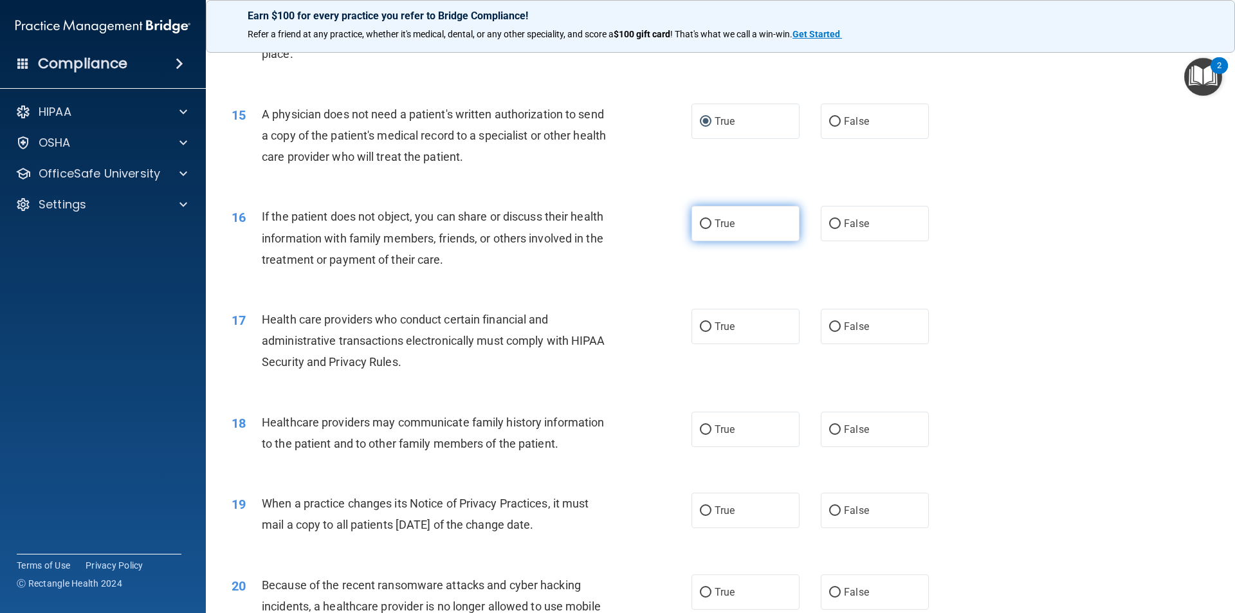
click at [703, 226] on input "True" at bounding box center [706, 224] width 12 height 10
radio input "true"
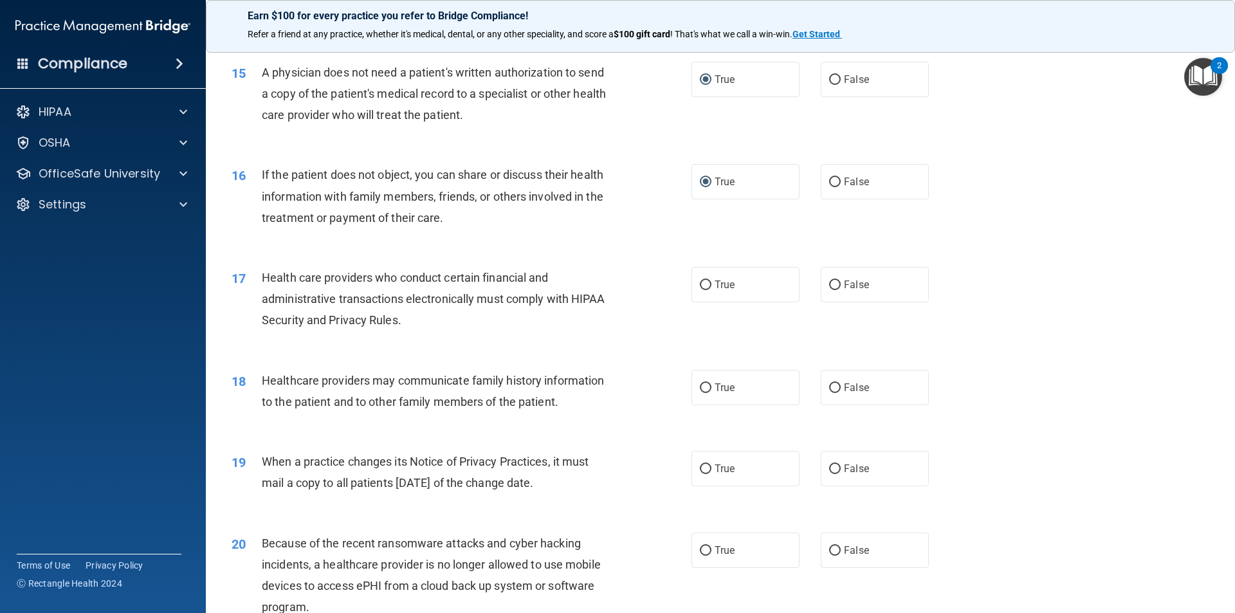
scroll to position [1415, 0]
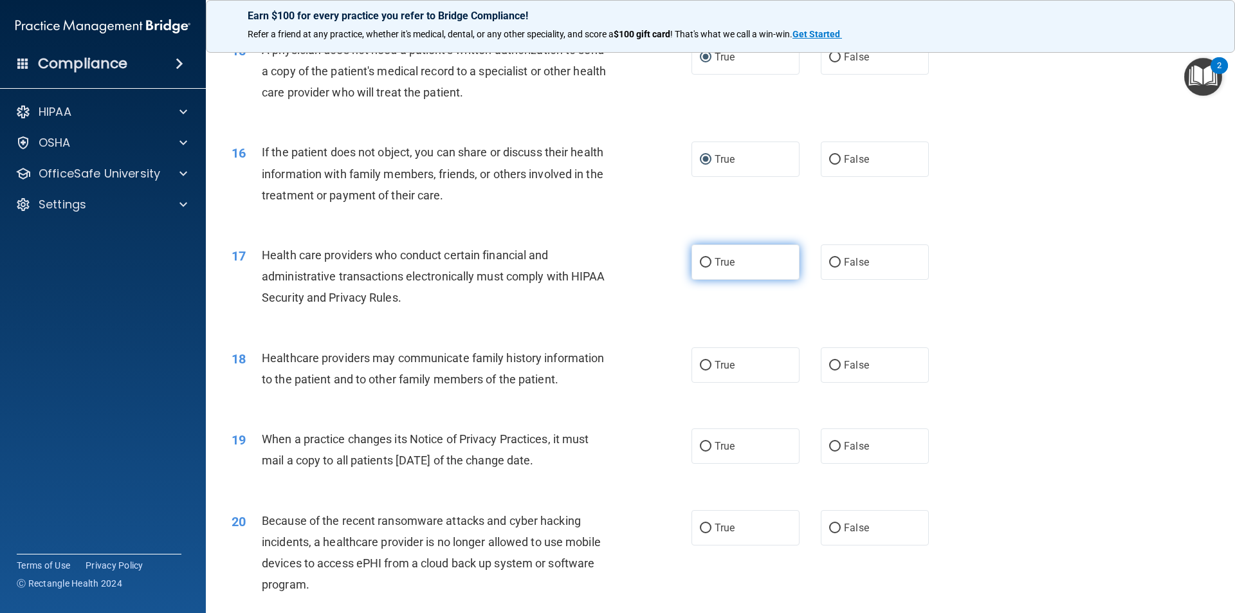
click at [705, 263] on input "True" at bounding box center [706, 263] width 12 height 10
radio input "true"
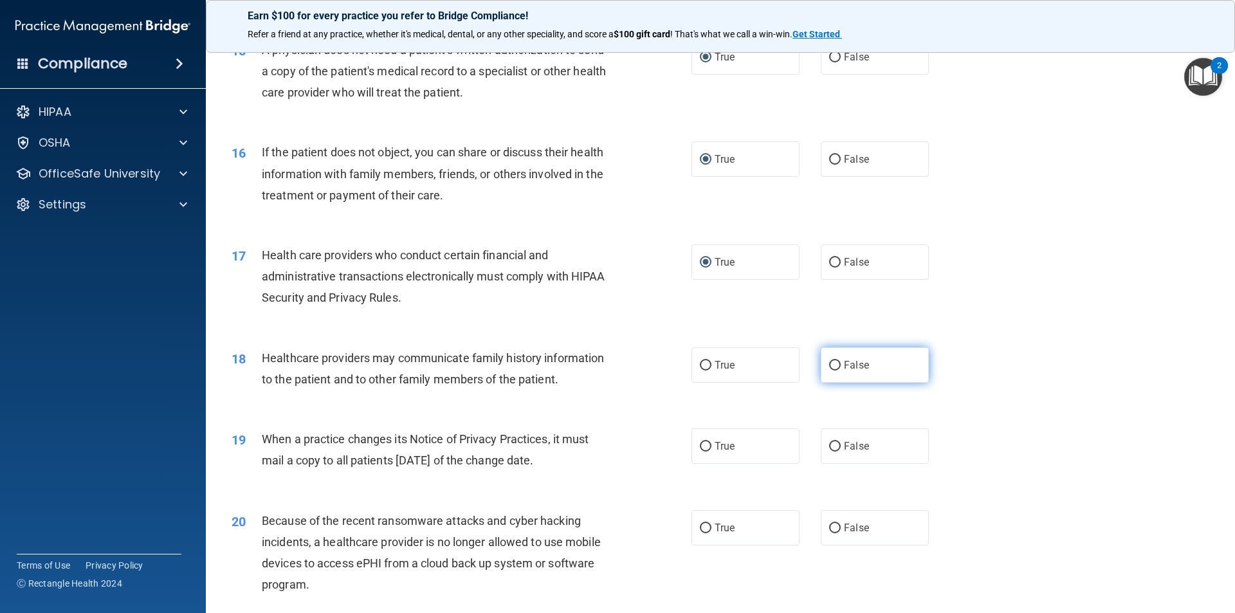
click at [825, 371] on label "False" at bounding box center [875, 364] width 108 height 35
click at [829, 371] on input "False" at bounding box center [835, 366] width 12 height 10
radio input "true"
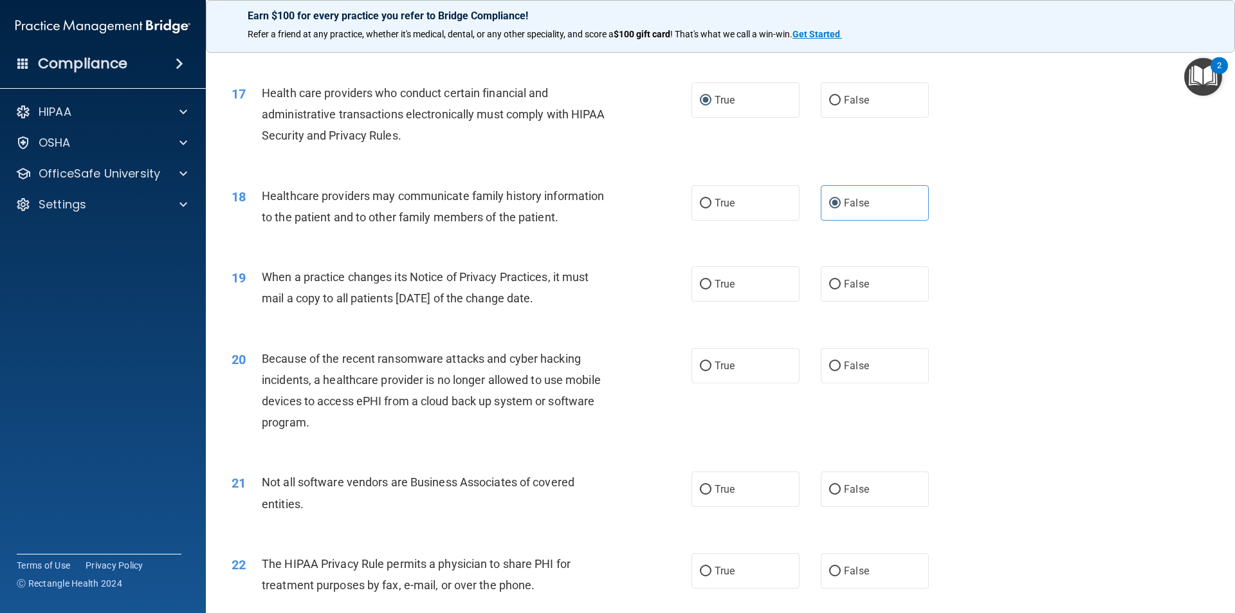
scroll to position [1608, 0]
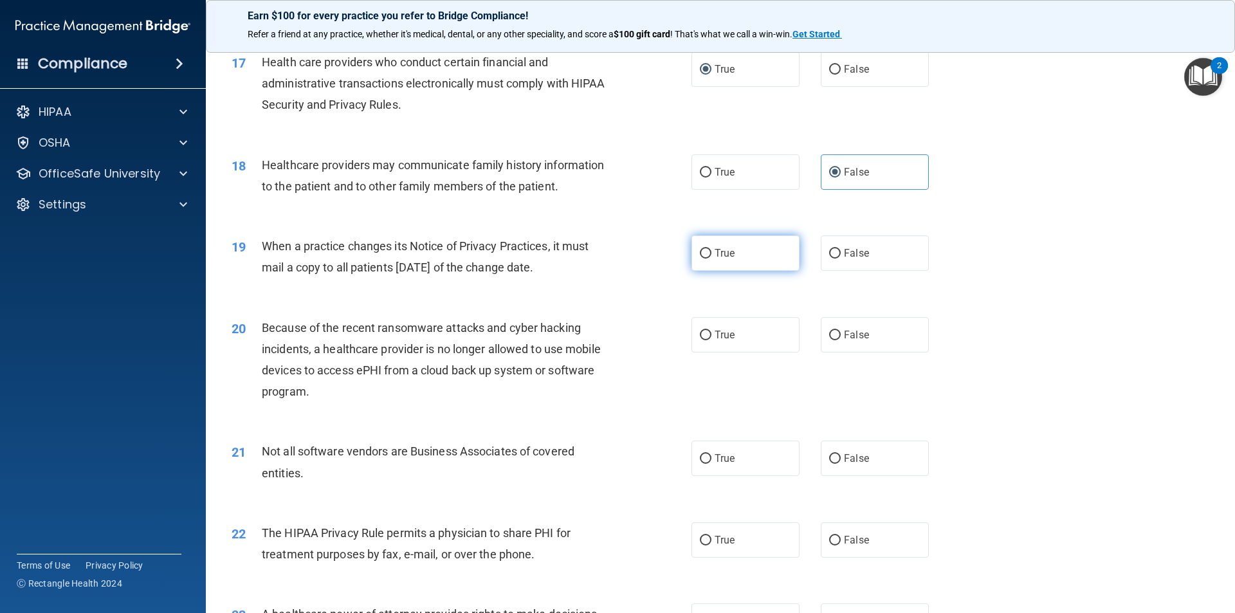
click at [700, 253] on input "True" at bounding box center [706, 254] width 12 height 10
radio input "true"
click at [701, 337] on input "True" at bounding box center [706, 336] width 12 height 10
radio input "true"
click at [831, 459] on input "False" at bounding box center [835, 459] width 12 height 10
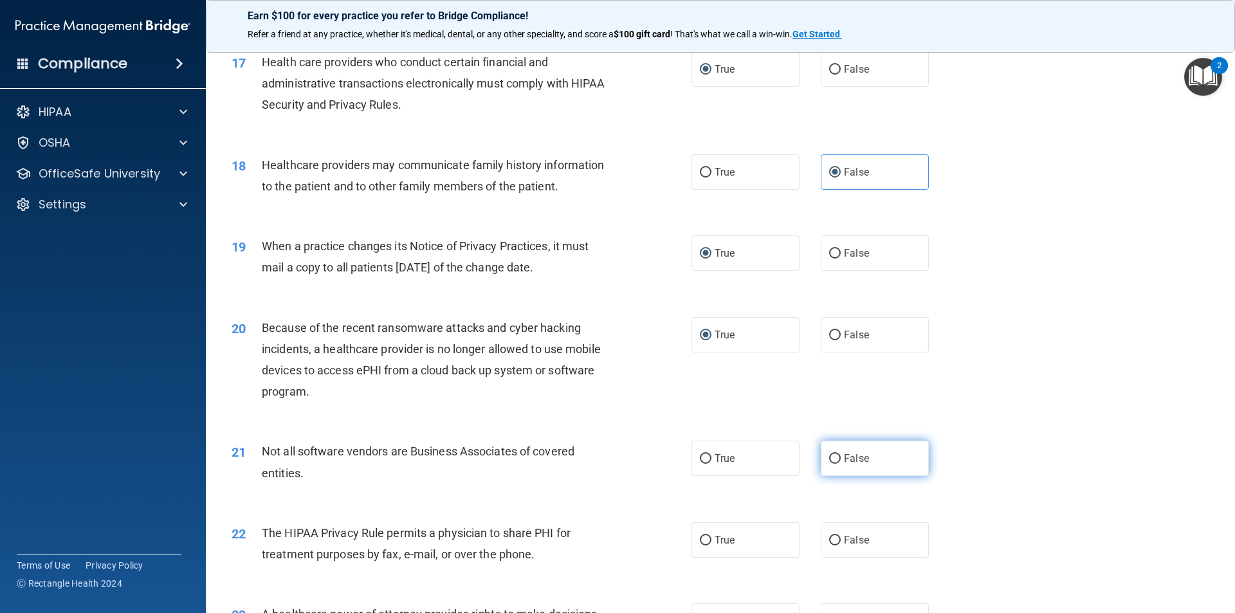
radio input "true"
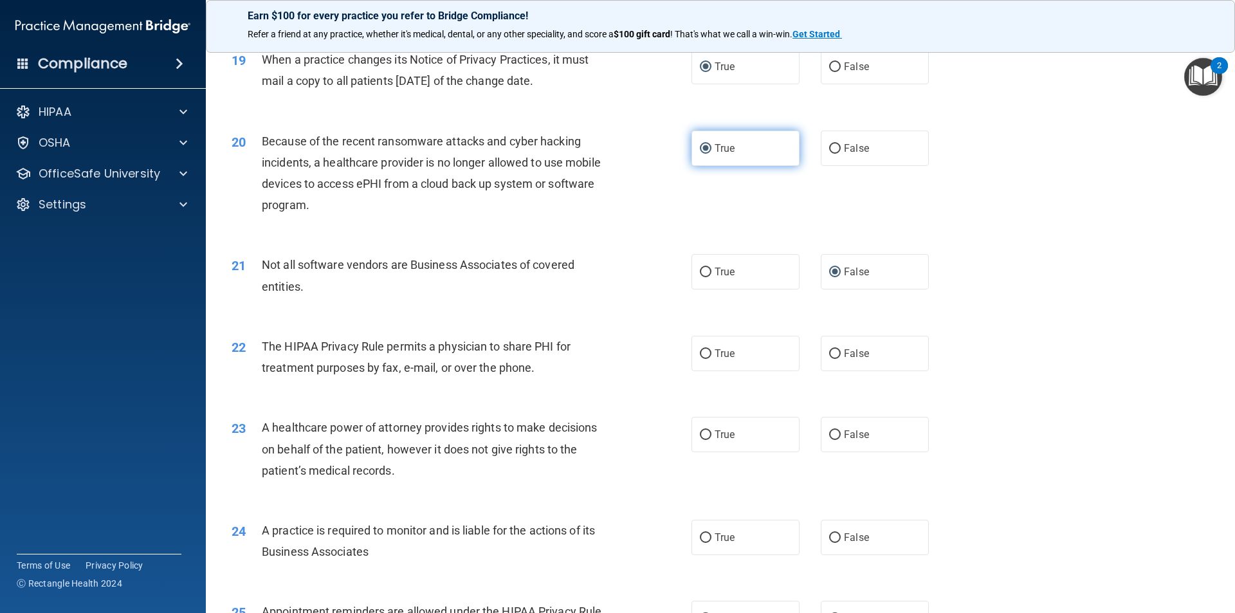
scroll to position [1801, 0]
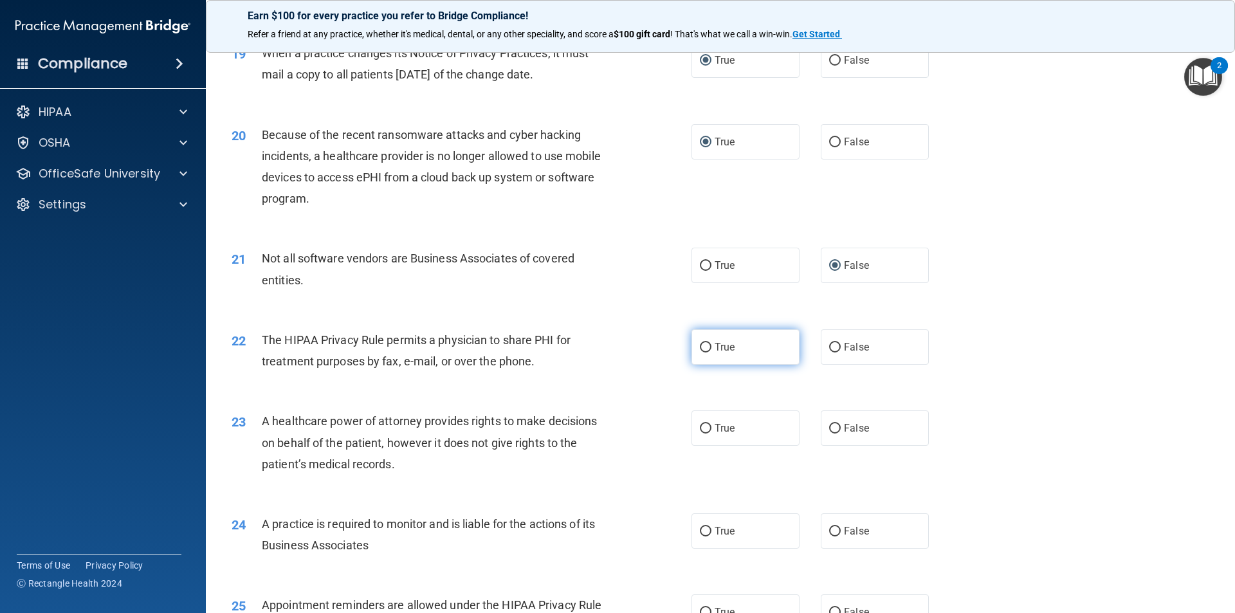
click at [701, 351] on input "True" at bounding box center [706, 348] width 12 height 10
radio input "true"
click at [700, 428] on input "True" at bounding box center [706, 429] width 12 height 10
radio input "true"
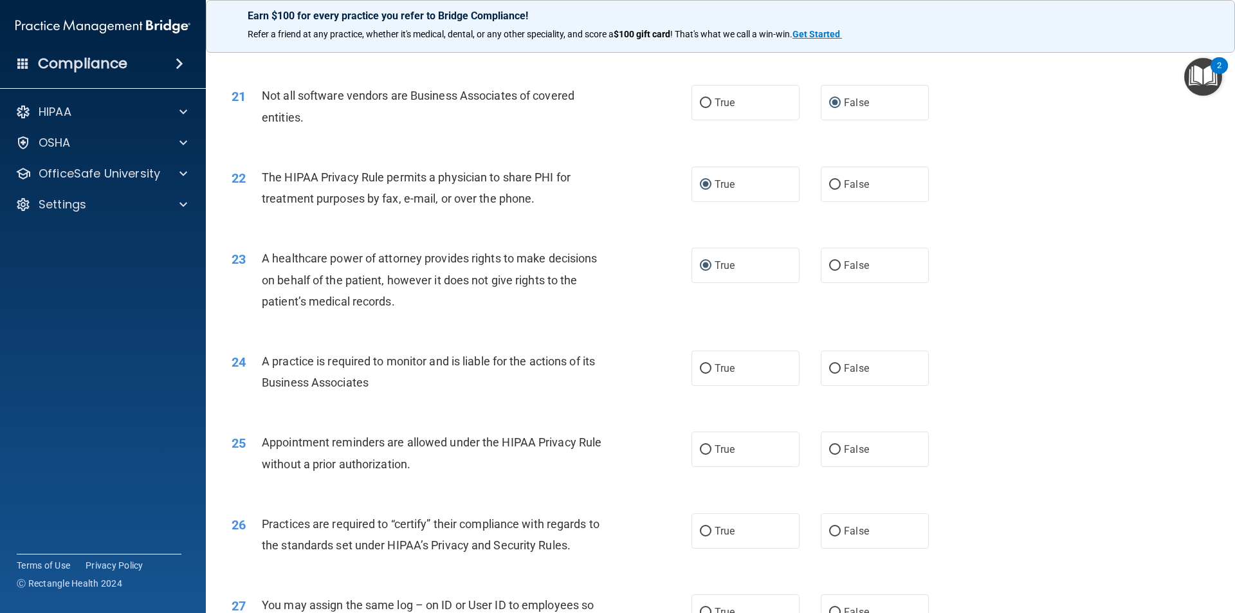
scroll to position [1994, 0]
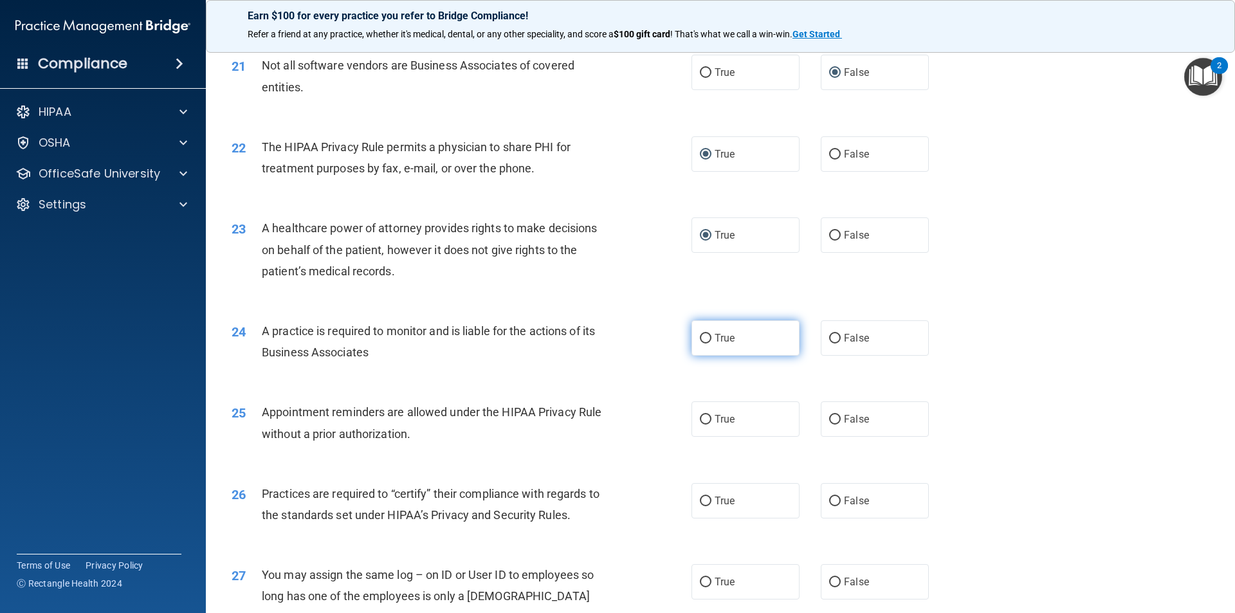
click at [703, 339] on input "True" at bounding box center [706, 339] width 12 height 10
radio input "true"
click at [702, 423] on input "True" at bounding box center [706, 420] width 12 height 10
radio input "true"
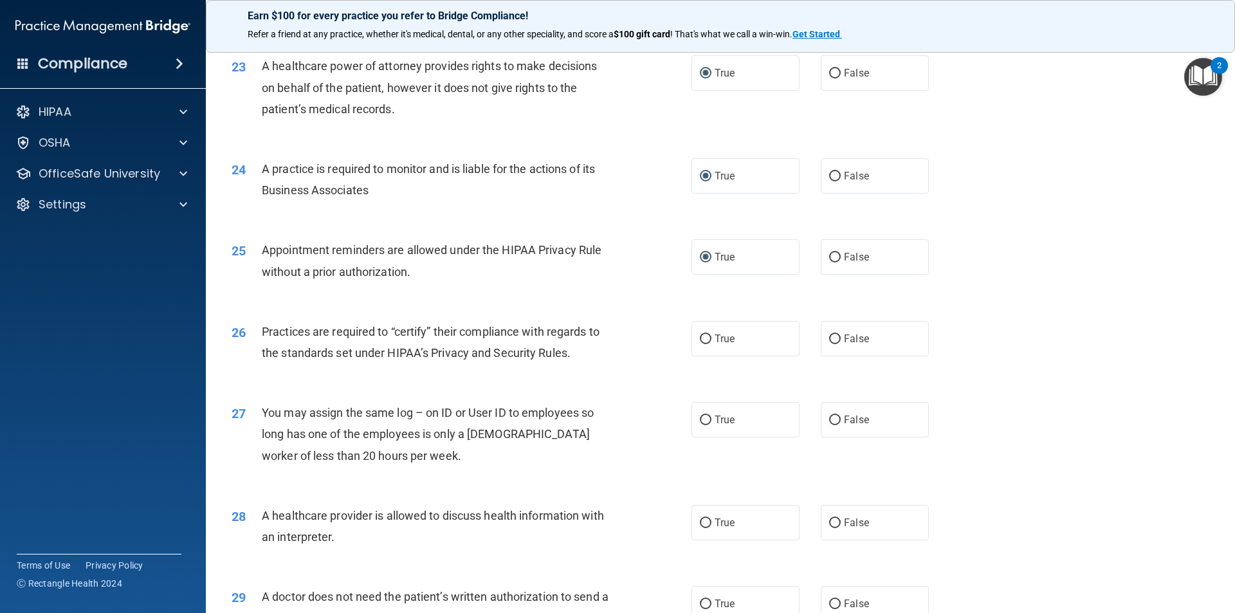
scroll to position [2187, 0]
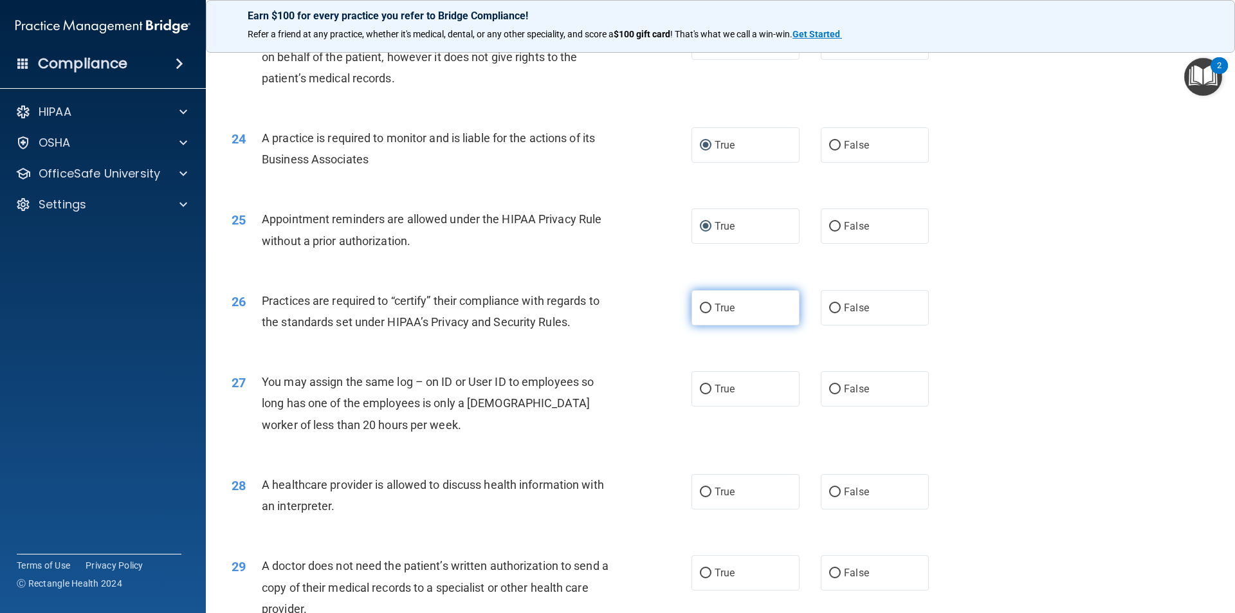
click at [701, 309] on input "True" at bounding box center [706, 309] width 12 height 10
radio input "true"
click at [829, 389] on input "False" at bounding box center [835, 390] width 12 height 10
radio input "true"
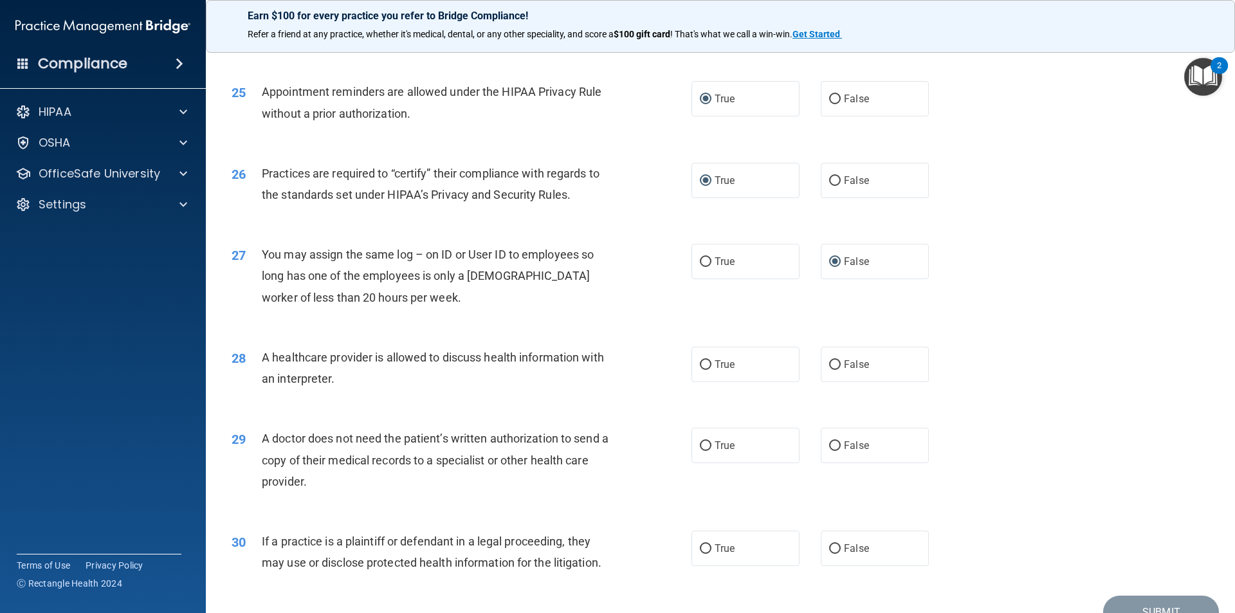
scroll to position [2316, 0]
click at [831, 364] on input "False" at bounding box center [835, 364] width 12 height 10
radio input "true"
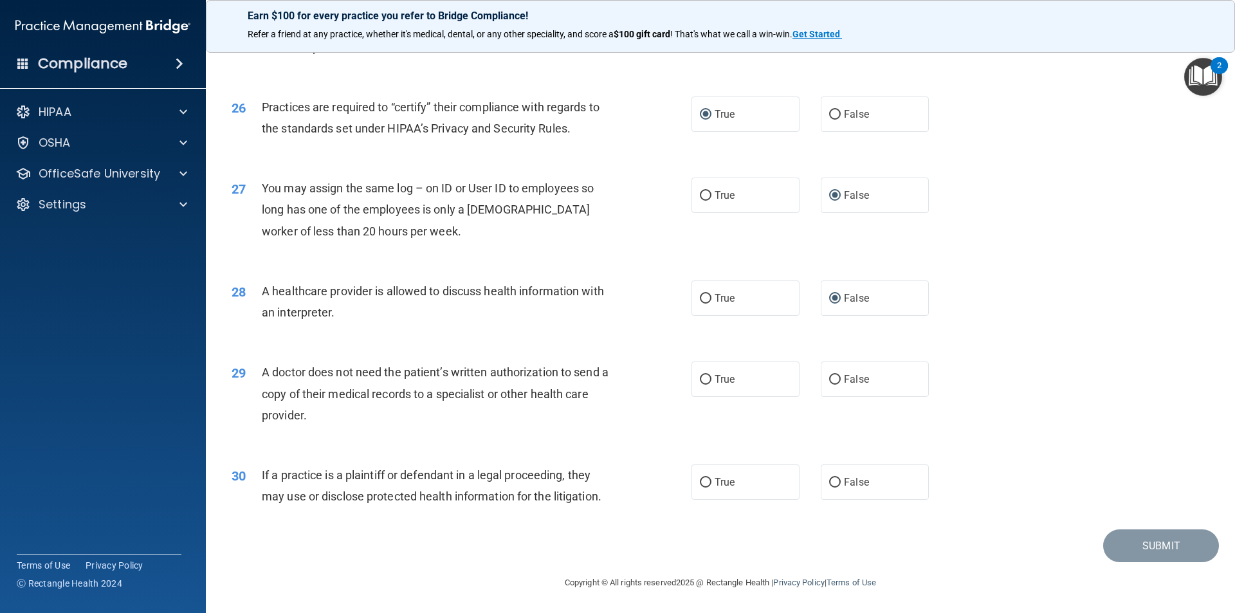
scroll to position [2382, 0]
click at [829, 379] on input "False" at bounding box center [835, 379] width 12 height 10
radio input "true"
click at [701, 379] on input "True" at bounding box center [706, 379] width 12 height 10
radio input "true"
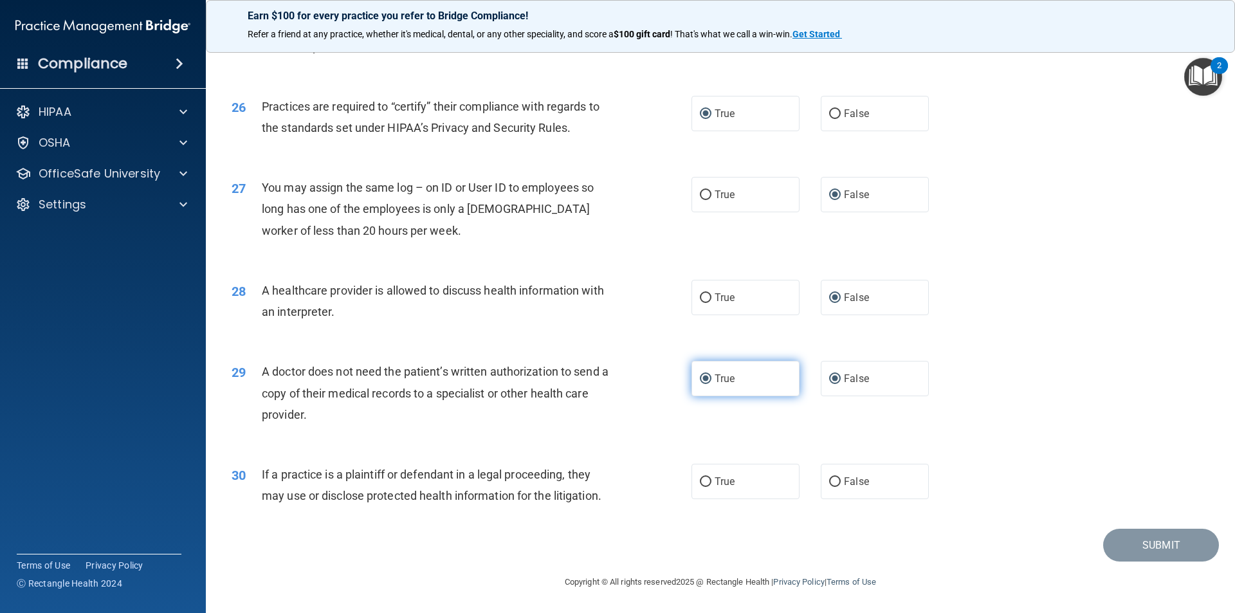
radio input "false"
click at [700, 483] on input "True" at bounding box center [706, 482] width 12 height 10
radio input "true"
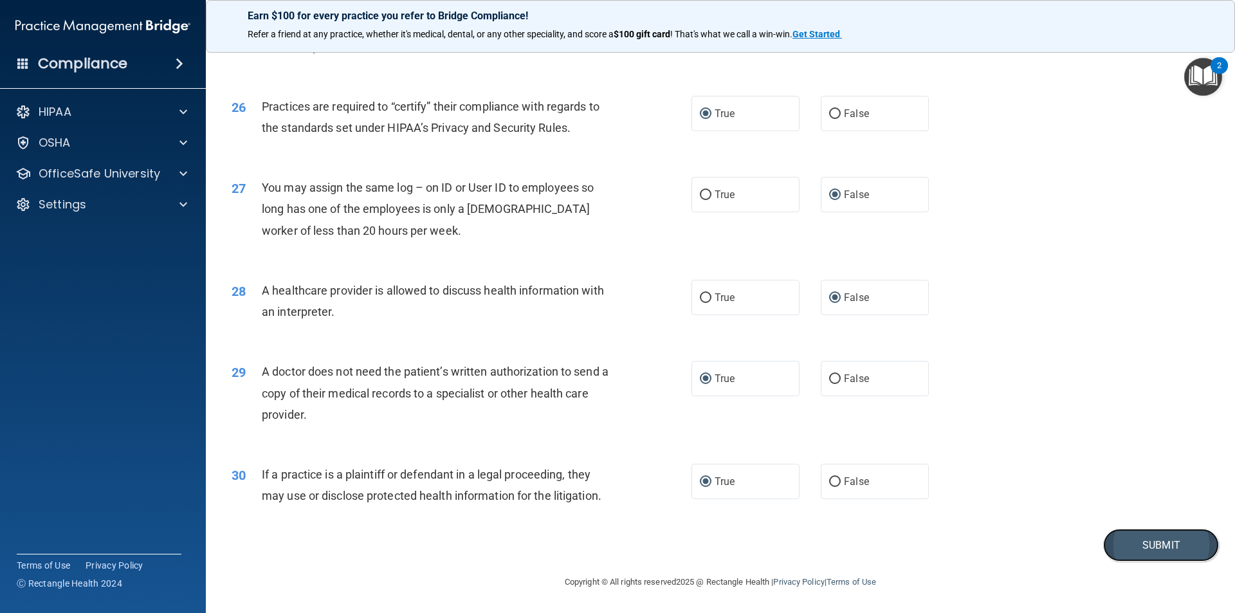
click at [1146, 543] on button "Submit" at bounding box center [1161, 545] width 116 height 33
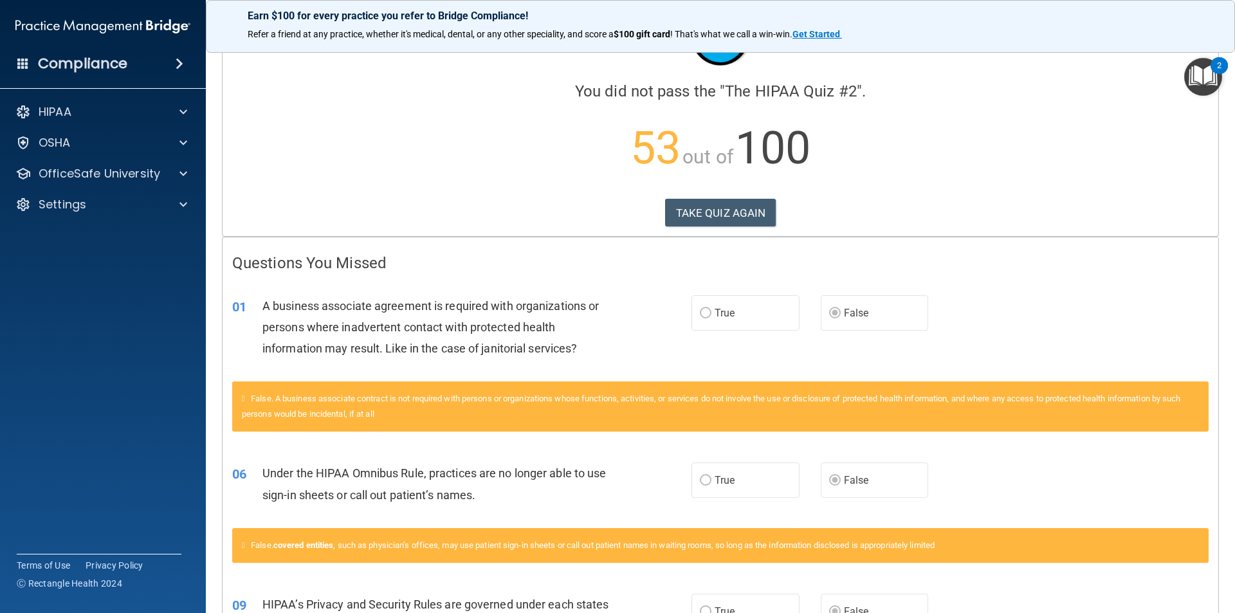
scroll to position [64, 0]
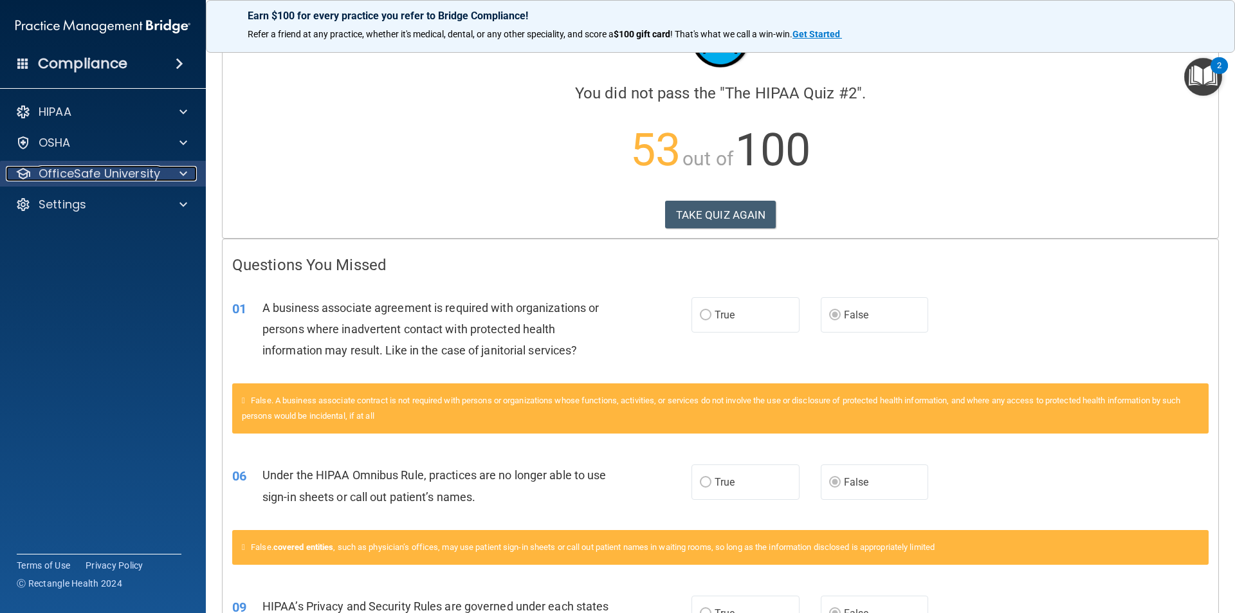
click at [57, 175] on p "OfficeSafe University" at bounding box center [100, 173] width 122 height 15
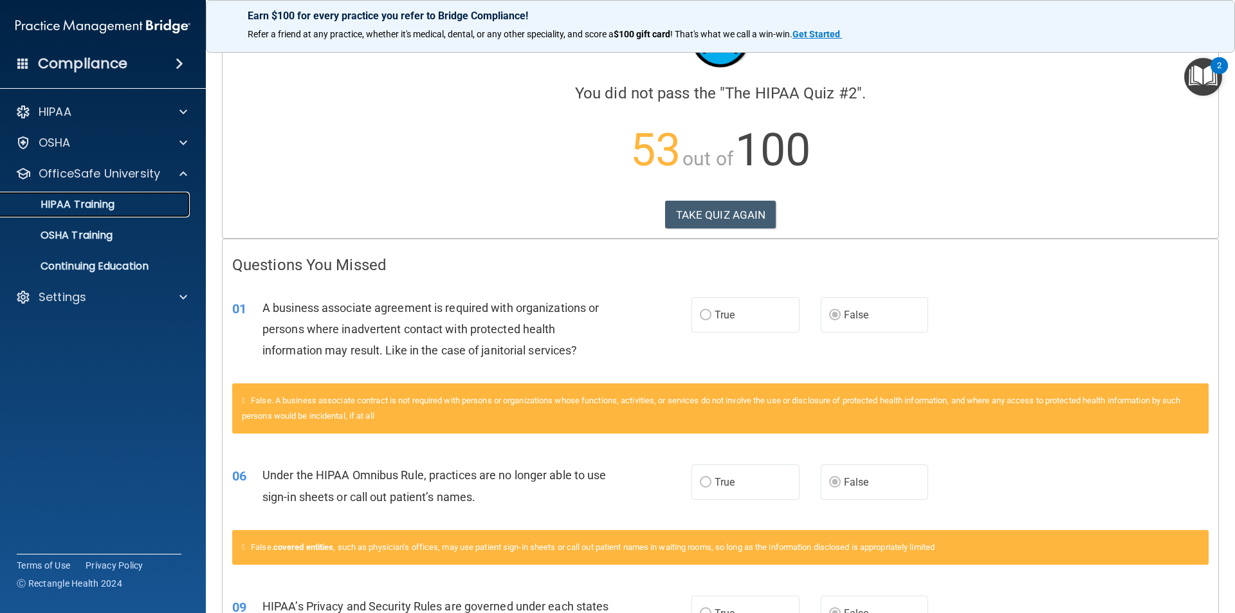
click at [83, 208] on p "HIPAA Training" at bounding box center [61, 204] width 106 height 13
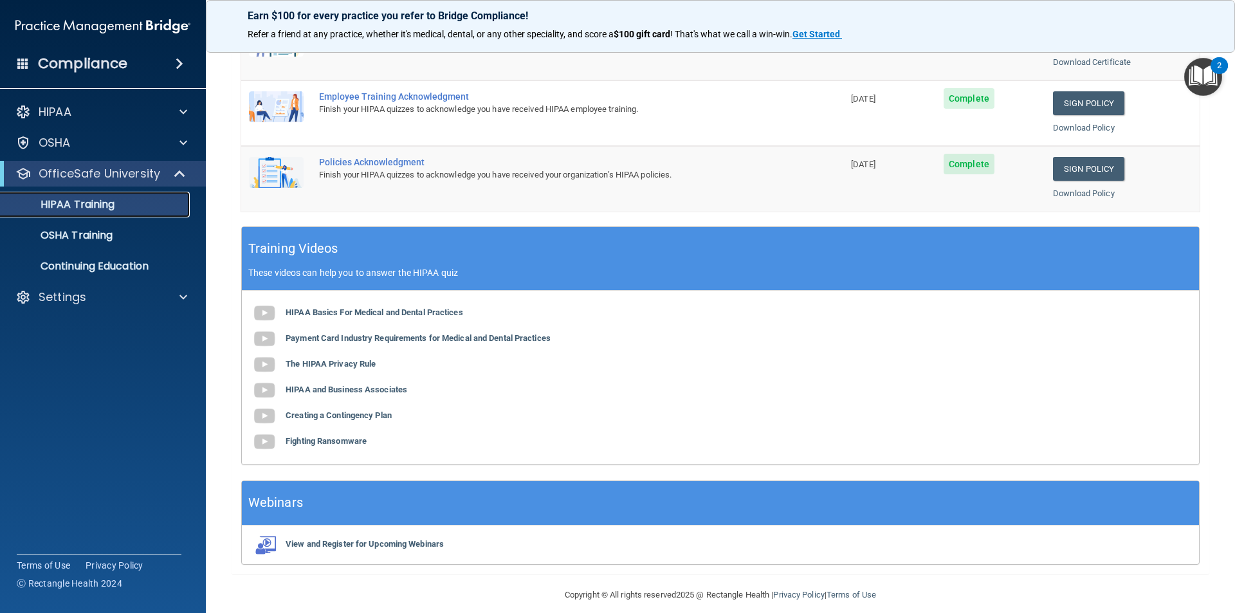
scroll to position [356, 0]
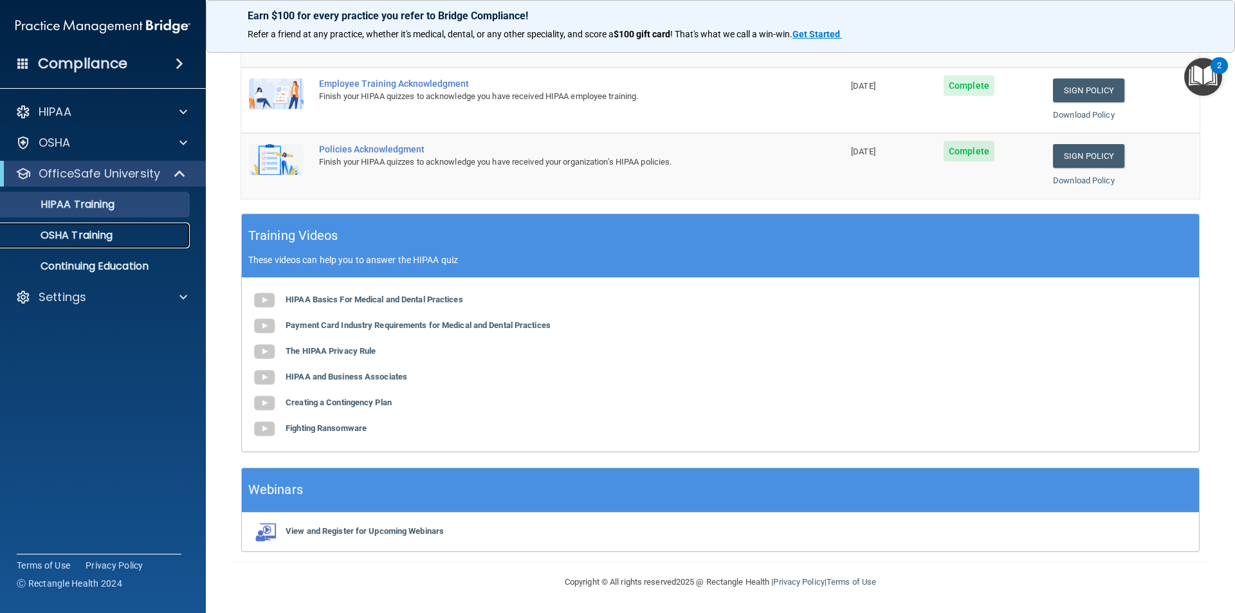
click at [98, 233] on p "OSHA Training" at bounding box center [60, 235] width 104 height 13
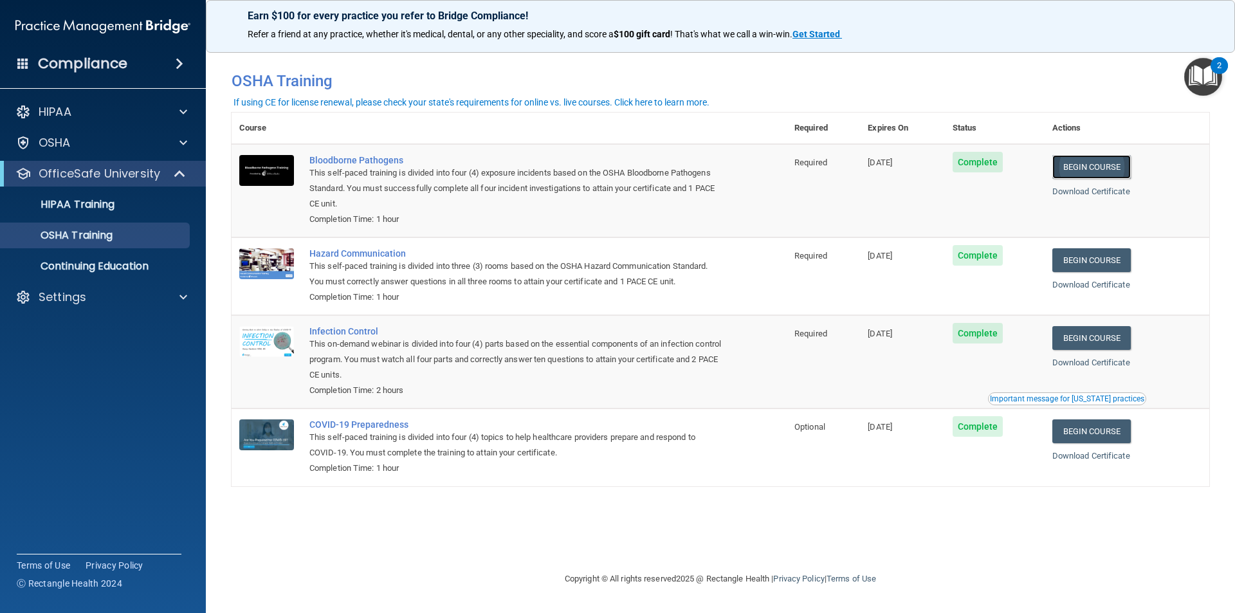
click at [1090, 164] on link "Begin Course" at bounding box center [1092, 167] width 78 height 24
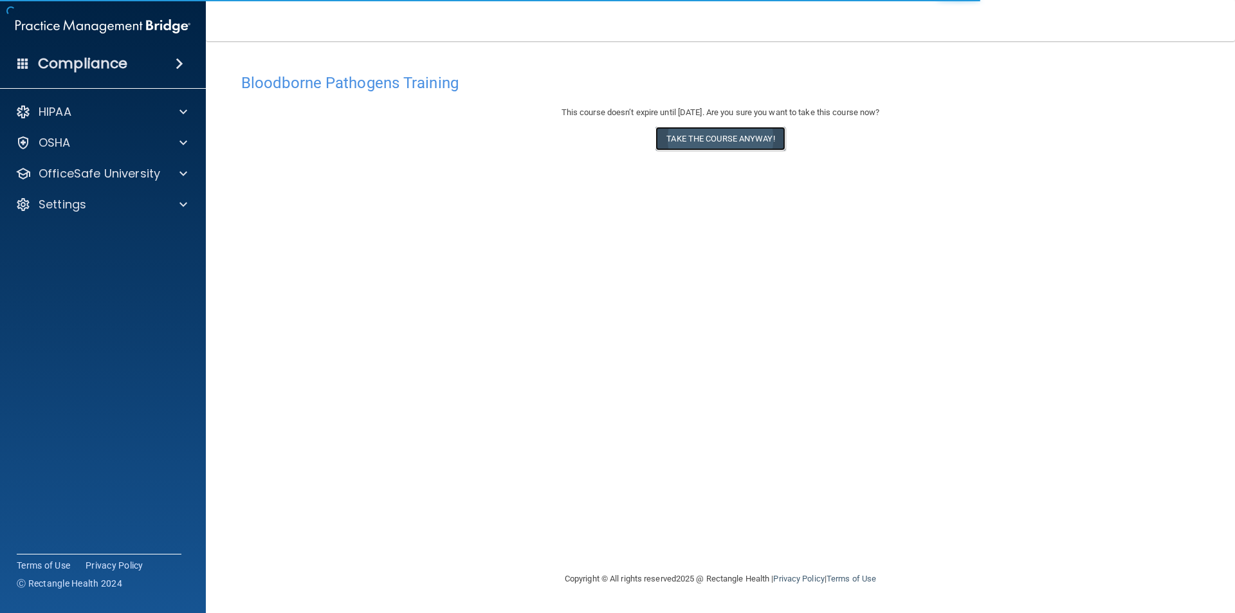
click at [737, 136] on button "Take the course anyway!" at bounding box center [720, 139] width 129 height 24
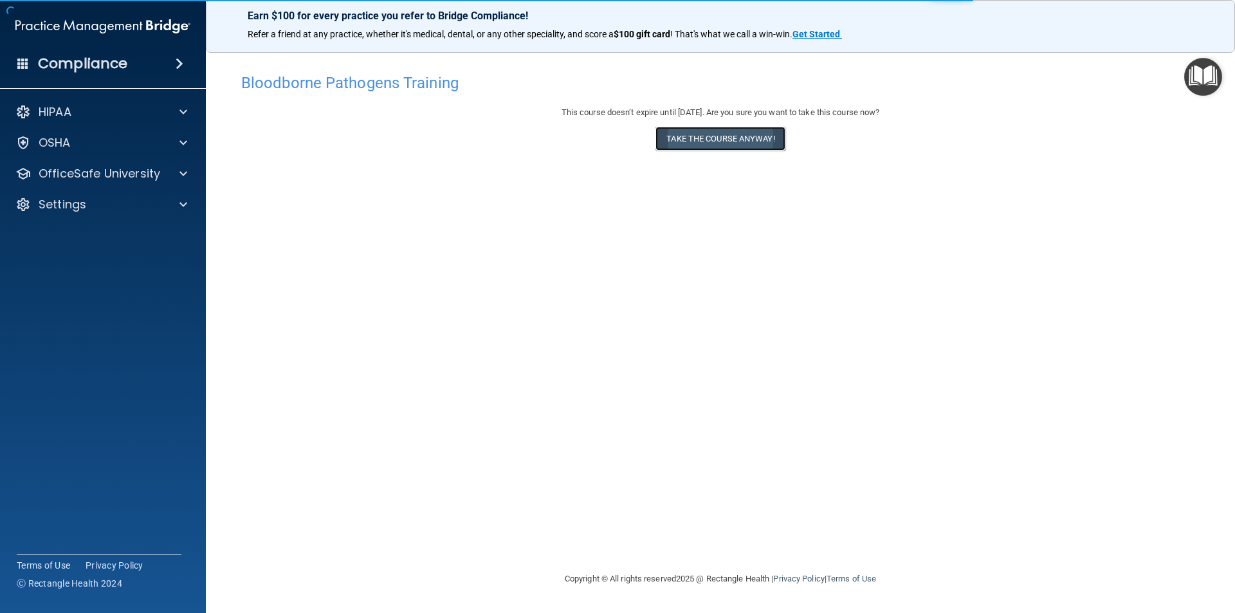
click at [734, 144] on button "Take the course anyway!" at bounding box center [720, 139] width 129 height 24
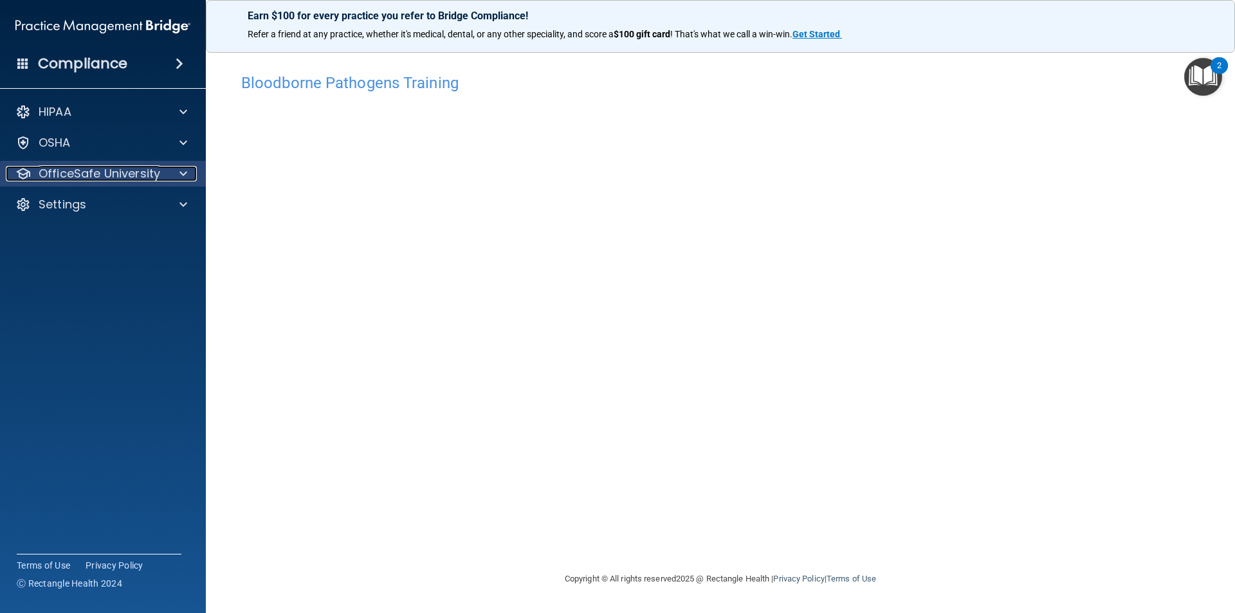
click at [147, 174] on p "OfficeSafe University" at bounding box center [100, 173] width 122 height 15
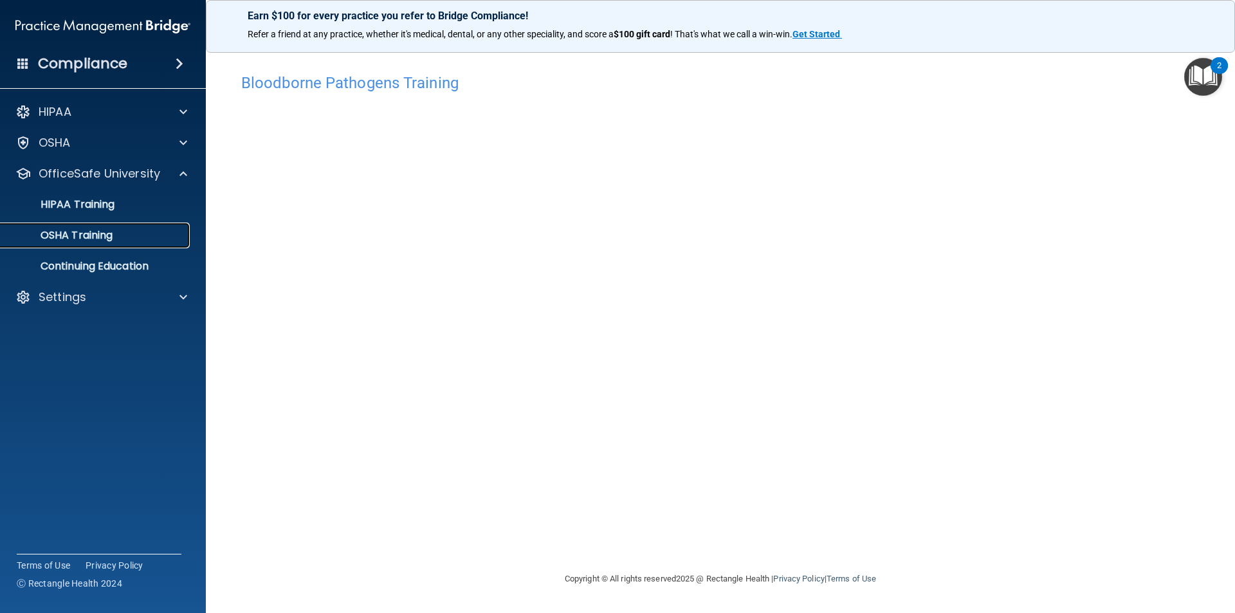
click at [115, 236] on div "OSHA Training" at bounding box center [96, 235] width 176 height 13
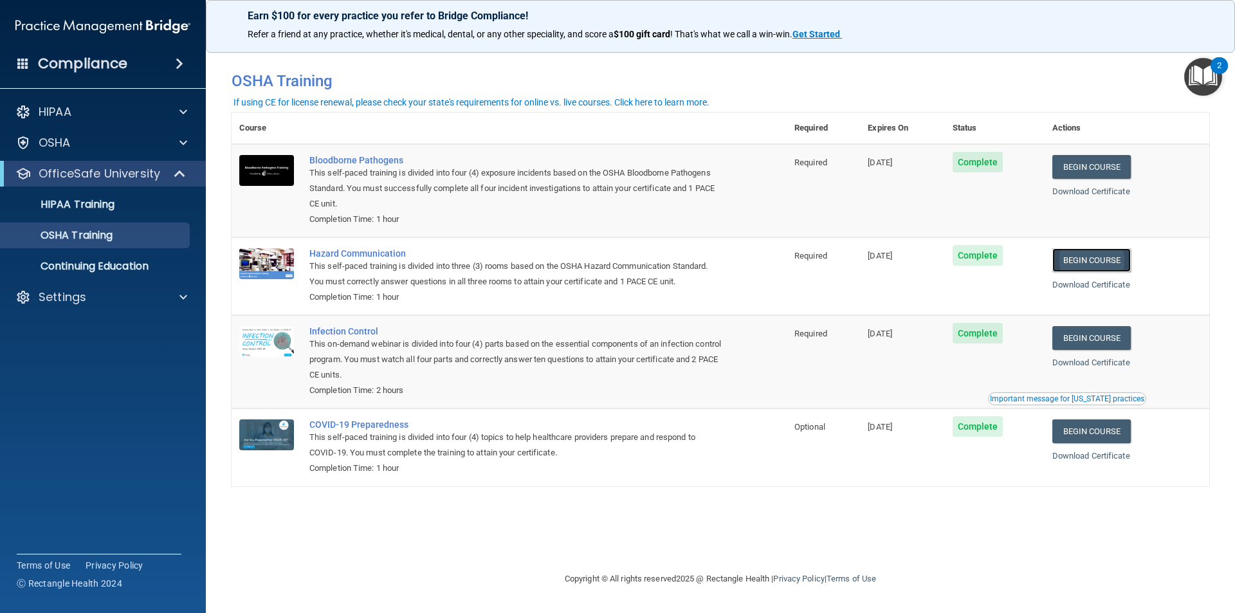
click at [1111, 260] on link "Begin Course" at bounding box center [1092, 260] width 78 height 24
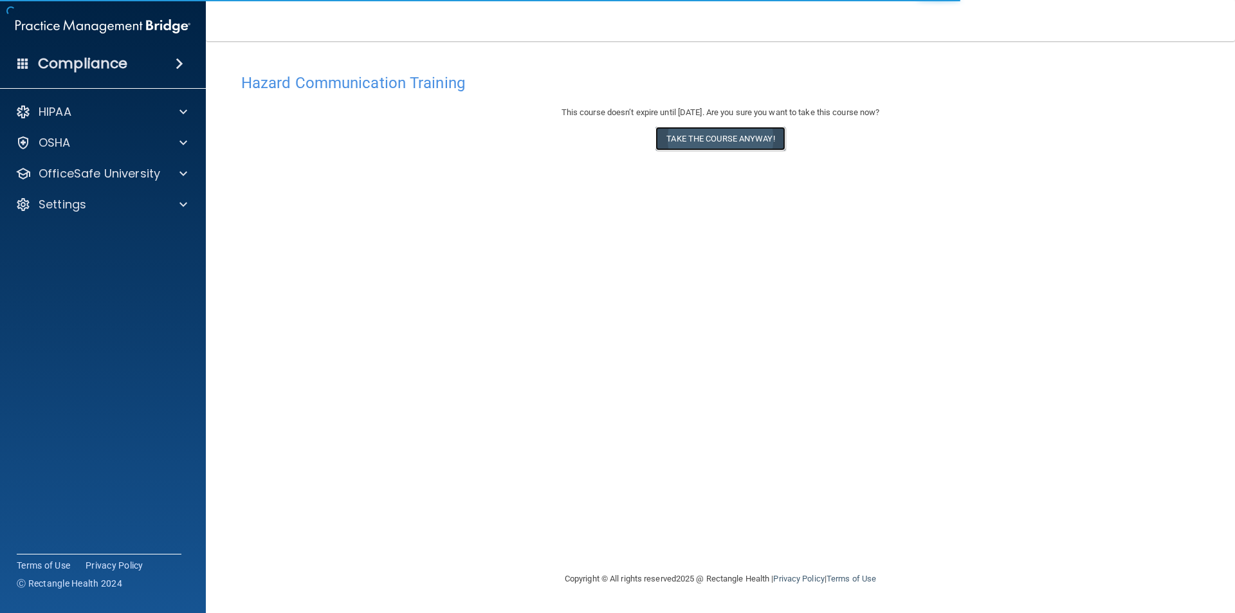
click at [711, 143] on button "Take the course anyway!" at bounding box center [720, 139] width 129 height 24
